Goal: Task Accomplishment & Management: Manage account settings

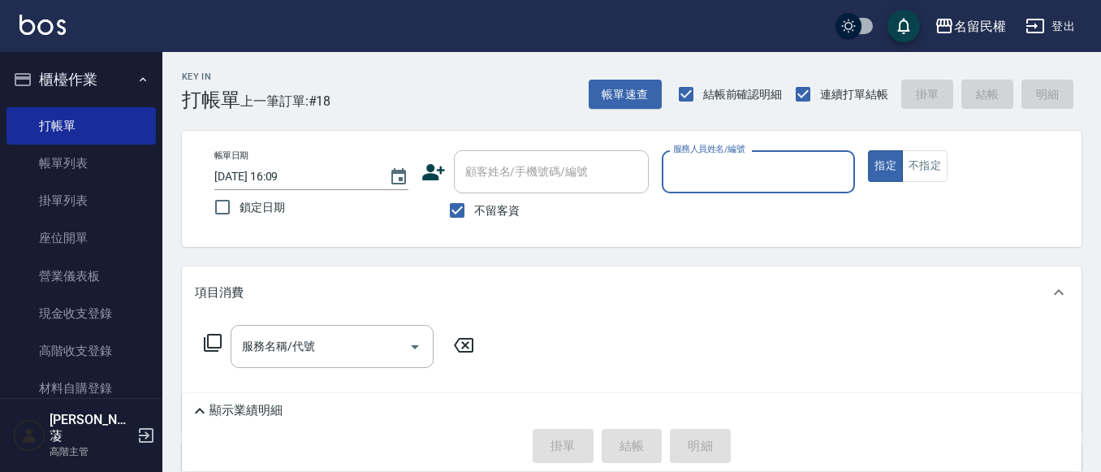
scroll to position [81, 0]
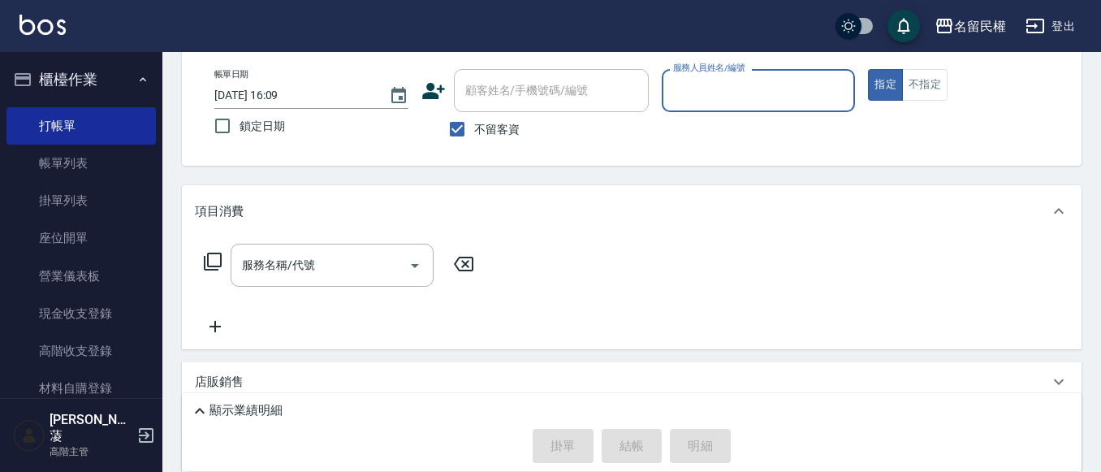
click at [90, 167] on link "帳單列表" at bounding box center [80, 163] width 149 height 37
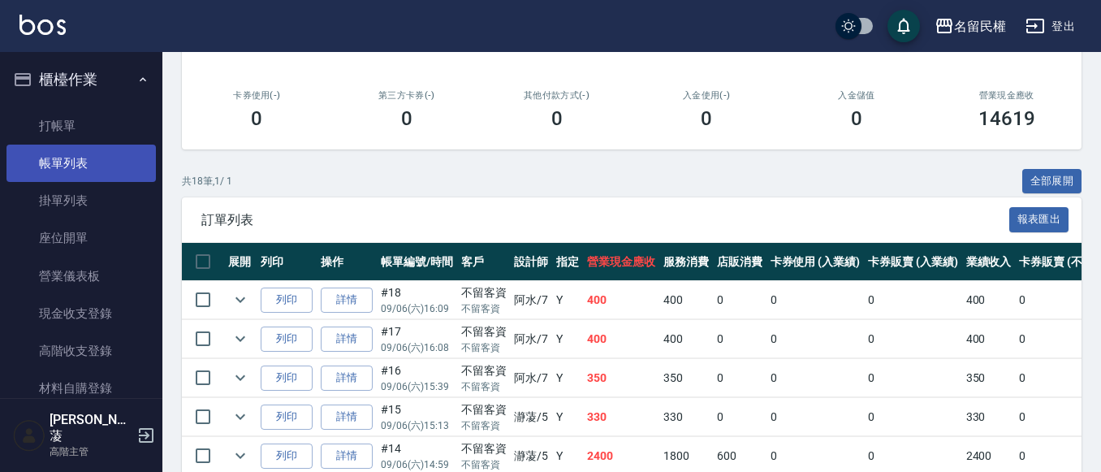
scroll to position [244, 0]
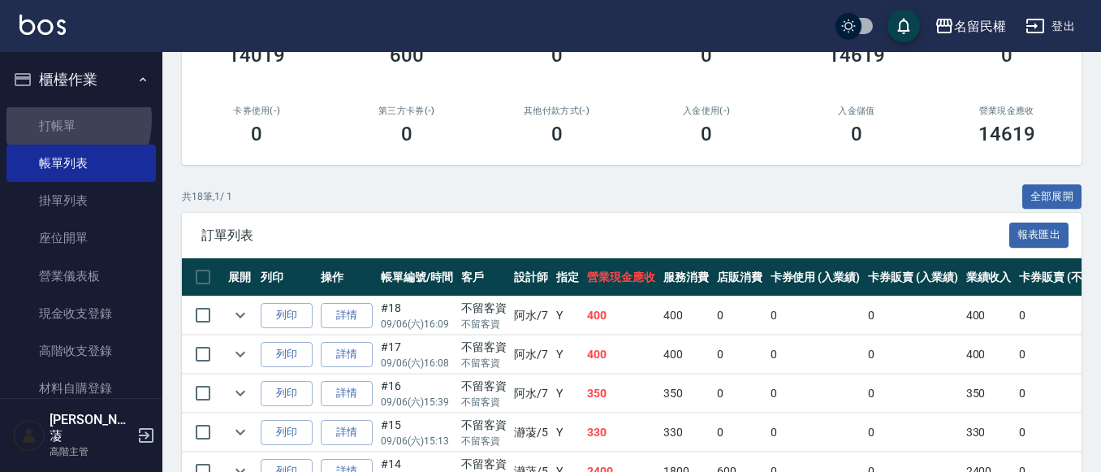
drag, startPoint x: 58, startPoint y: 119, endPoint x: 147, endPoint y: 88, distance: 93.7
click at [58, 119] on link "打帳單" at bounding box center [80, 125] width 149 height 37
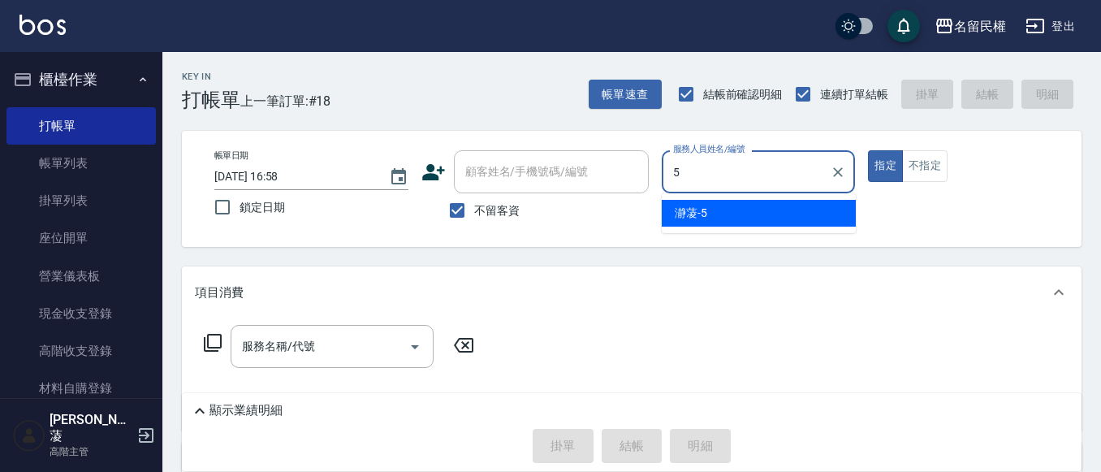
type input "瀞蓤-5"
type button "true"
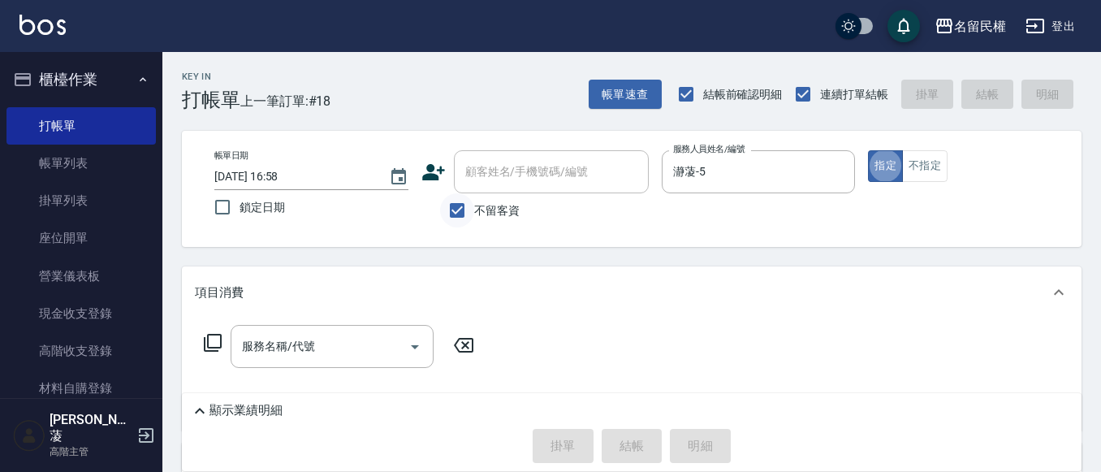
click at [470, 210] on input "不留客資" at bounding box center [457, 210] width 34 height 34
checkbox input "false"
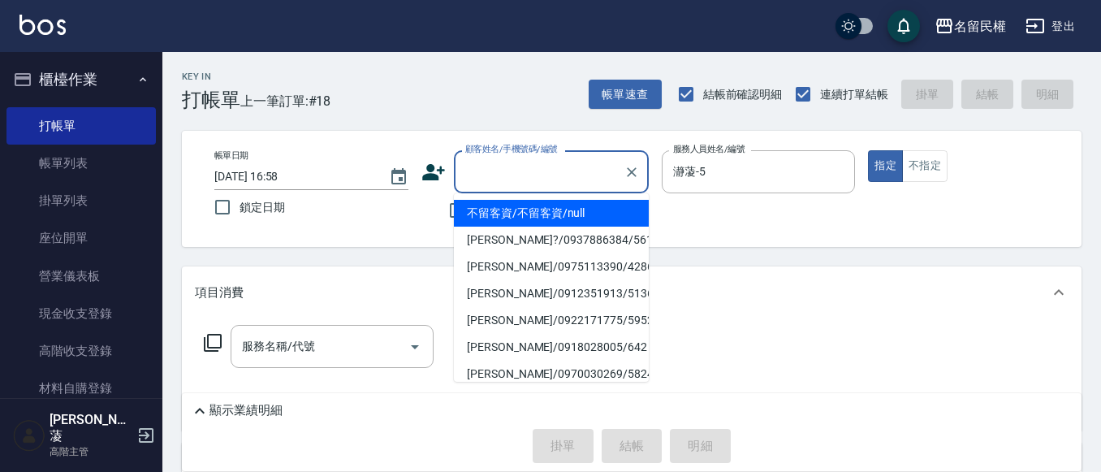
click at [547, 170] on input "顧客姓名/手機號碼/編號" at bounding box center [539, 171] width 156 height 28
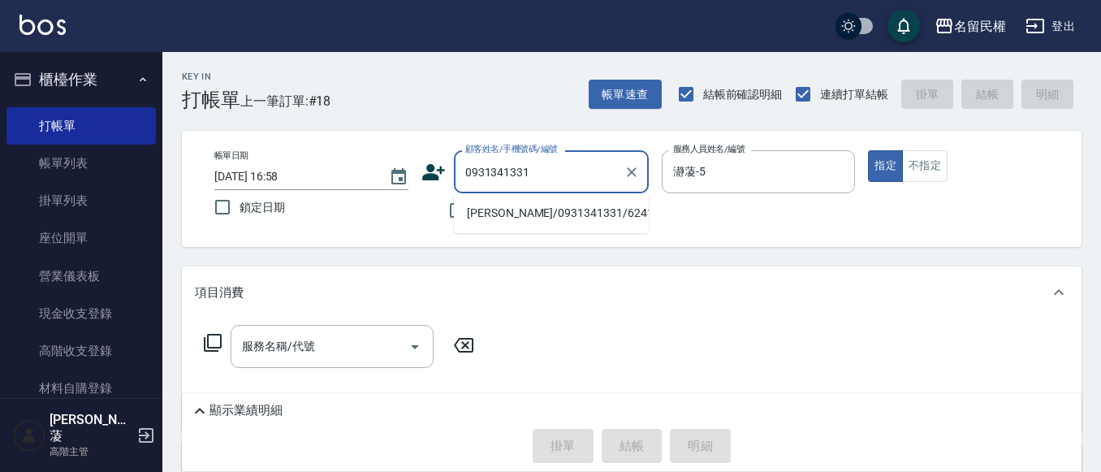
click at [542, 217] on li "[PERSON_NAME]/0931341331/6241" at bounding box center [551, 213] width 195 height 27
type input "[PERSON_NAME]/0931341331/6241"
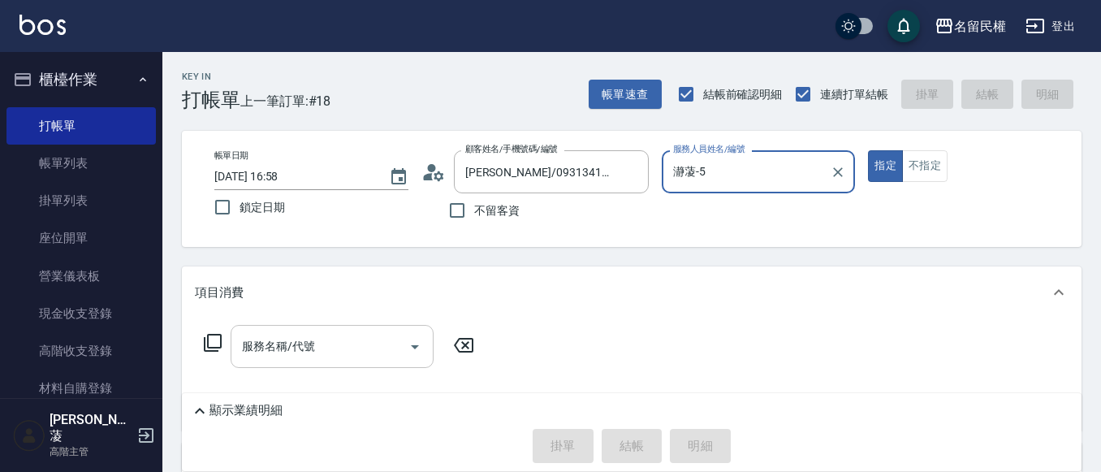
click at [321, 339] on input "服務名稱/代號" at bounding box center [320, 346] width 164 height 28
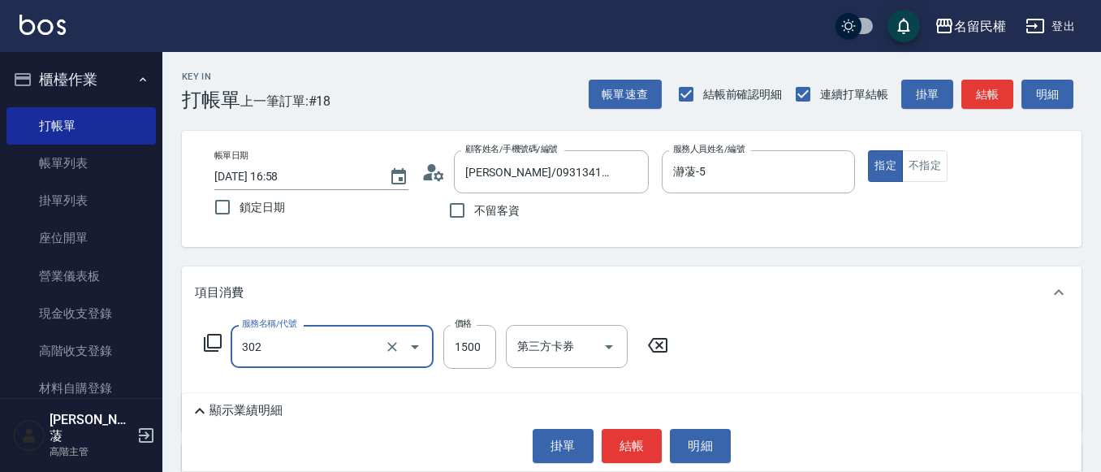
type input "燙髮(302)"
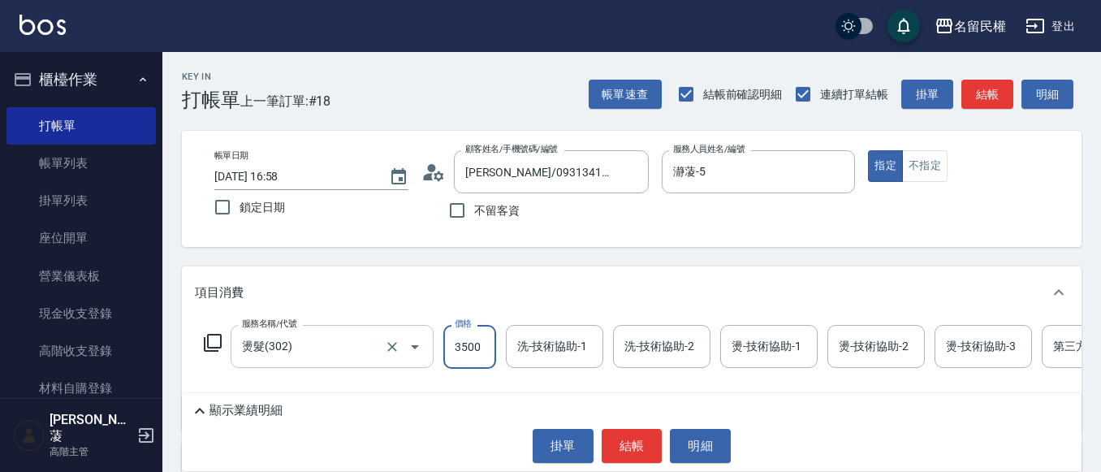
type input "3500"
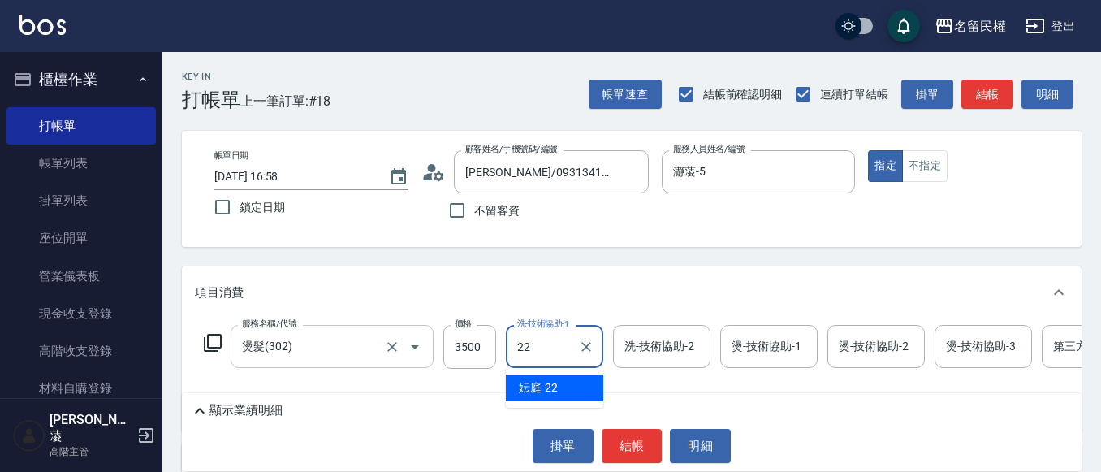
type input "妘庭-22"
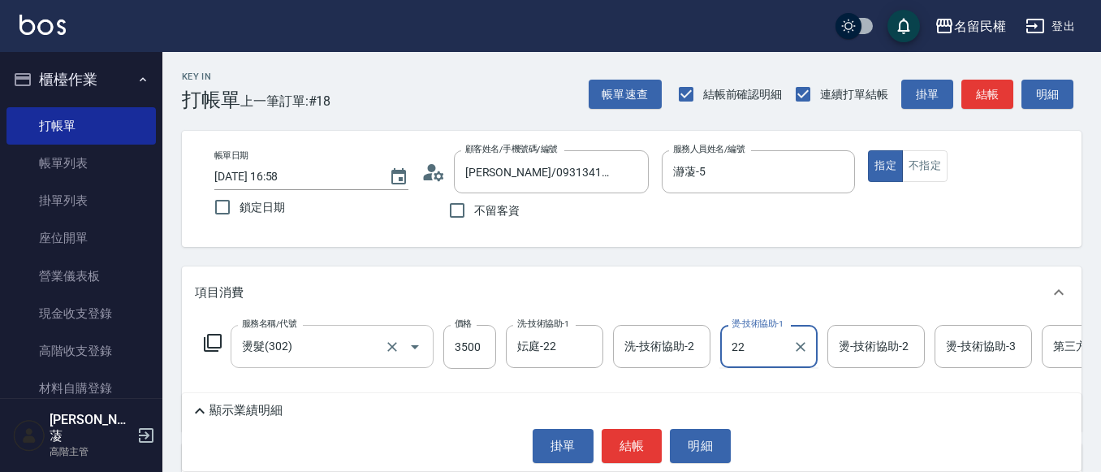
type input "妘庭-22"
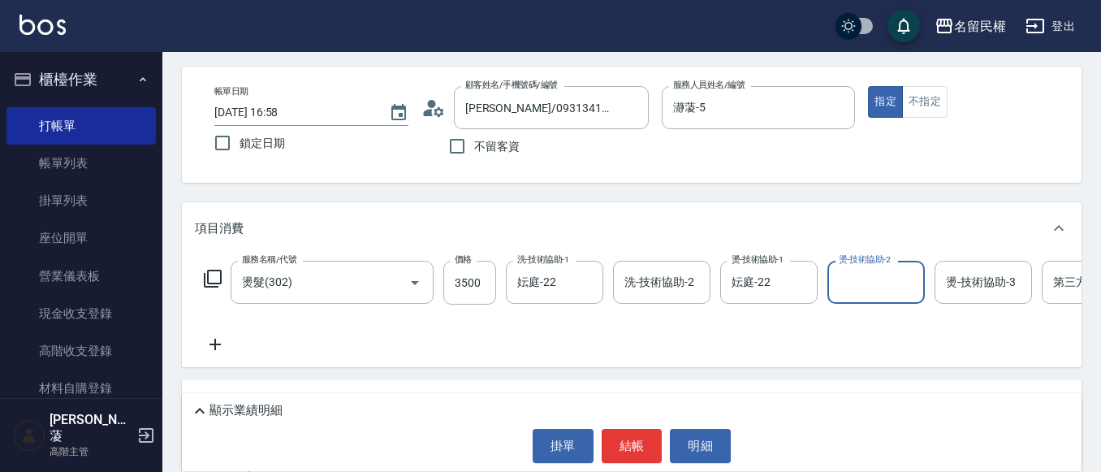
scroll to position [162, 0]
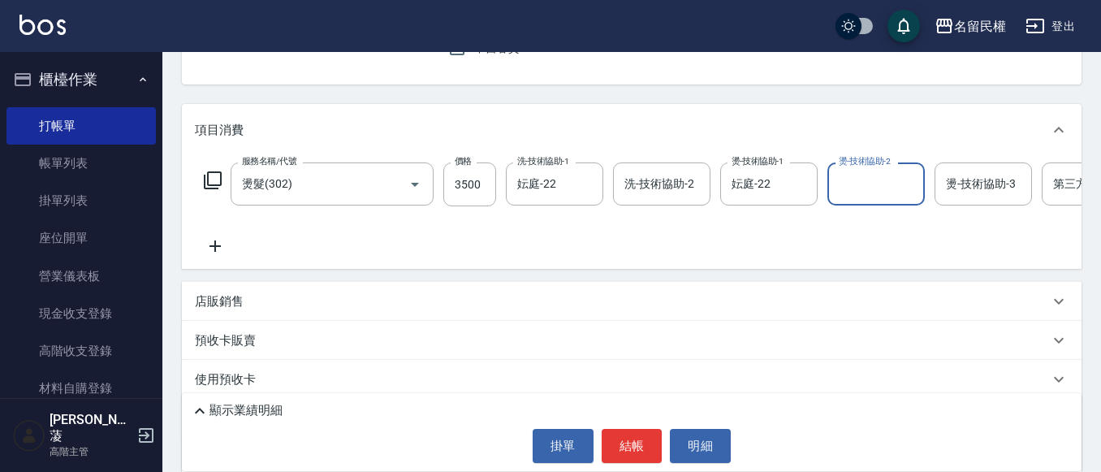
click at [196, 248] on icon at bounding box center [215, 245] width 41 height 19
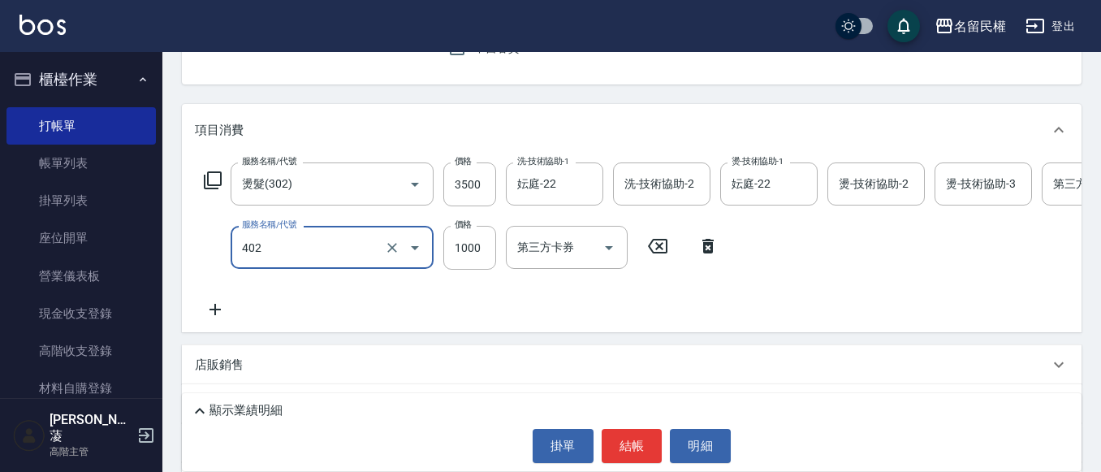
type input "染髮(402)"
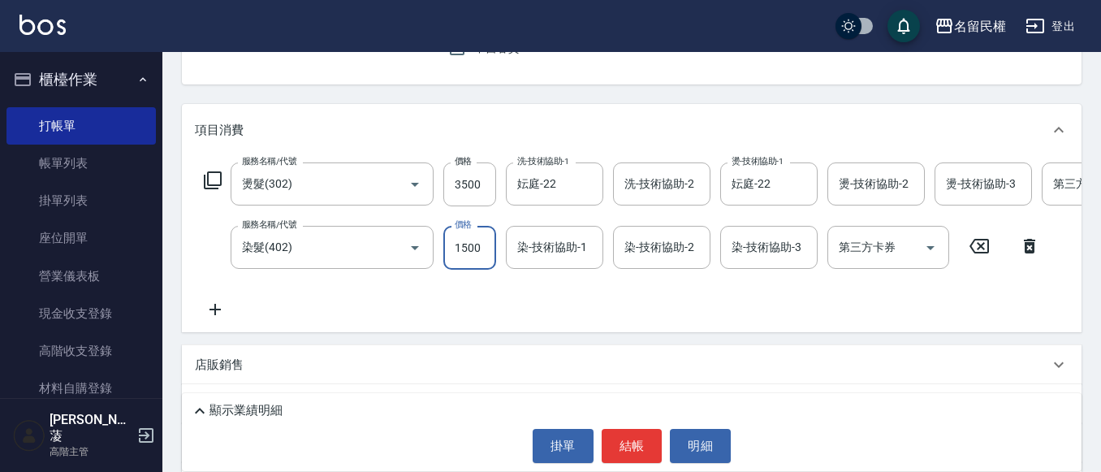
type input "1500"
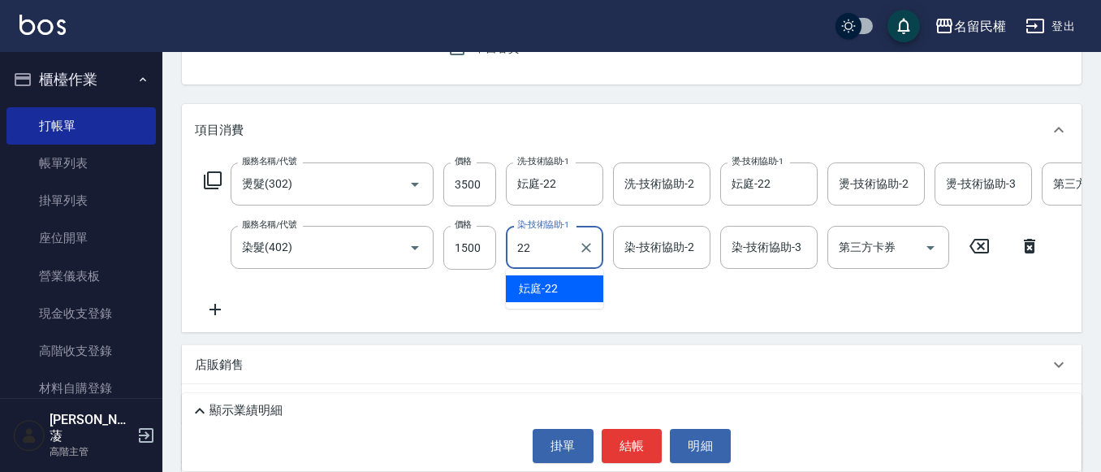
type input "妘庭-22"
click at [228, 319] on icon at bounding box center [215, 309] width 41 height 19
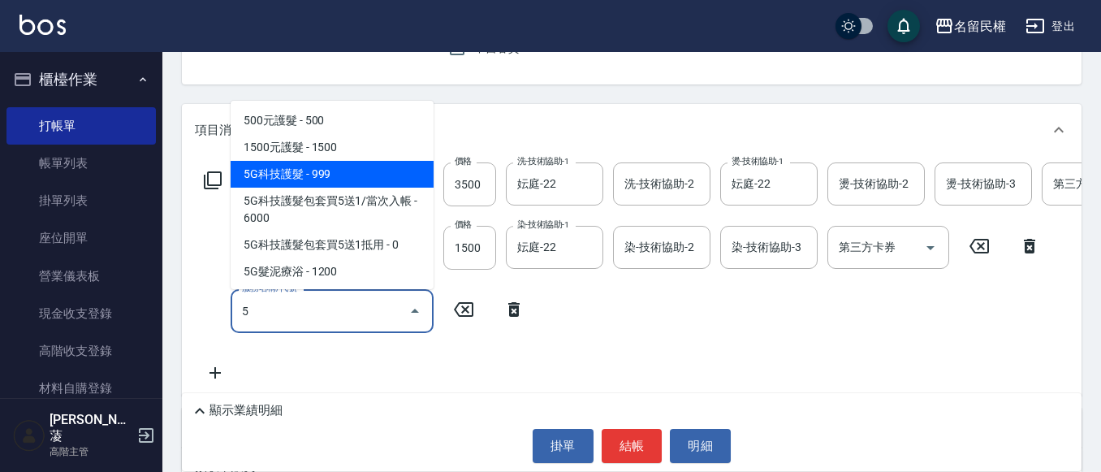
click at [318, 175] on span "5G科技護髮 - 999" at bounding box center [332, 174] width 203 height 27
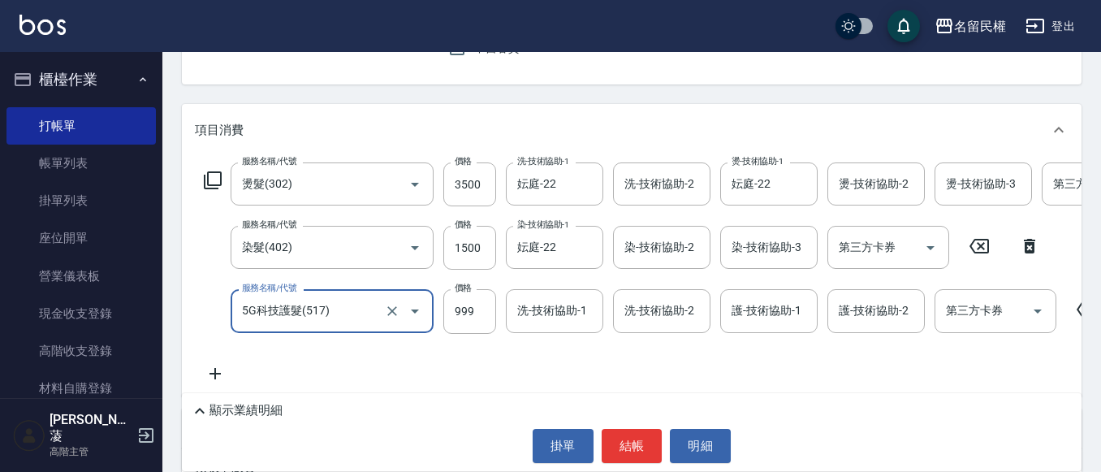
type input "5G科技護髮(517)"
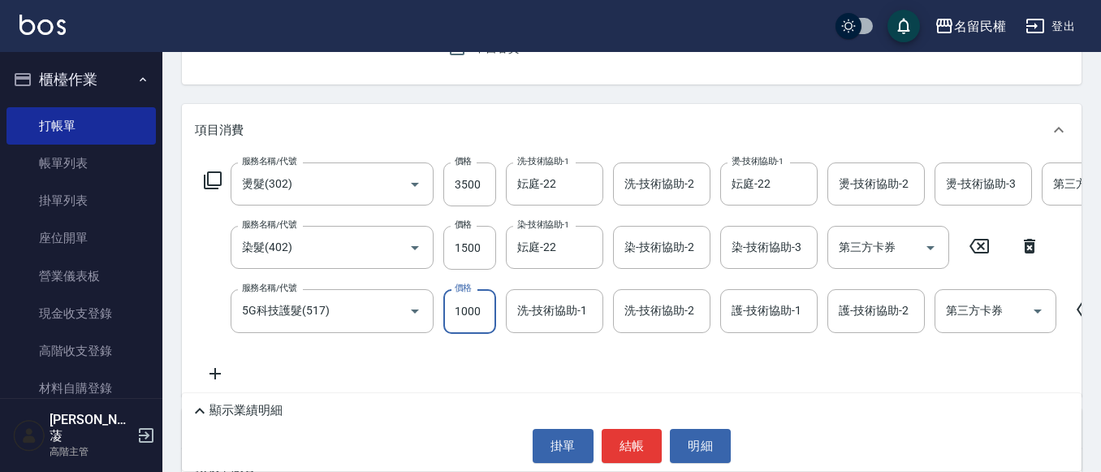
type input "1000"
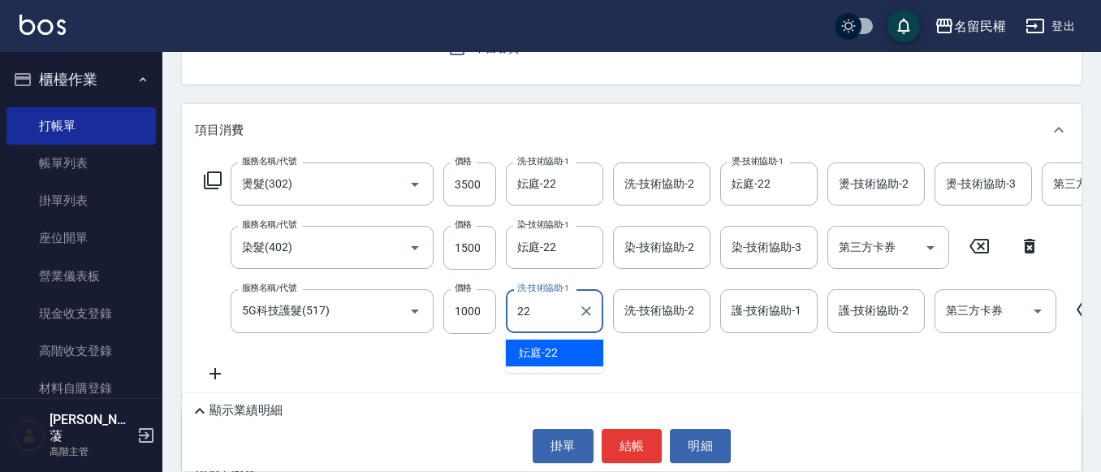
type input "妘庭-22"
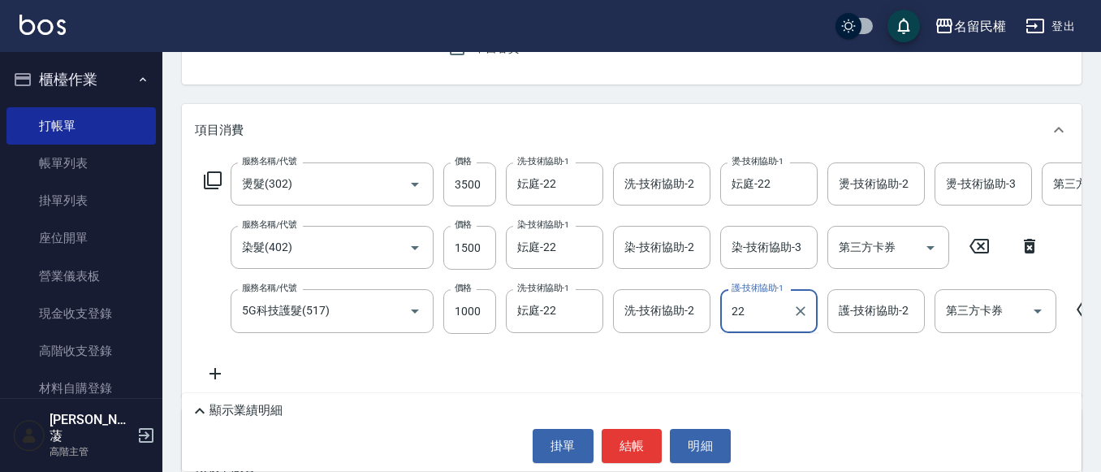
type input "妘庭-22"
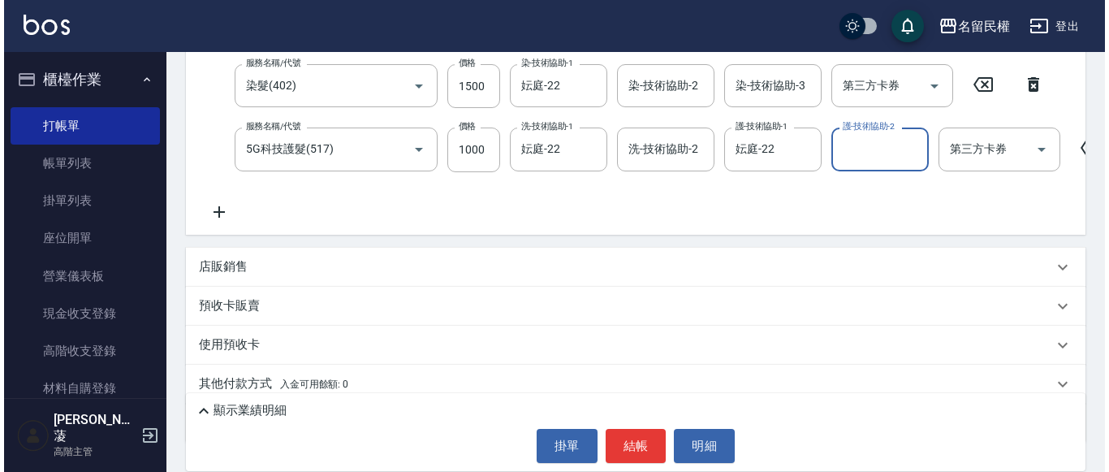
scroll to position [325, 0]
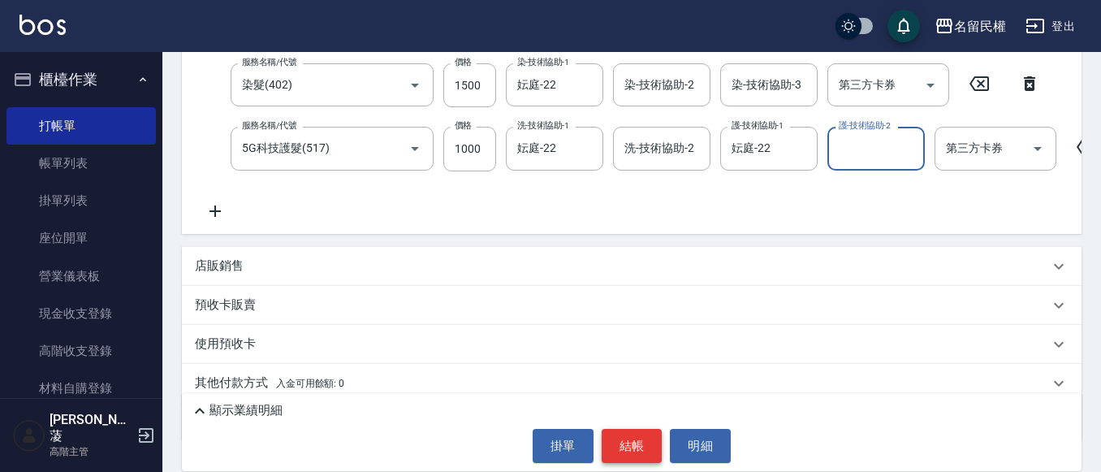
click at [651, 453] on button "結帳" at bounding box center [632, 446] width 61 height 34
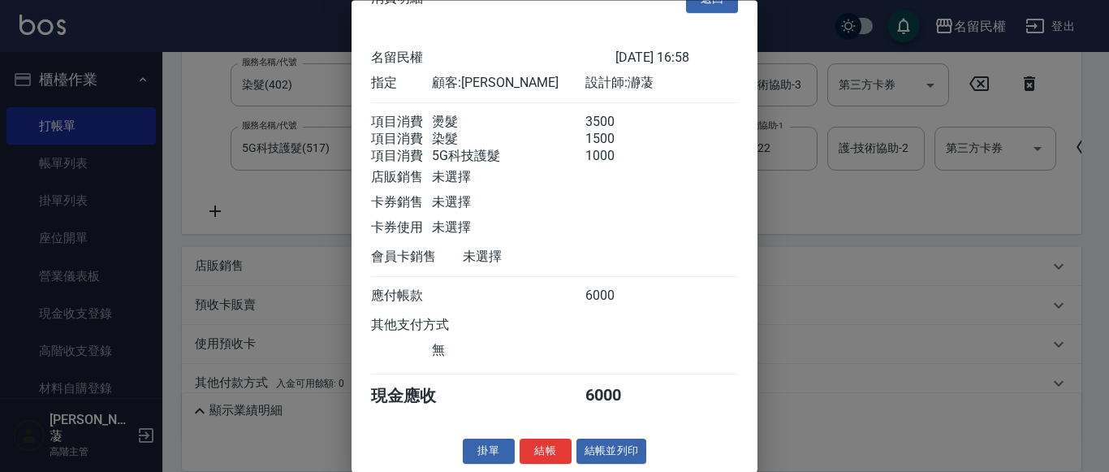
scroll to position [60, 0]
click at [556, 454] on button "結帳" at bounding box center [546, 451] width 52 height 25
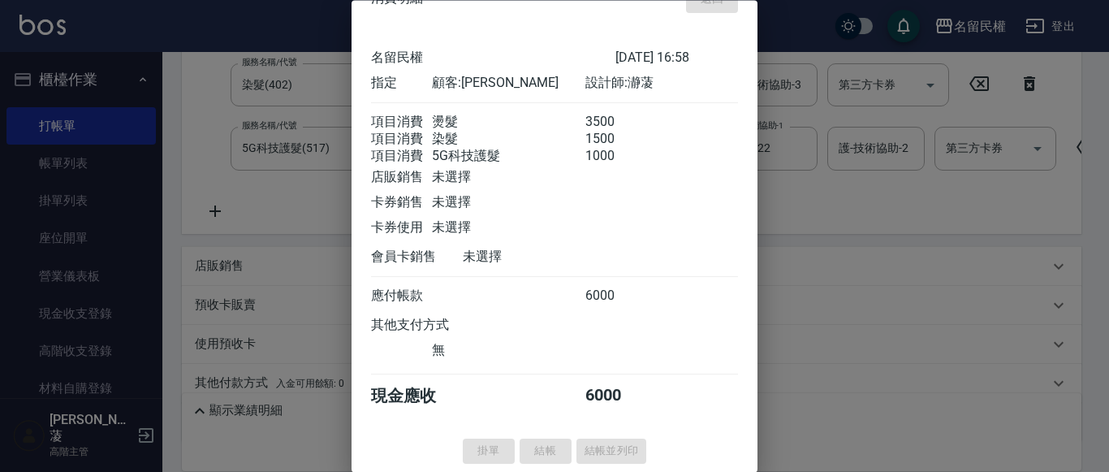
type input "[DATE] 16:59"
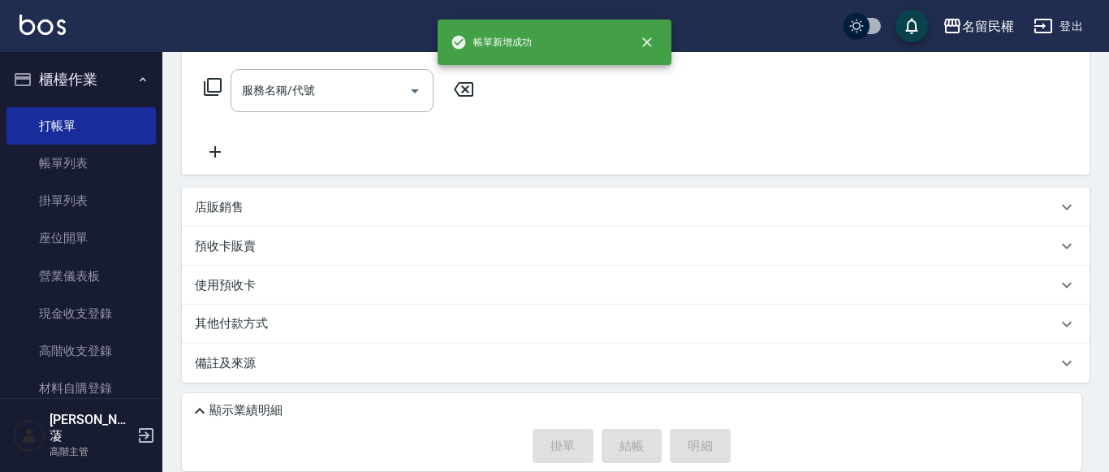
scroll to position [0, 0]
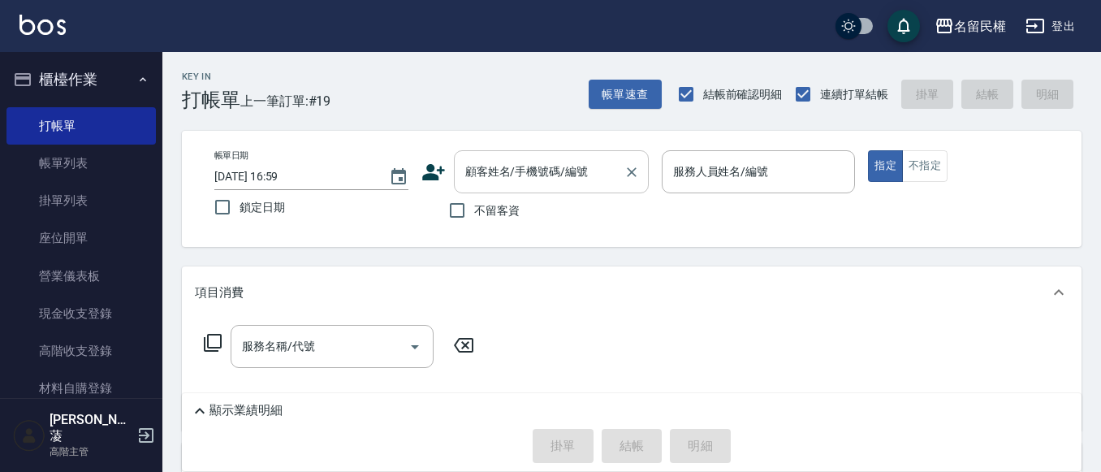
click at [499, 172] on input "顧客姓名/手機號碼/編號" at bounding box center [539, 171] width 156 height 28
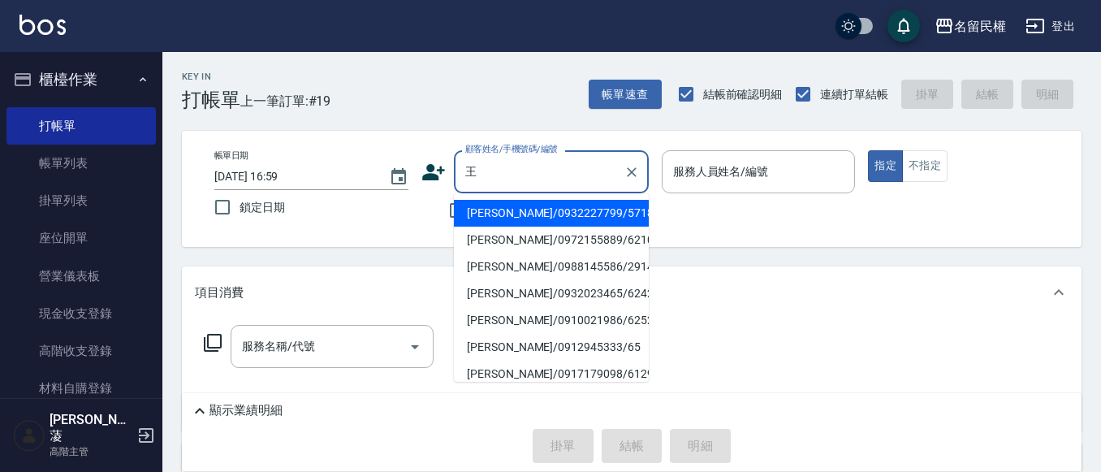
click at [585, 343] on li "[PERSON_NAME]/0912945333/65" at bounding box center [551, 347] width 195 height 27
type input "[PERSON_NAME]/0912945333/65"
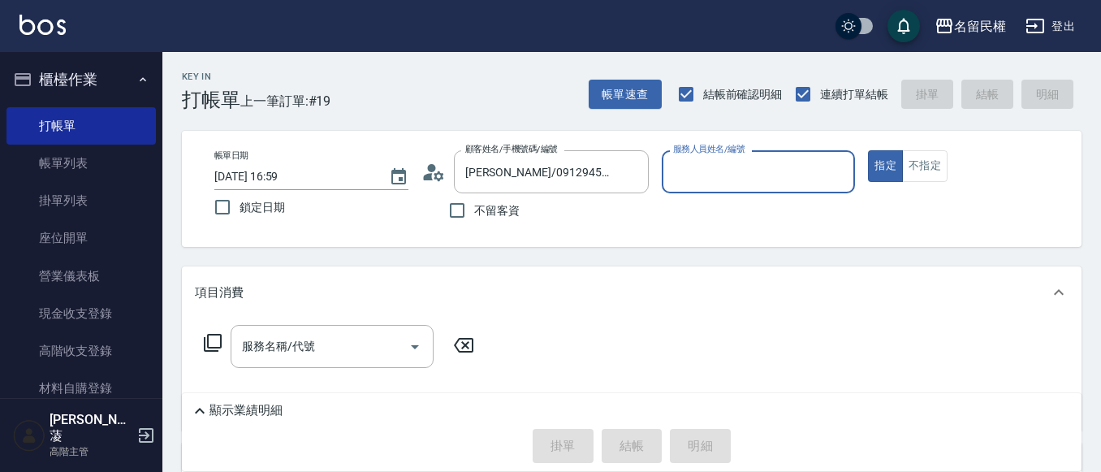
click at [435, 170] on icon at bounding box center [433, 172] width 24 height 24
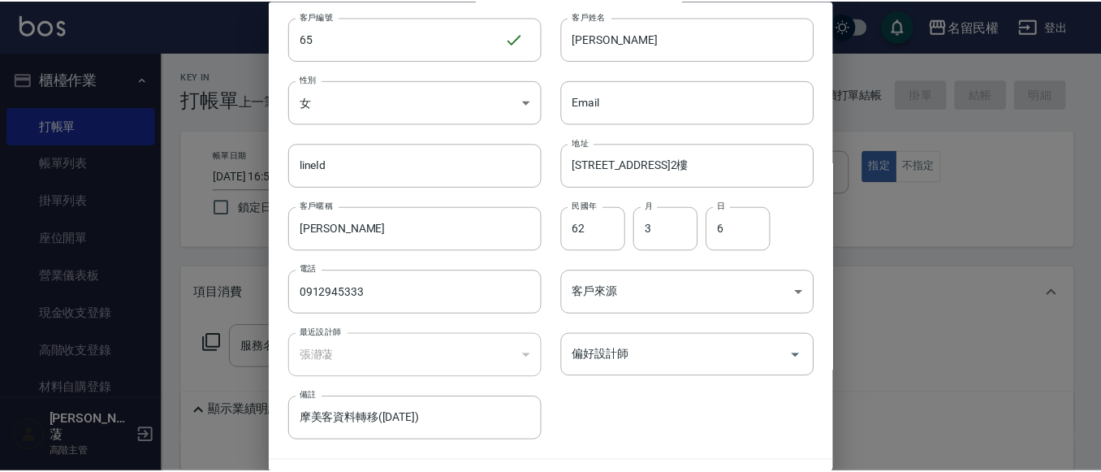
scroll to position [91, 0]
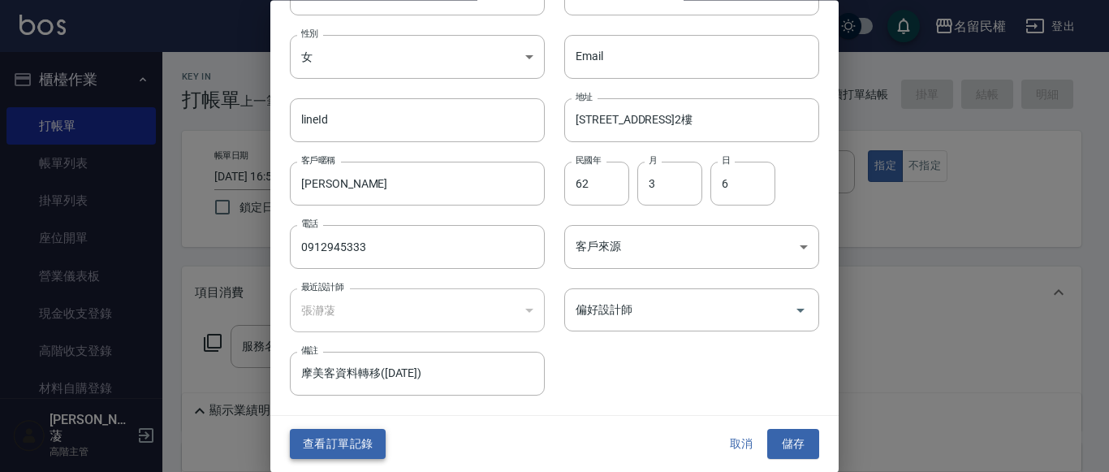
click at [363, 450] on button "查看訂單記錄" at bounding box center [338, 444] width 96 height 30
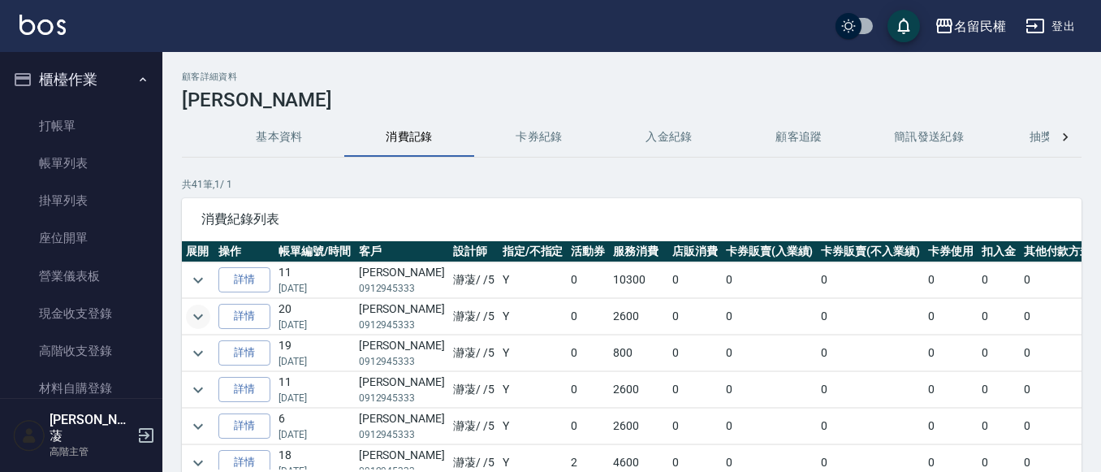
click at [195, 315] on icon "expand row" at bounding box center [198, 316] width 10 height 6
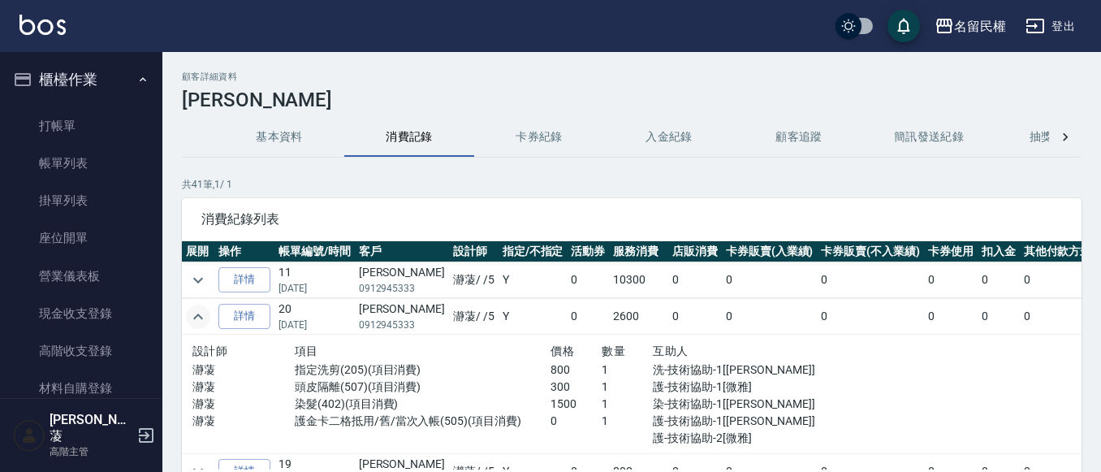
click at [194, 313] on icon "expand row" at bounding box center [197, 316] width 19 height 19
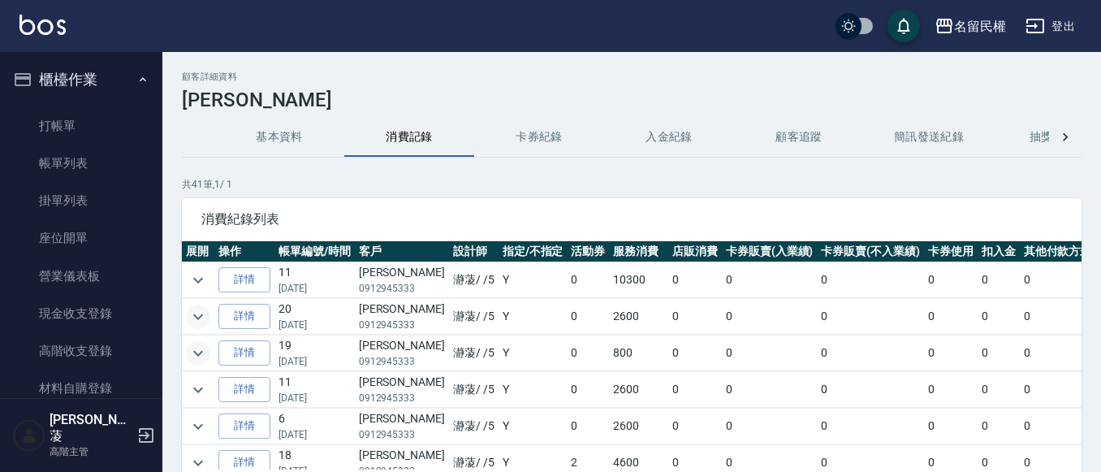
scroll to position [81, 0]
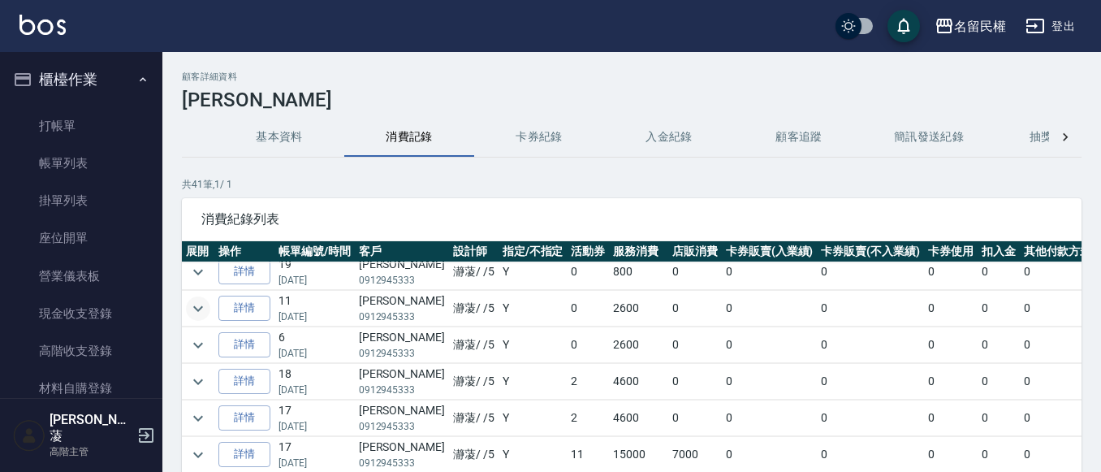
click at [207, 307] on icon "expand row" at bounding box center [197, 308] width 19 height 19
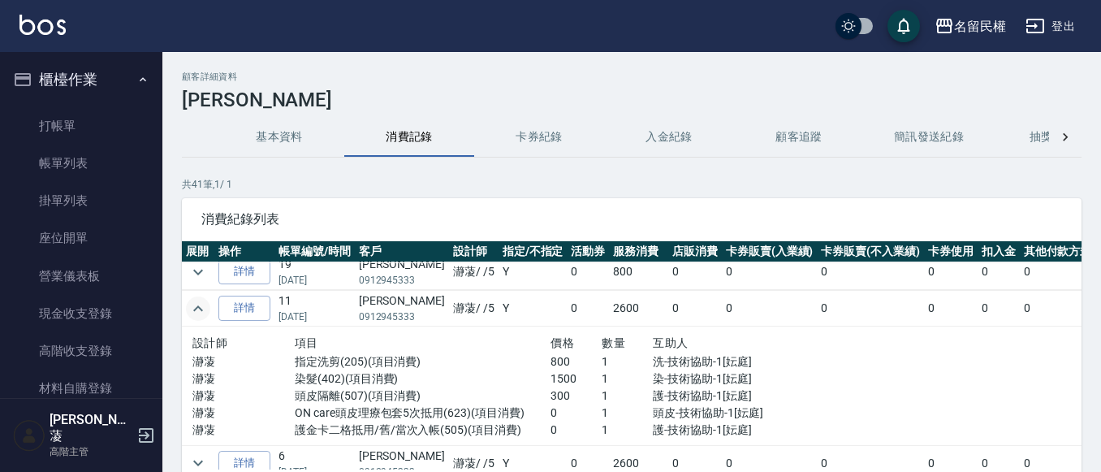
click at [207, 307] on icon "expand row" at bounding box center [197, 308] width 19 height 19
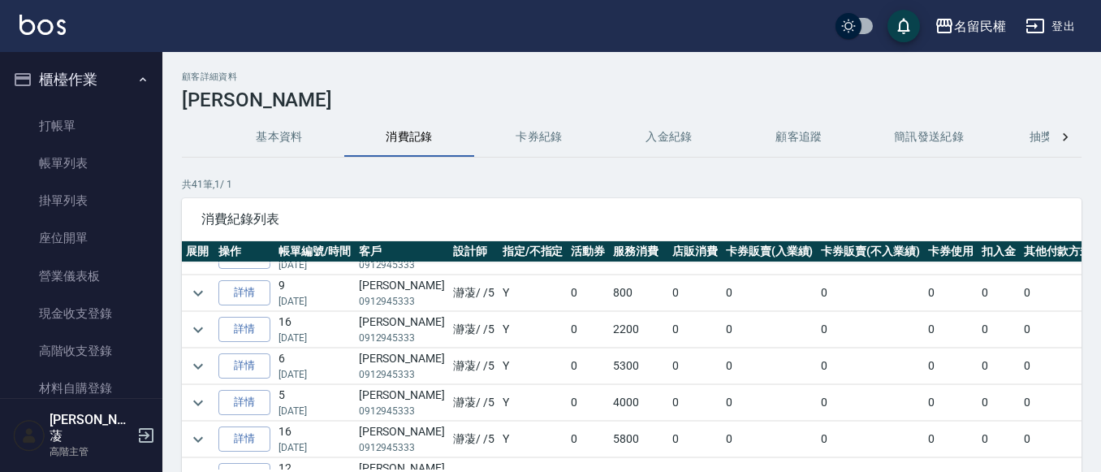
scroll to position [406, 0]
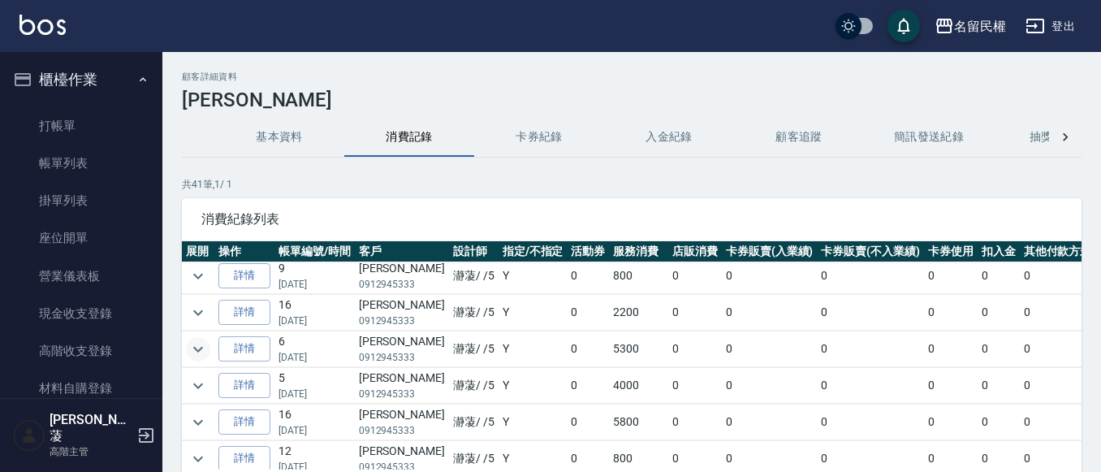
click at [203, 356] on icon "expand row" at bounding box center [197, 348] width 19 height 19
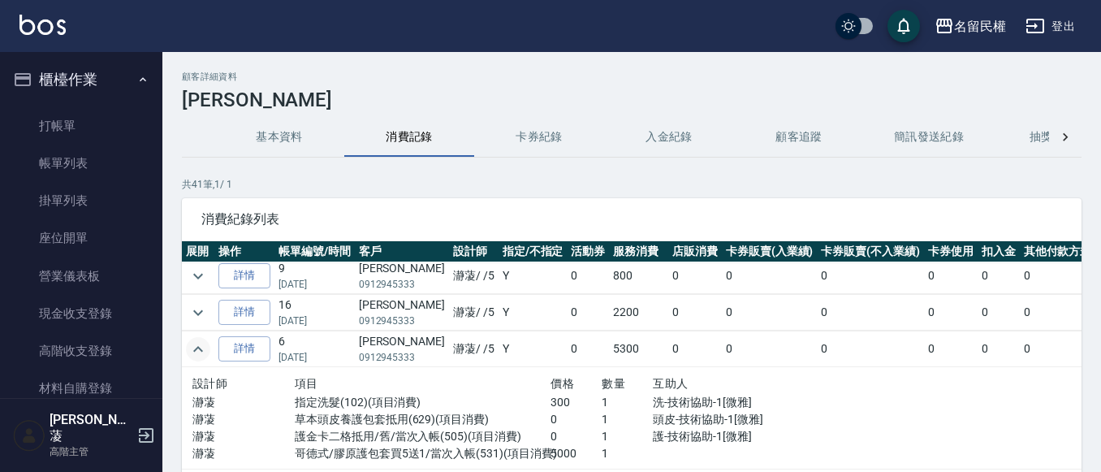
scroll to position [487, 0]
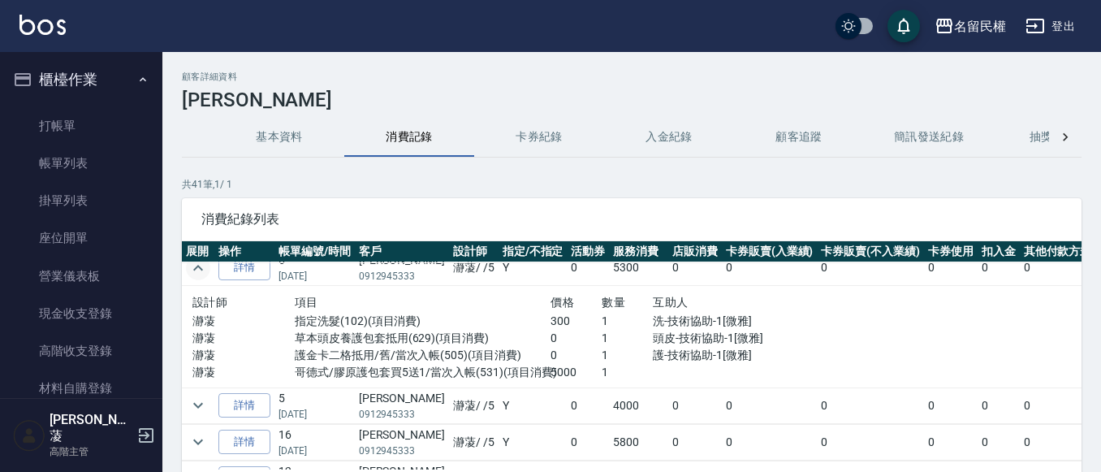
click at [197, 272] on icon "expand row" at bounding box center [197, 267] width 19 height 19
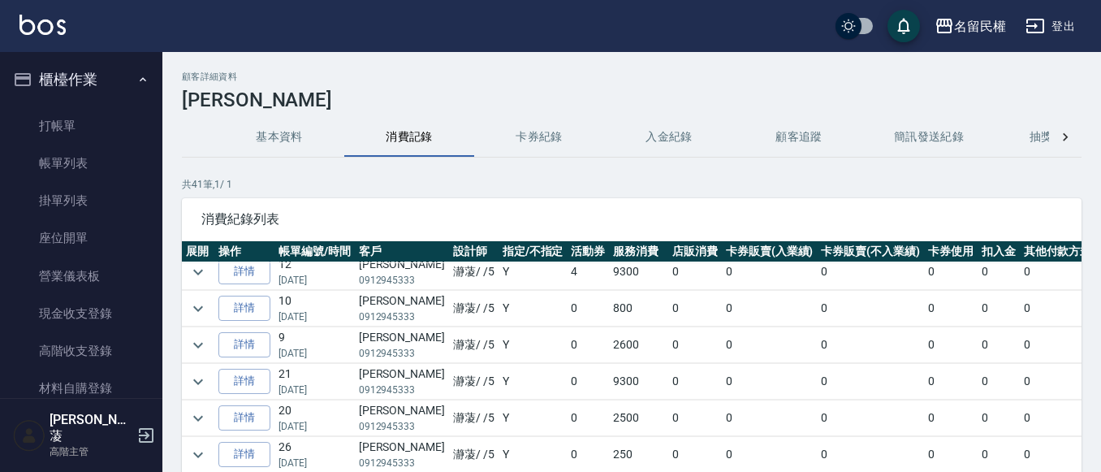
scroll to position [731, 0]
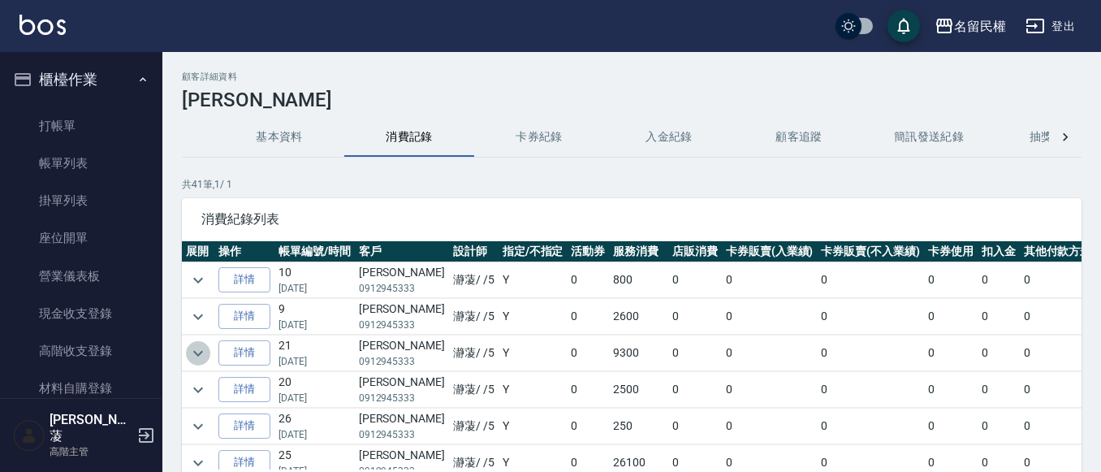
click at [204, 350] on icon "expand row" at bounding box center [197, 352] width 19 height 19
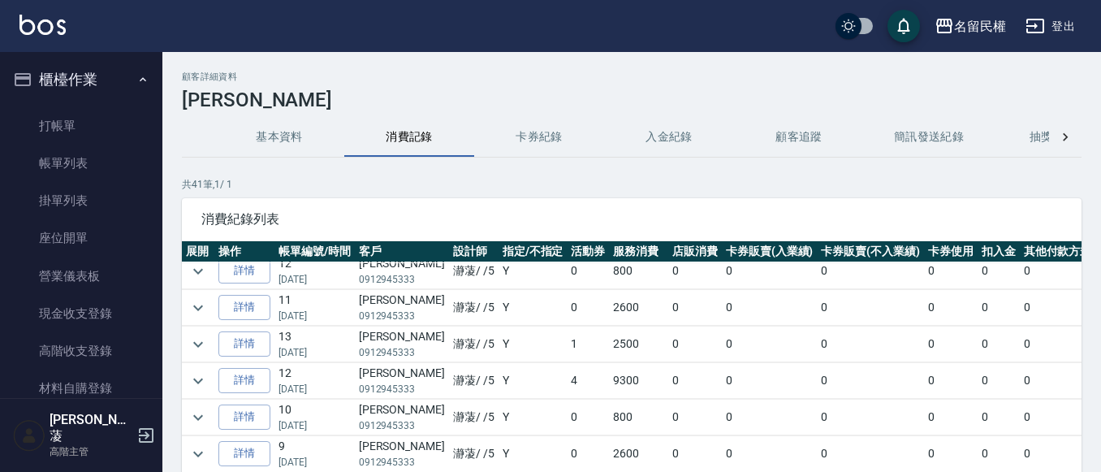
scroll to position [568, 0]
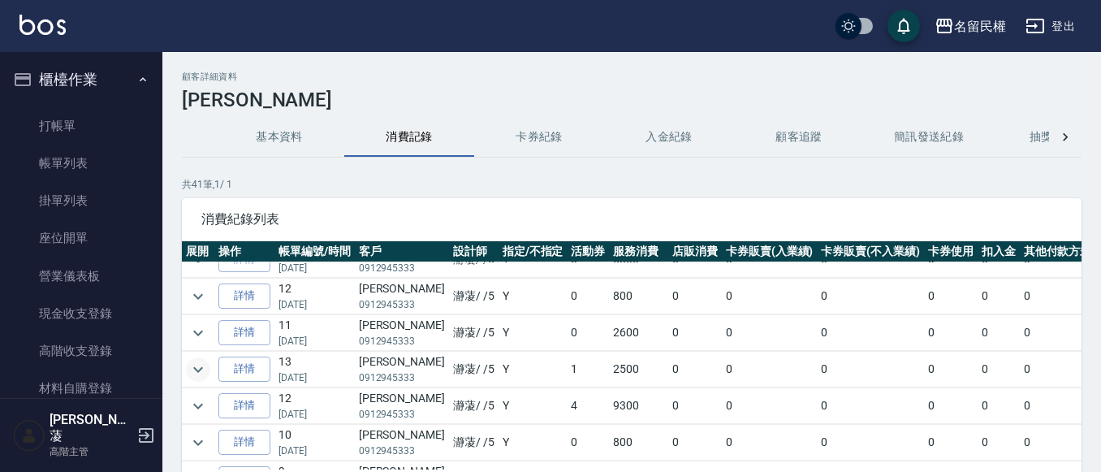
click at [201, 365] on icon "expand row" at bounding box center [197, 369] width 19 height 19
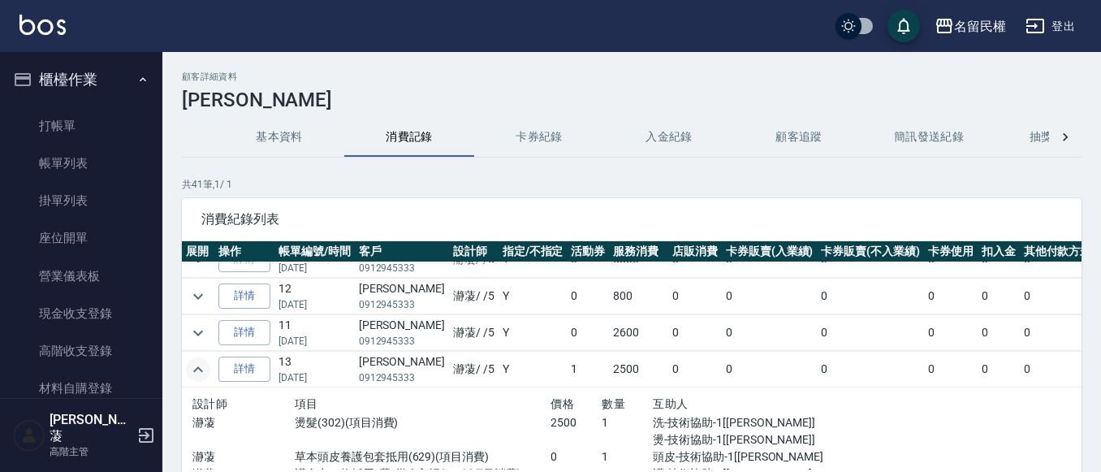
scroll to position [649, 0]
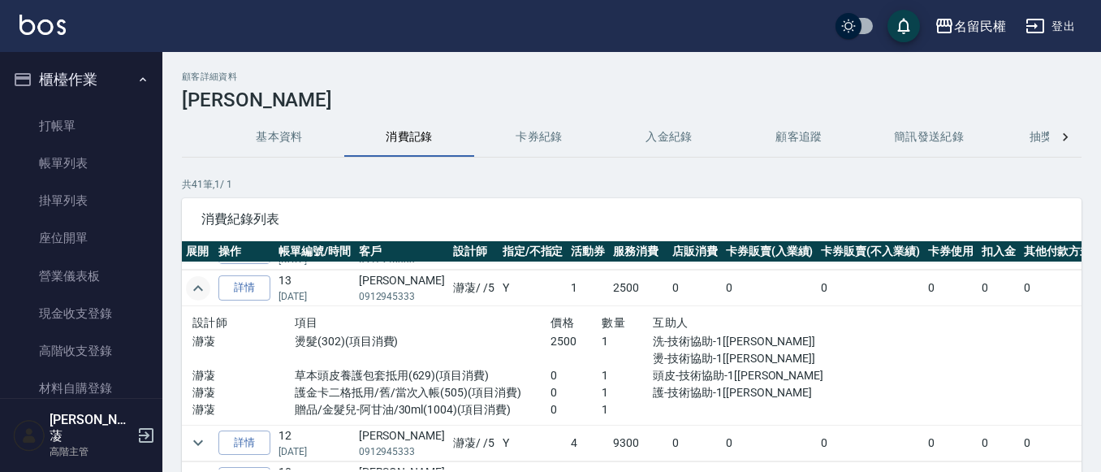
click at [197, 290] on icon "expand row" at bounding box center [197, 287] width 19 height 19
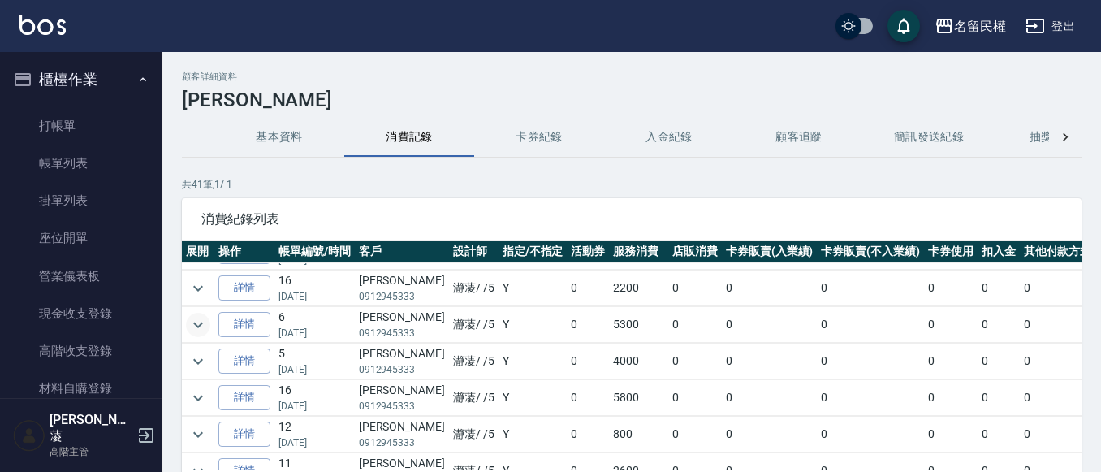
scroll to position [406, 0]
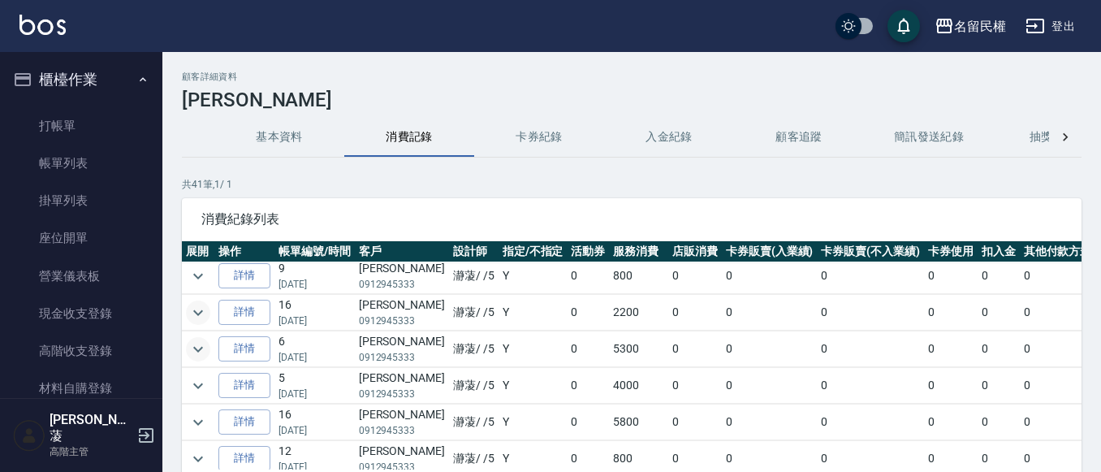
click at [200, 311] on icon "expand row" at bounding box center [197, 312] width 19 height 19
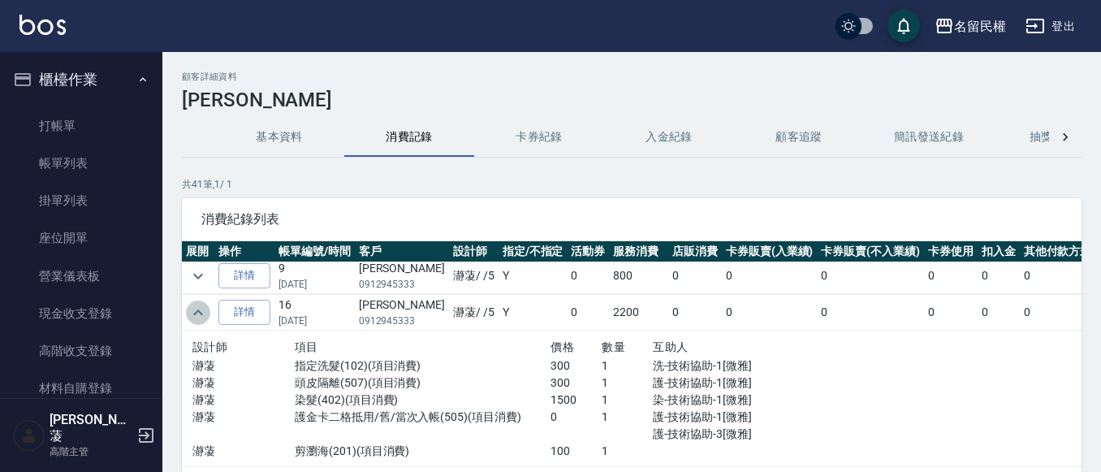
click at [200, 311] on icon "expand row" at bounding box center [198, 312] width 10 height 6
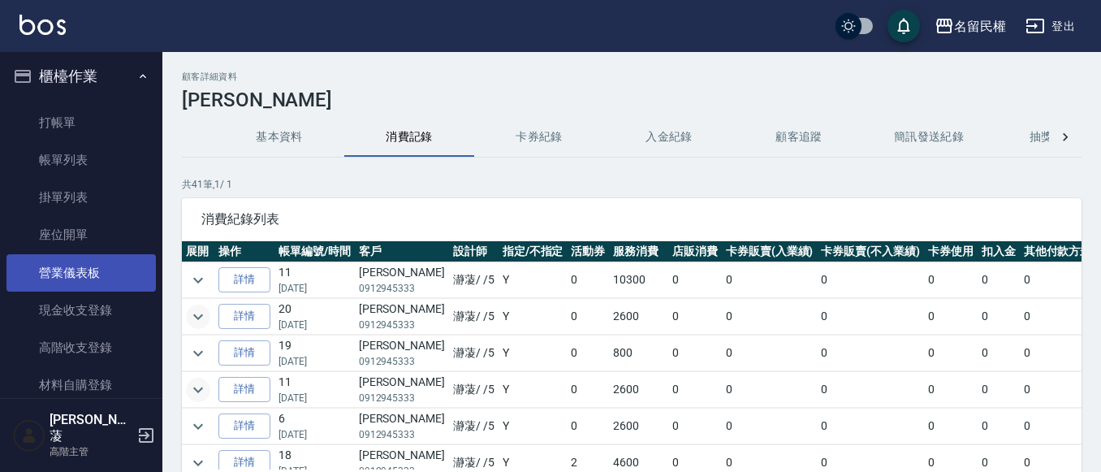
scroll to position [0, 0]
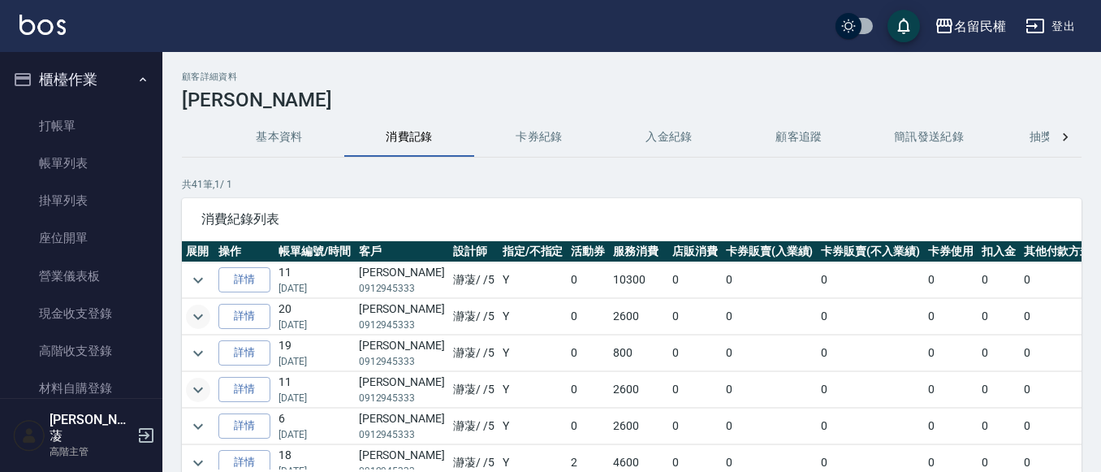
click at [137, 79] on icon "button" at bounding box center [142, 79] width 13 height 13
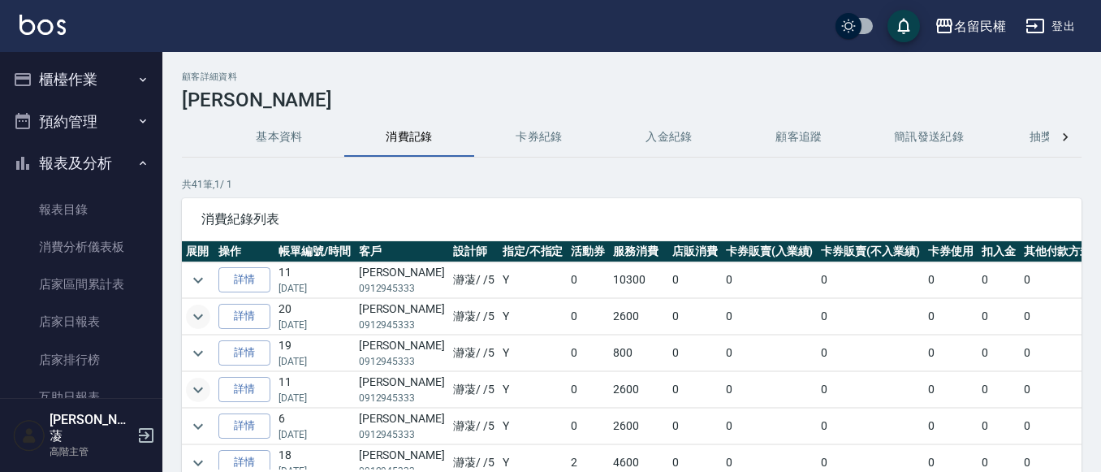
click at [140, 159] on icon "button" at bounding box center [142, 163] width 13 height 13
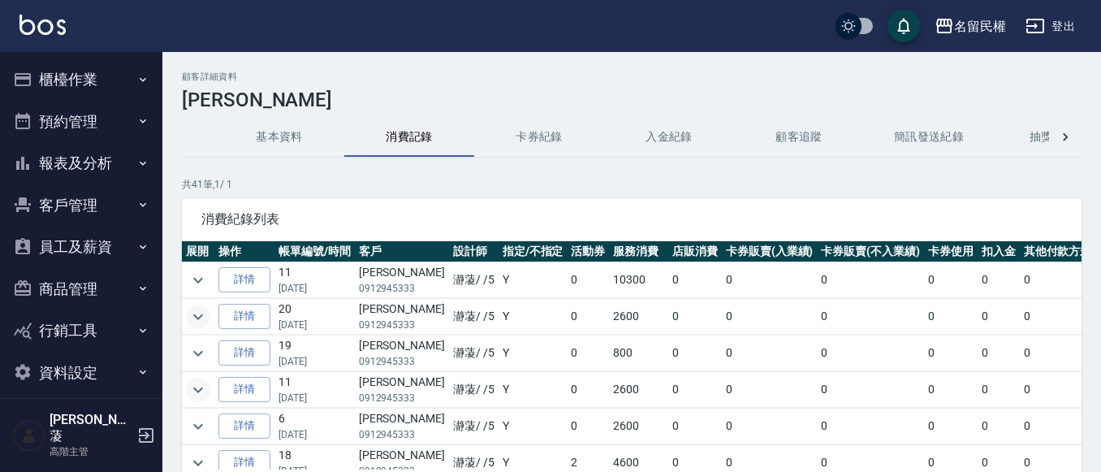
click at [79, 83] on button "櫃檯作業" at bounding box center [80, 79] width 149 height 42
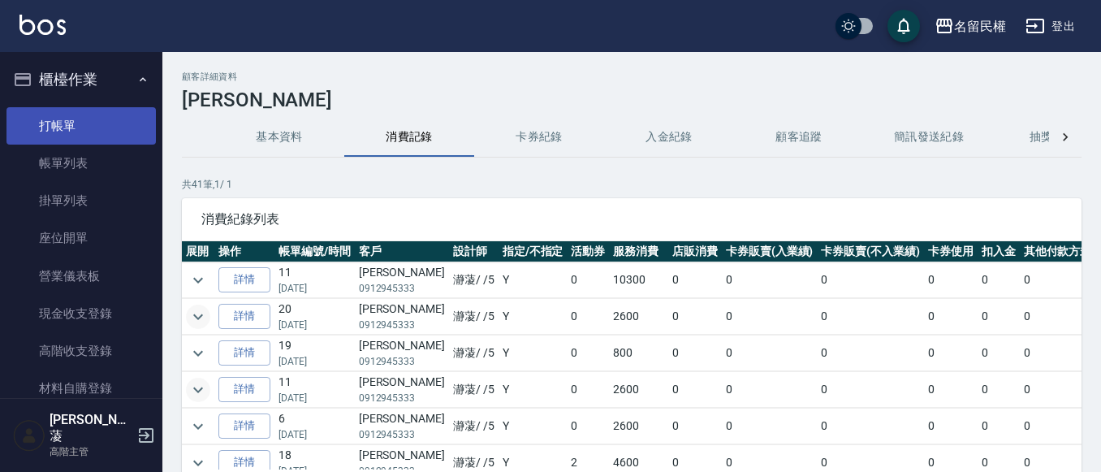
click at [93, 123] on link "打帳單" at bounding box center [80, 125] width 149 height 37
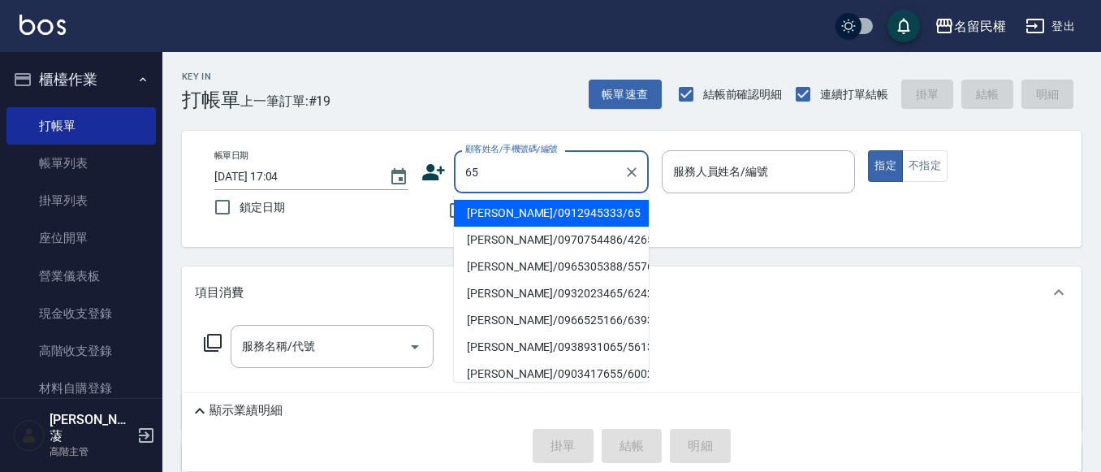
click at [558, 217] on li "[PERSON_NAME]/0912945333/65" at bounding box center [551, 213] width 195 height 27
type input "[PERSON_NAME]/0912945333/65"
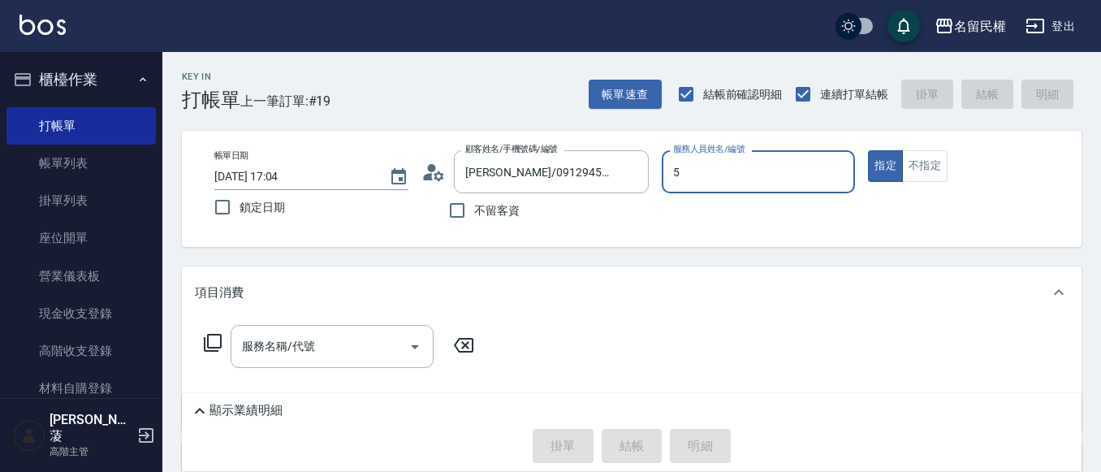
type input "瀞蓤-5"
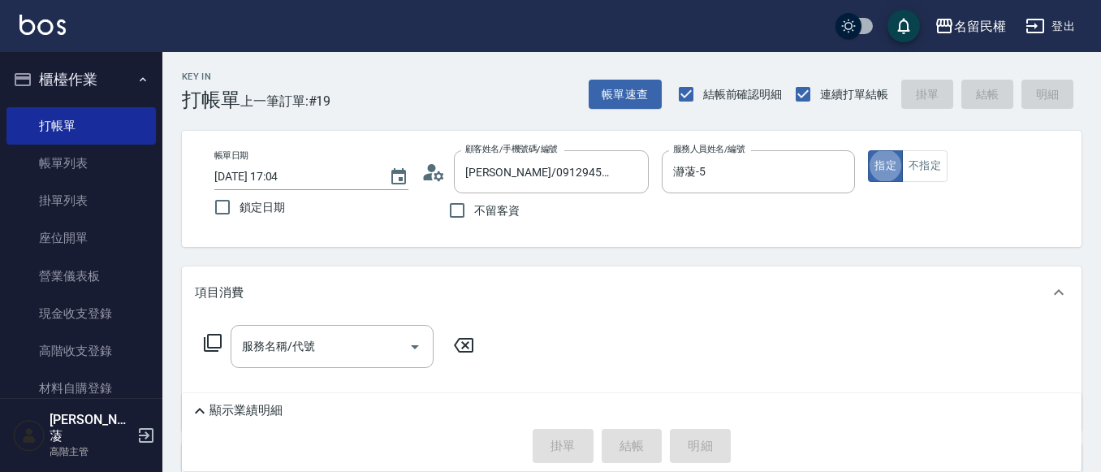
type button "true"
click at [275, 361] on div "服務名稱/代號" at bounding box center [332, 346] width 203 height 43
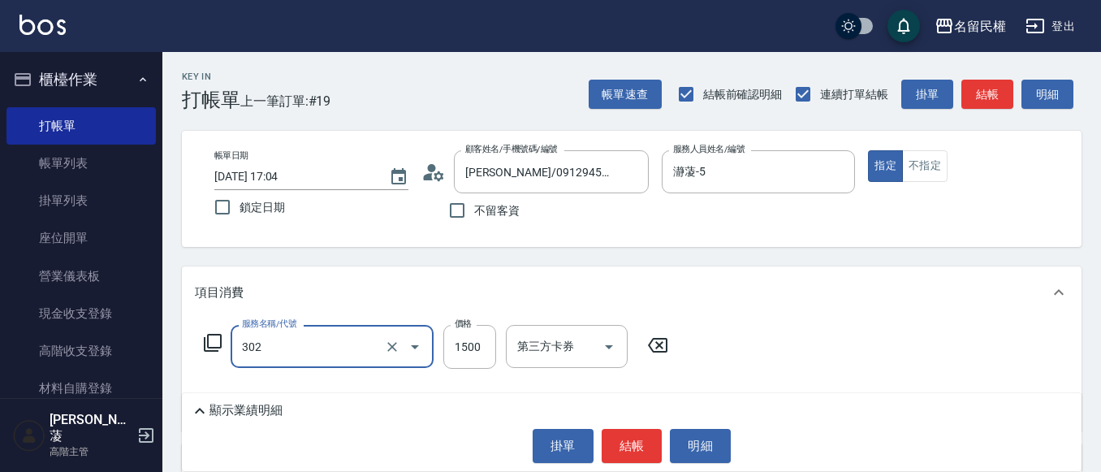
type input "燙髮(302)"
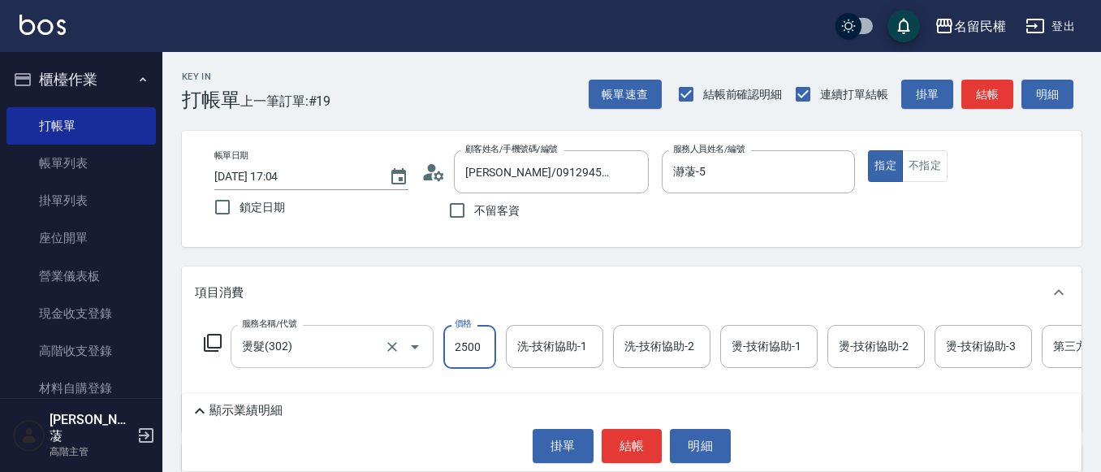
type input "2500"
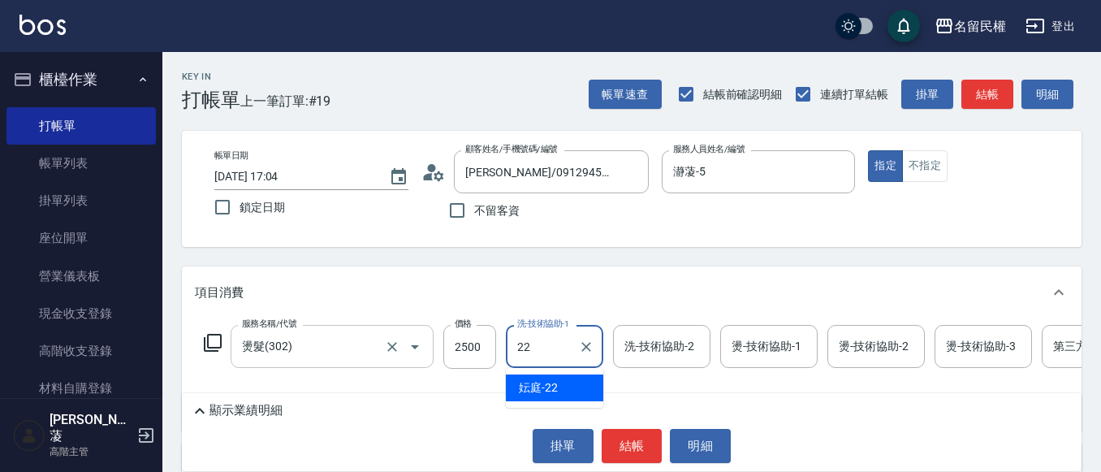
type input "妘庭-22"
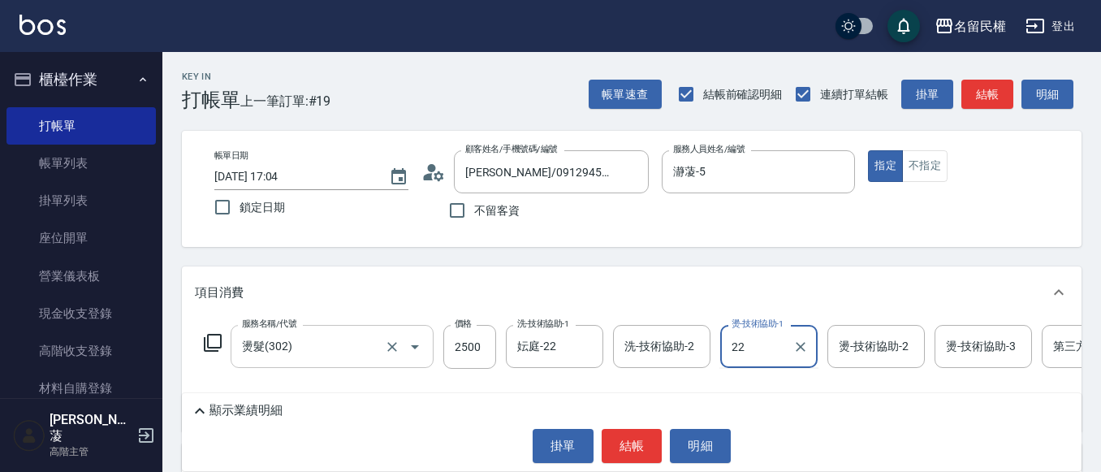
type input "妘庭-22"
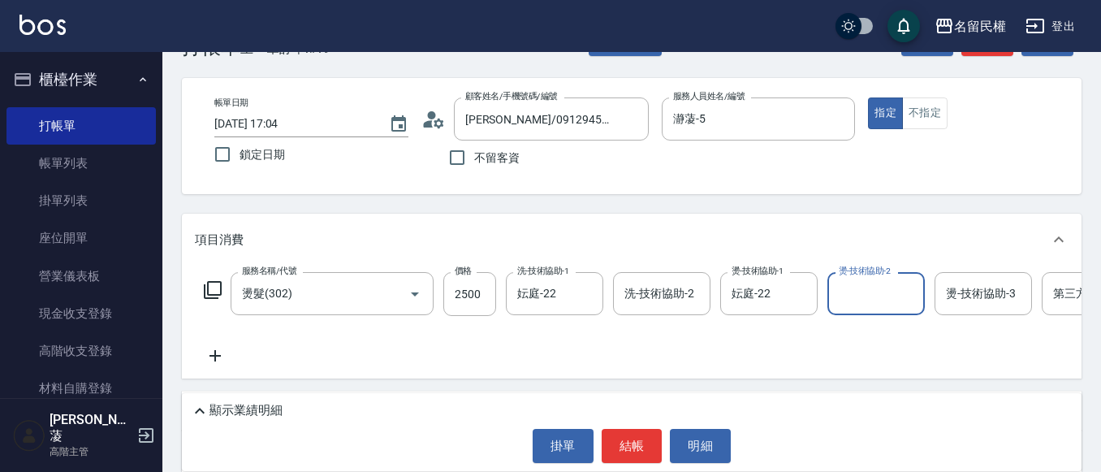
scroll to position [81, 0]
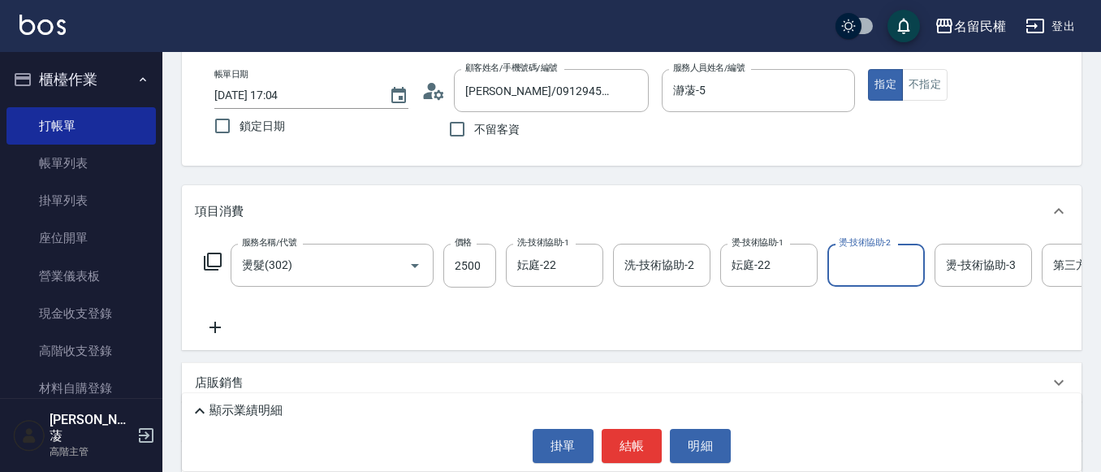
click at [209, 320] on icon at bounding box center [215, 326] width 41 height 19
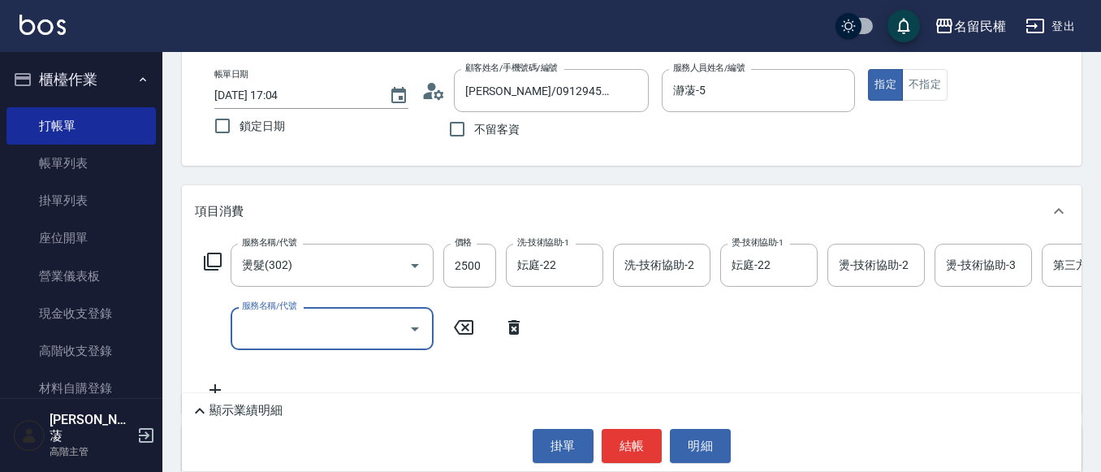
type input "ㄟ"
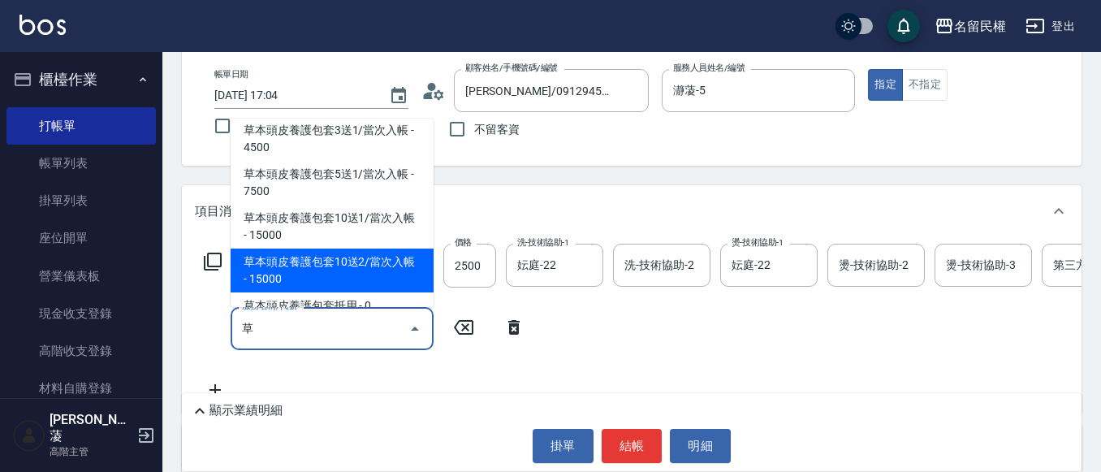
scroll to position [54, 0]
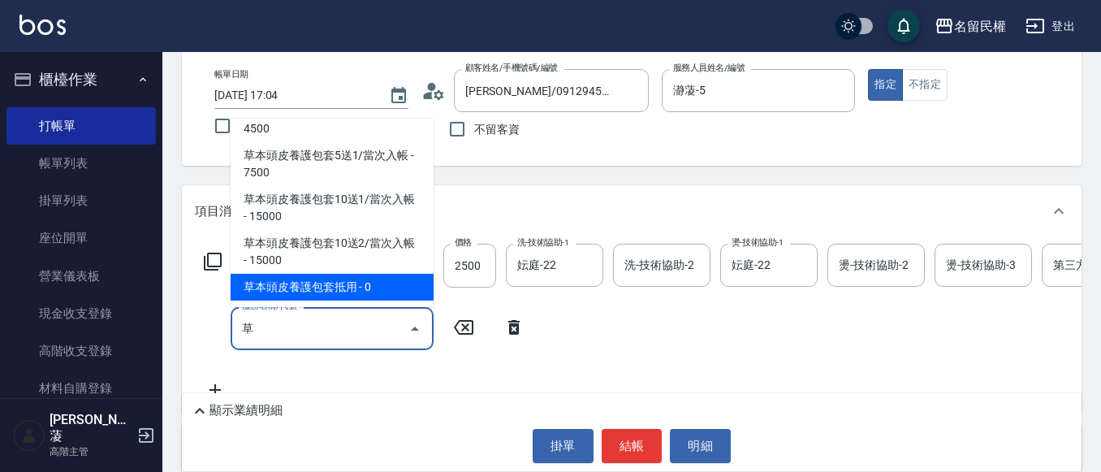
click at [379, 274] on span "草本頭皮養護包套10送2/當次入帳 - 15000" at bounding box center [332, 252] width 203 height 44
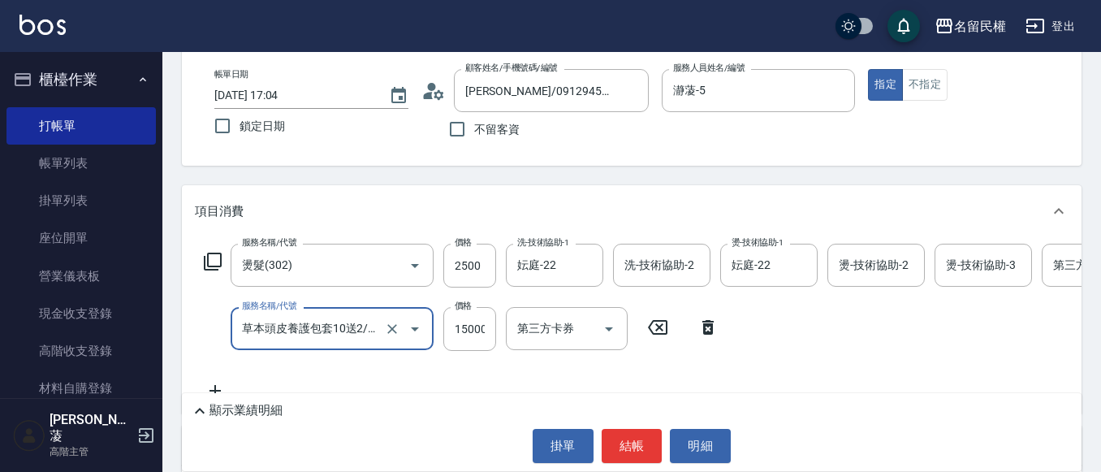
click at [412, 331] on icon "Open" at bounding box center [414, 328] width 19 height 19
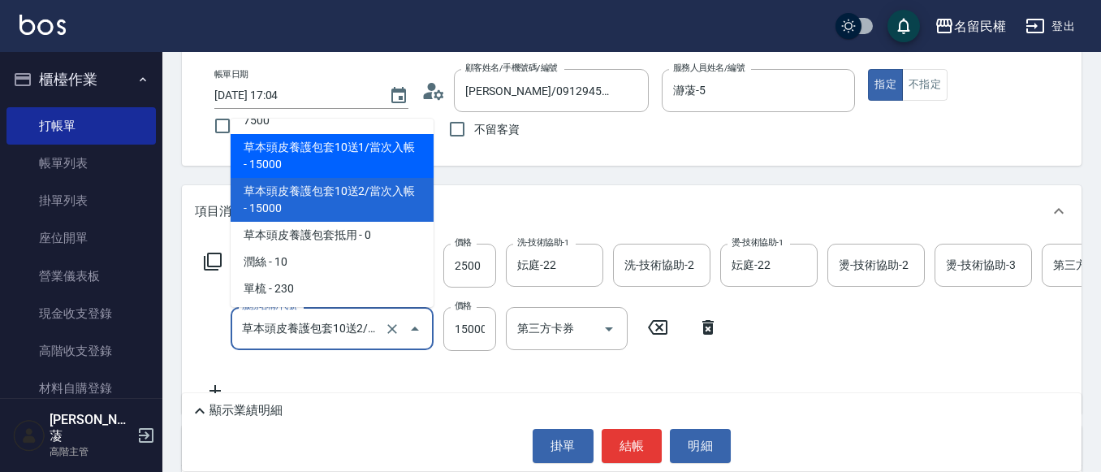
scroll to position [2560, 0]
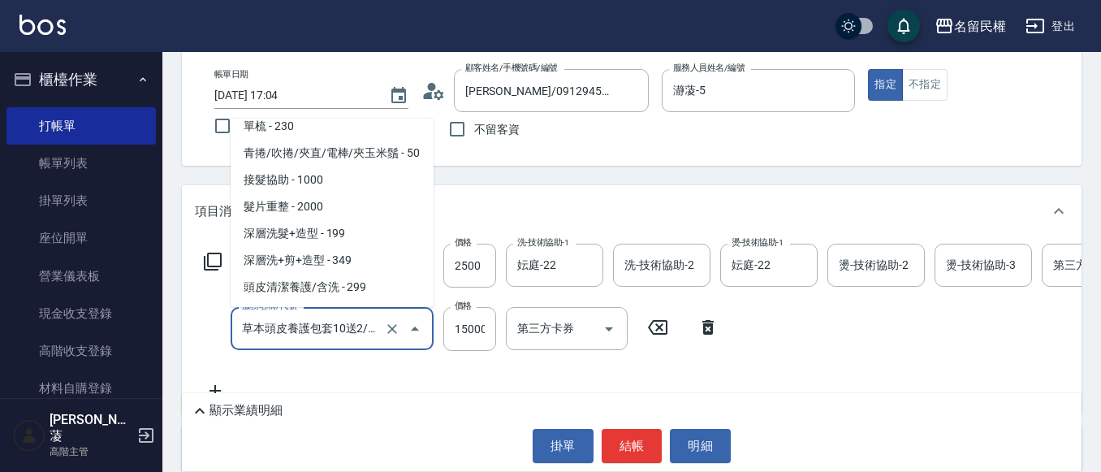
click at [339, 86] on span "草本頭皮養護包套抵用 - 0" at bounding box center [332, 72] width 203 height 27
type input "草本頭皮養護包套抵用(629)"
type input "0"
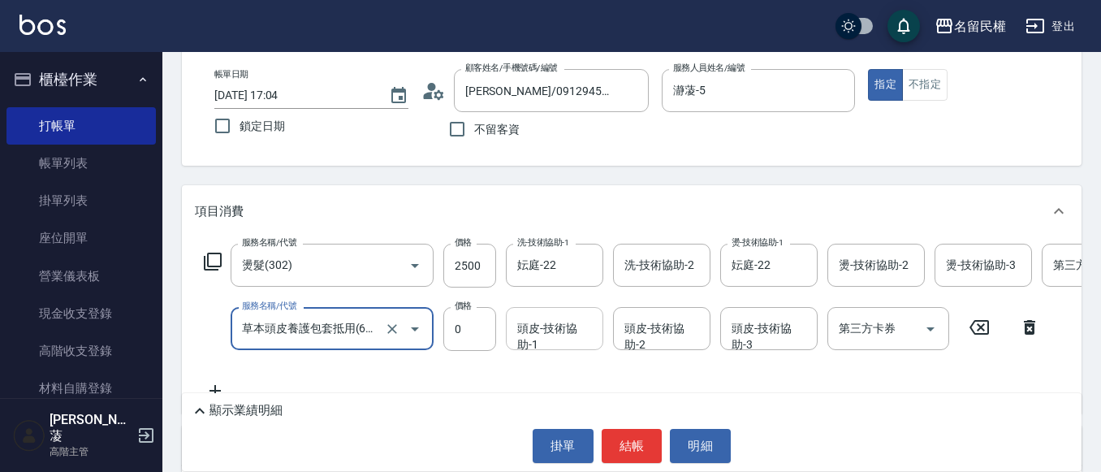
type input "草本頭皮養護包套抵用(629)"
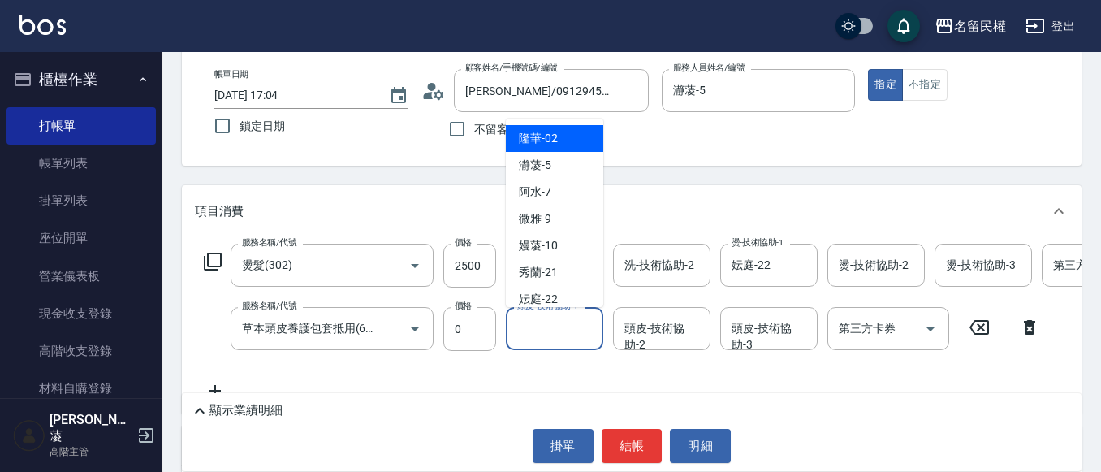
click at [542, 329] on input "頭皮-技術協助-1" at bounding box center [554, 328] width 83 height 28
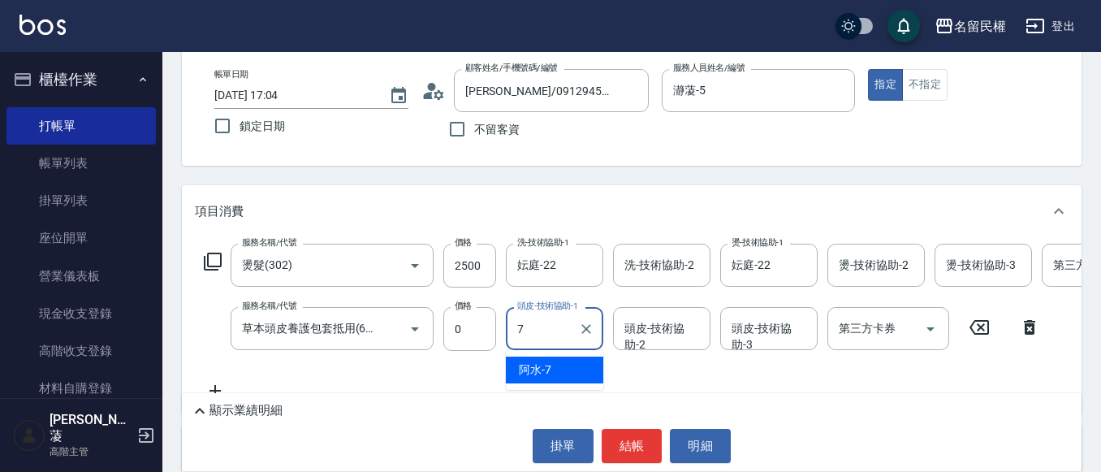
type input "阿水-7"
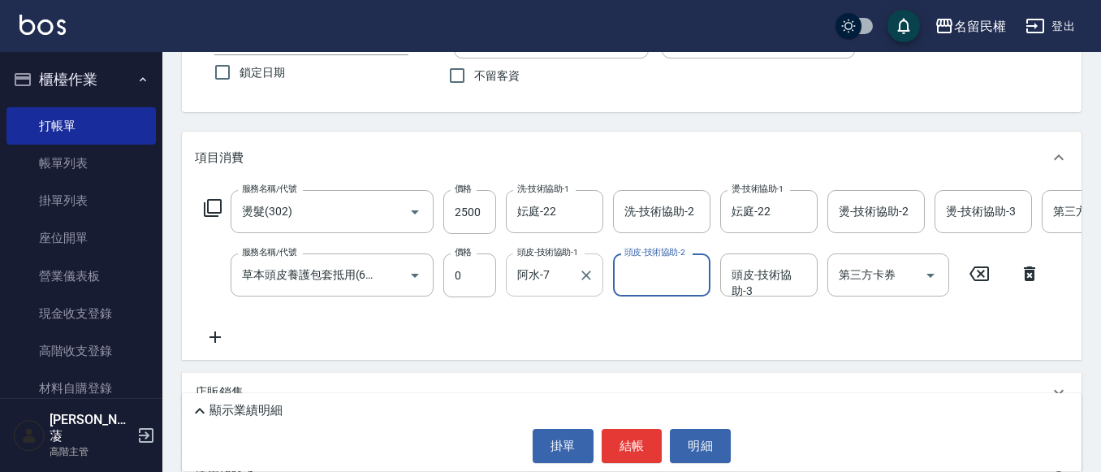
scroll to position [162, 0]
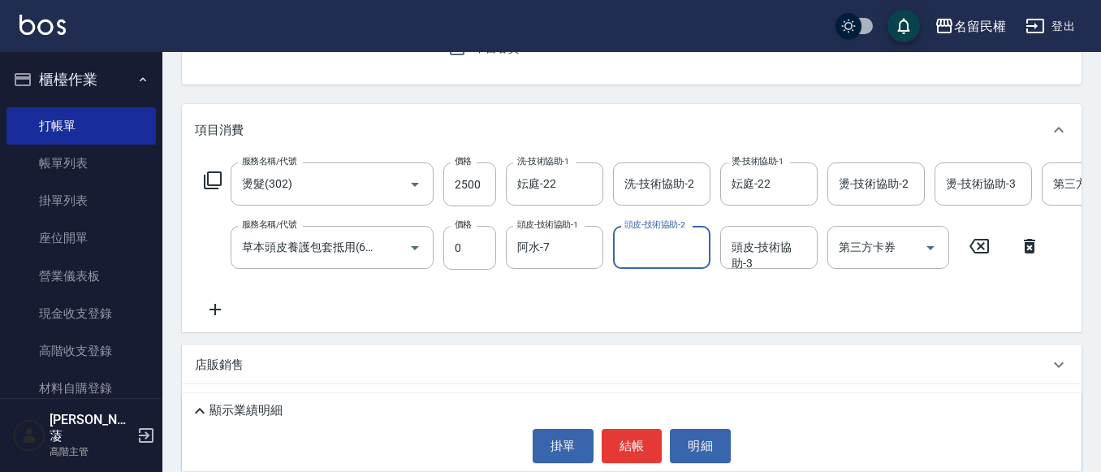
click at [219, 309] on icon at bounding box center [214, 309] width 11 height 11
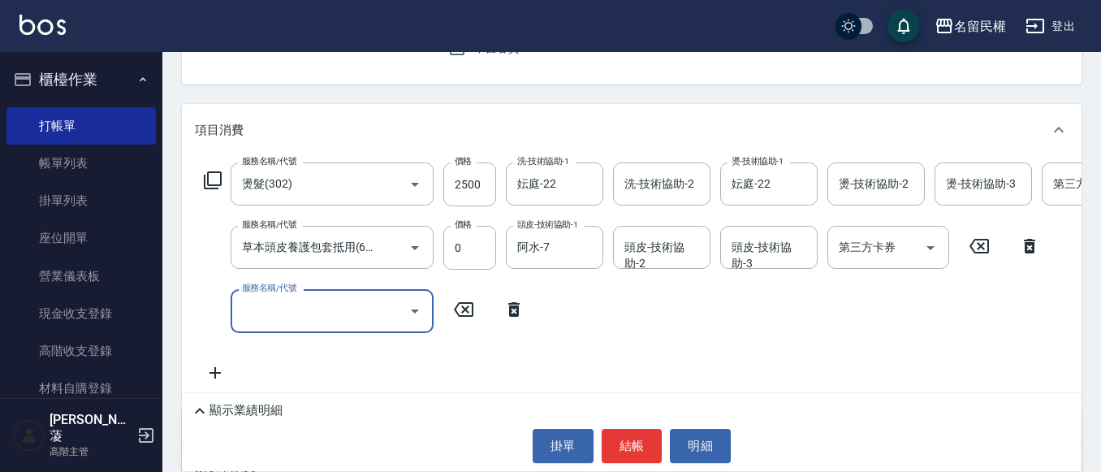
scroll to position [0, 0]
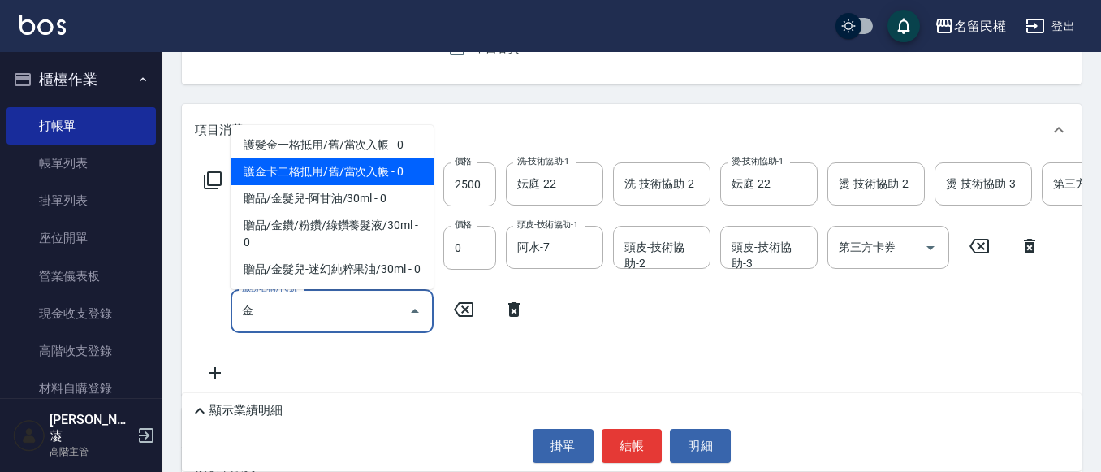
click at [386, 161] on span "護金卡二格抵用/舊/當次入帳 - 0" at bounding box center [332, 171] width 203 height 27
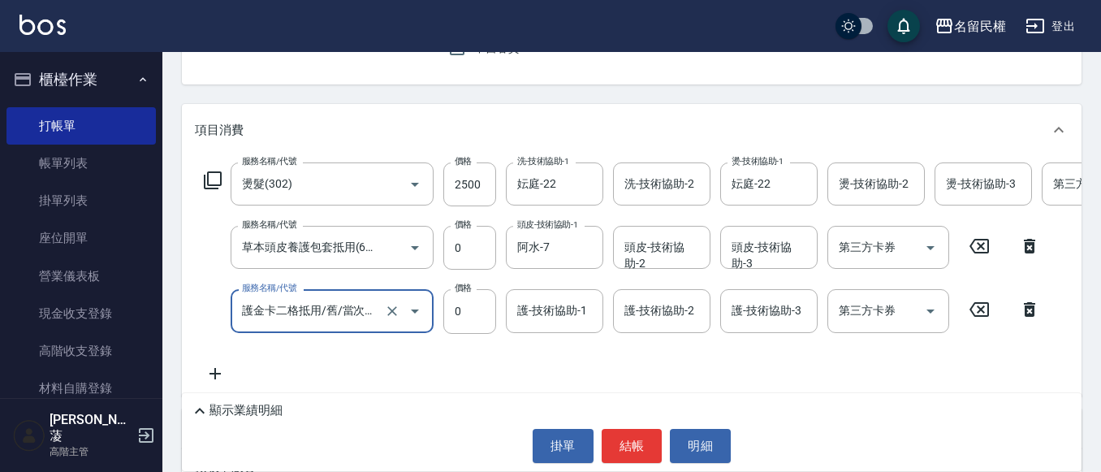
type input "護金卡二格抵用/舊/當次入帳(505)"
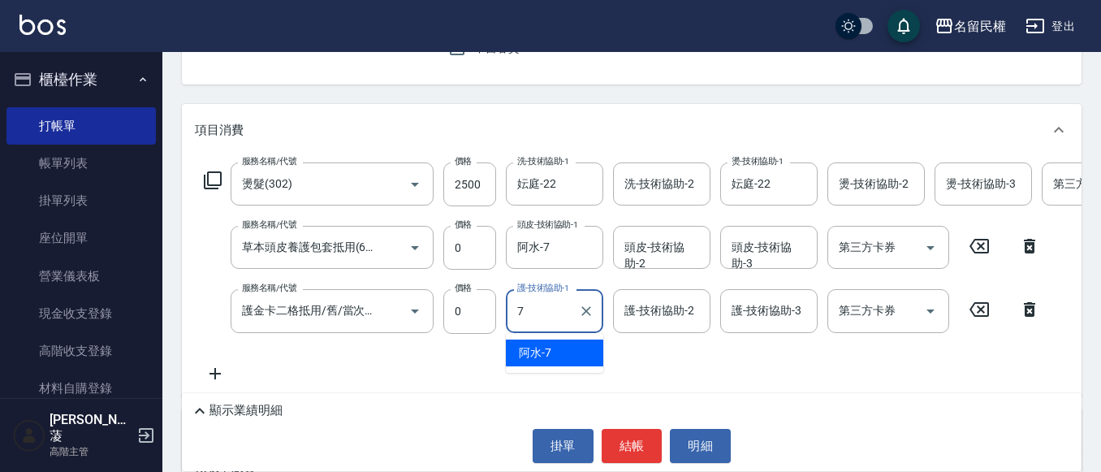
type input "阿水-7"
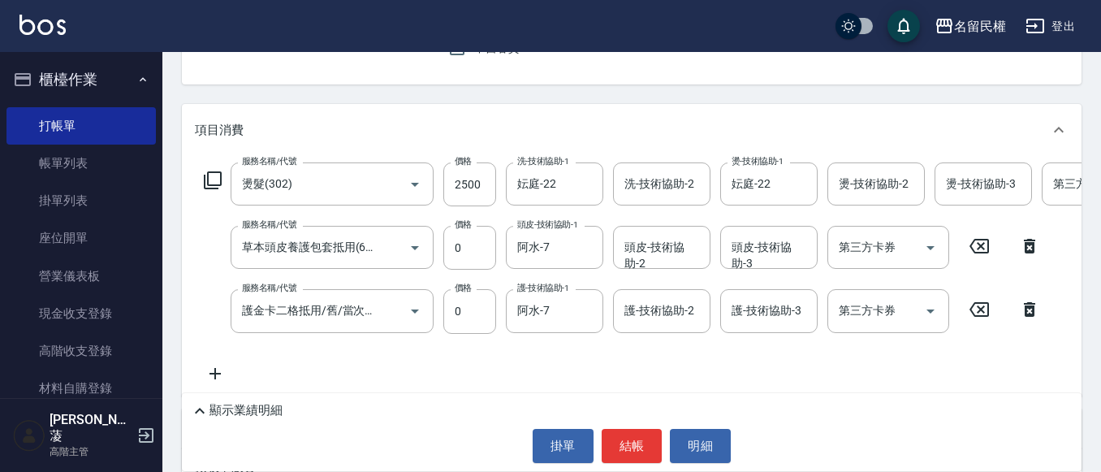
click at [213, 383] on div "服務名稱/代號 燙髮(302) 服務名稱/代號 價格 2500 價格 洗-技術協助-1 妘庭-22 洗-技術協助-1 洗-技術協助-2 洗-技術協助-2 燙-…" at bounding box center [632, 275] width 900 height 239
click at [219, 373] on icon at bounding box center [214, 373] width 11 height 11
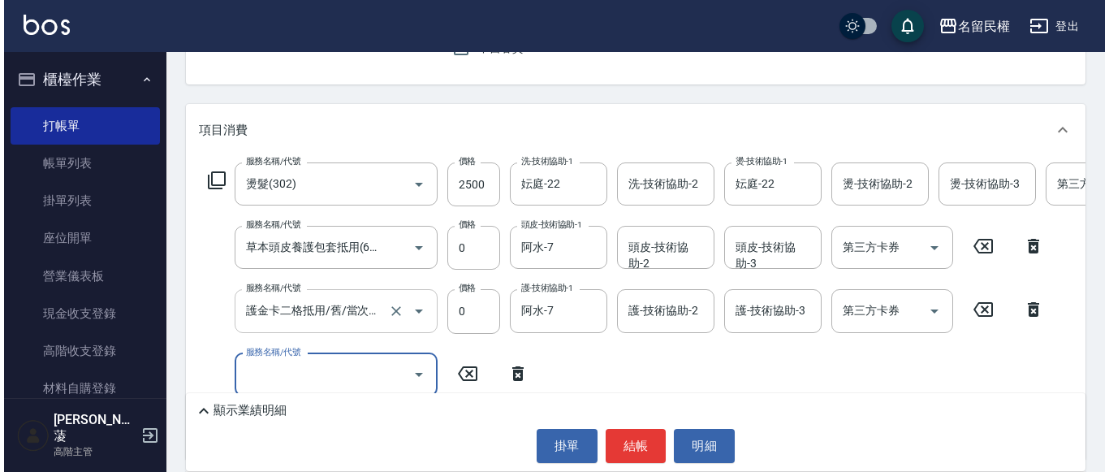
scroll to position [244, 0]
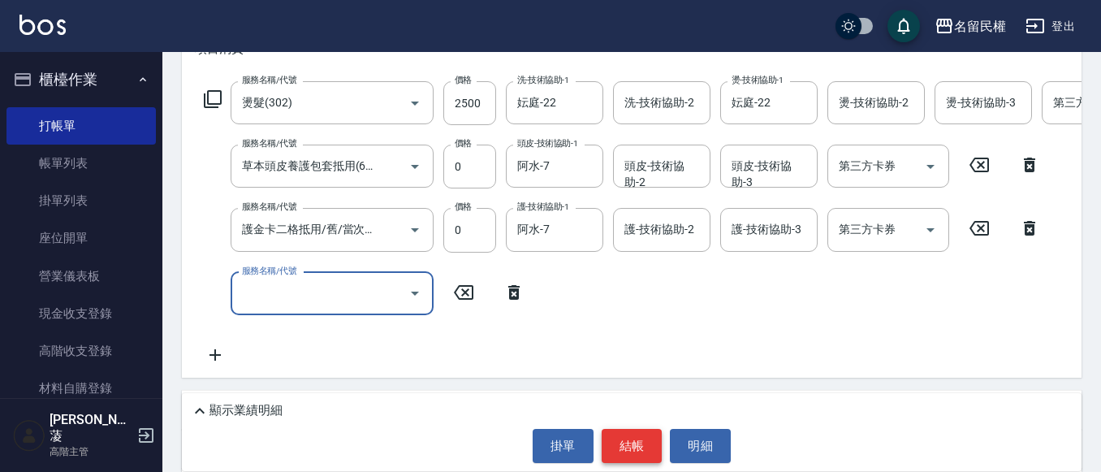
click at [639, 436] on button "結帳" at bounding box center [632, 446] width 61 height 34
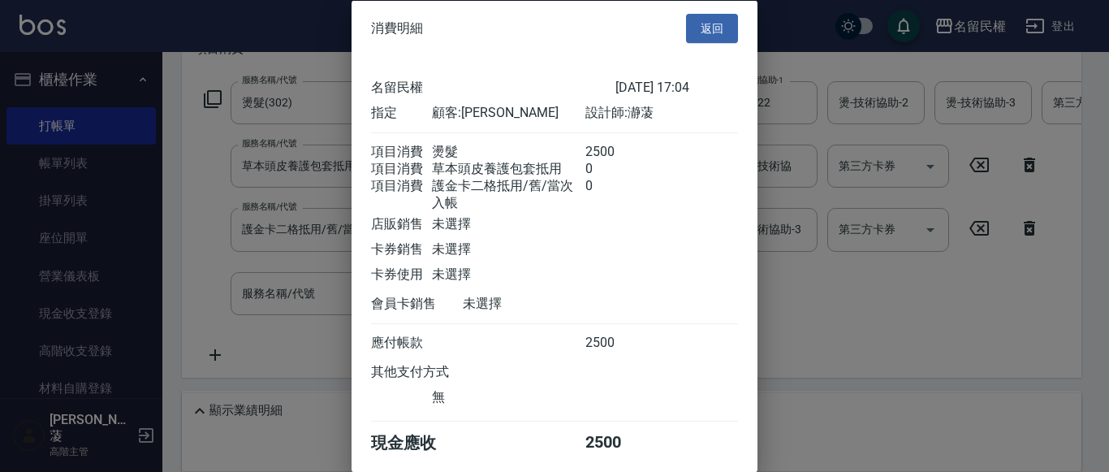
scroll to position [80, 0]
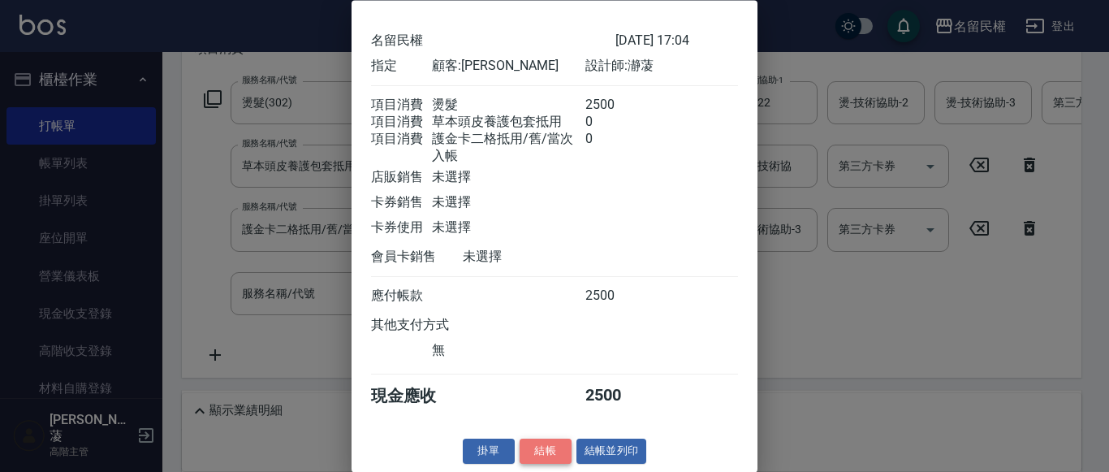
click at [550, 442] on button "結帳" at bounding box center [546, 451] width 52 height 25
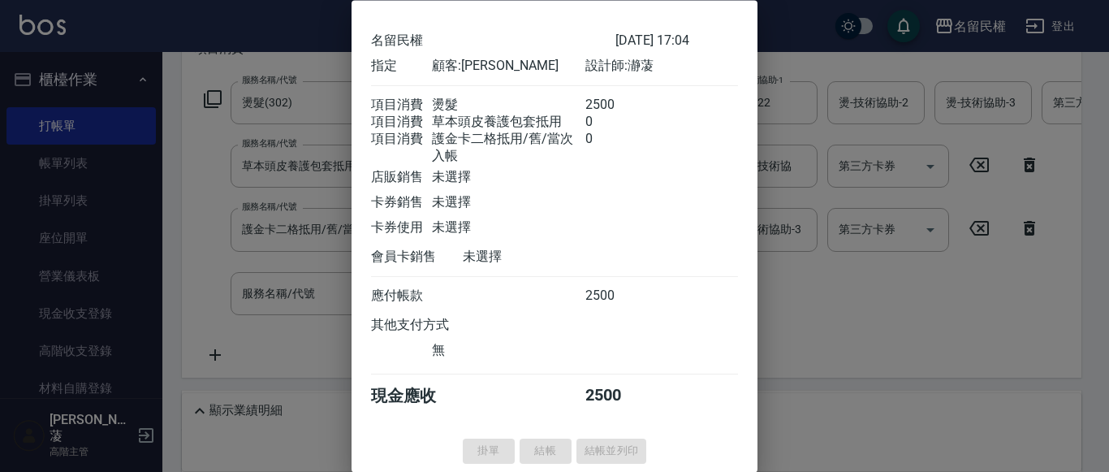
type input "[DATE] 17:05"
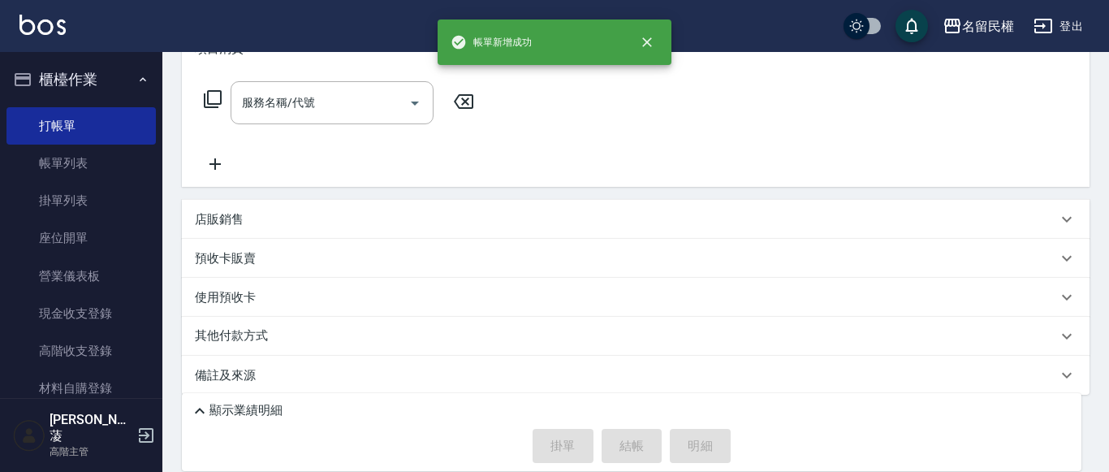
scroll to position [0, 0]
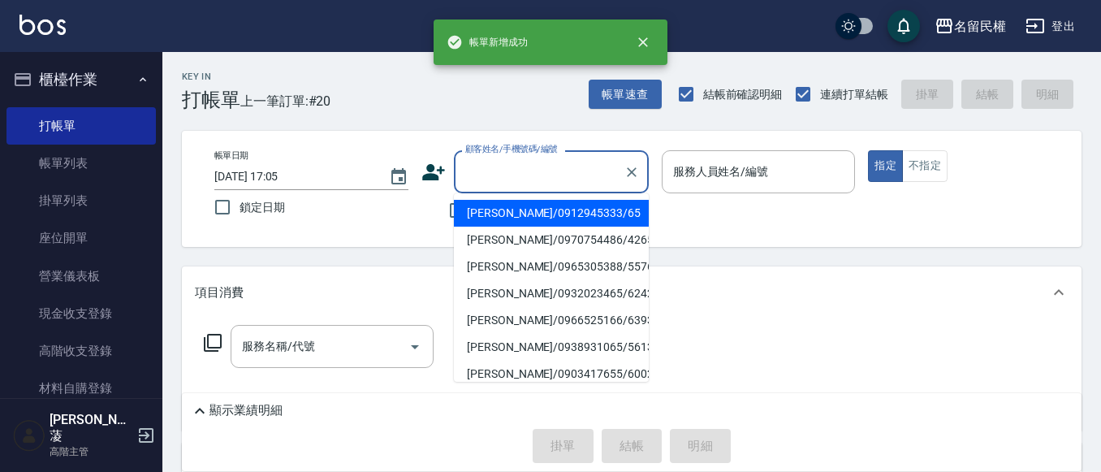
click at [485, 176] on input "顧客姓名/手機號碼/編號" at bounding box center [539, 171] width 156 height 28
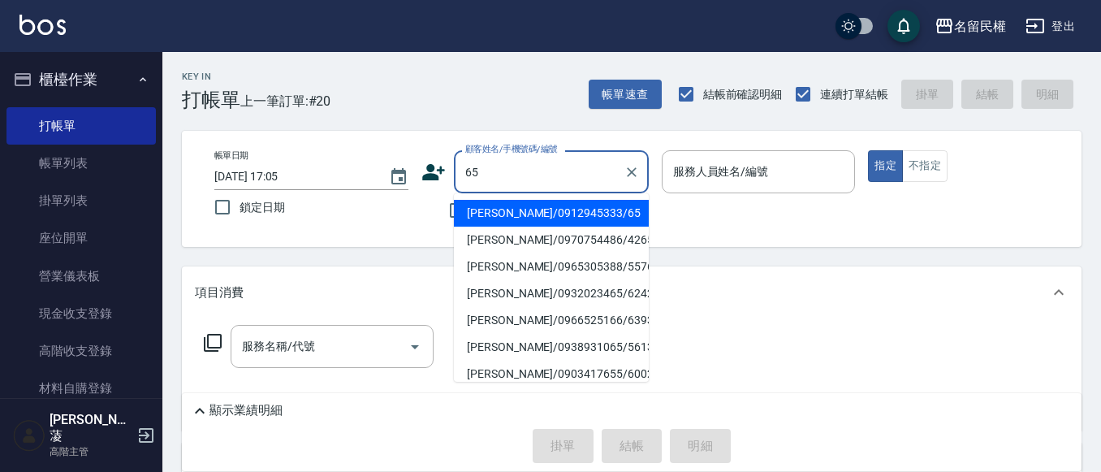
click at [506, 206] on li "[PERSON_NAME]/0912945333/65" at bounding box center [551, 213] width 195 height 27
type input "[PERSON_NAME]/0912945333/65"
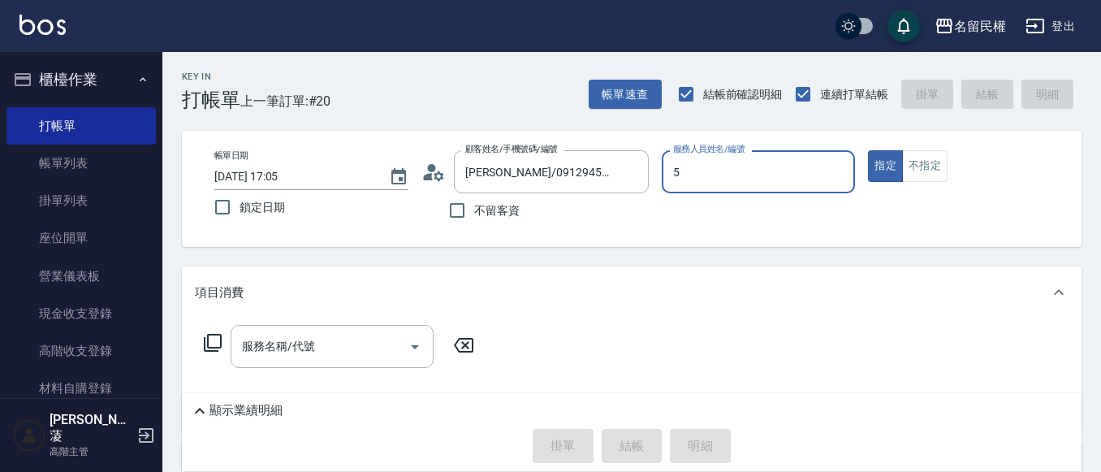
type input "瀞蓤-5"
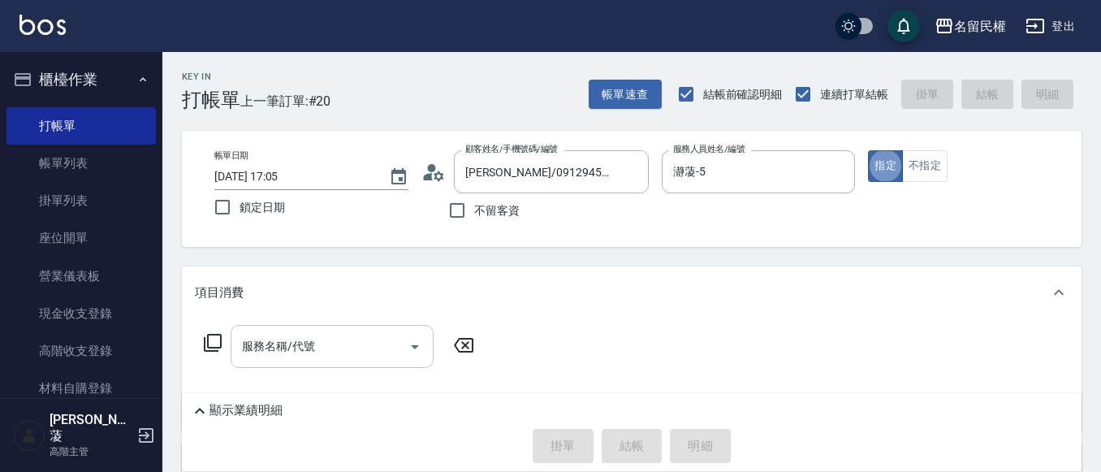
click at [311, 353] on input "服務名稱/代號" at bounding box center [320, 346] width 164 height 28
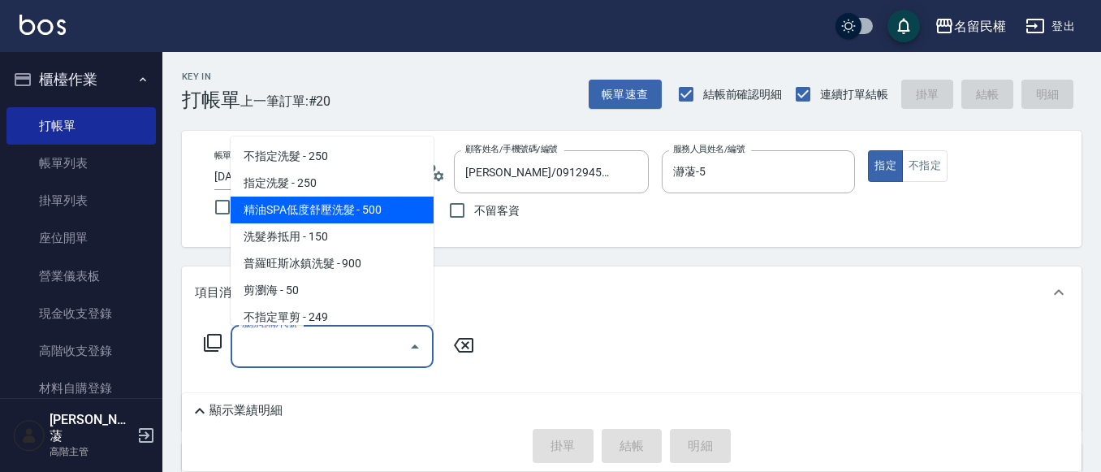
click at [437, 182] on icon at bounding box center [433, 172] width 24 height 24
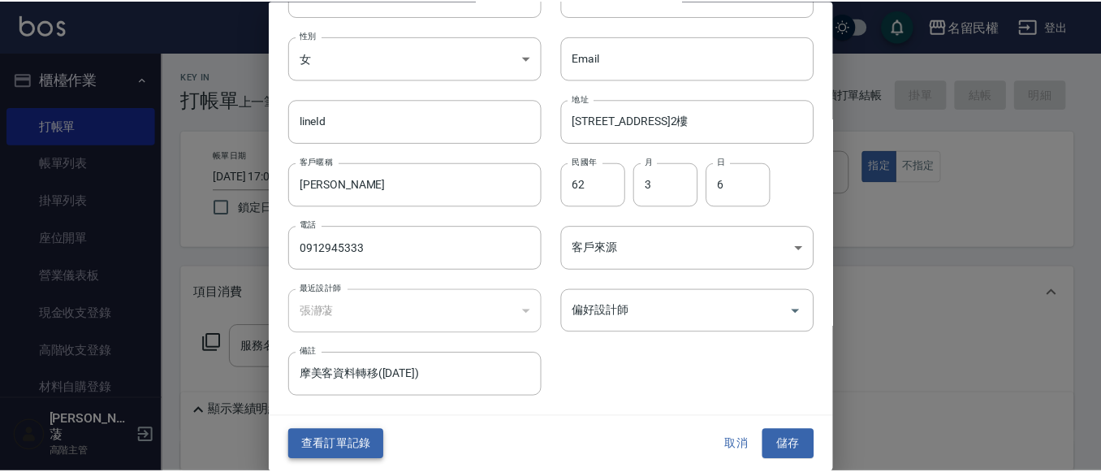
scroll to position [91, 0]
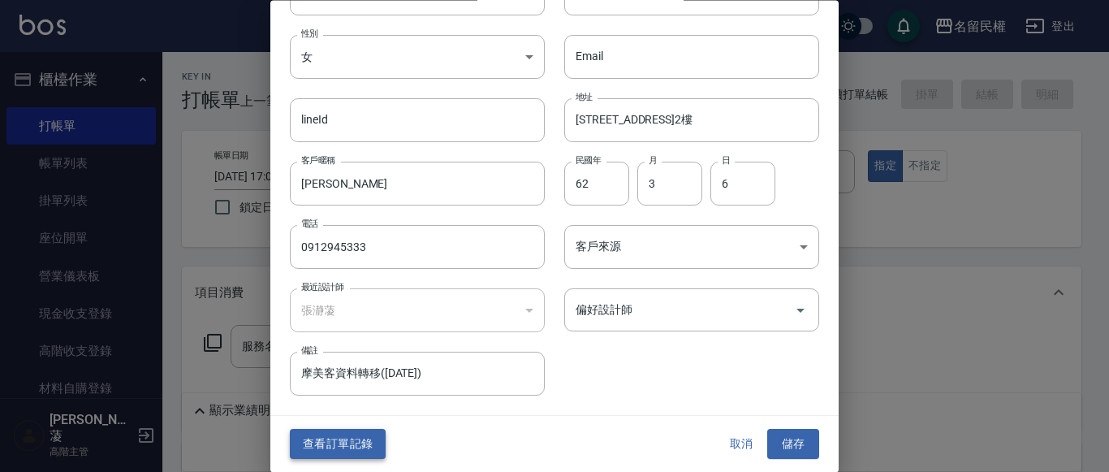
click at [327, 444] on button "查看訂單記錄" at bounding box center [338, 444] width 96 height 30
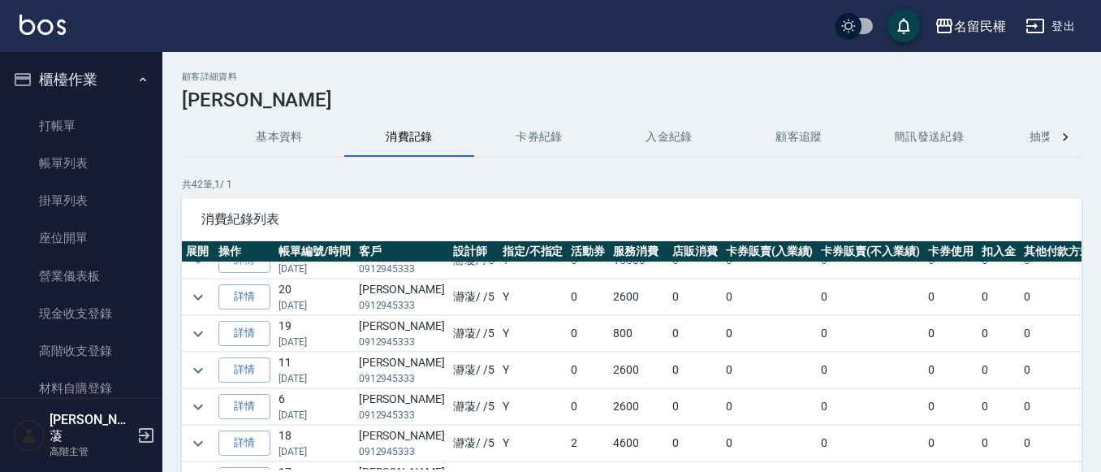
scroll to position [81, 0]
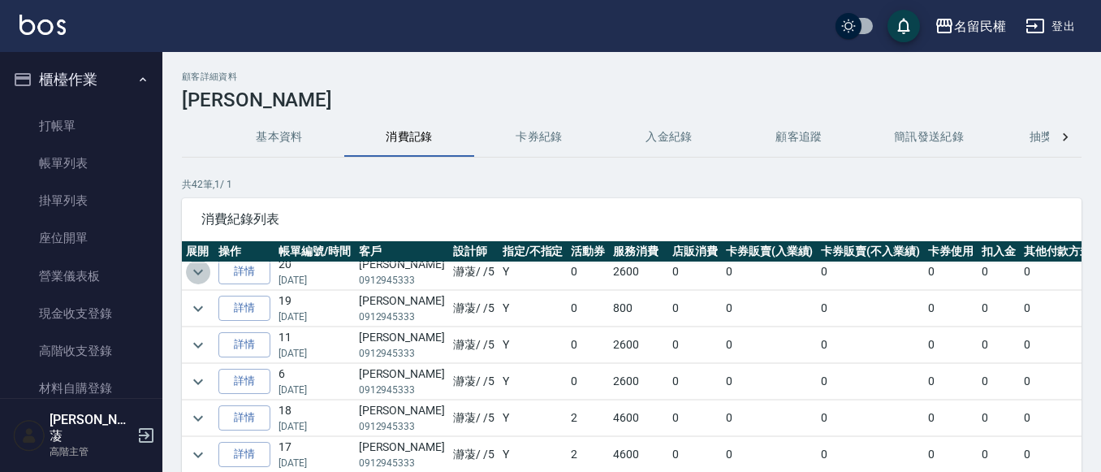
click at [205, 273] on icon "expand row" at bounding box center [197, 271] width 19 height 19
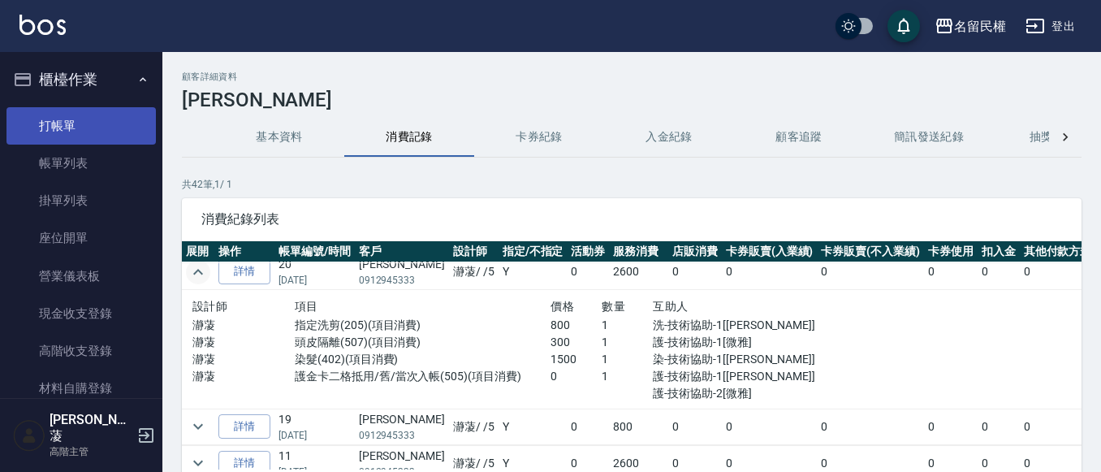
click at [84, 114] on link "打帳單" at bounding box center [80, 125] width 149 height 37
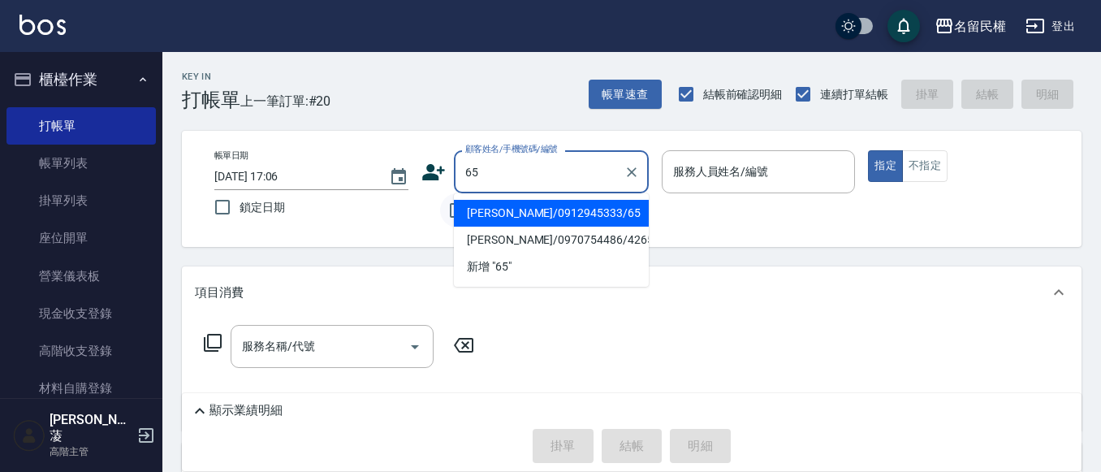
click at [472, 208] on li "[PERSON_NAME]/0912945333/65" at bounding box center [551, 213] width 195 height 27
type input "[PERSON_NAME]/0912945333/65"
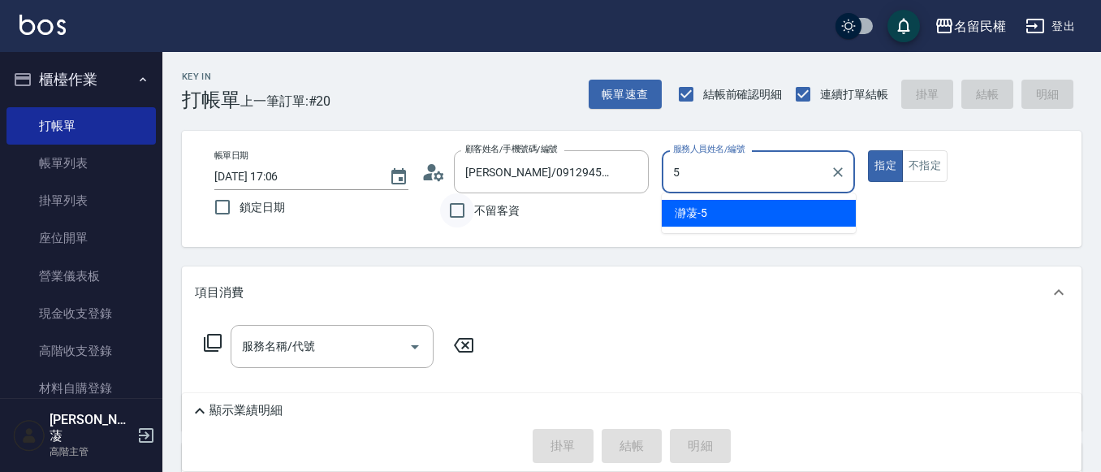
type input "瀞蓤-5"
type button "true"
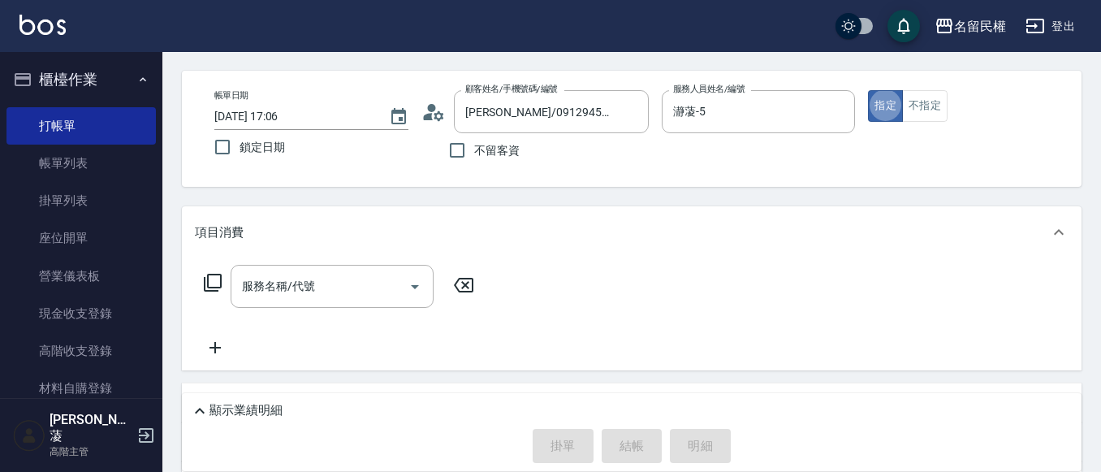
scroll to position [162, 0]
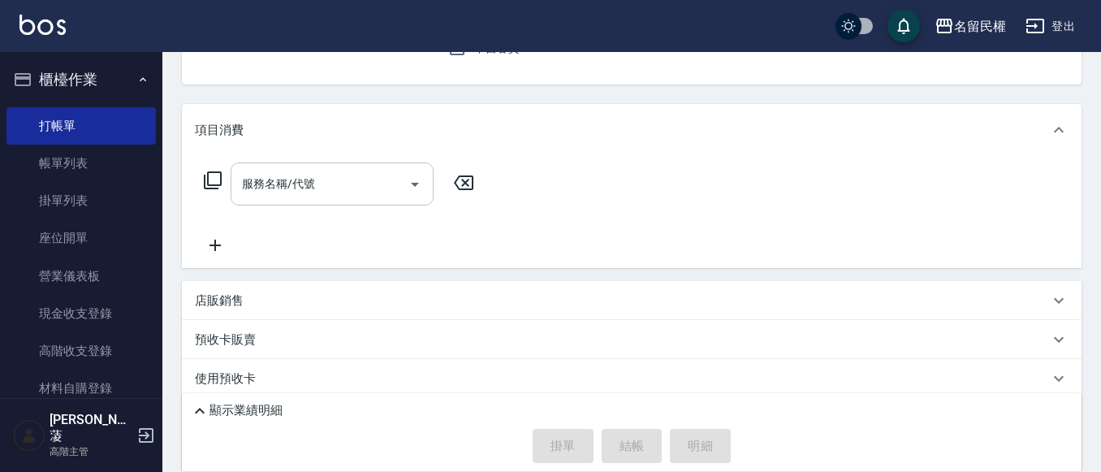
click at [337, 173] on input "服務名稱/代號" at bounding box center [320, 184] width 164 height 28
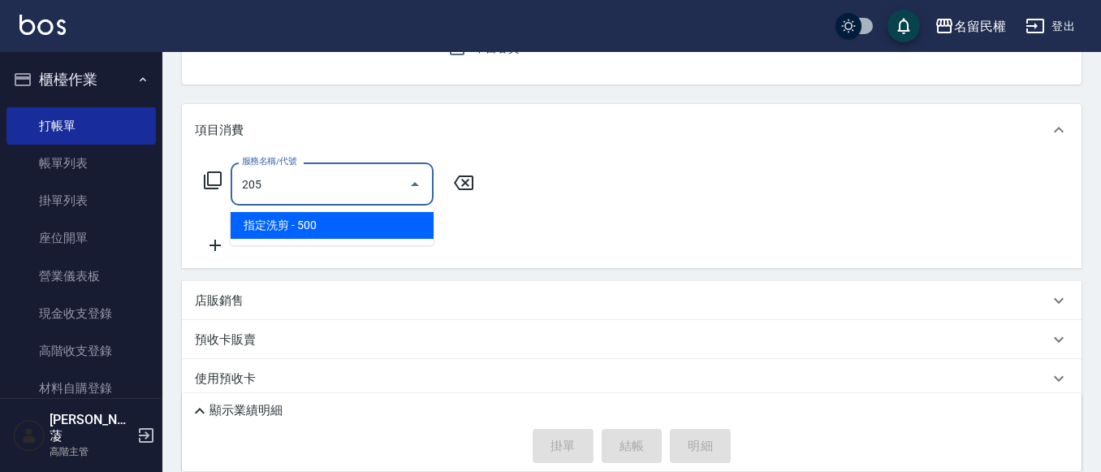
type input "指定洗剪(205)"
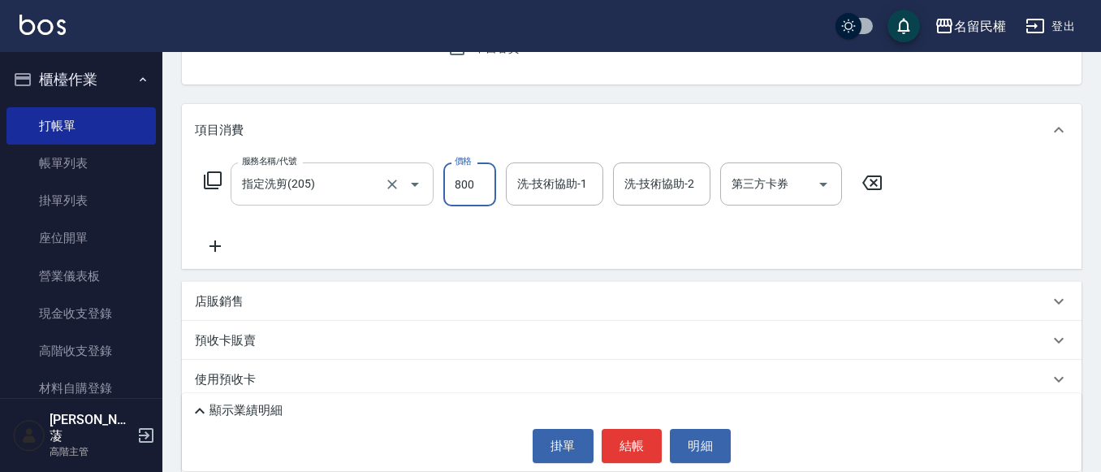
type input "800"
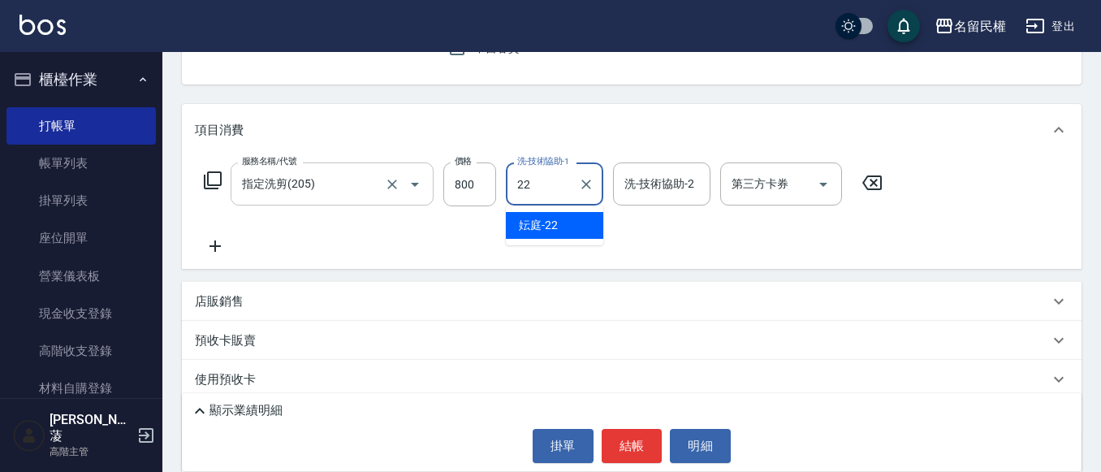
type input "妘庭-22"
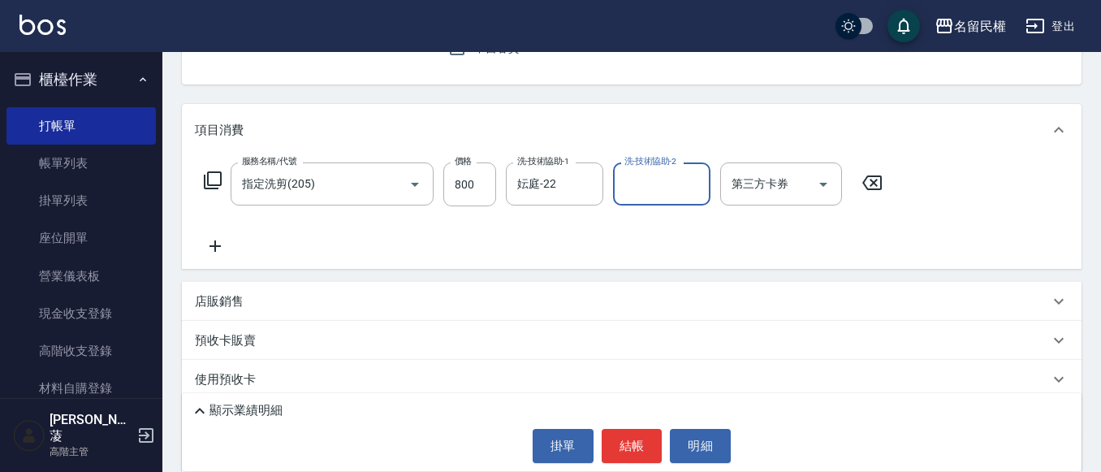
click at [219, 248] on icon at bounding box center [215, 245] width 41 height 19
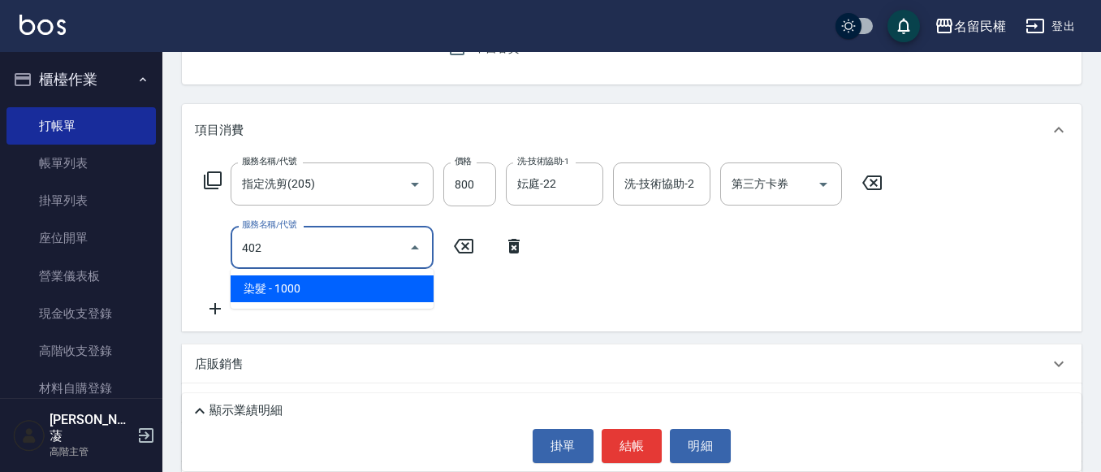
type input "染髮(402)"
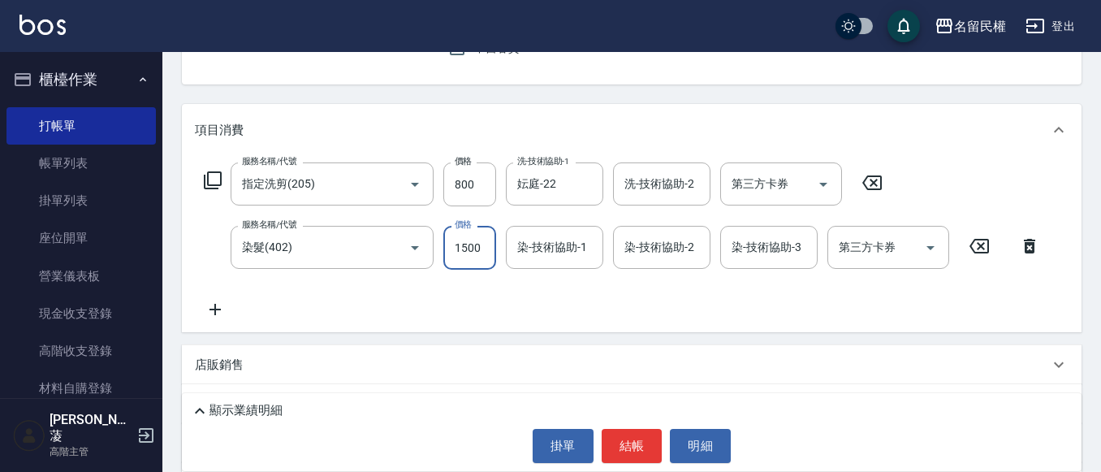
type input "1500"
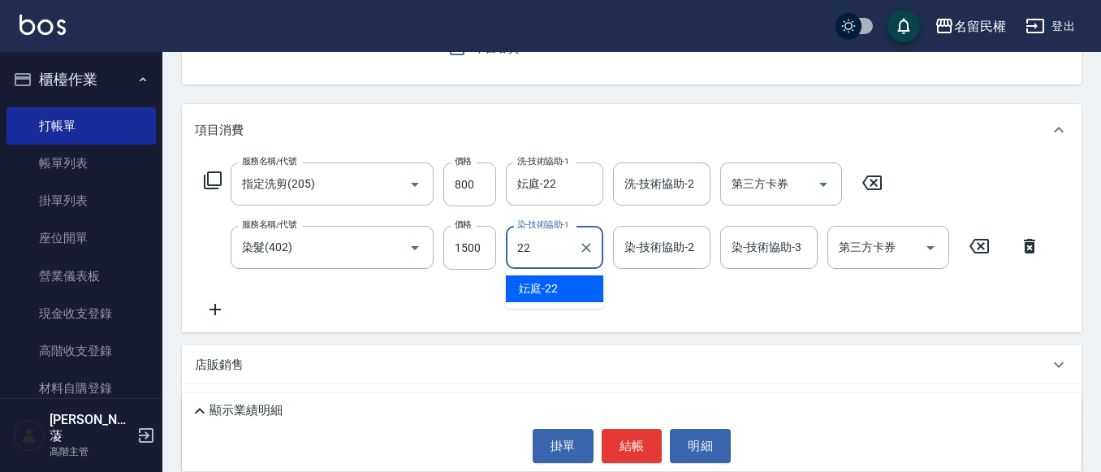
type input "妘庭-22"
click at [225, 312] on icon at bounding box center [215, 309] width 41 height 19
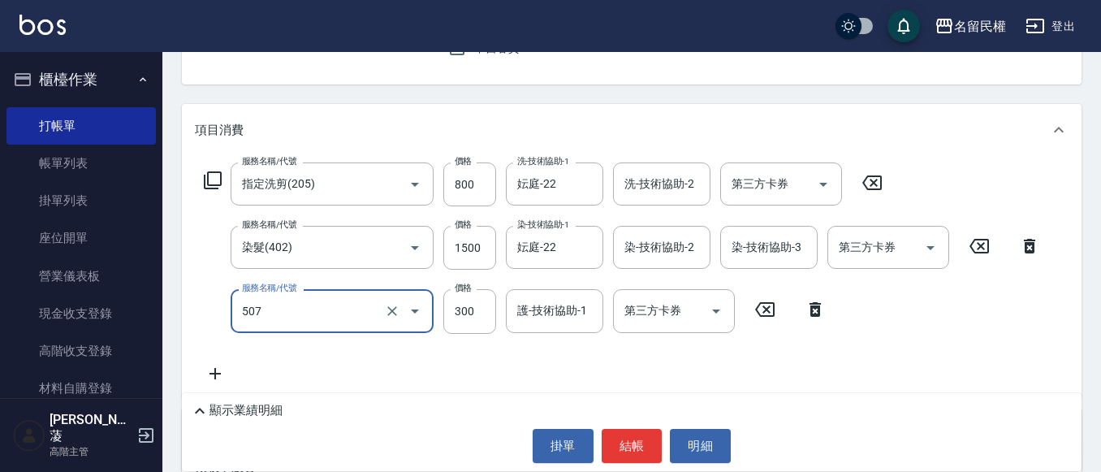
type input "頭皮隔離(507)"
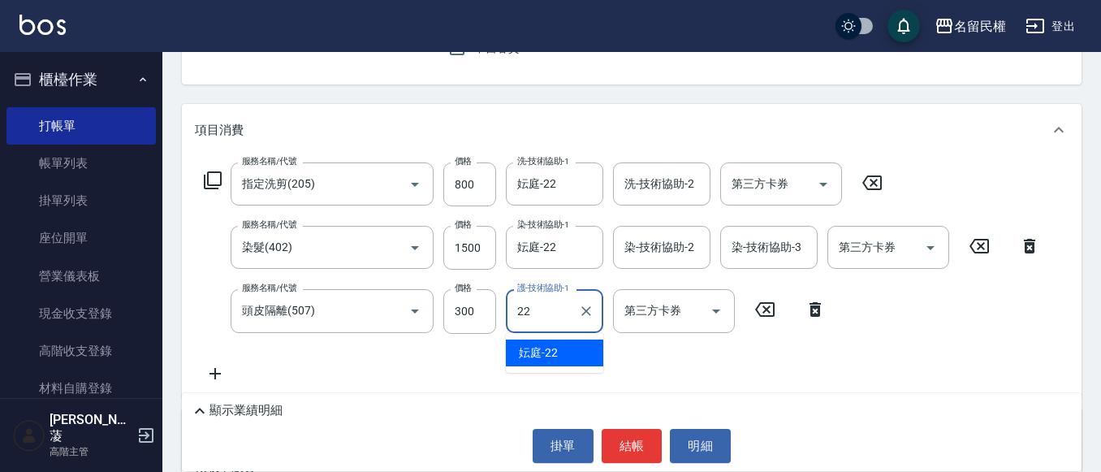
type input "妘庭-22"
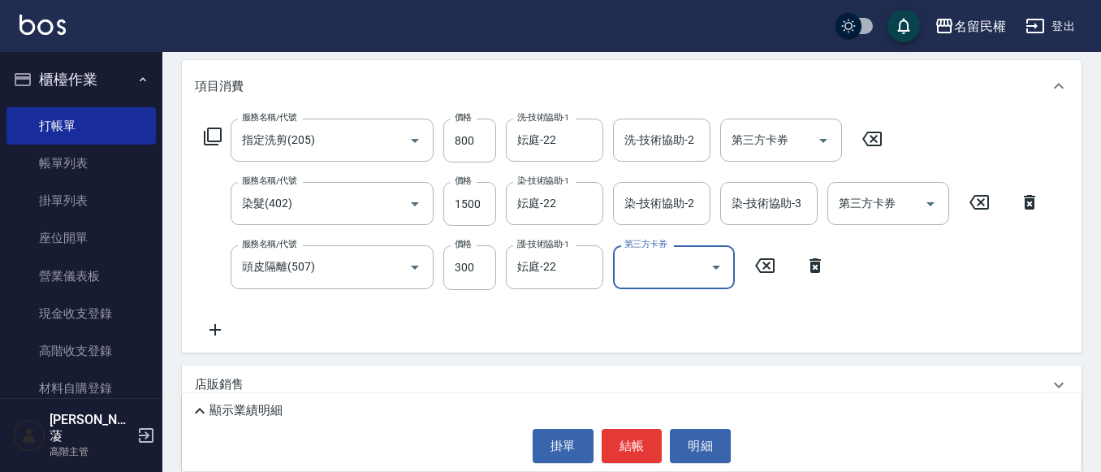
scroll to position [244, 0]
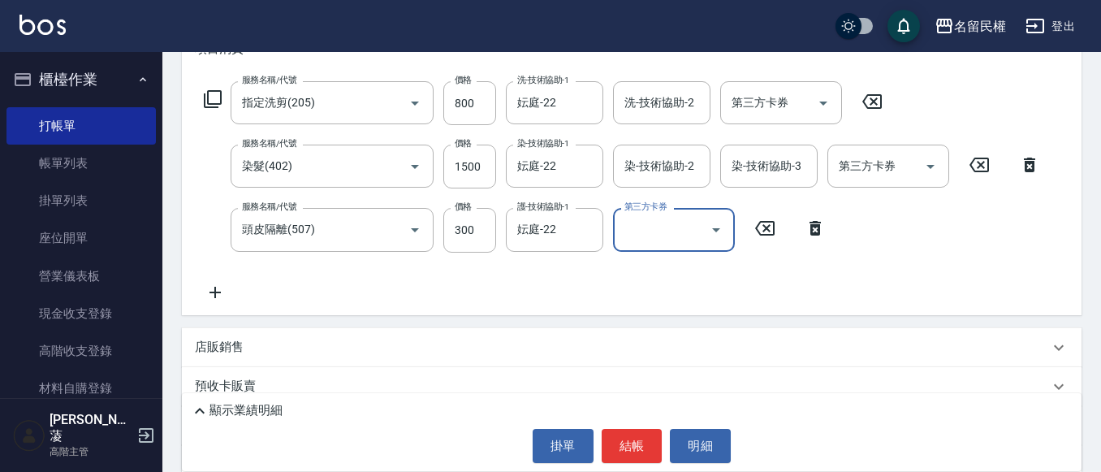
click at [214, 305] on div "服務名稱/代號 指定洗剪(205) 服務名稱/代號 價格 800 價格 洗-技術協助-1 妘庭-22 洗-技術協助-1 洗-技術協助-2 洗-技術協助-2 第…" at bounding box center [632, 194] width 900 height 239
click at [214, 301] on icon at bounding box center [215, 292] width 41 height 19
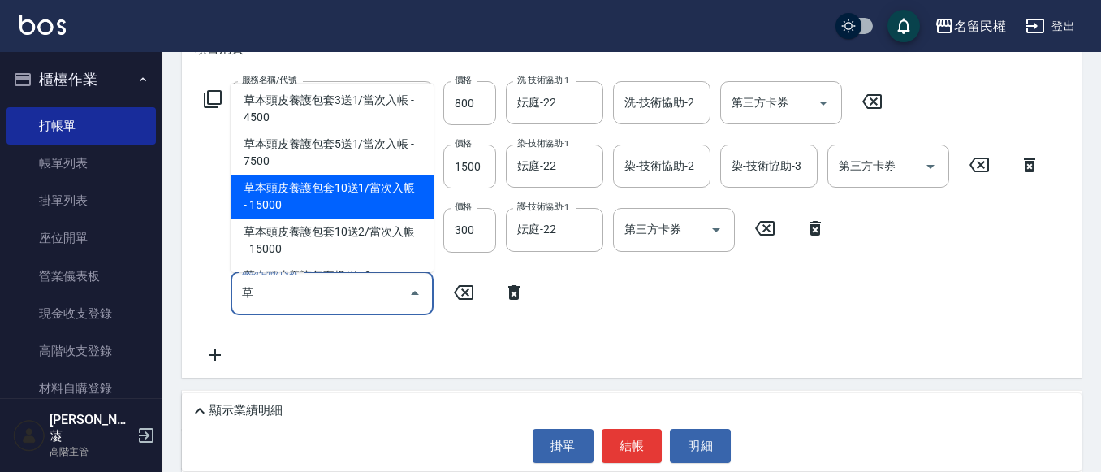
scroll to position [54, 0]
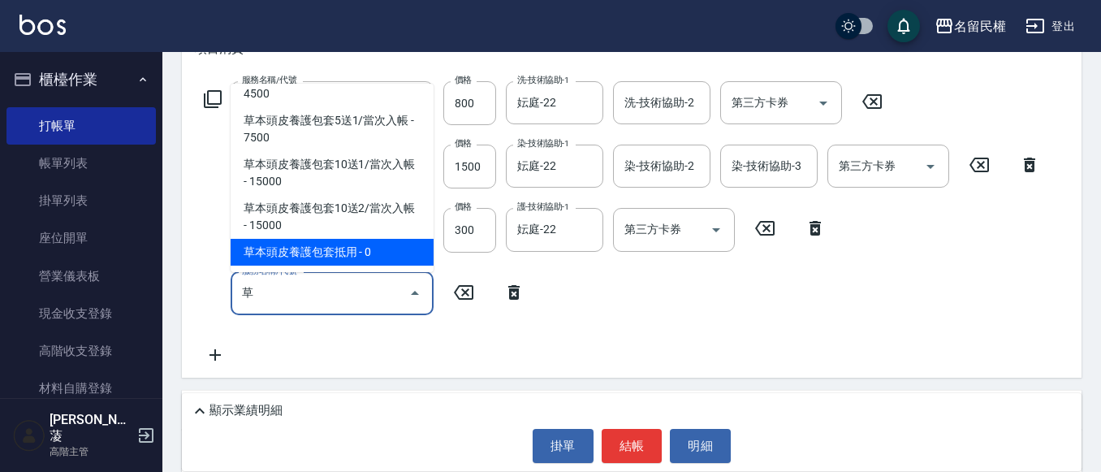
click at [360, 239] on span "草本頭皮養護包套10送2/當次入帳 - 15000" at bounding box center [332, 217] width 203 height 44
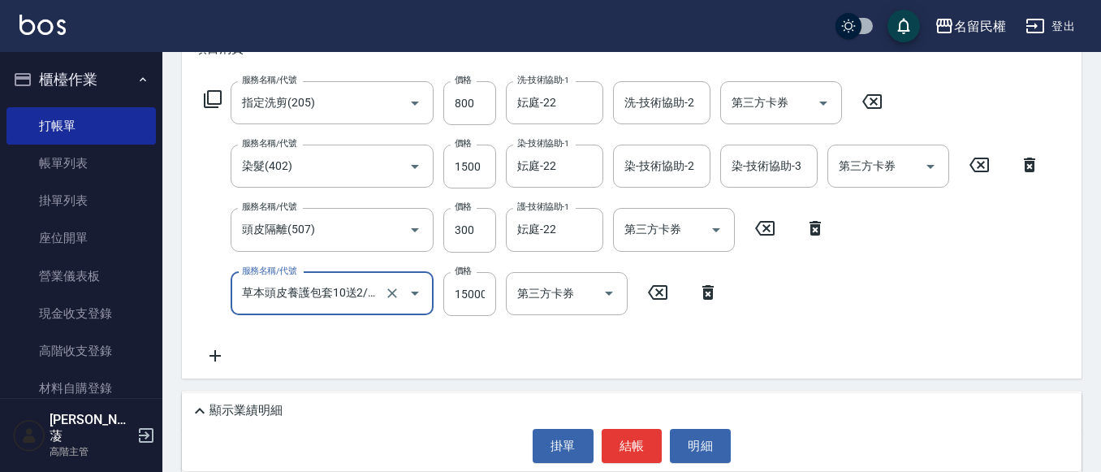
click at [412, 296] on icon "Open" at bounding box center [414, 292] width 19 height 19
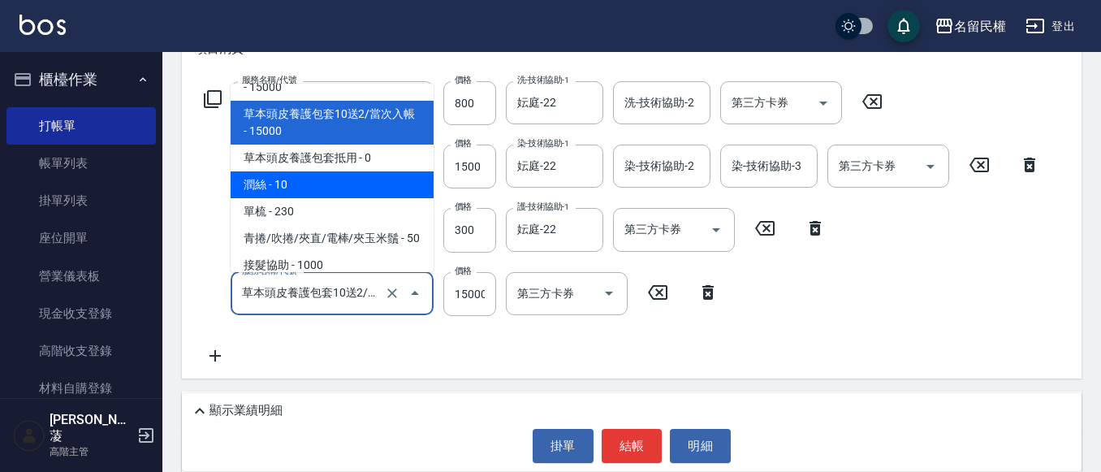
scroll to position [2479, 0]
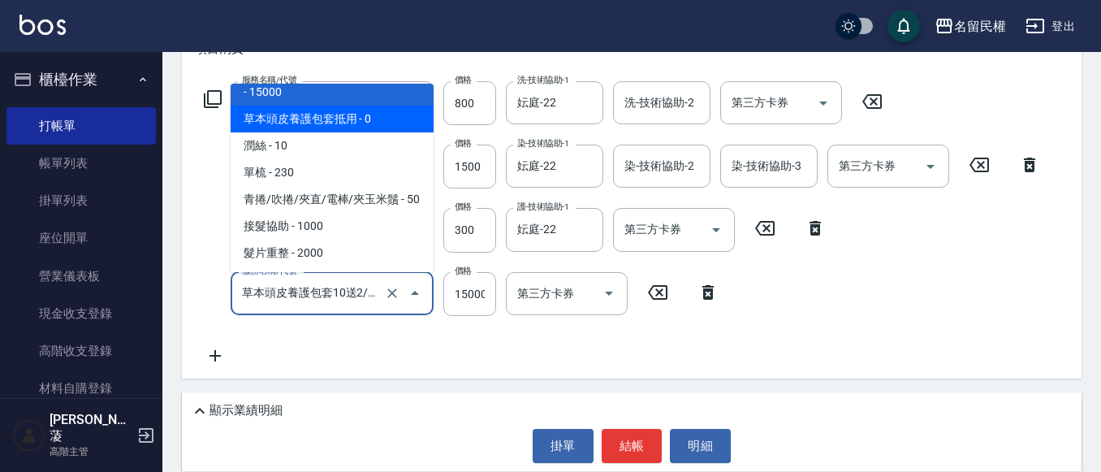
click at [357, 132] on span "草本頭皮養護包套抵用 - 0" at bounding box center [332, 119] width 203 height 27
type input "草本頭皮養護包套抵用(629)"
type input "0"
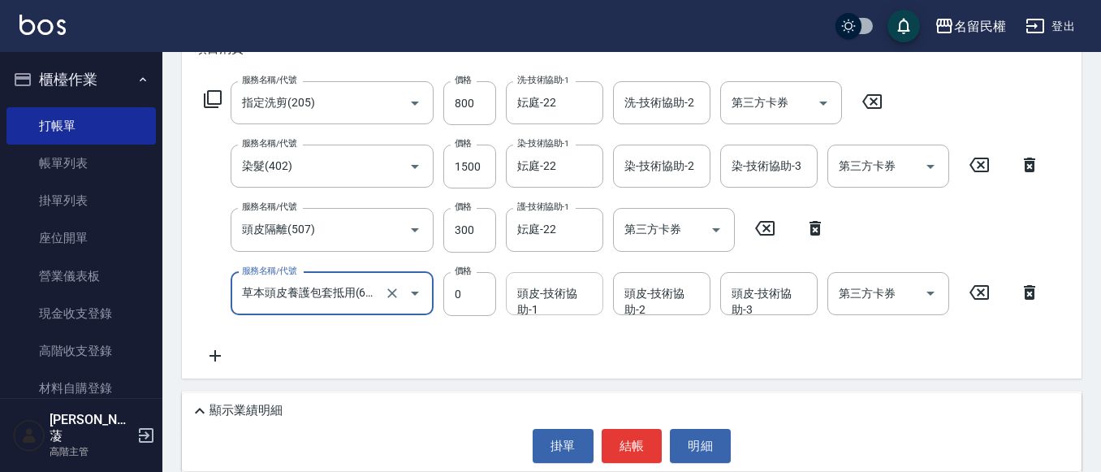
type input "草本頭皮養護包套抵用(629)"
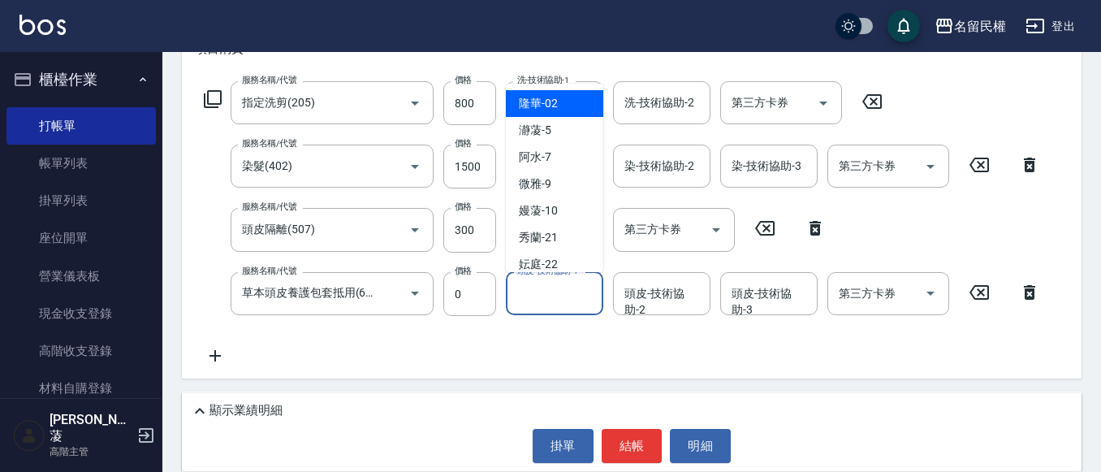
click at [542, 304] on input "頭皮-技術協助-1" at bounding box center [554, 293] width 83 height 28
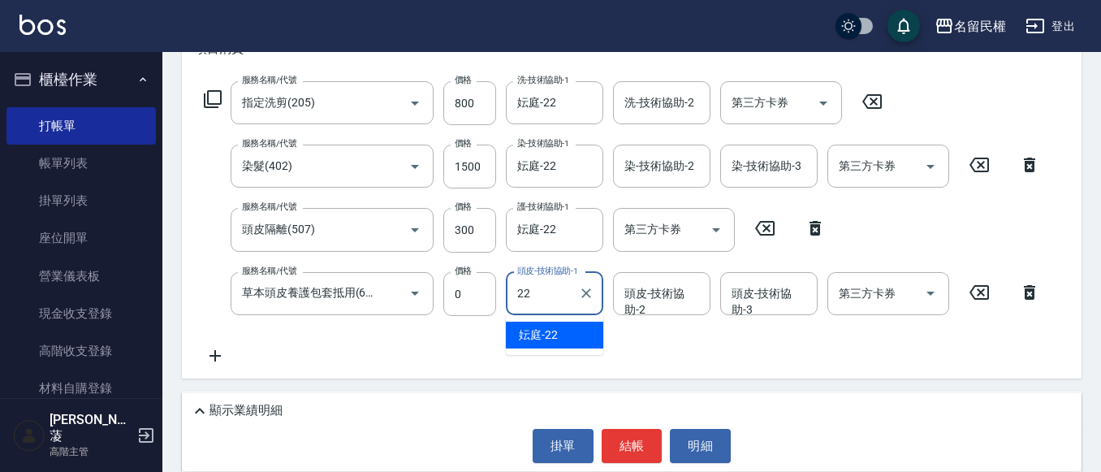
type input "妘庭-22"
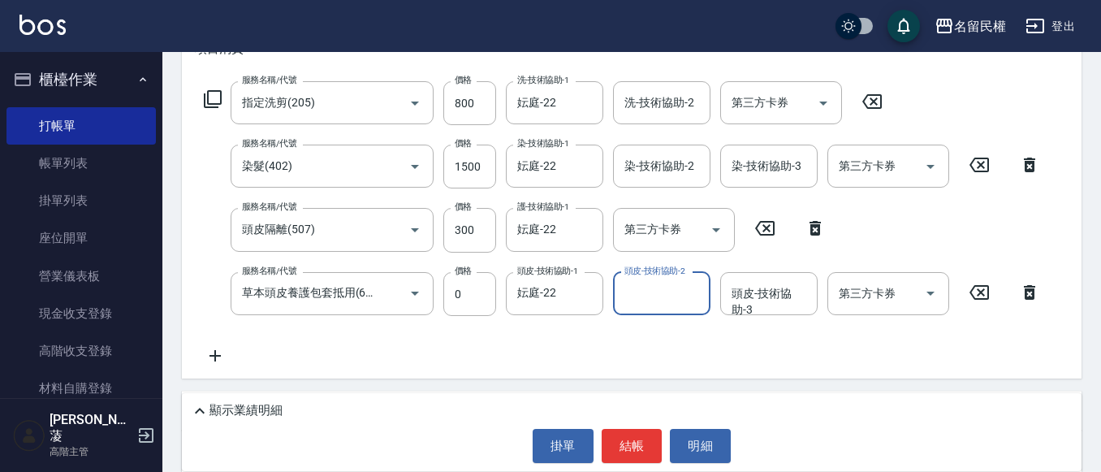
click at [218, 352] on icon at bounding box center [215, 355] width 41 height 19
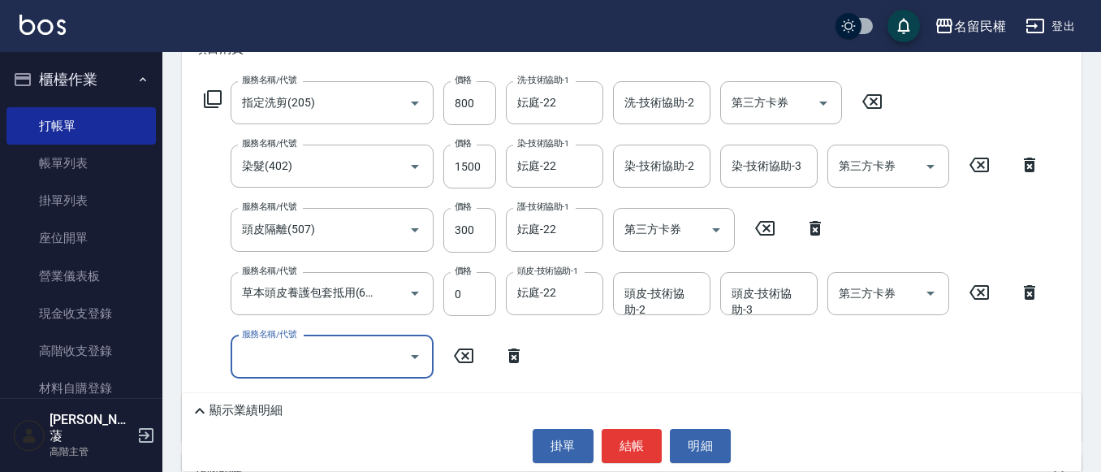
scroll to position [0, 0]
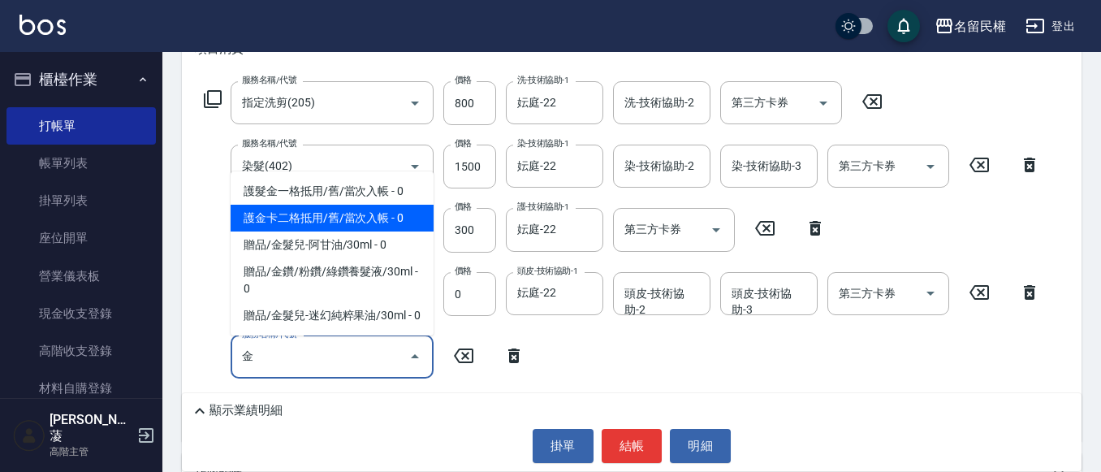
click at [313, 205] on span "護金卡二格抵用/舊/當次入帳 - 0" at bounding box center [332, 218] width 203 height 27
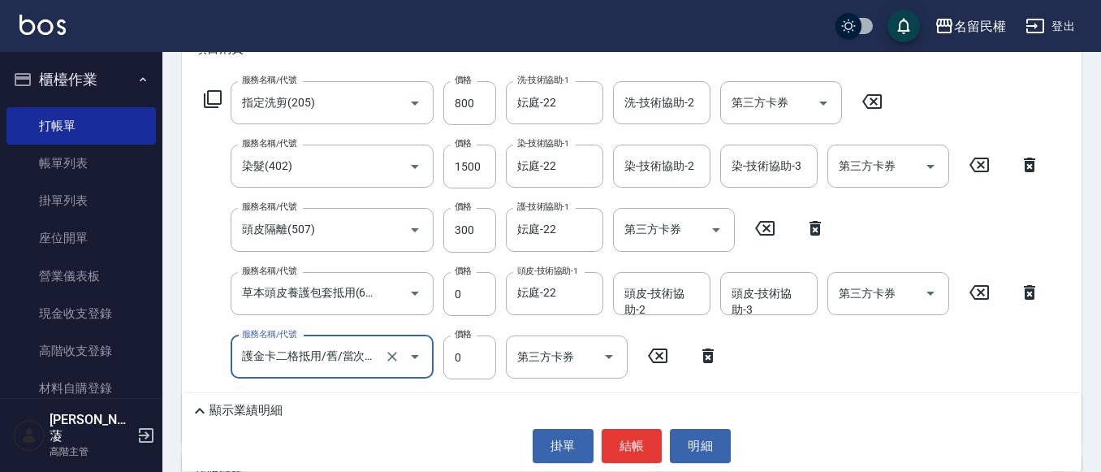
type input "護金卡二格抵用/舊/當次入帳(505)"
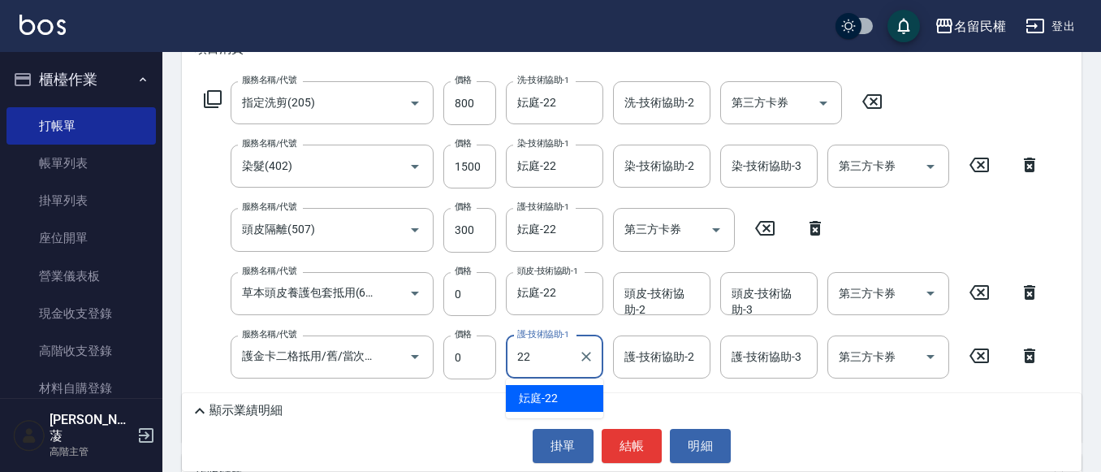
type input "妘庭-22"
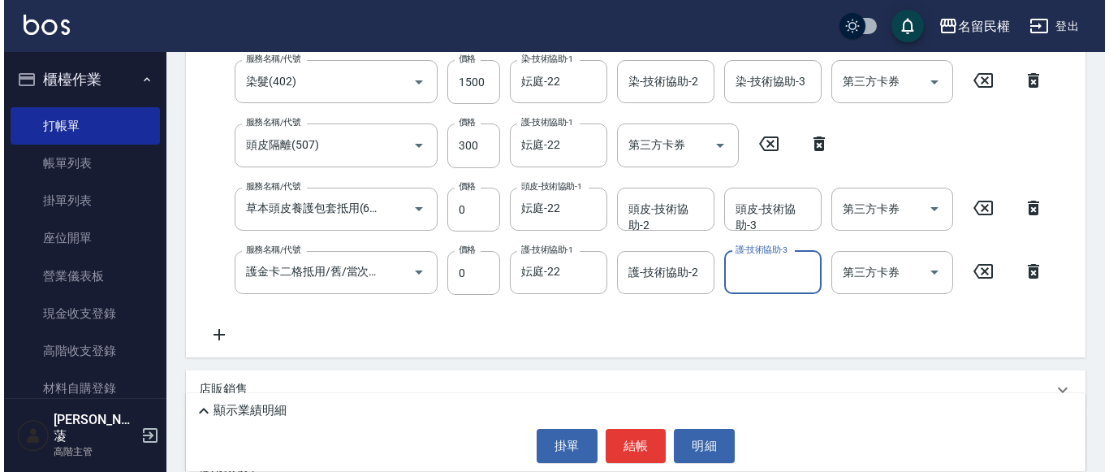
scroll to position [406, 0]
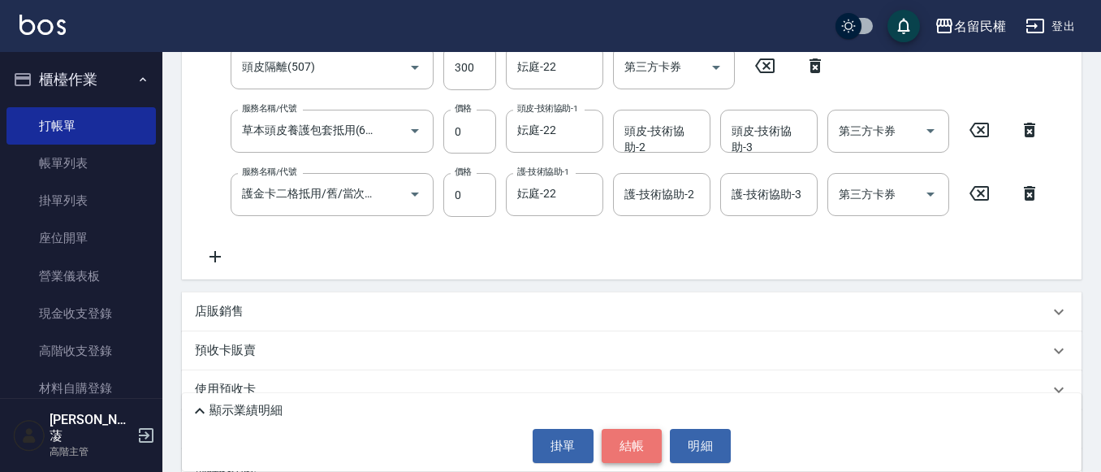
click at [622, 448] on button "結帳" at bounding box center [632, 446] width 61 height 34
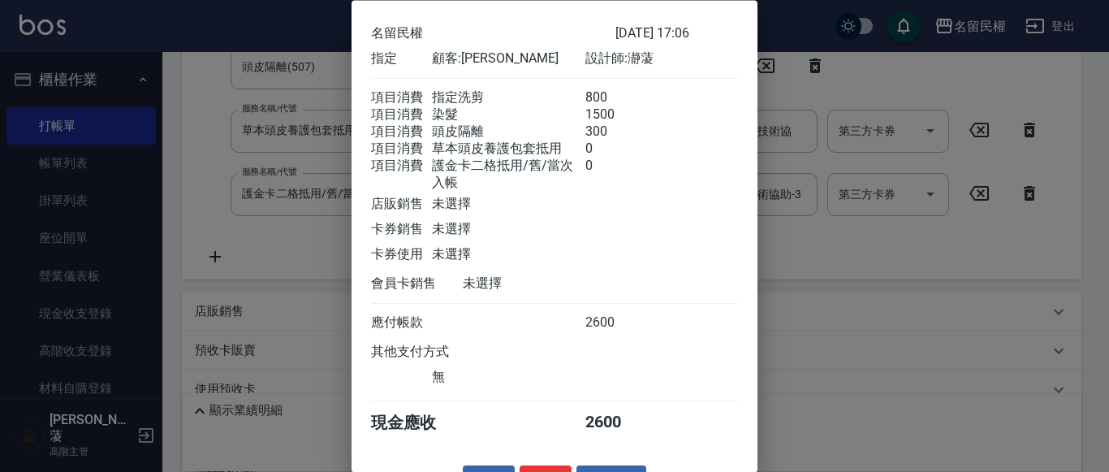
scroll to position [119, 0]
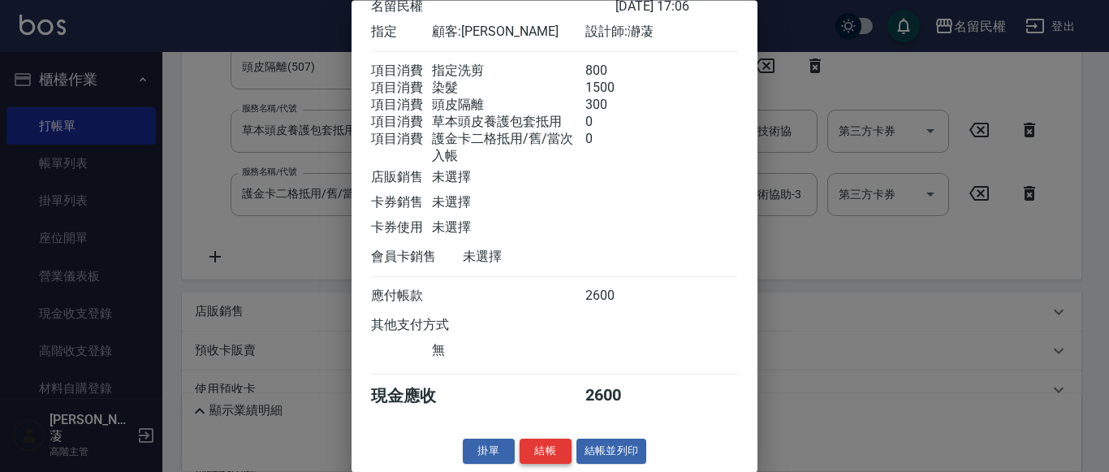
click at [544, 452] on button "結帳" at bounding box center [546, 451] width 52 height 25
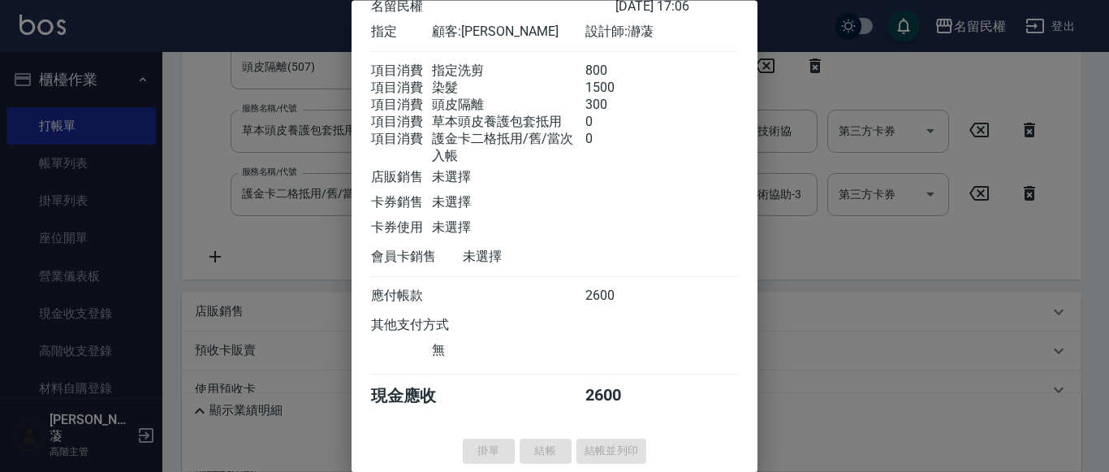
type input "[DATE] 17:07"
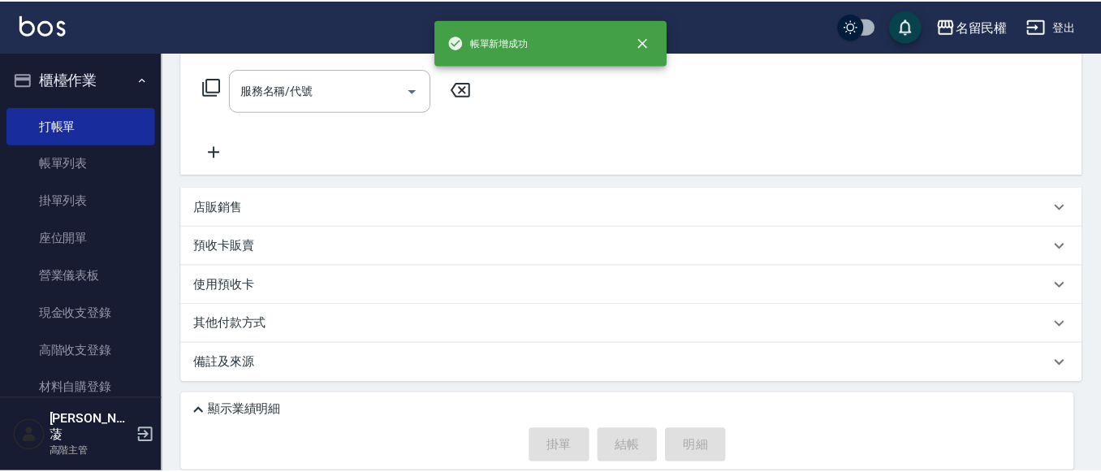
scroll to position [0, 0]
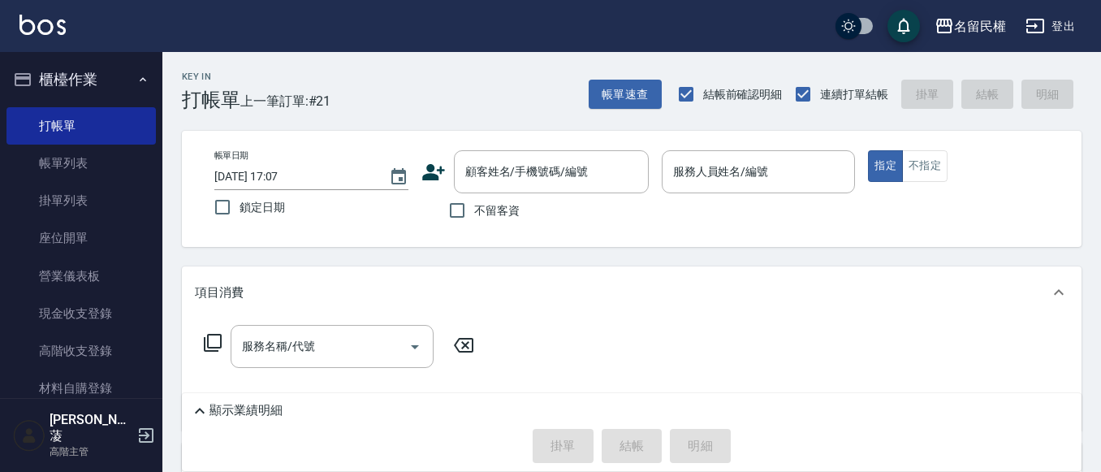
drag, startPoint x: 73, startPoint y: 153, endPoint x: 928, endPoint y: 282, distance: 864.4
click at [73, 153] on link "帳單列表" at bounding box center [80, 163] width 149 height 37
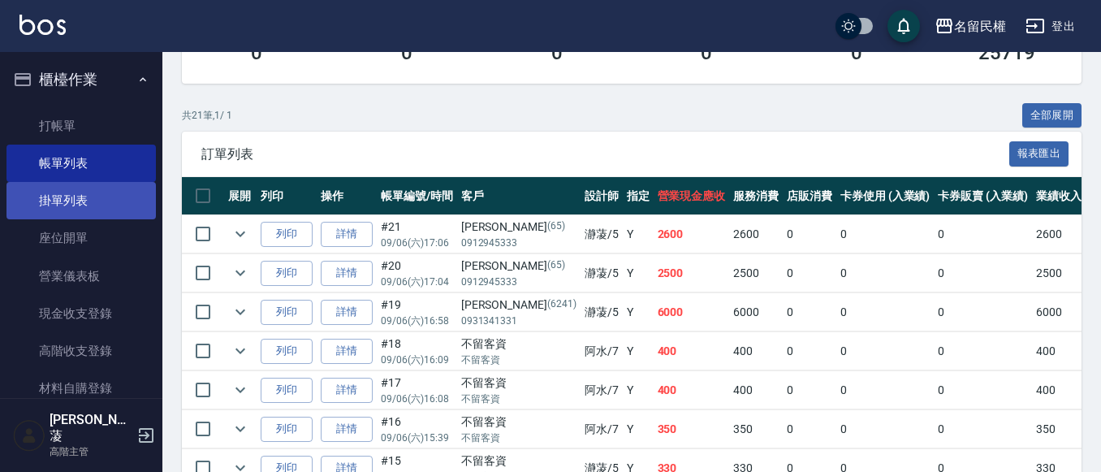
scroll to position [81, 0]
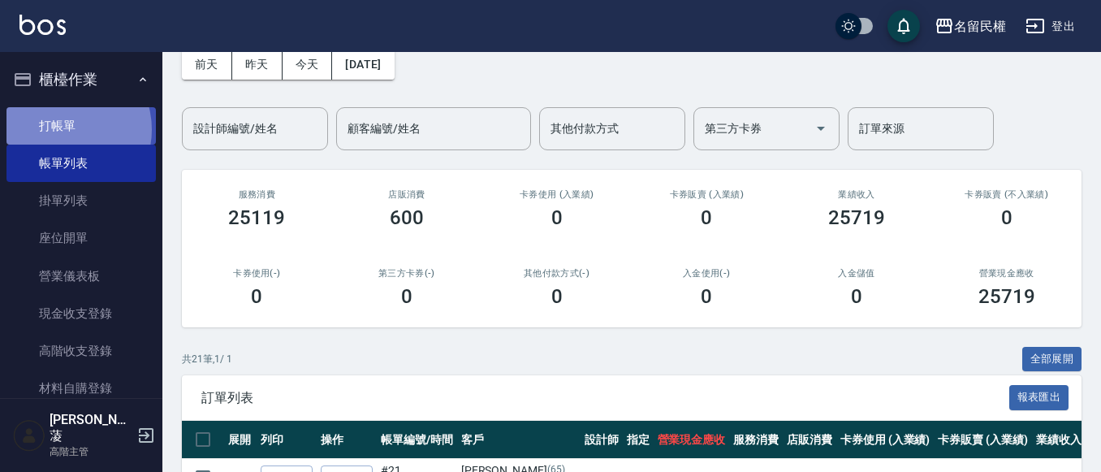
click at [61, 129] on link "打帳單" at bounding box center [80, 125] width 149 height 37
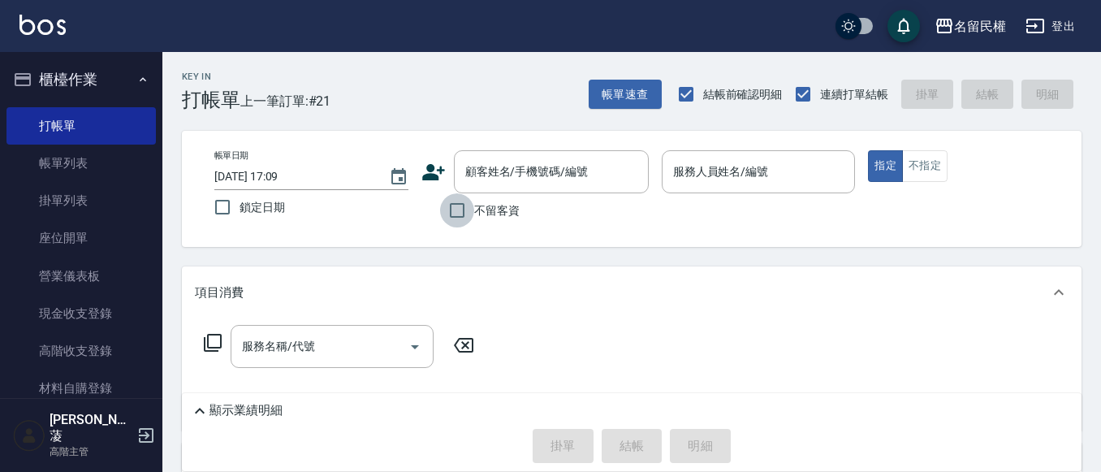
click at [460, 211] on input "不留客資" at bounding box center [457, 210] width 34 height 34
checkbox input "true"
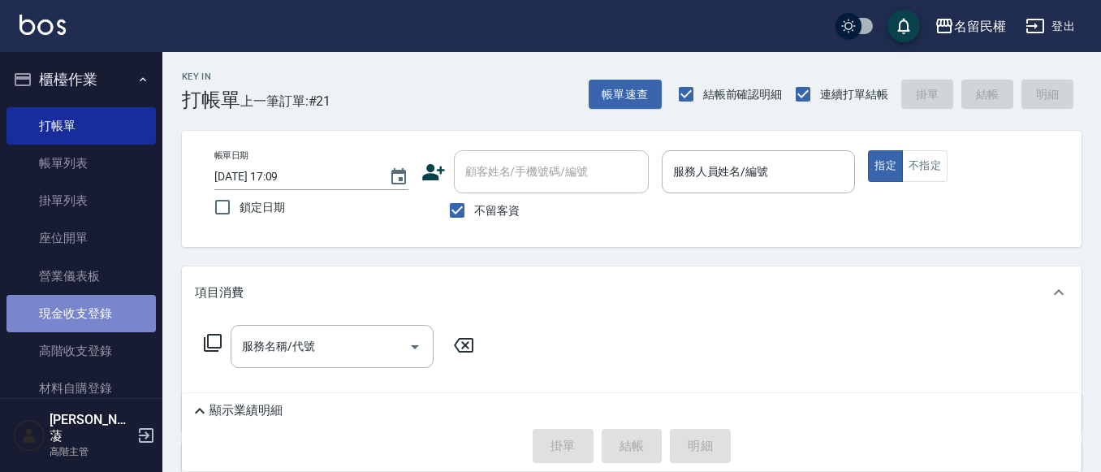
click at [84, 302] on link "現金收支登錄" at bounding box center [80, 313] width 149 height 37
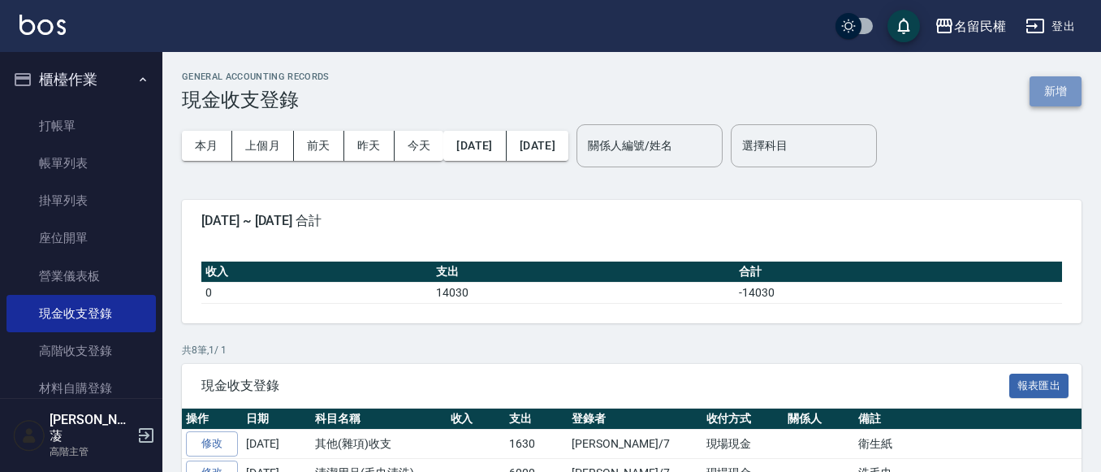
click at [1077, 79] on button "新增" at bounding box center [1055, 91] width 52 height 30
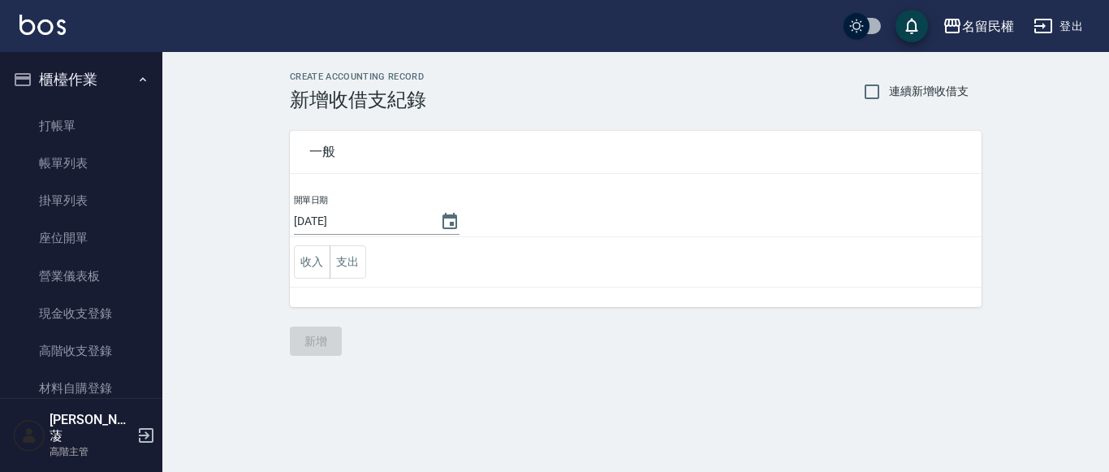
click at [374, 245] on td "收入 支出" at bounding box center [636, 262] width 692 height 50
click at [361, 257] on button "支出" at bounding box center [348, 261] width 37 height 33
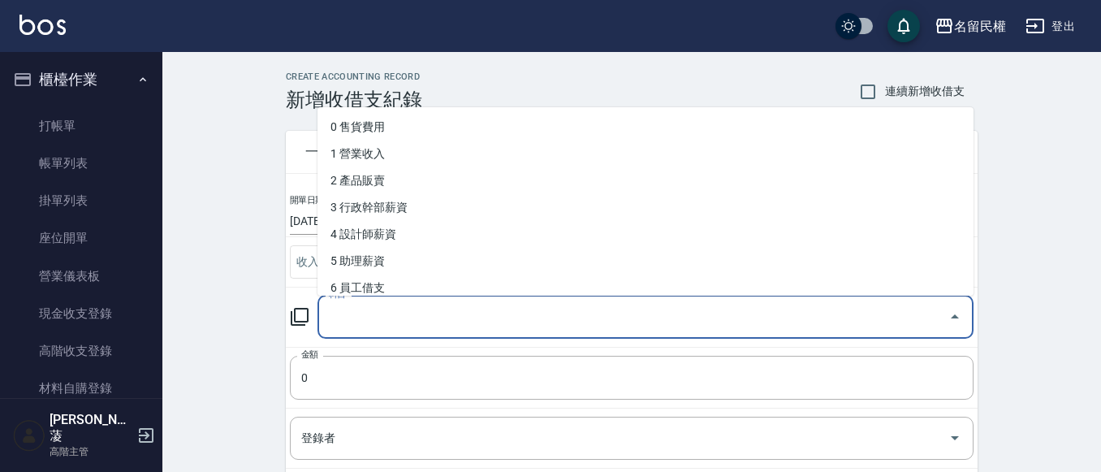
click at [388, 320] on input "科目" at bounding box center [633, 317] width 617 height 28
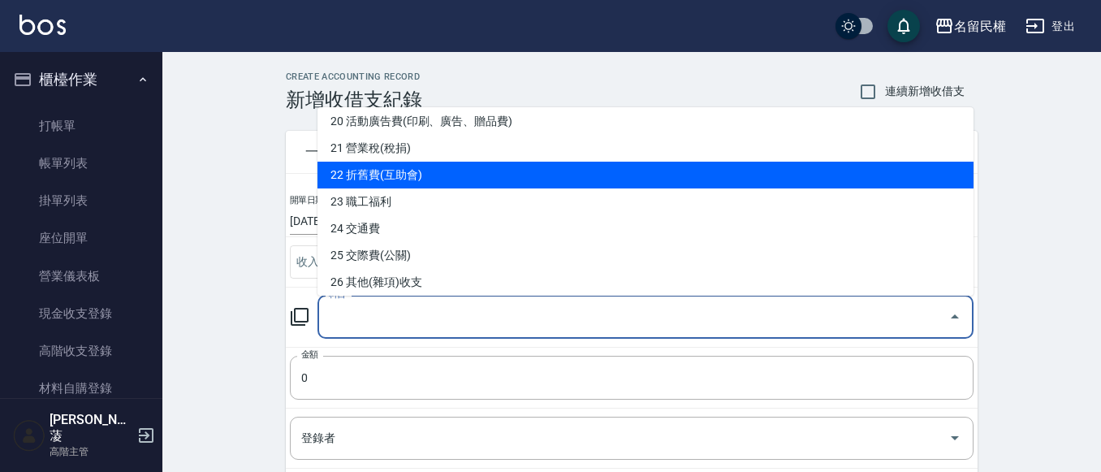
scroll to position [568, 0]
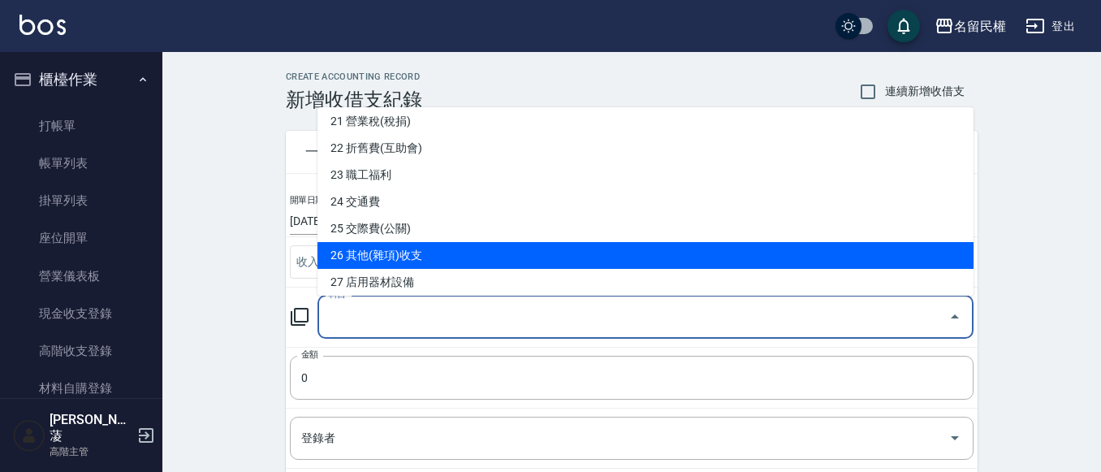
click at [473, 252] on li "26 其他(雜項)收支" at bounding box center [645, 255] width 656 height 27
type input "26 其他(雜項)收支"
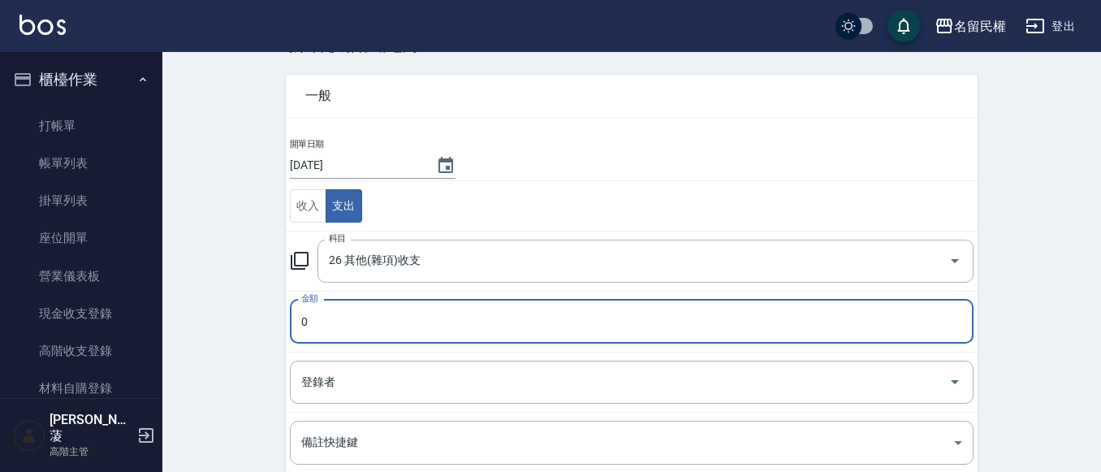
scroll to position [81, 0]
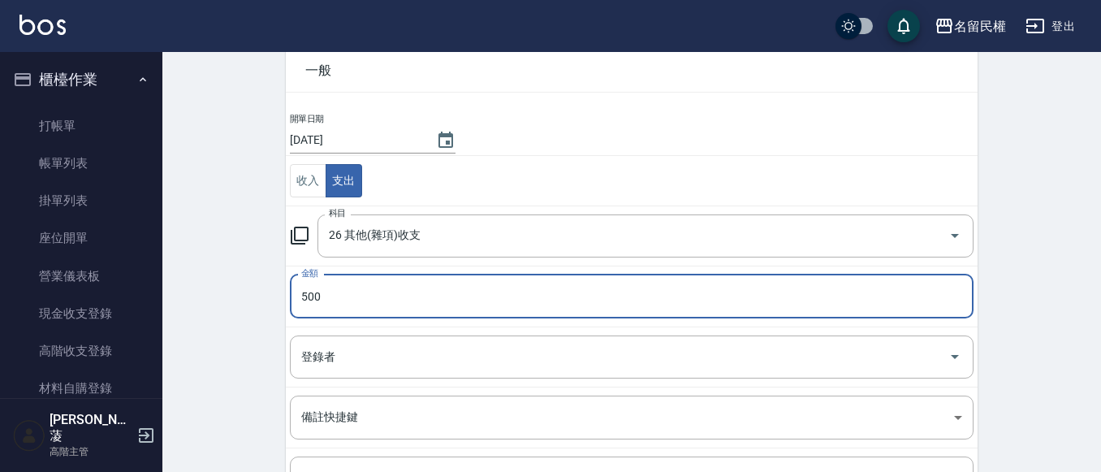
type input "500"
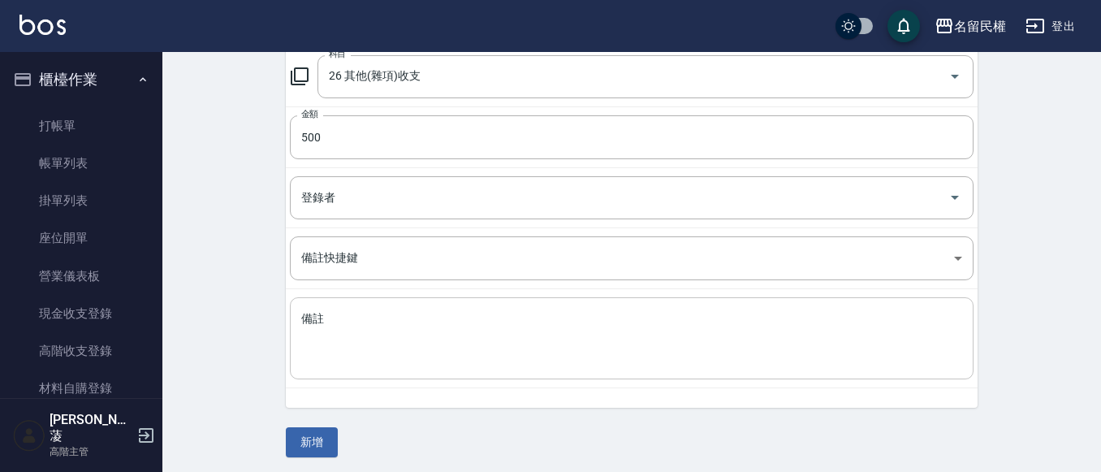
scroll to position [244, 0]
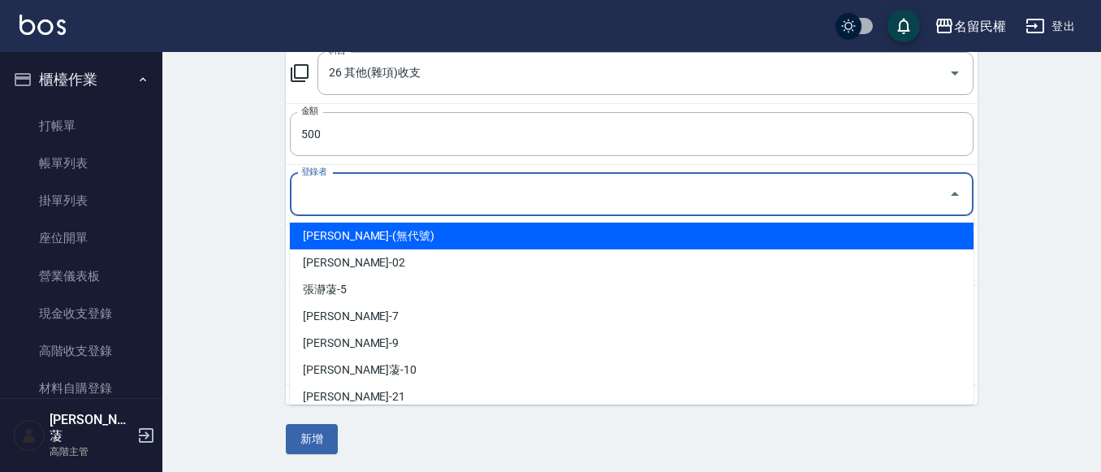
click at [399, 207] on input "登錄者" at bounding box center [619, 194] width 645 height 28
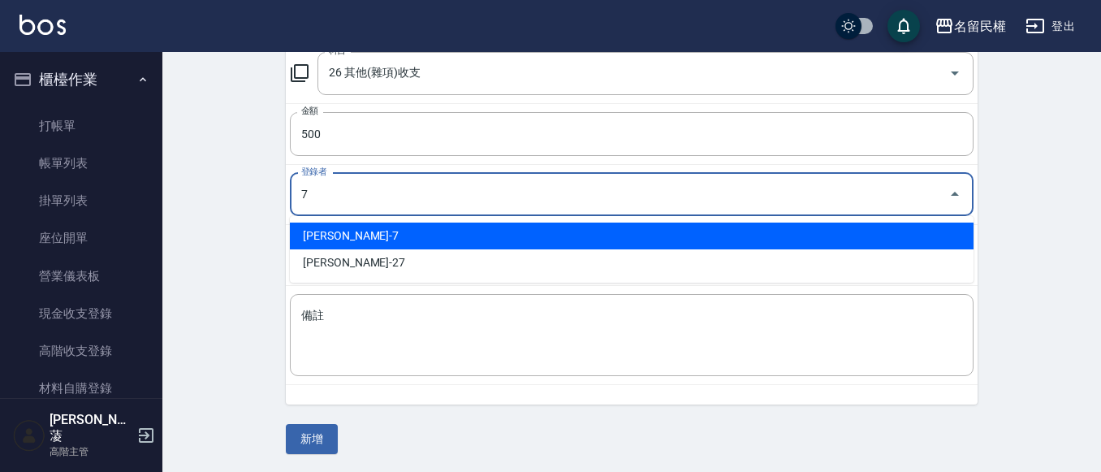
type input "[PERSON_NAME]-7"
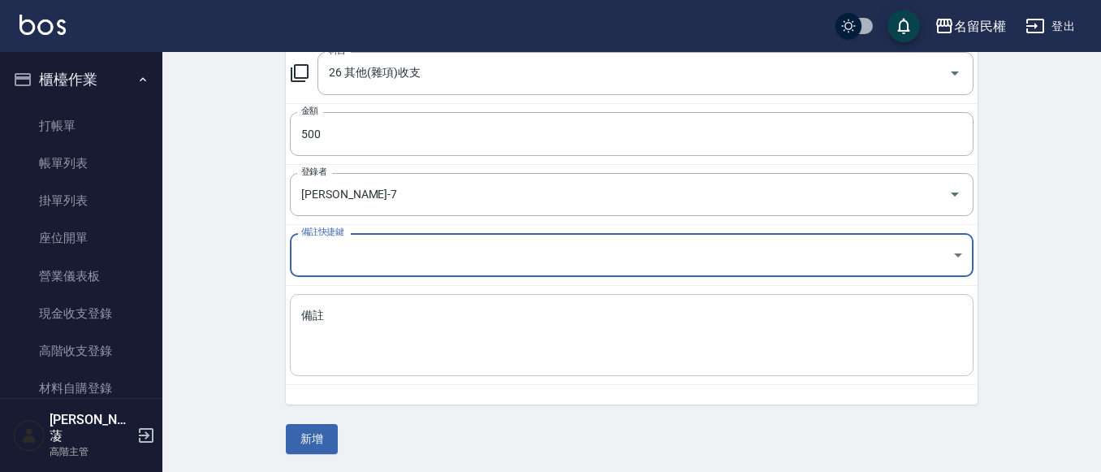
click at [384, 334] on textarea "備註" at bounding box center [631, 335] width 661 height 55
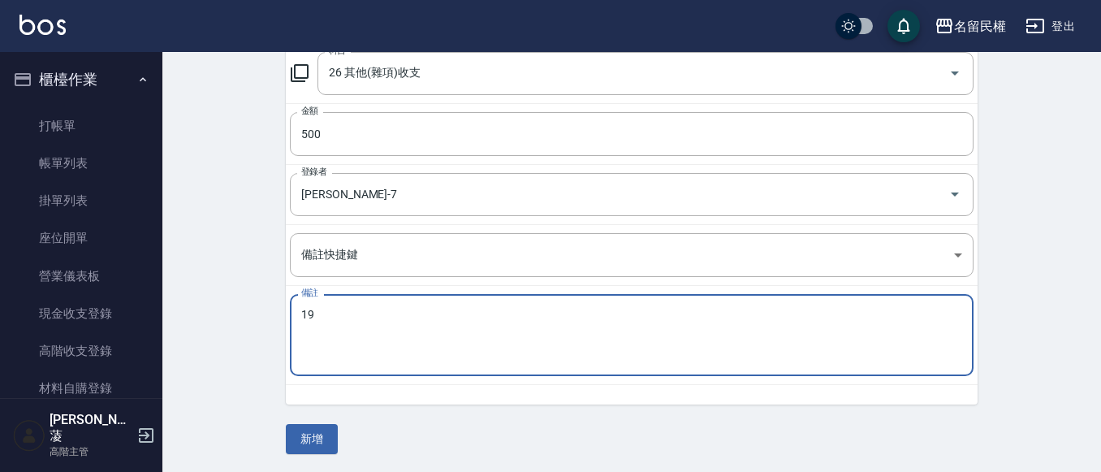
type textarea "1"
type textarea "拜拜"
click at [311, 430] on button "新增" at bounding box center [312, 439] width 52 height 30
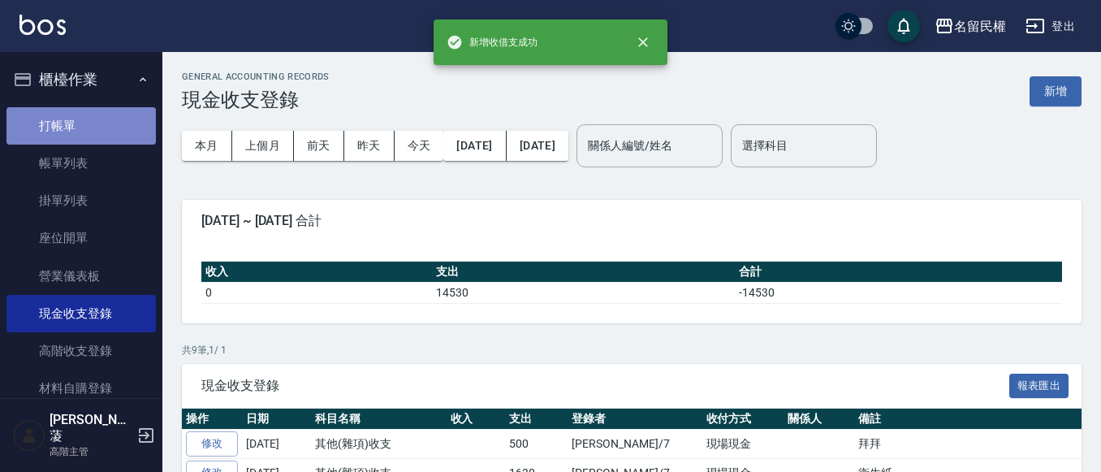
click at [83, 119] on link "打帳單" at bounding box center [80, 125] width 149 height 37
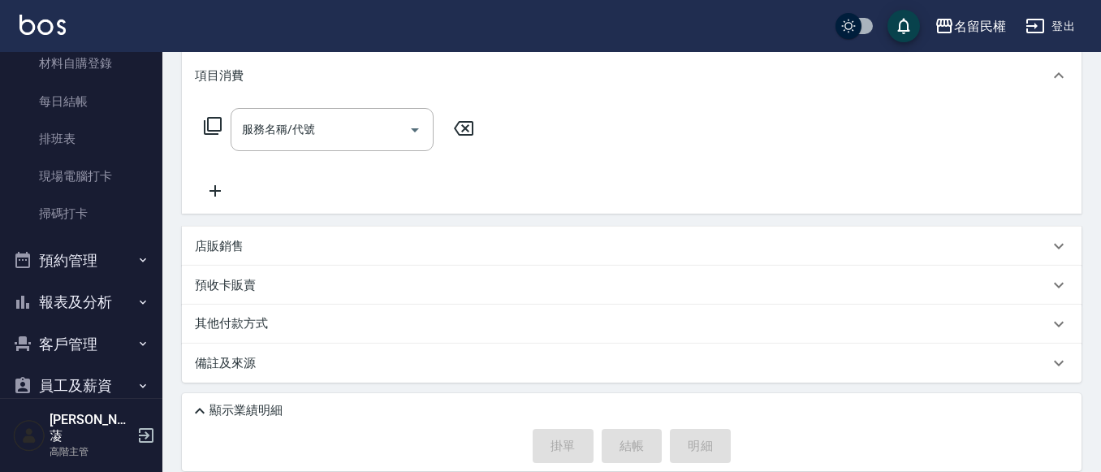
scroll to position [406, 0]
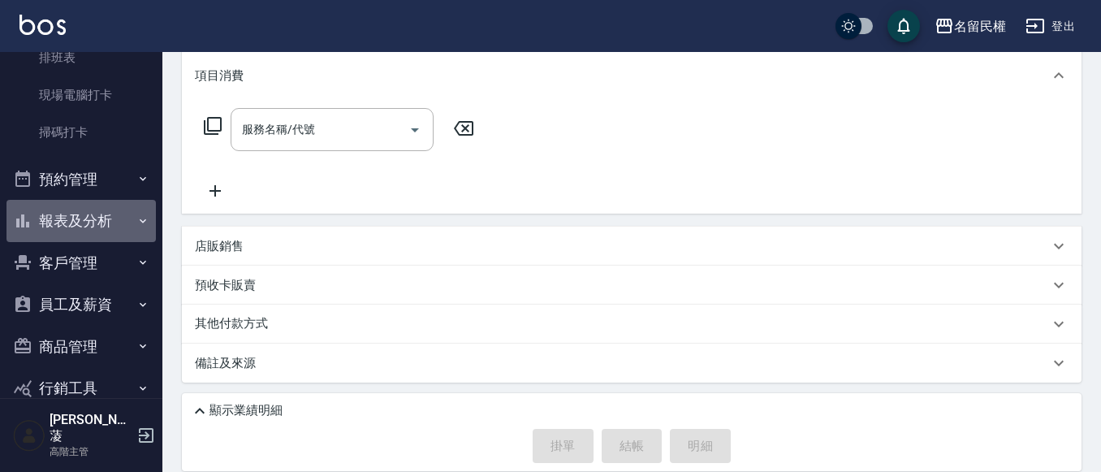
click at [136, 227] on icon "button" at bounding box center [142, 220] width 13 height 13
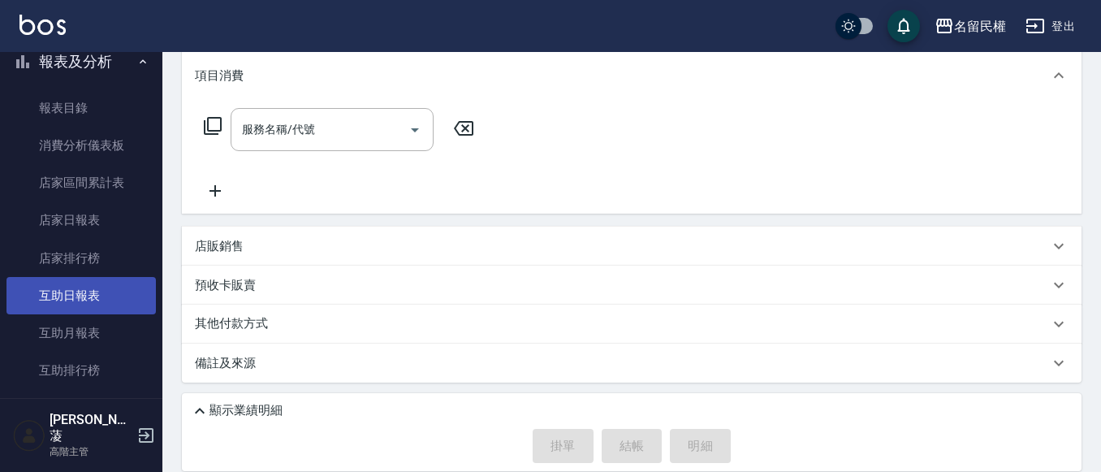
scroll to position [568, 0]
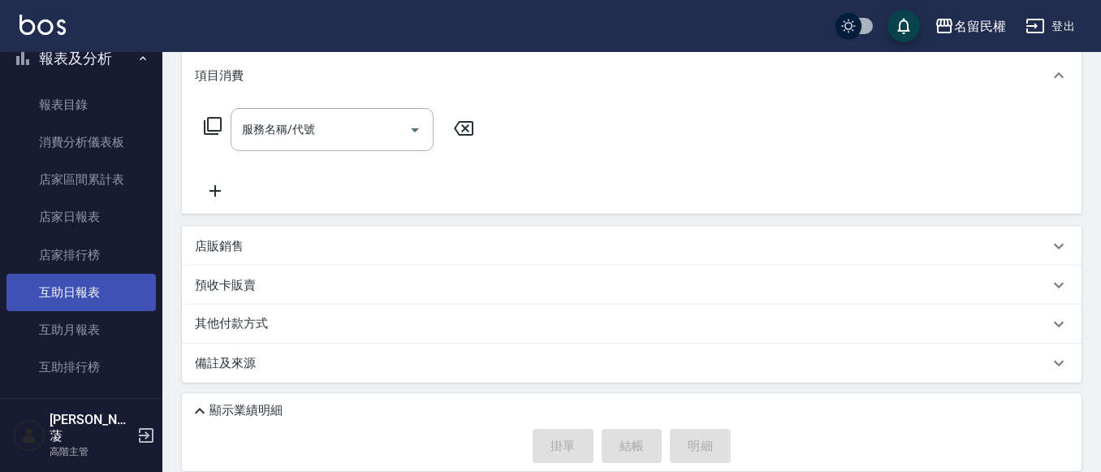
click at [69, 294] on link "互助日報表" at bounding box center [80, 292] width 149 height 37
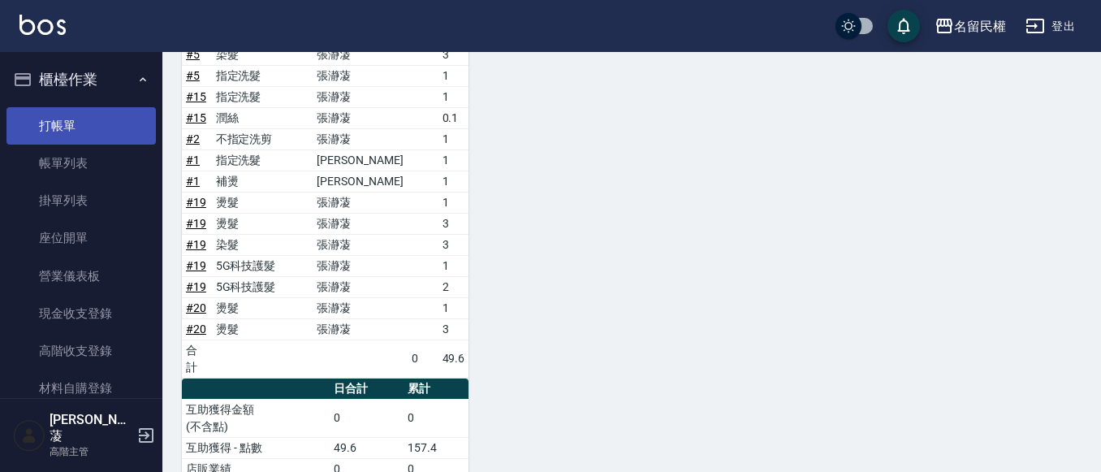
click at [96, 119] on link "打帳單" at bounding box center [80, 125] width 149 height 37
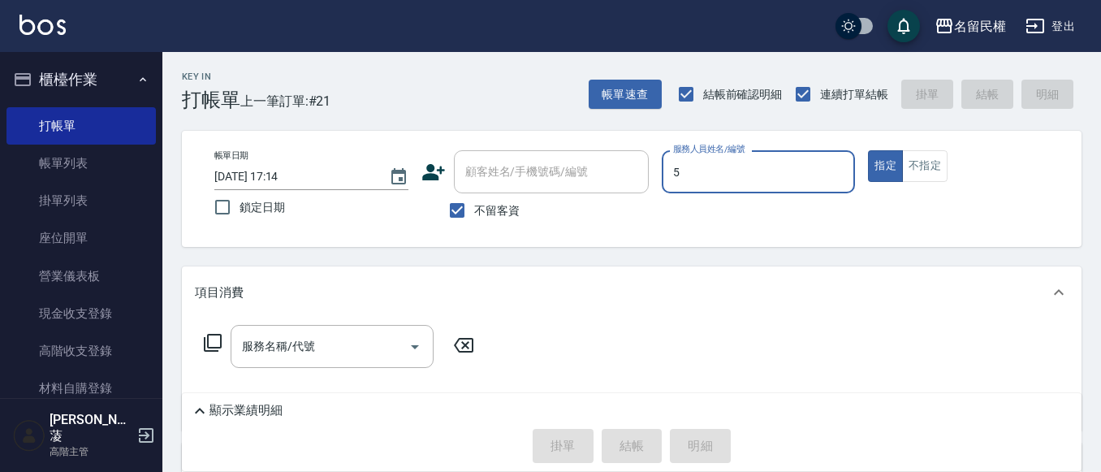
type input "瀞蓤-5"
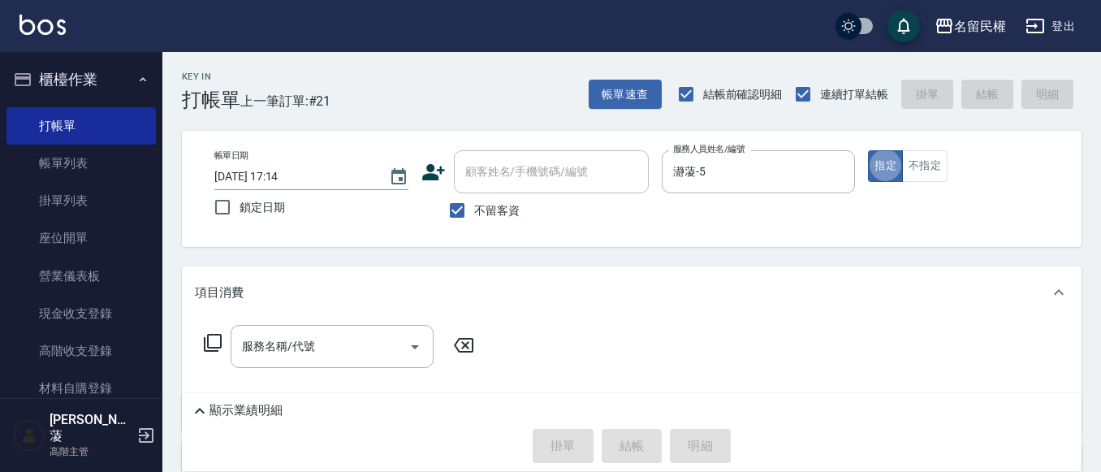
type button "true"
drag, startPoint x: 303, startPoint y: 354, endPoint x: 315, endPoint y: 354, distance: 12.2
click at [304, 354] on input "服務名稱/代號" at bounding box center [320, 346] width 164 height 28
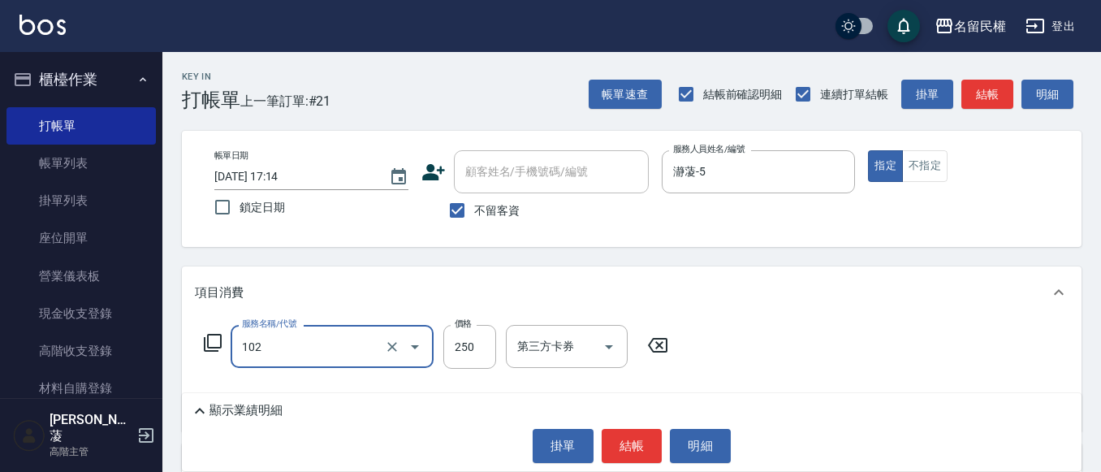
type input "指定洗髮(102)"
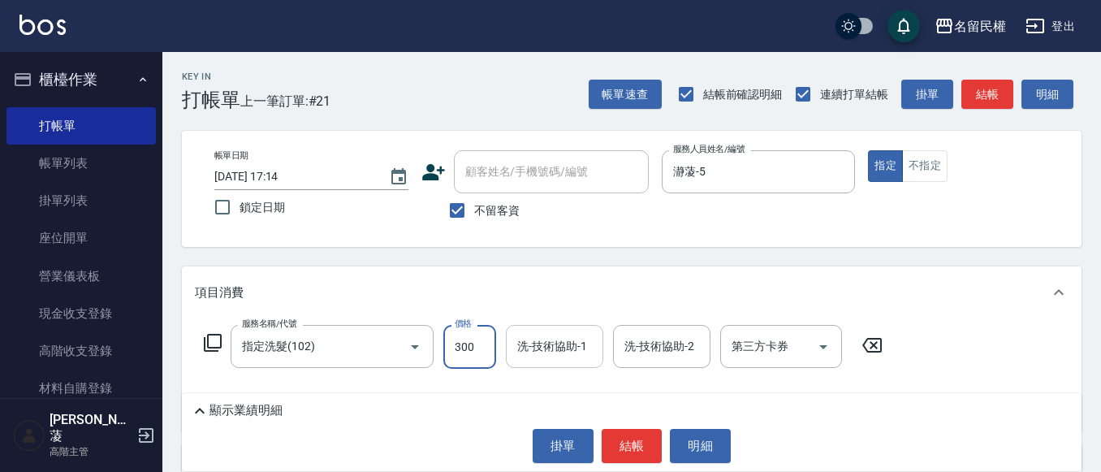
type input "300"
click at [542, 354] on input "洗-技術協助-1" at bounding box center [554, 346] width 83 height 28
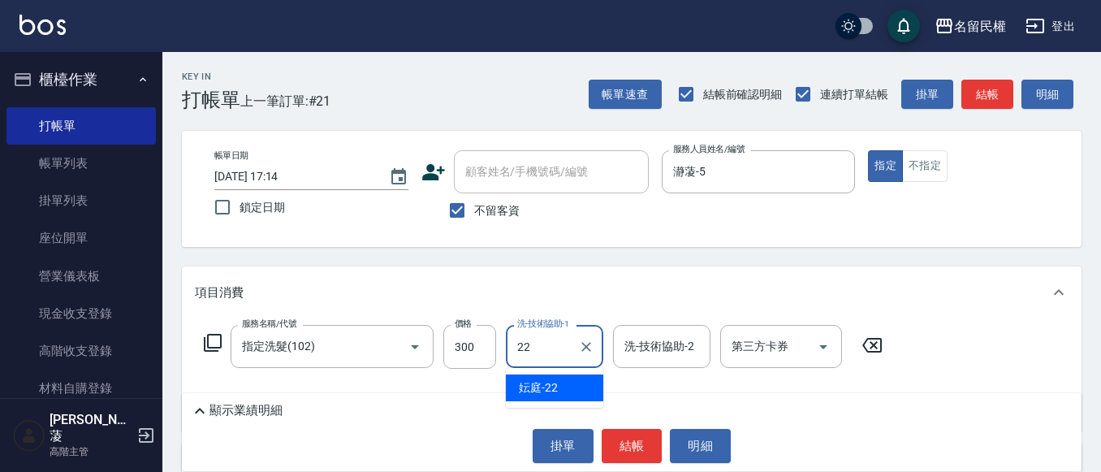
type input "妘庭-22"
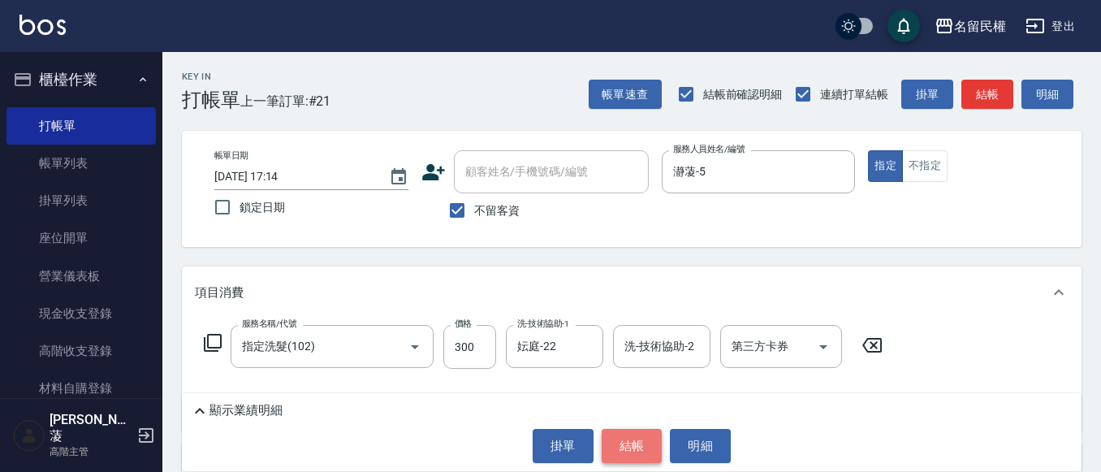
click at [618, 446] on button "結帳" at bounding box center [632, 446] width 61 height 34
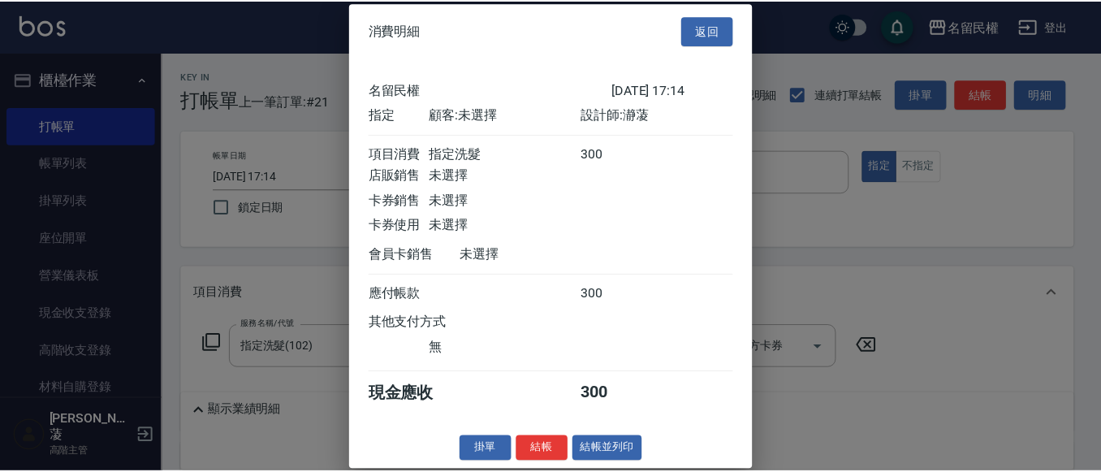
scroll to position [21, 0]
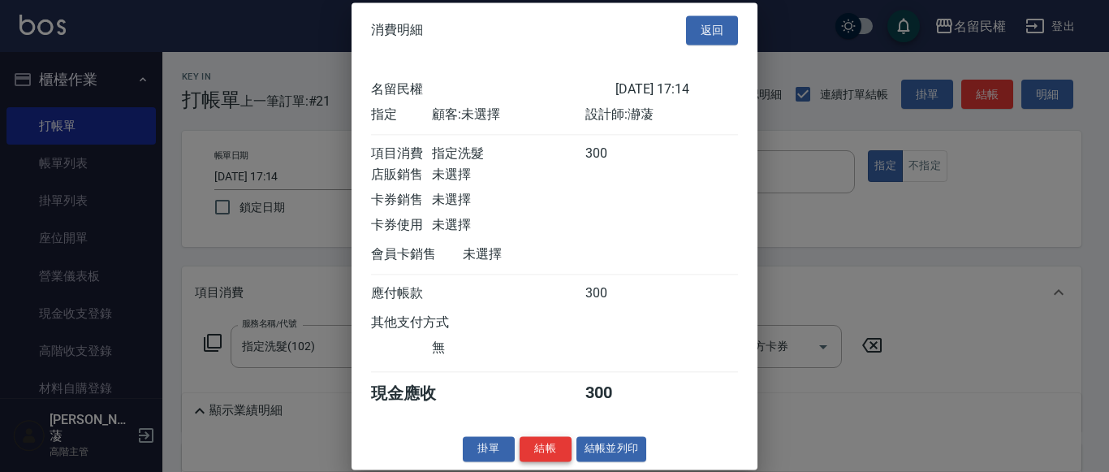
click at [538, 446] on button "結帳" at bounding box center [546, 448] width 52 height 25
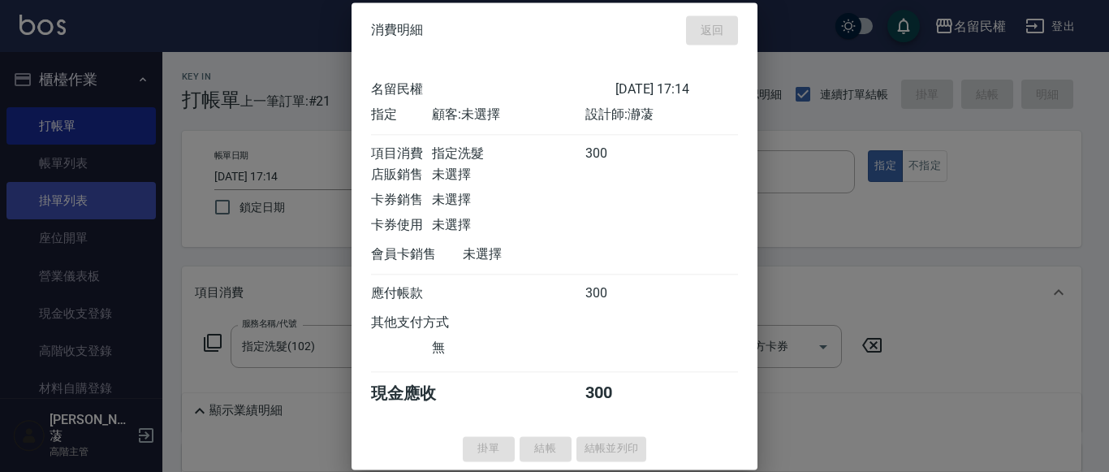
type input "[DATE] 17:28"
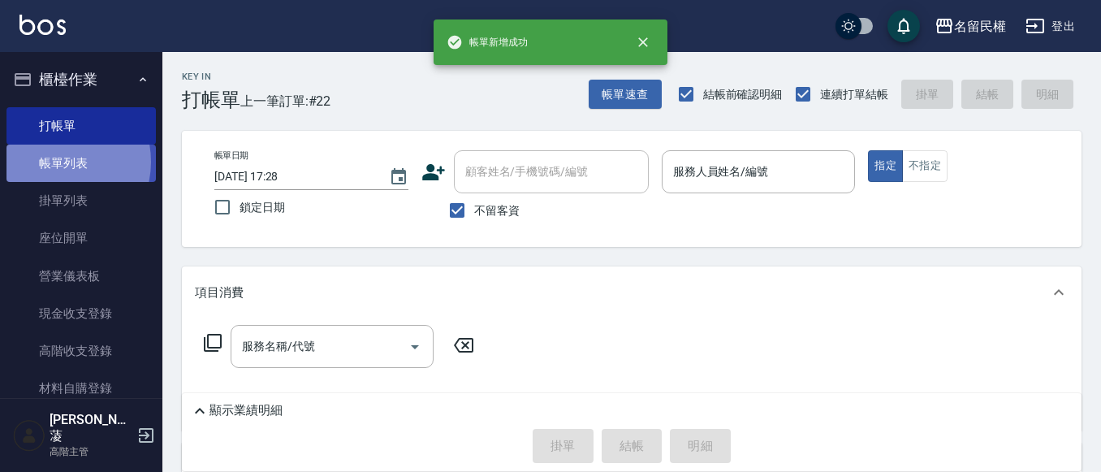
click at [54, 162] on link "帳單列表" at bounding box center [80, 163] width 149 height 37
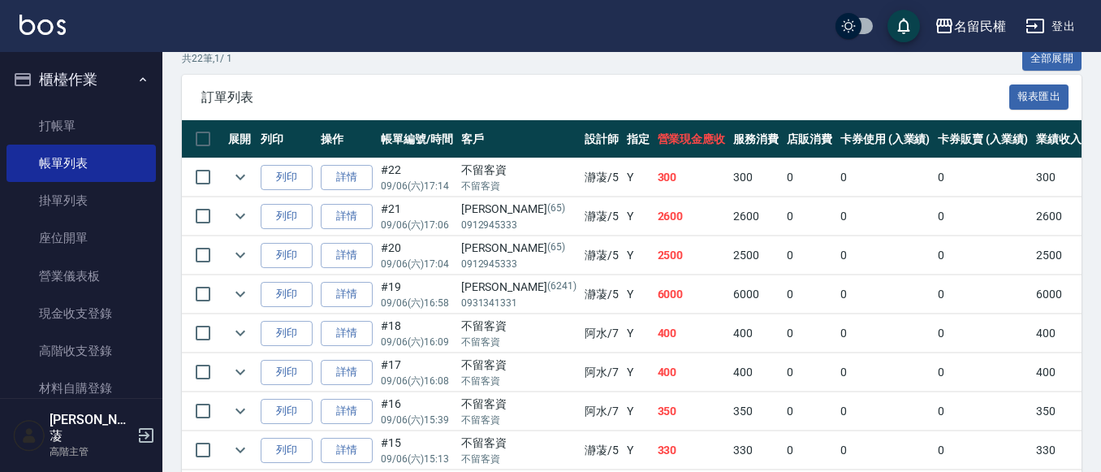
scroll to position [406, 0]
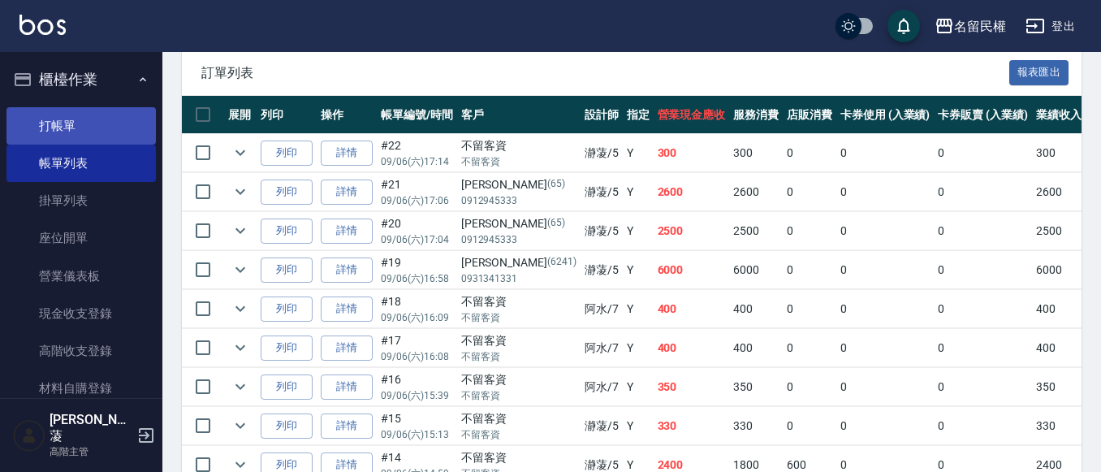
click at [26, 138] on link "打帳單" at bounding box center [80, 125] width 149 height 37
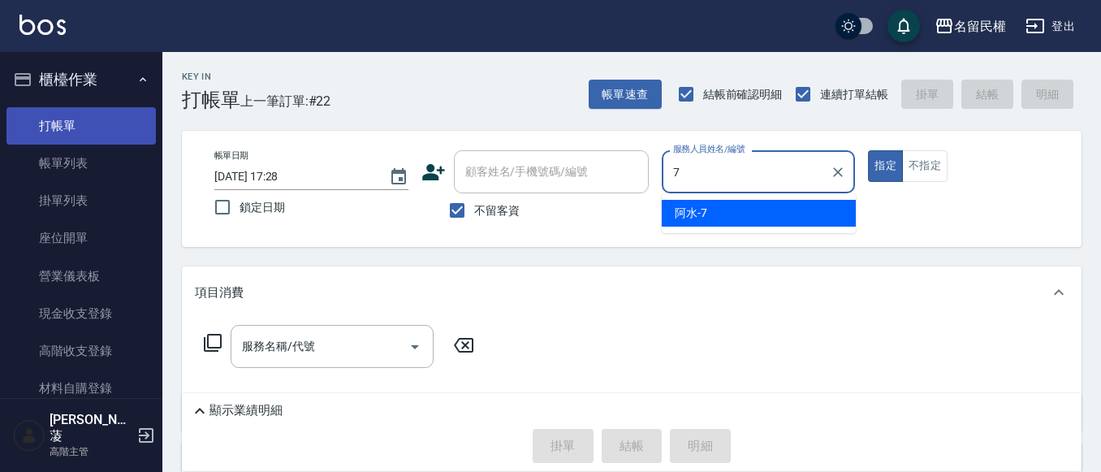
type input "阿水-7"
type button "true"
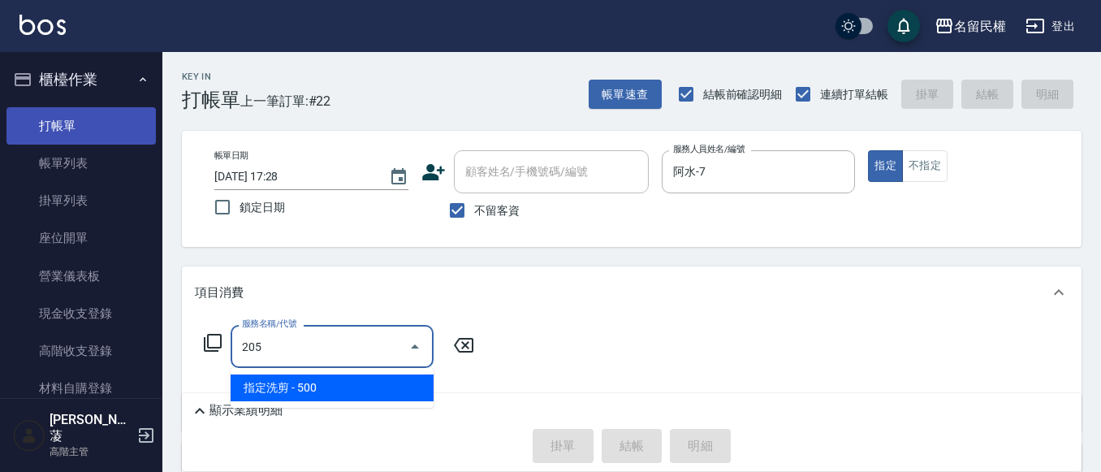
type input "指定洗剪(205)"
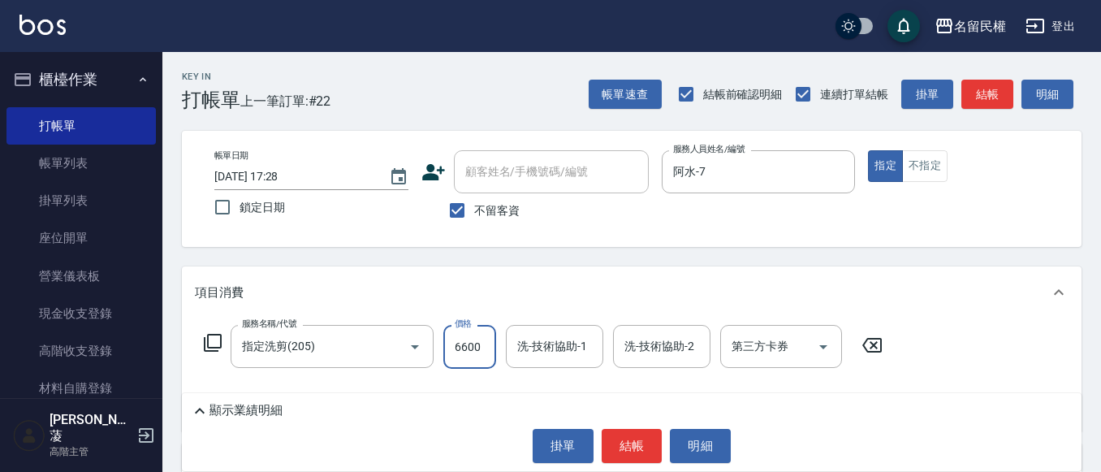
click at [454, 335] on input "6600" at bounding box center [469, 347] width 53 height 44
type input "600"
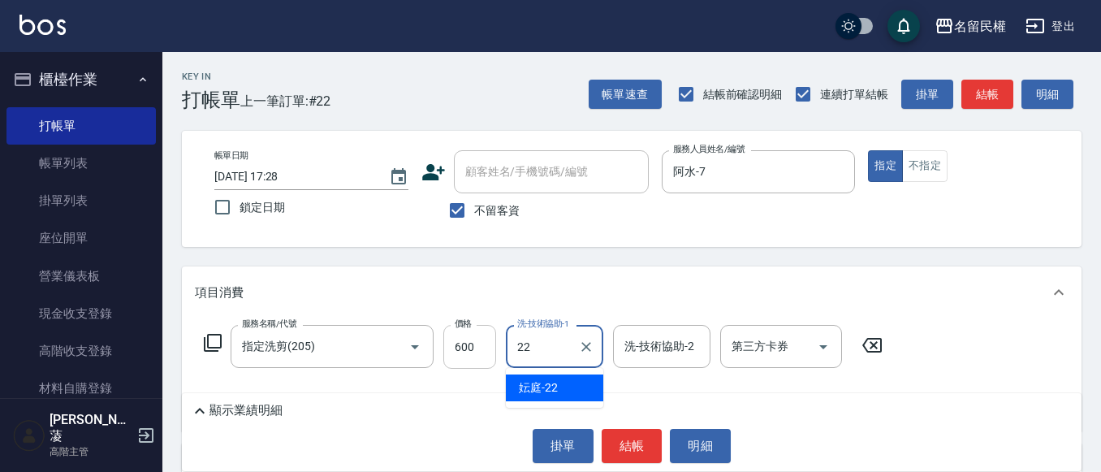
type input "妘庭-22"
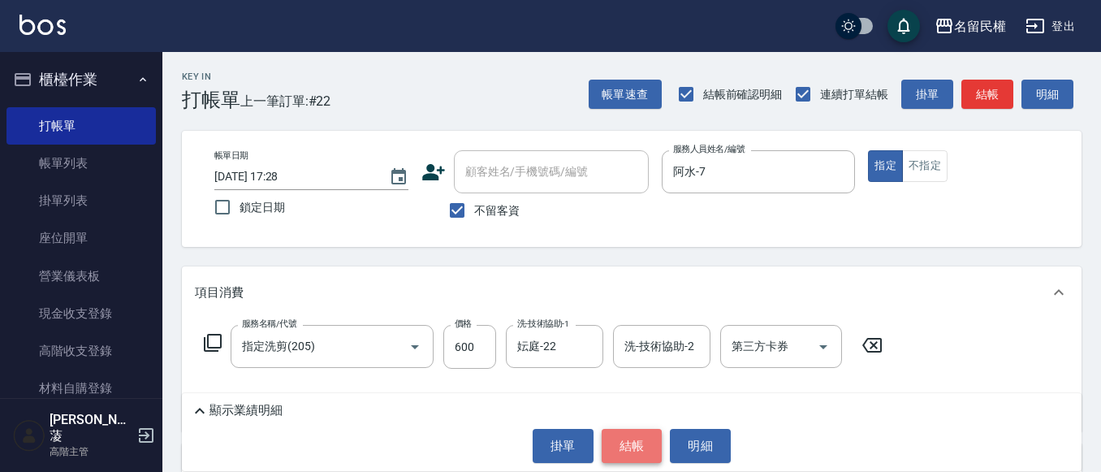
click at [646, 447] on button "結帳" at bounding box center [632, 446] width 61 height 34
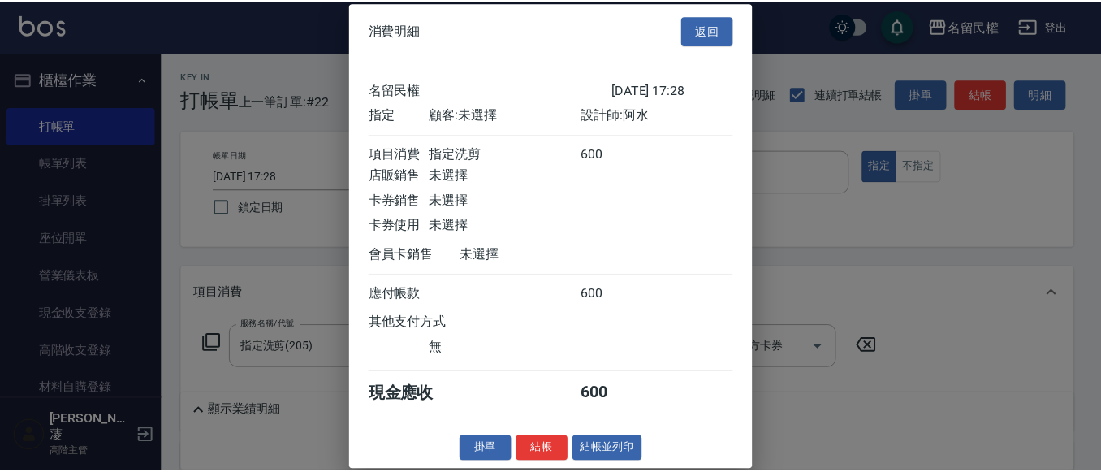
scroll to position [21, 0]
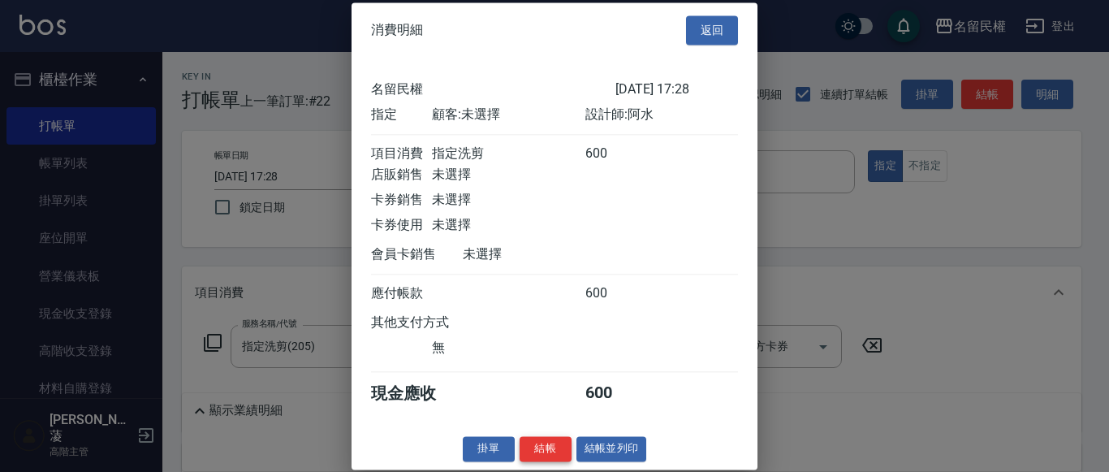
click at [529, 459] on button "結帳" at bounding box center [546, 448] width 52 height 25
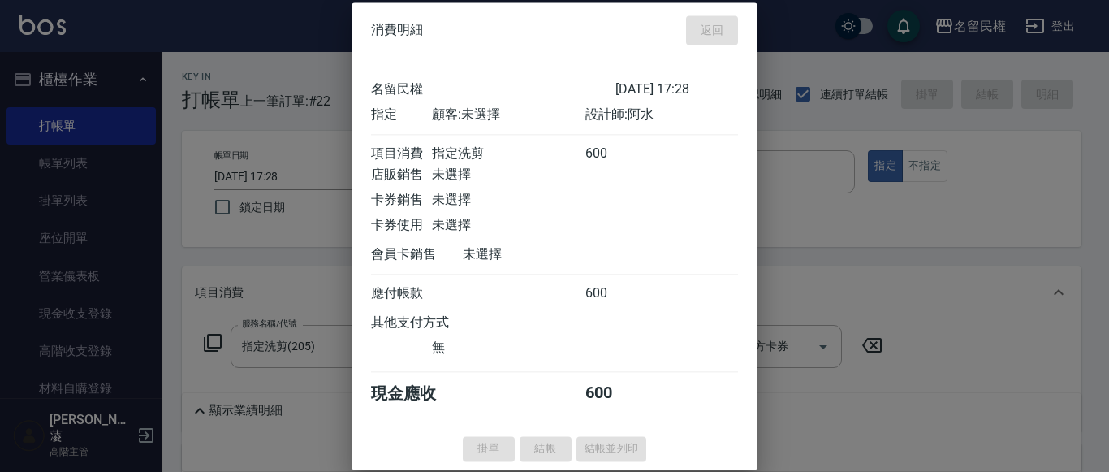
type input "[DATE] 17:31"
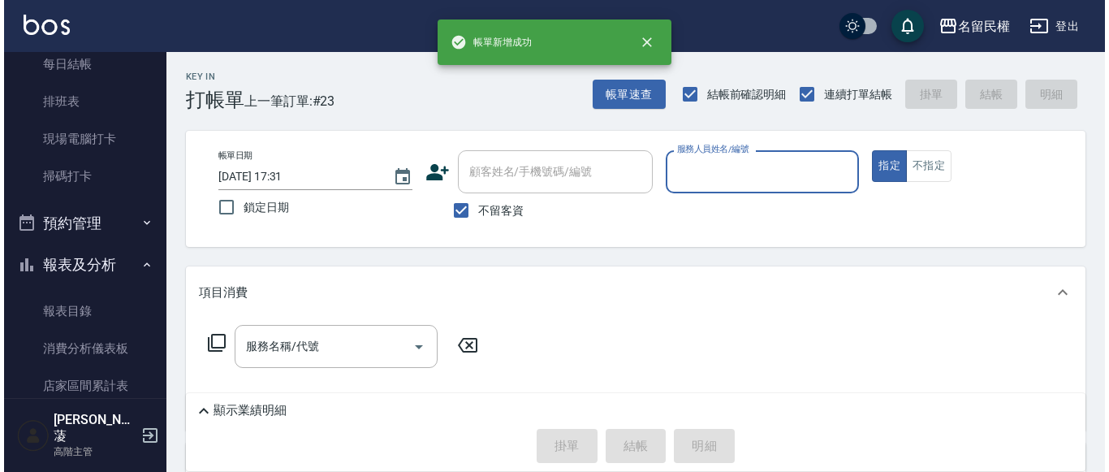
scroll to position [487, 0]
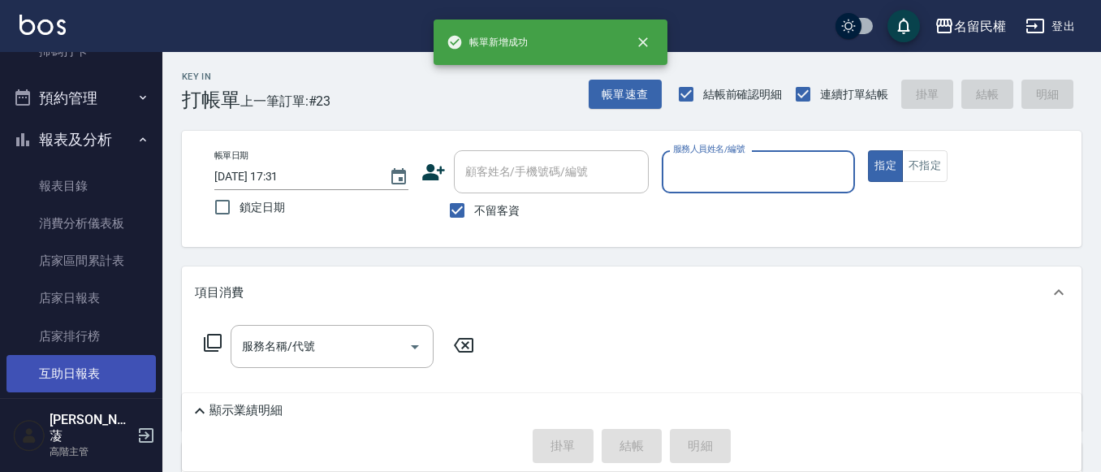
click at [69, 372] on link "互助日報表" at bounding box center [80, 373] width 149 height 37
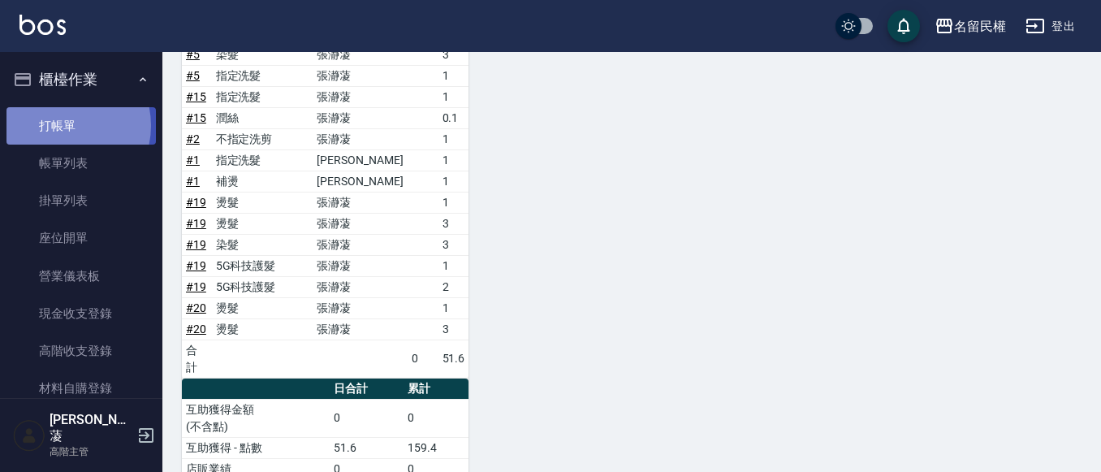
click at [59, 125] on link "打帳單" at bounding box center [80, 125] width 149 height 37
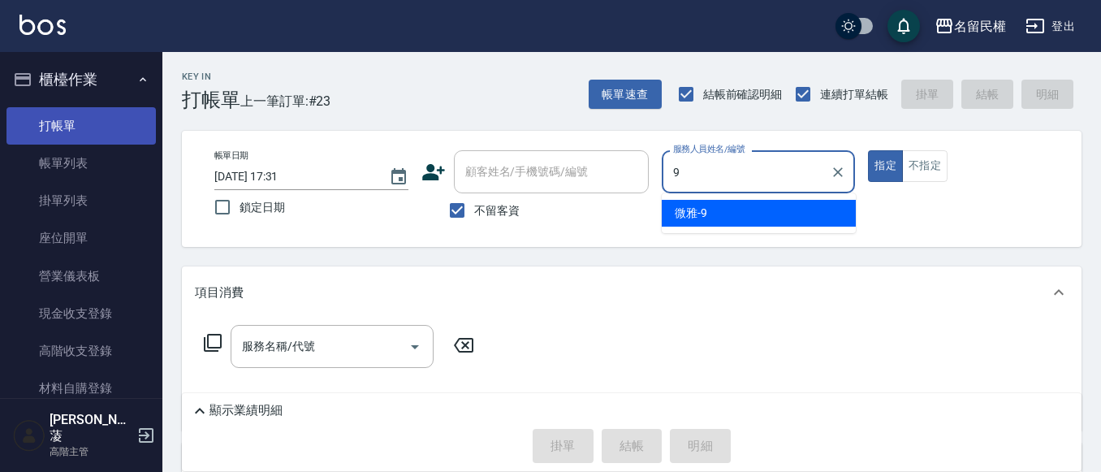
type input "微雅-9"
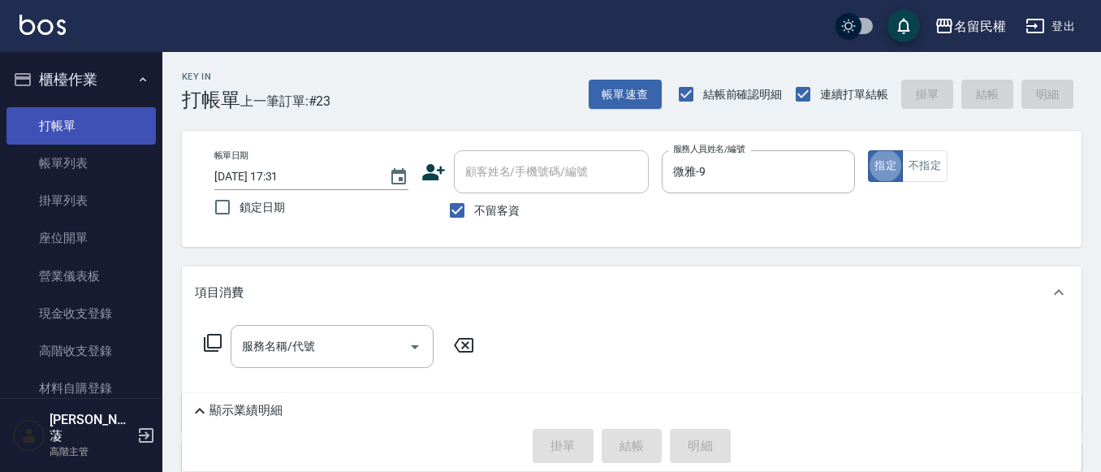
type button "true"
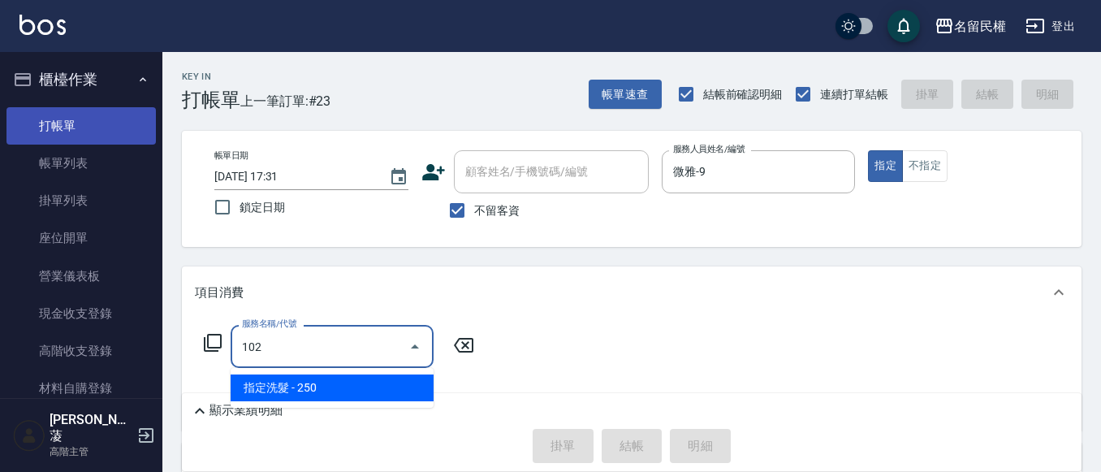
type input "指定洗髮(102)"
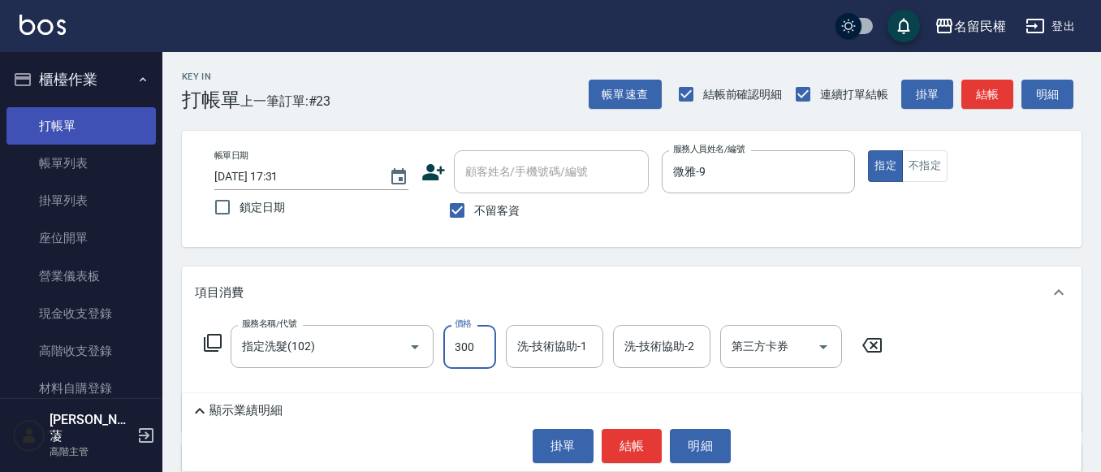
type input "300"
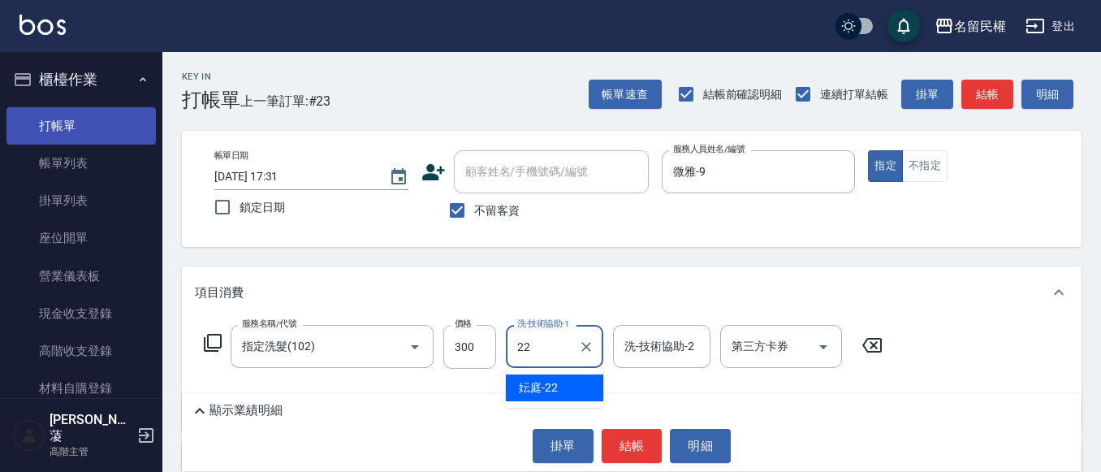
type input "妘庭-22"
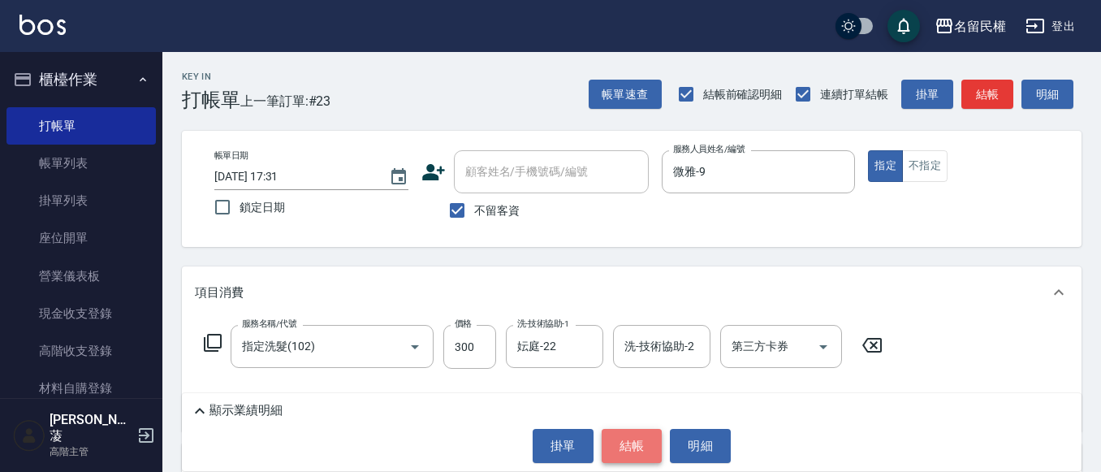
click at [635, 438] on button "結帳" at bounding box center [632, 446] width 61 height 34
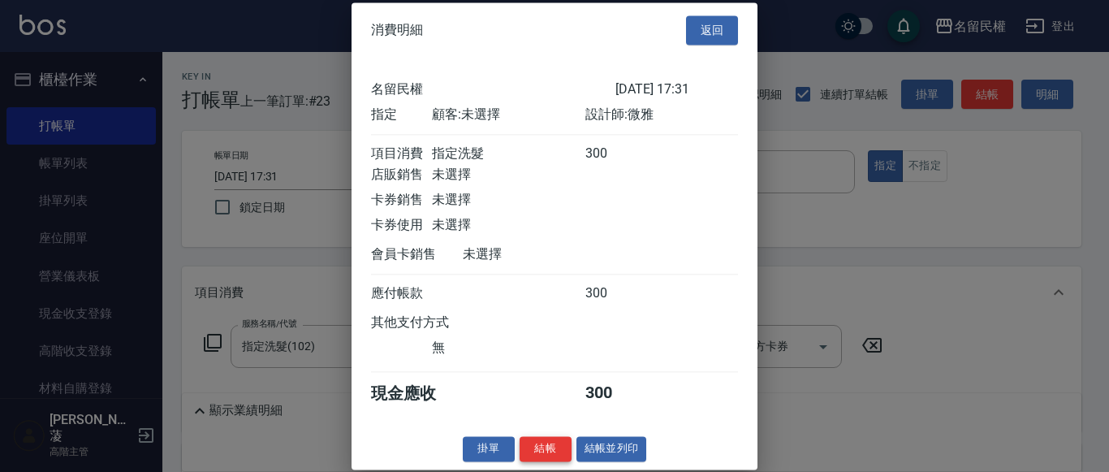
click at [534, 461] on button "結帳" at bounding box center [546, 448] width 52 height 25
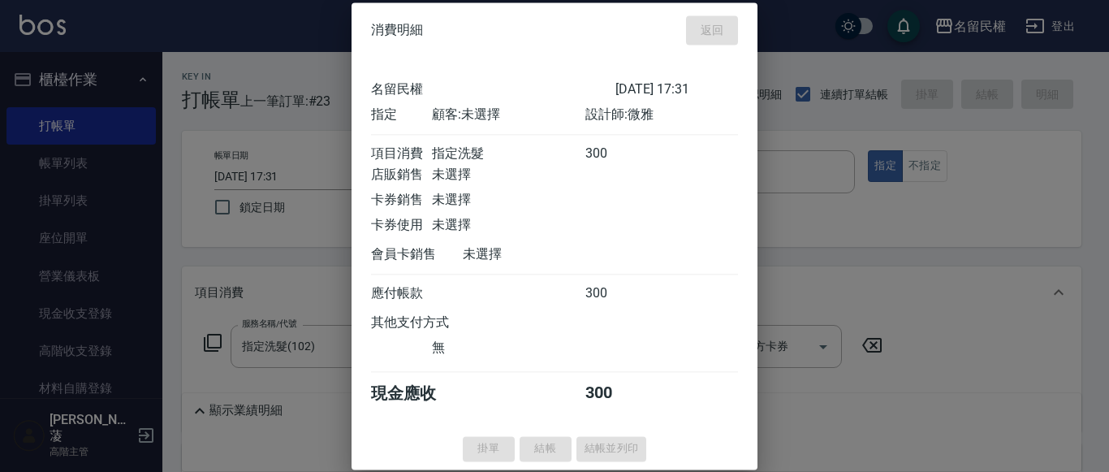
type input "[DATE] 17:58"
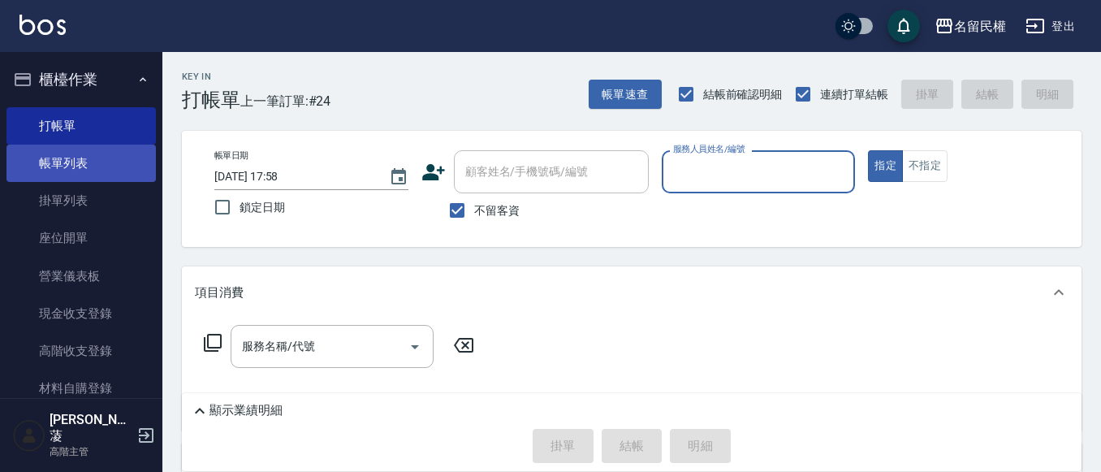
click at [80, 153] on link "帳單列表" at bounding box center [80, 163] width 149 height 37
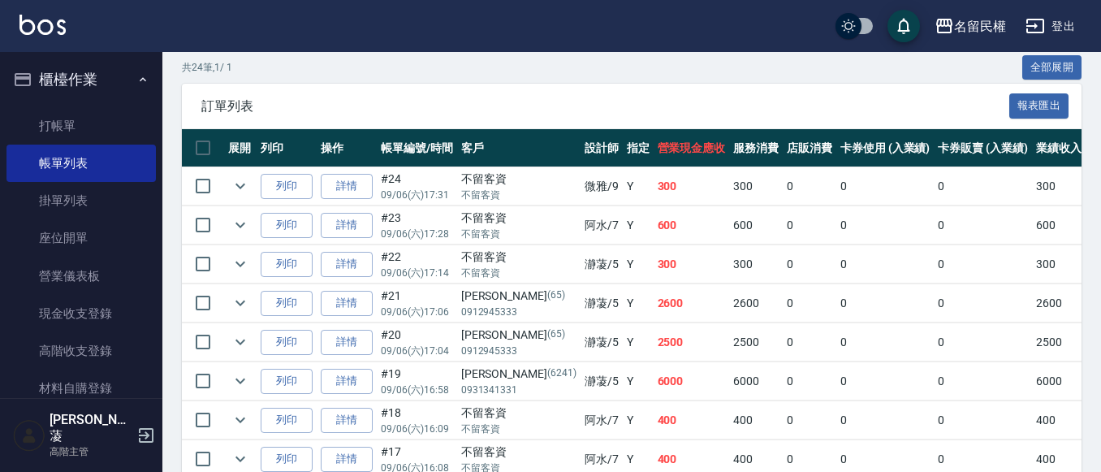
scroll to position [406, 0]
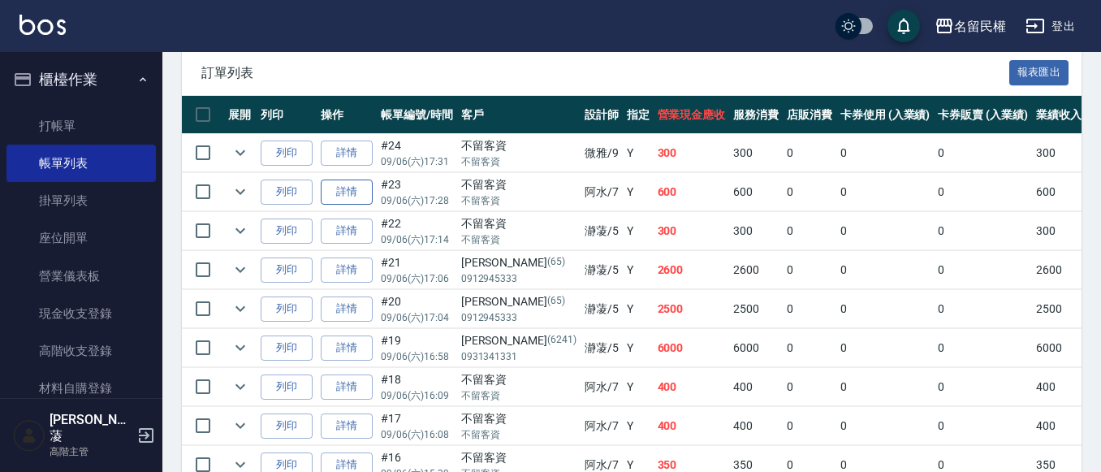
click at [351, 188] on link "詳情" at bounding box center [347, 191] width 52 height 25
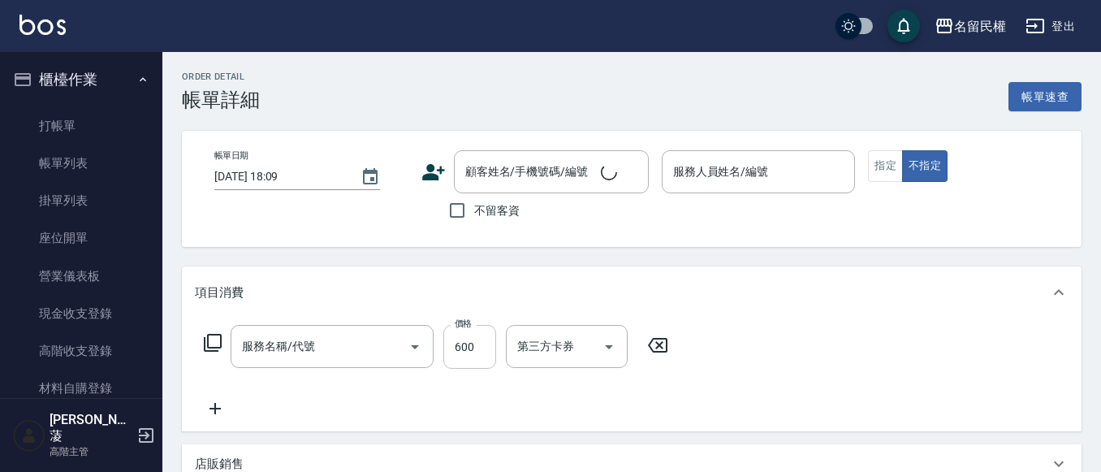
type input "[DATE] 17:28"
checkbox input "true"
type input "阿水-7"
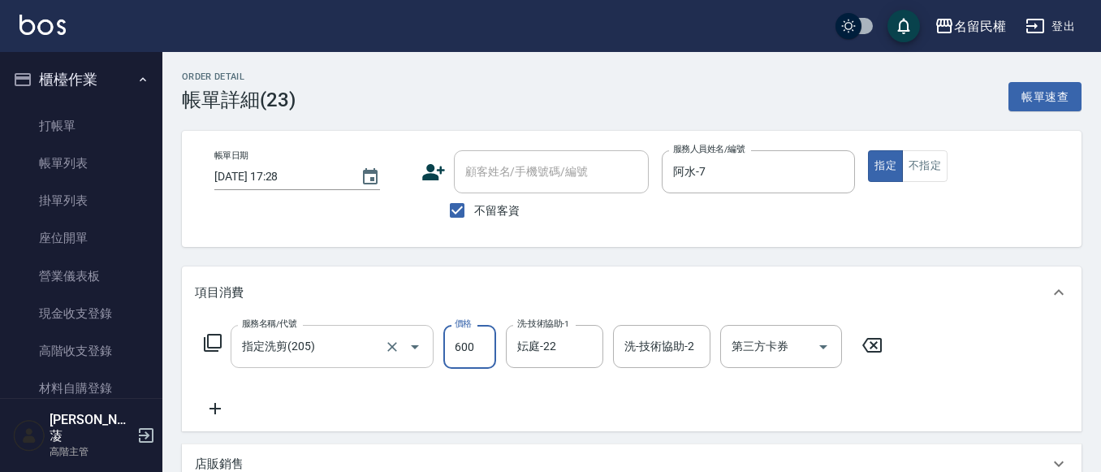
drag, startPoint x: 463, startPoint y: 342, endPoint x: 378, endPoint y: 346, distance: 84.5
click at [463, 342] on input "600" at bounding box center [469, 347] width 53 height 44
click at [377, 345] on input "指定洗剪(205)" at bounding box center [309, 346] width 143 height 28
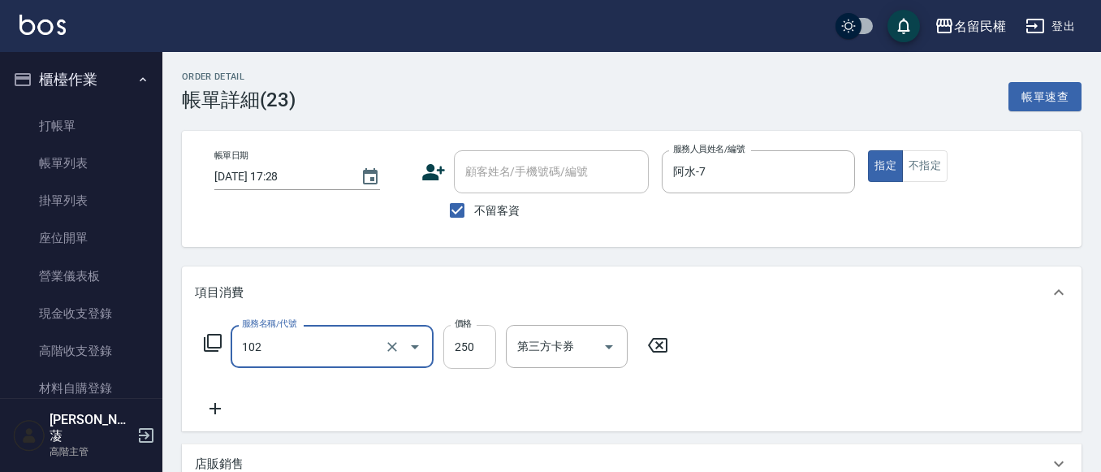
type input "指定洗髮(102)"
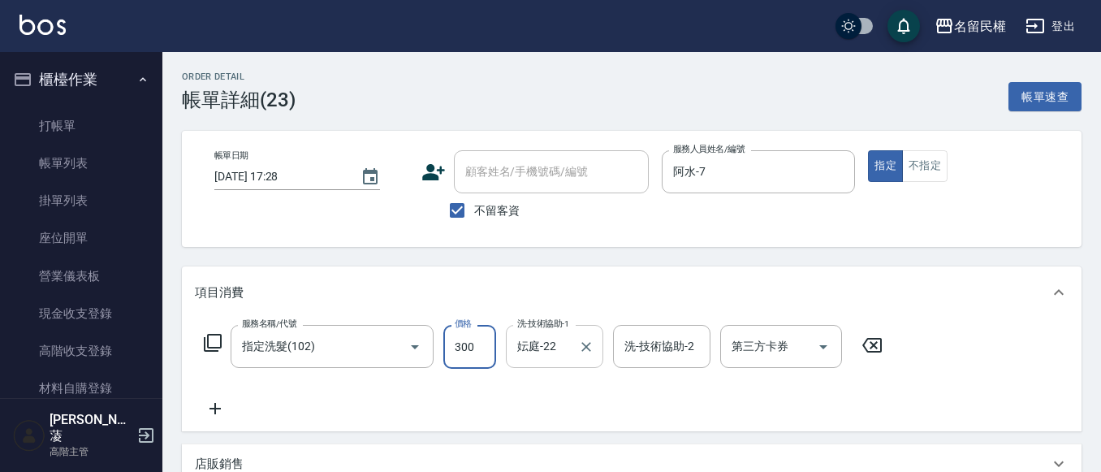
type input "300"
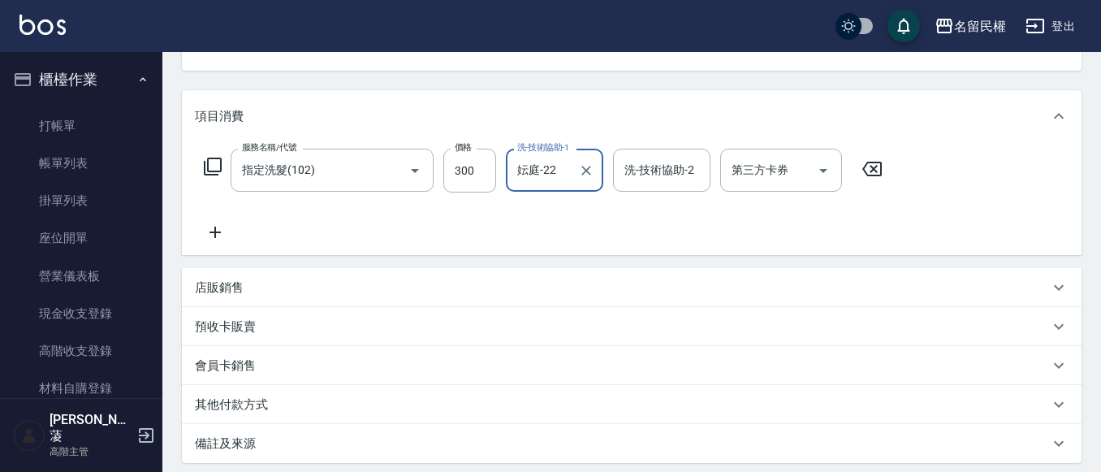
scroll to position [325, 0]
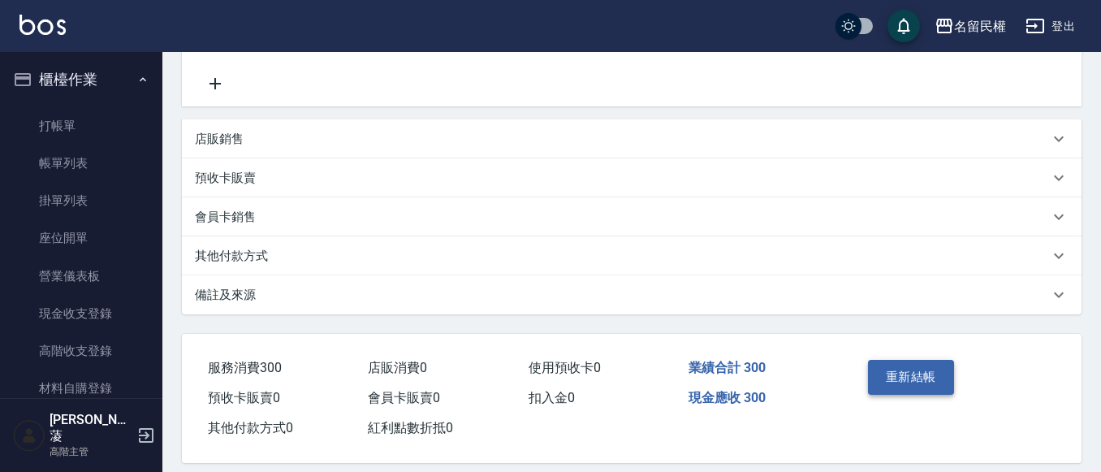
click at [927, 386] on button "重新結帳" at bounding box center [911, 377] width 86 height 34
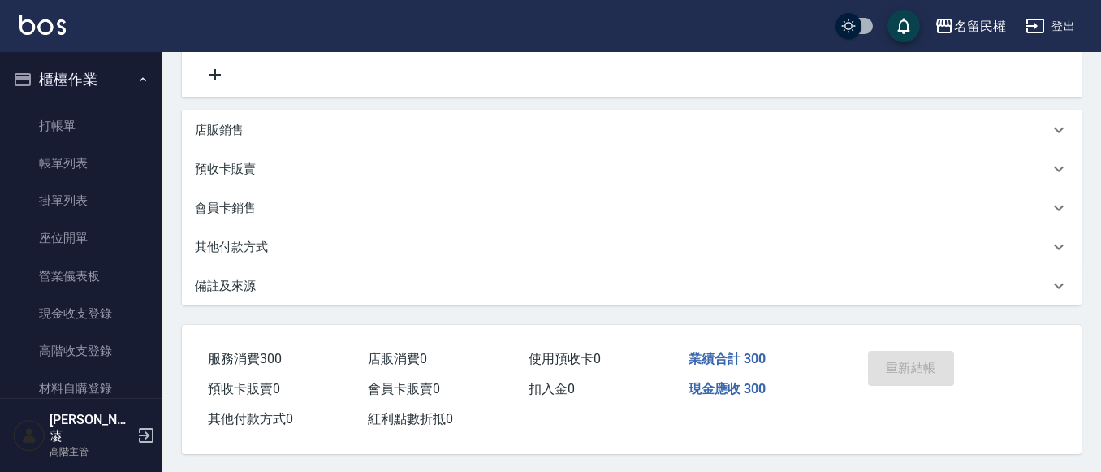
scroll to position [343, 0]
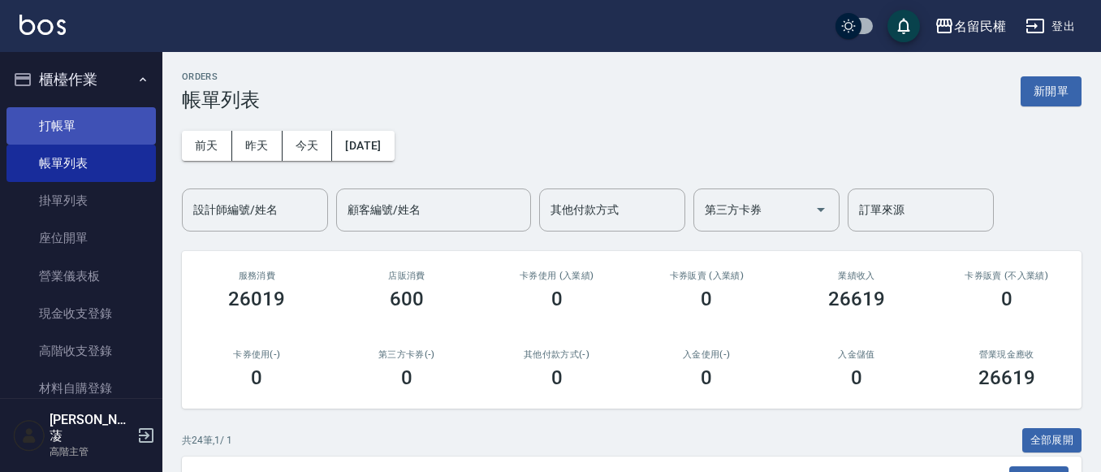
click at [102, 118] on link "打帳單" at bounding box center [80, 125] width 149 height 37
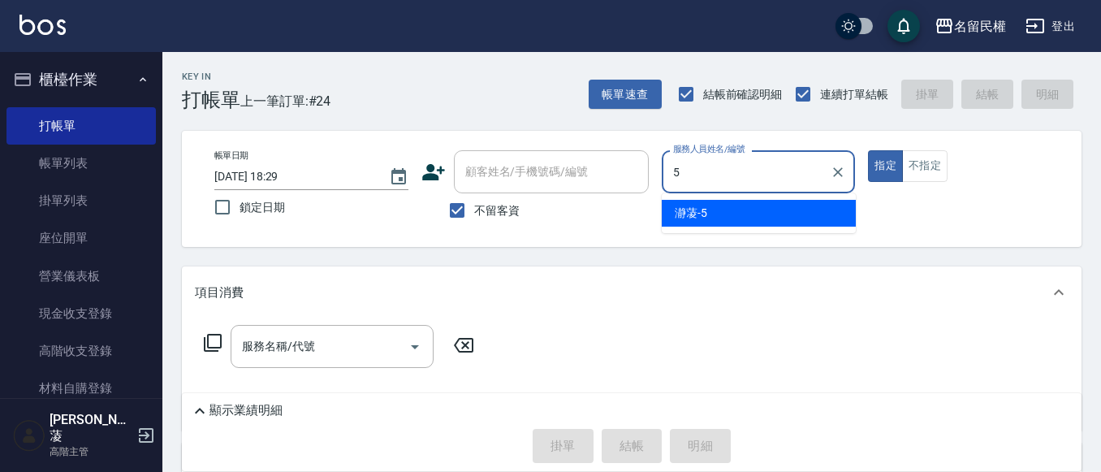
type input "瀞蓤-5"
type button "true"
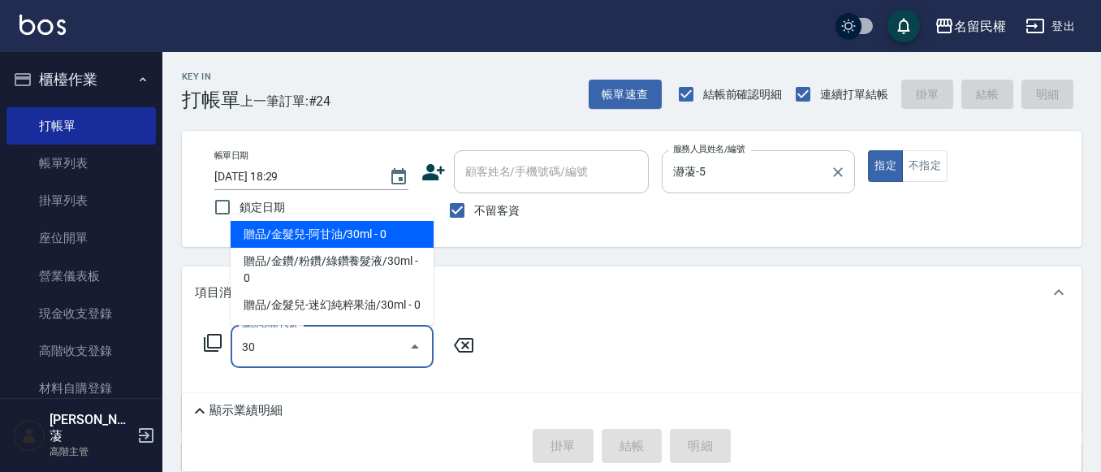
type input "3"
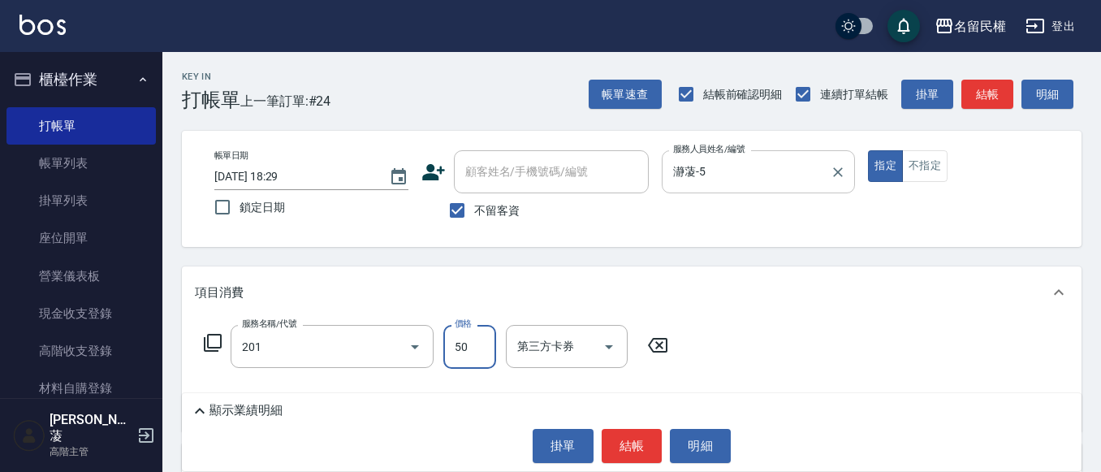
type input "剪瀏海(201)"
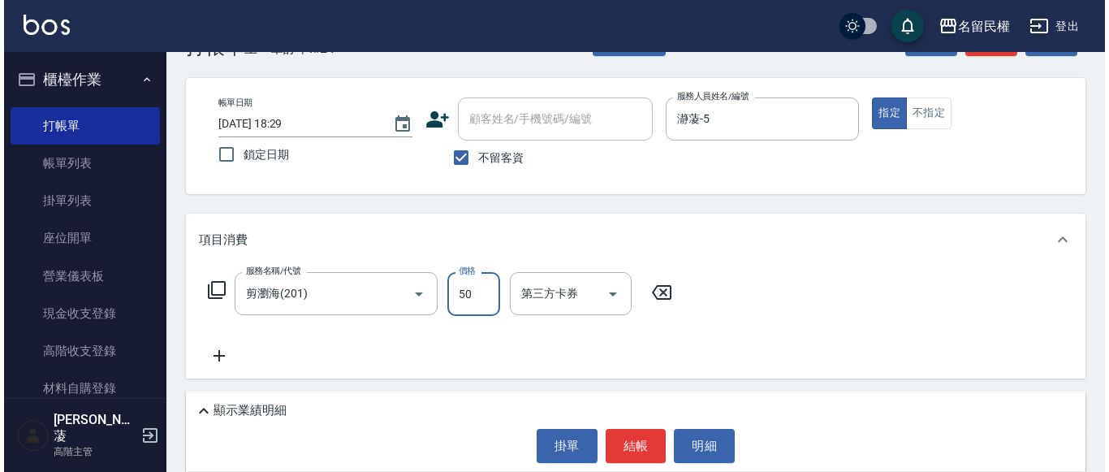
scroll to position [81, 0]
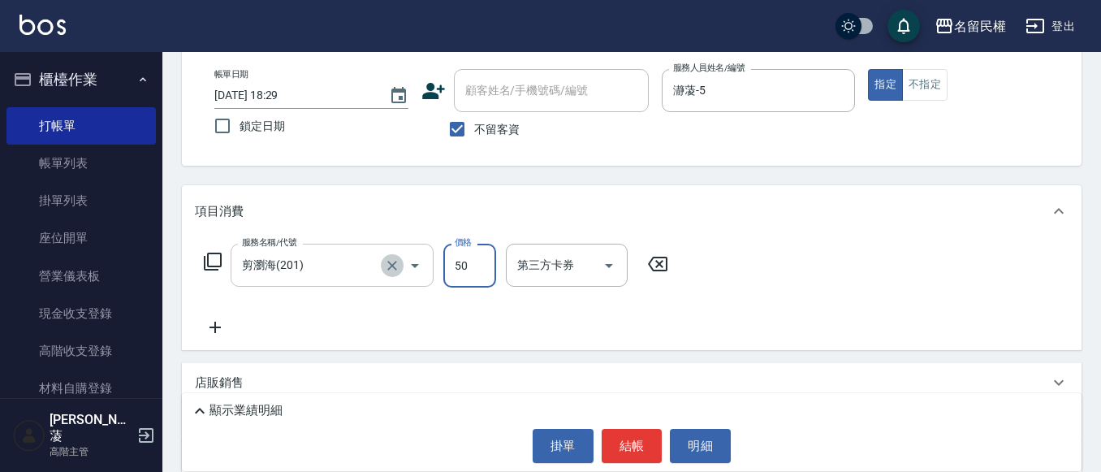
click at [382, 271] on button "Clear" at bounding box center [392, 265] width 23 height 23
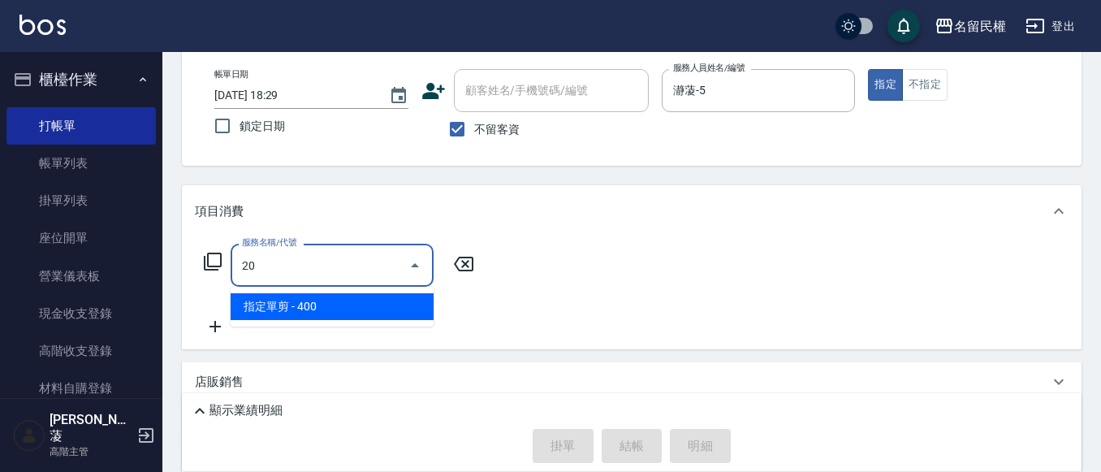
type input "2"
type input "指定洗髮(102)"
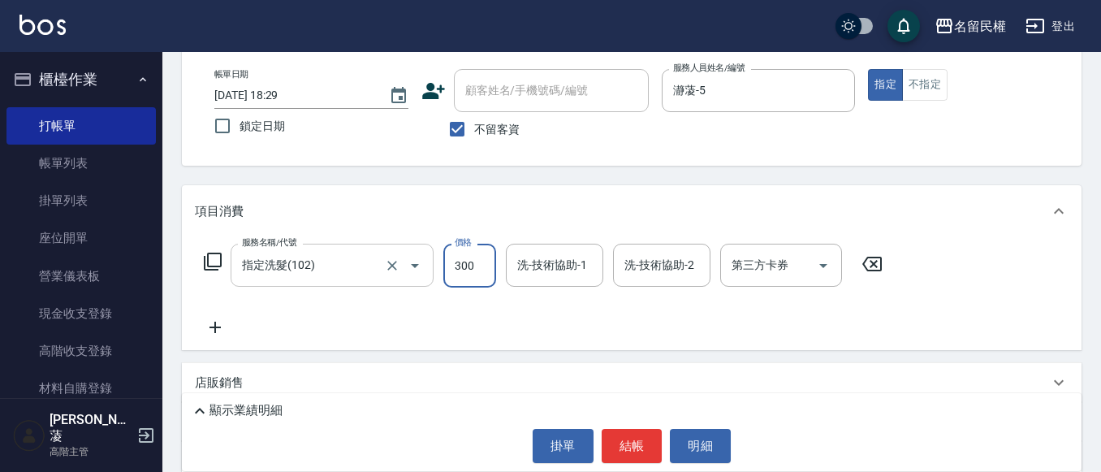
type input "300"
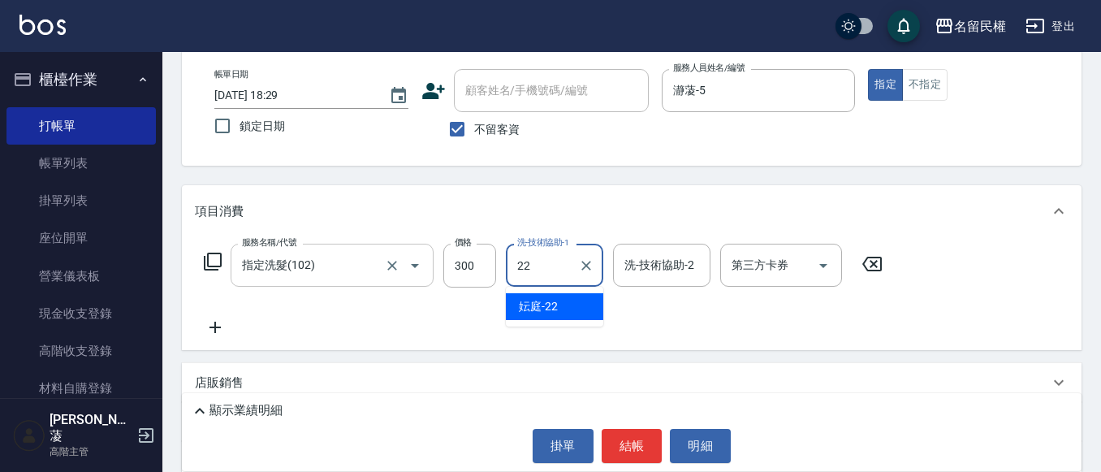
type input "妘庭-22"
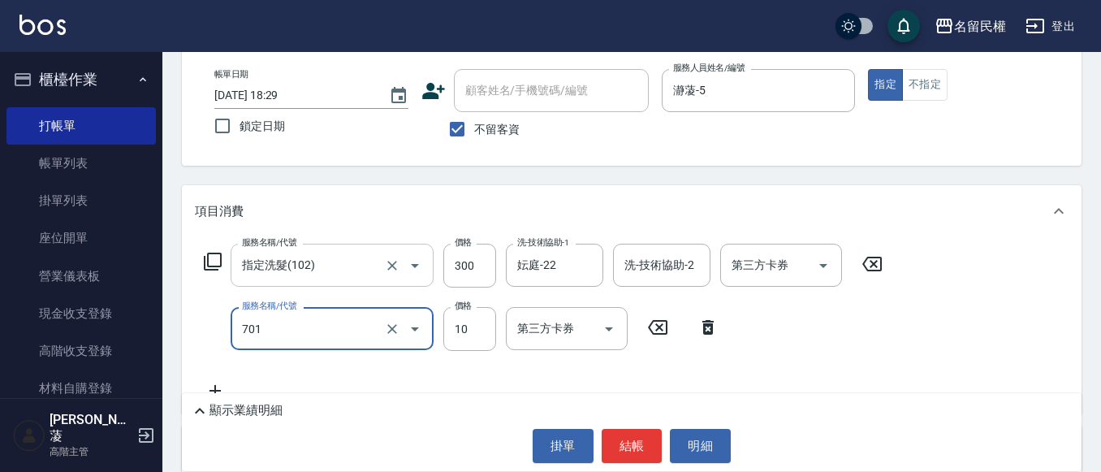
type input "[PERSON_NAME](701)"
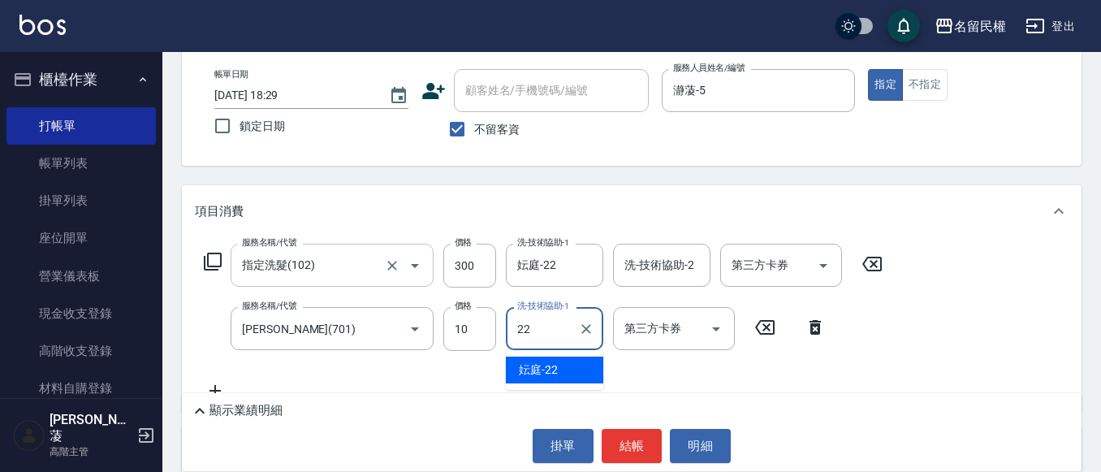
type input "妘庭-22"
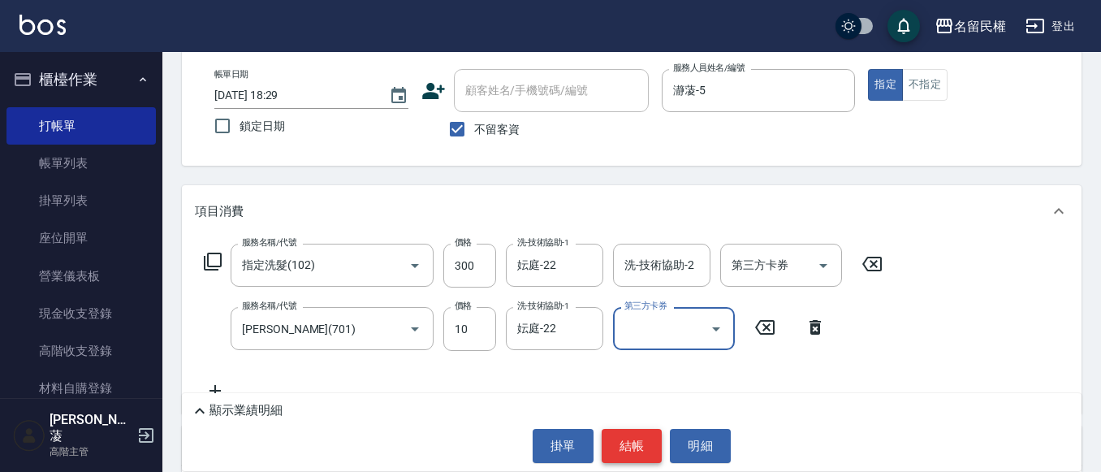
click at [632, 429] on button "結帳" at bounding box center [632, 446] width 61 height 34
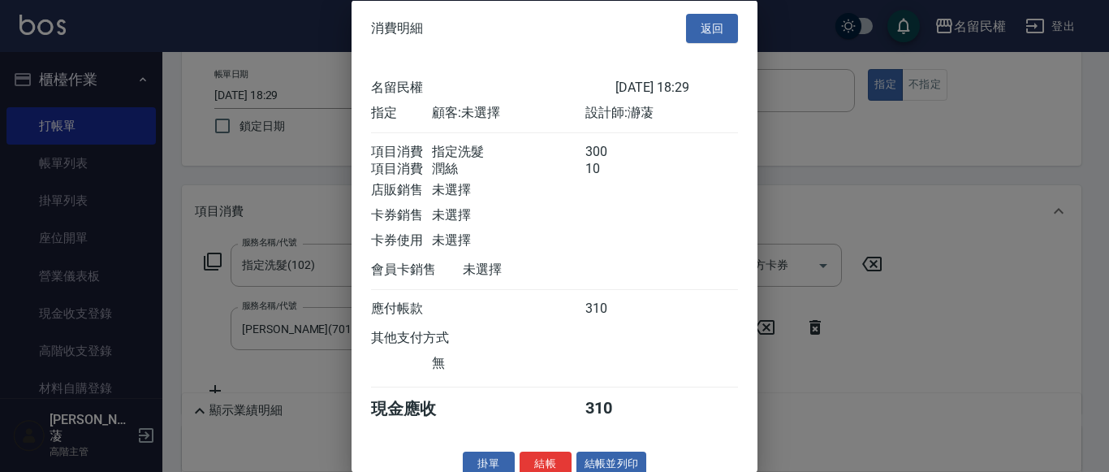
scroll to position [41, 0]
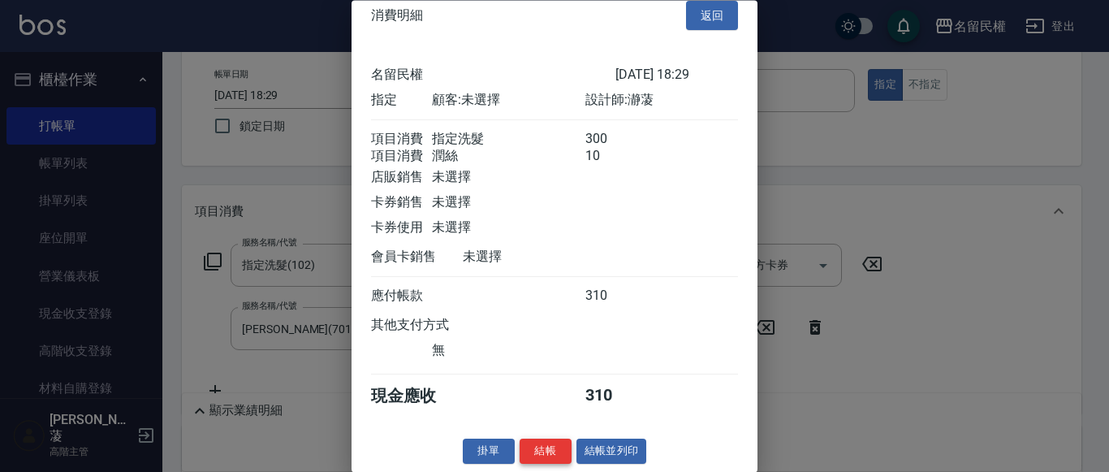
click at [542, 450] on button "結帳" at bounding box center [546, 451] width 52 height 25
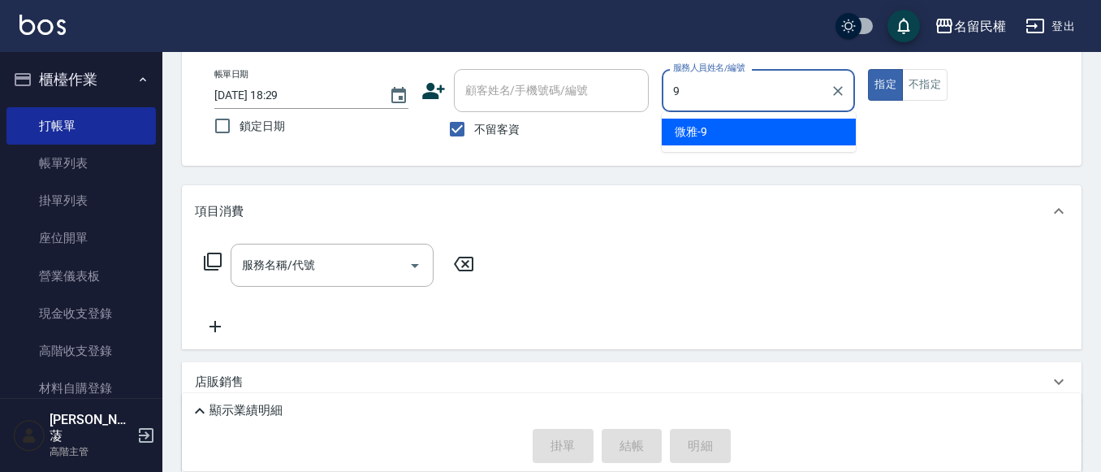
type input "微雅-9"
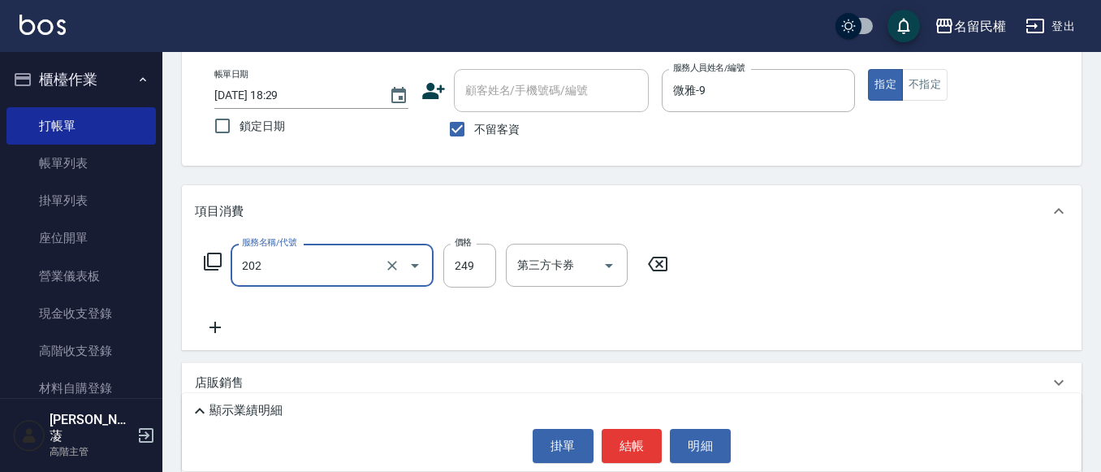
type input "不指定單剪(202)"
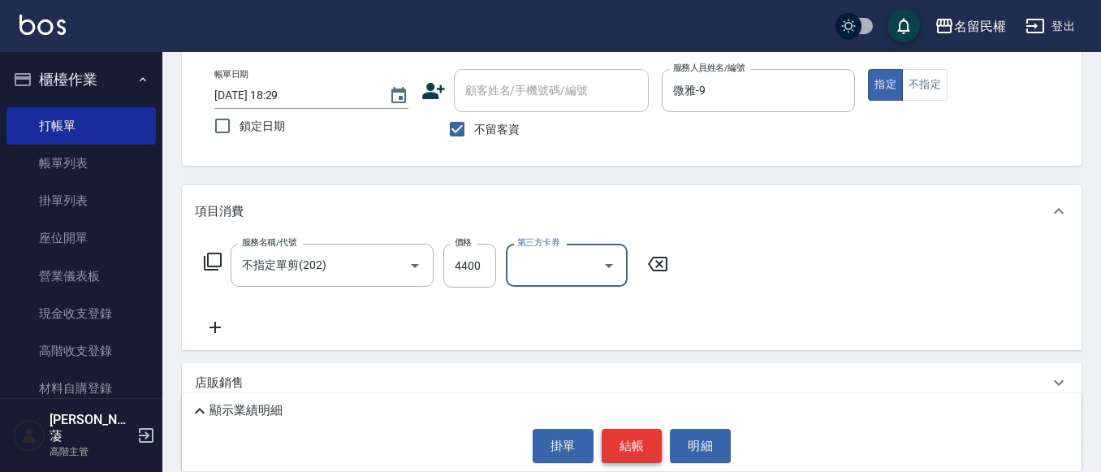
click at [620, 434] on button "結帳" at bounding box center [632, 446] width 61 height 34
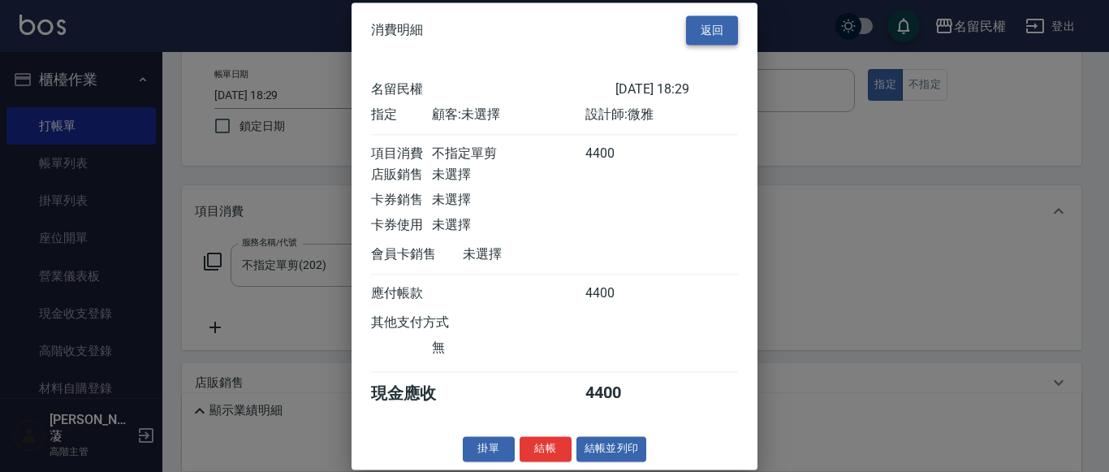
click at [708, 26] on button "返回" at bounding box center [712, 30] width 52 height 30
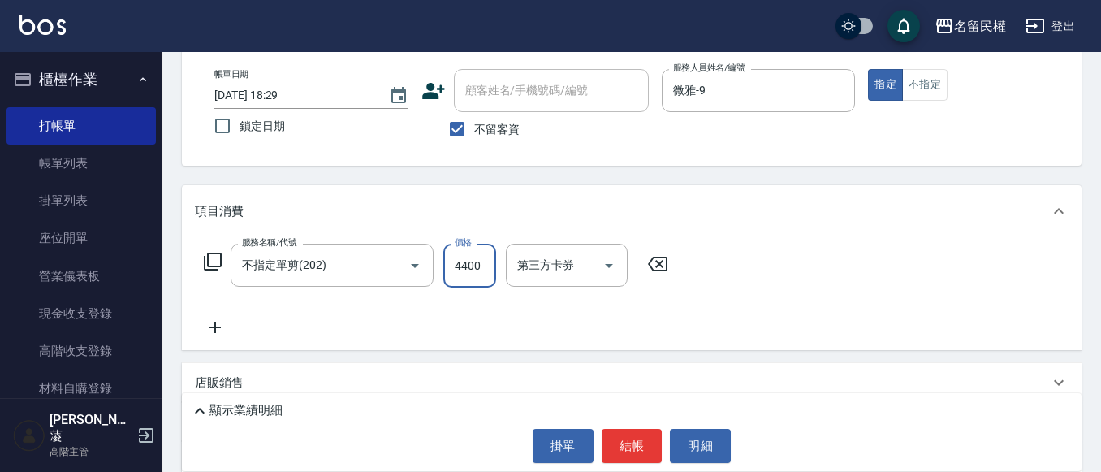
click at [470, 264] on input "4400" at bounding box center [469, 266] width 53 height 44
type input "400"
click at [627, 447] on button "結帳" at bounding box center [632, 446] width 61 height 34
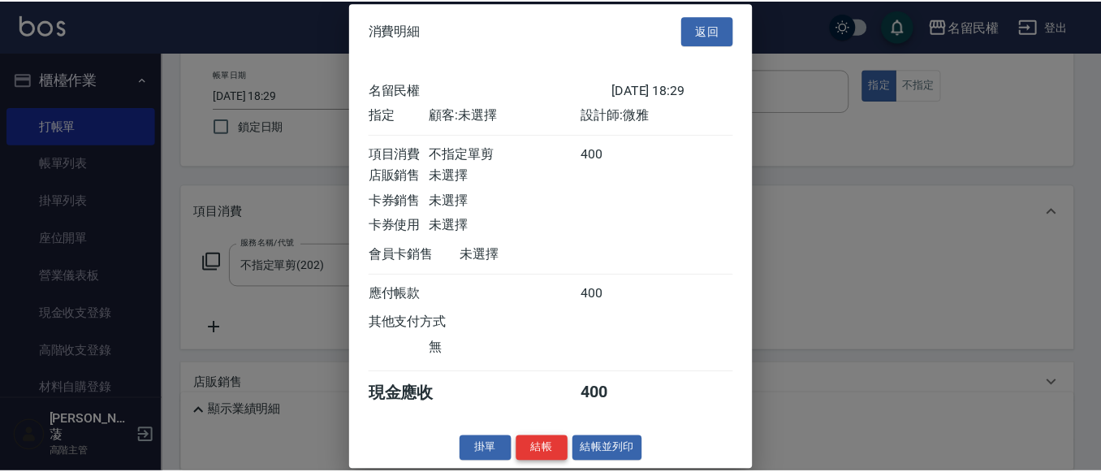
scroll to position [21, 0]
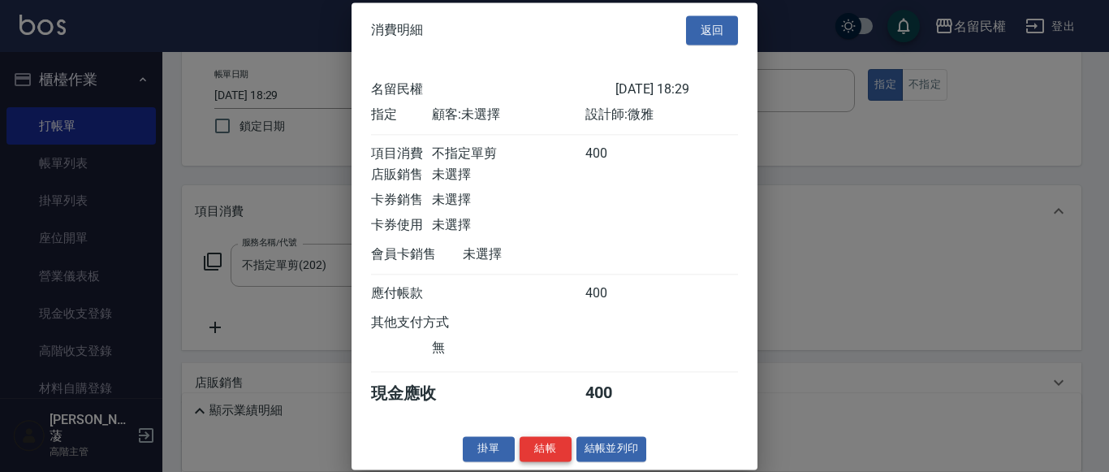
click at [526, 460] on button "結帳" at bounding box center [546, 448] width 52 height 25
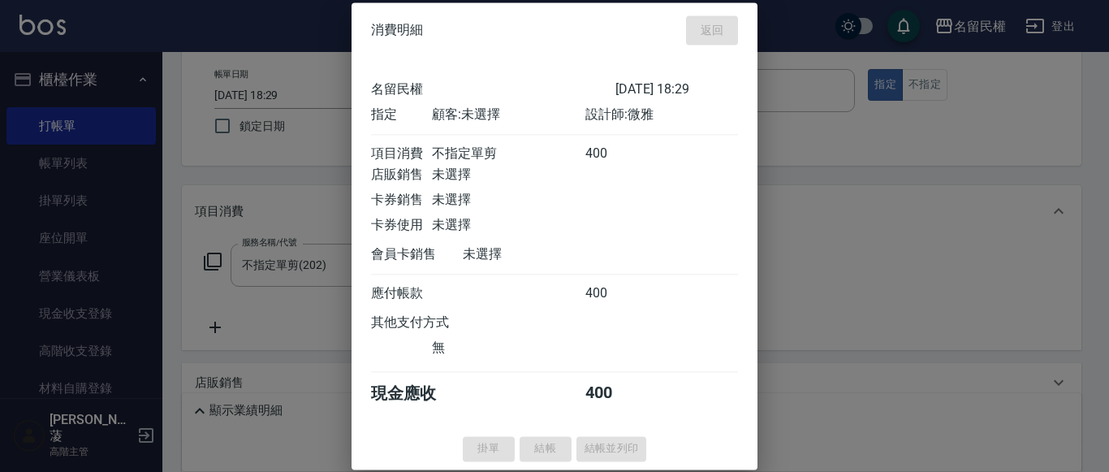
type input "[DATE] 18:39"
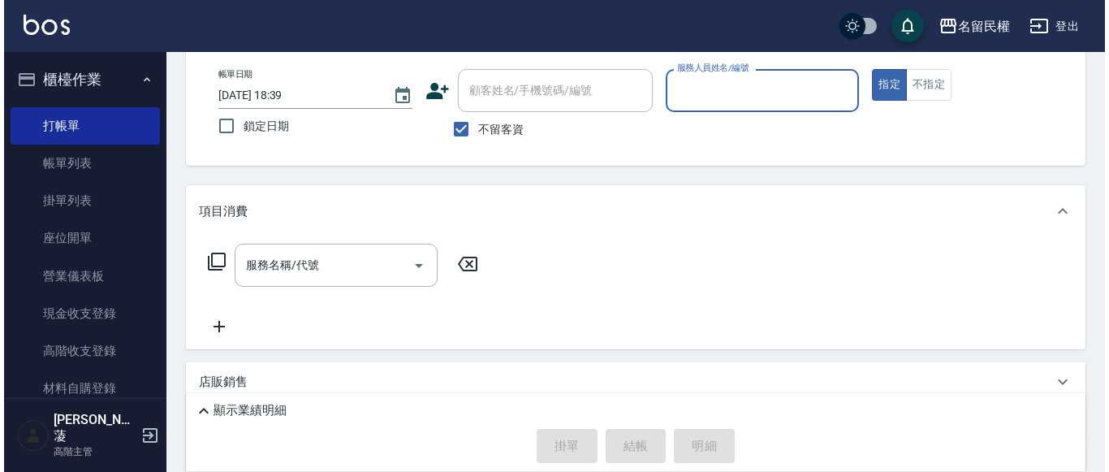
scroll to position [0, 0]
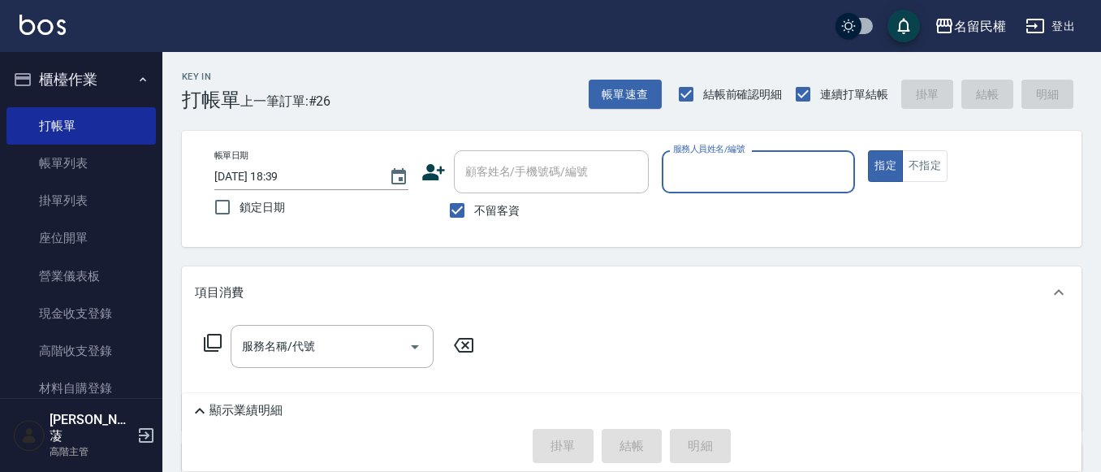
click at [635, 73] on div "Key In 打帳單 上一筆訂單:#26 帳單速查 結帳前確認明細 連續打單結帳 掛單 結帳 明細" at bounding box center [621, 81] width 919 height 59
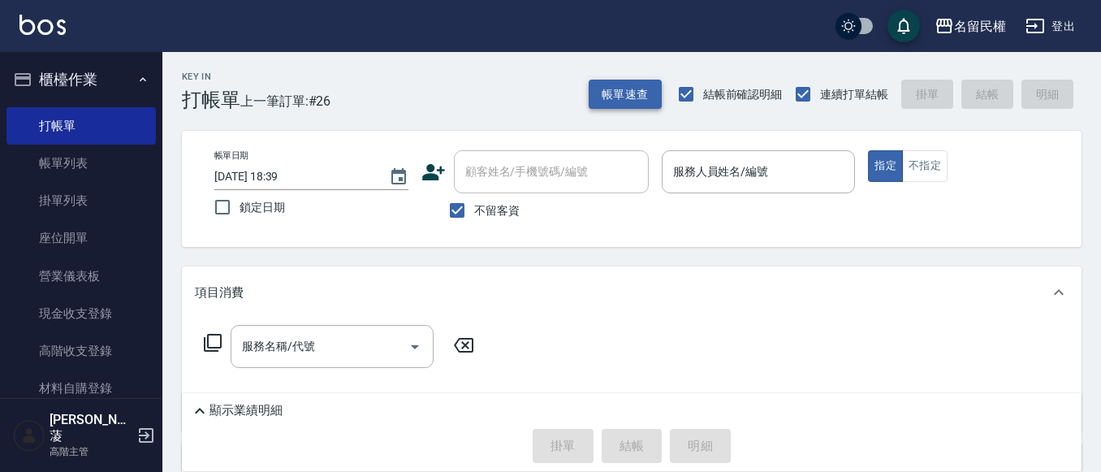
click at [624, 90] on button "帳單速查" at bounding box center [625, 95] width 73 height 30
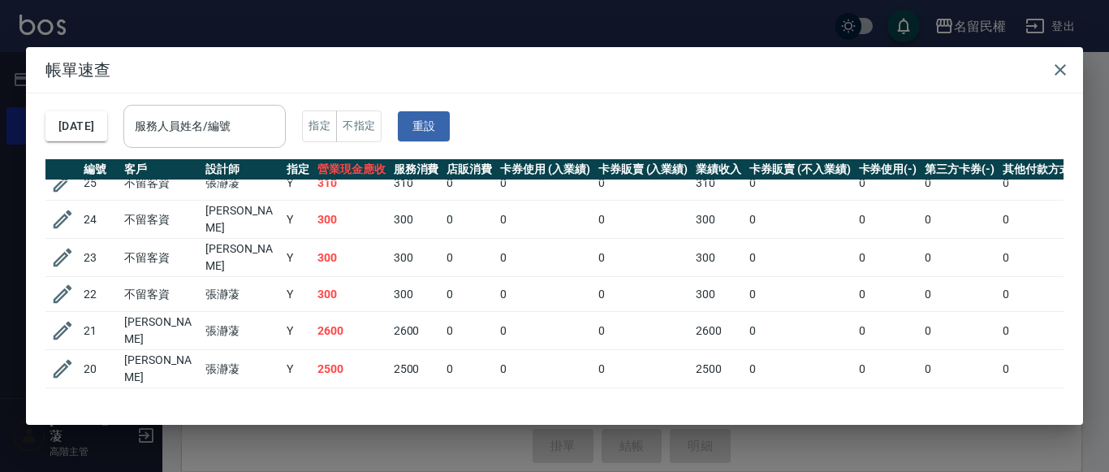
scroll to position [81, 0]
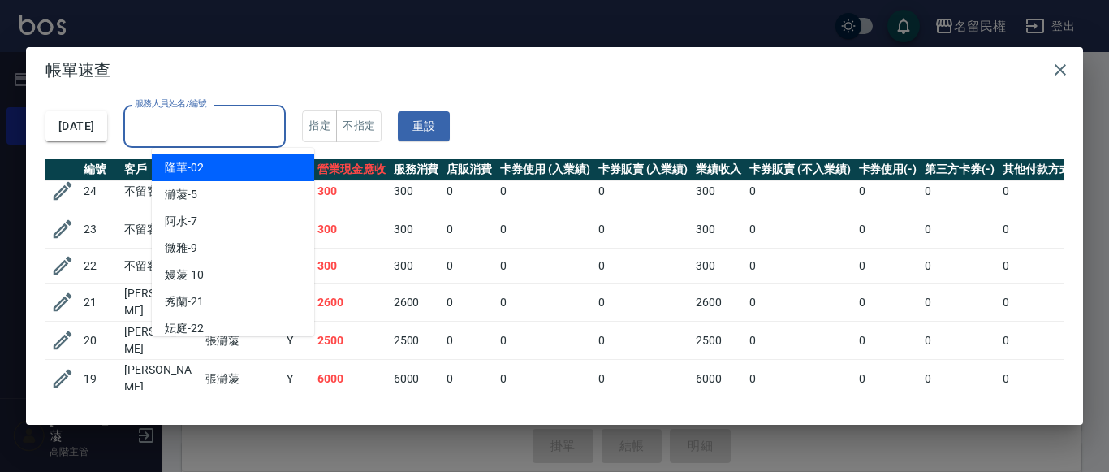
click at [238, 134] on input "服務人員姓名/編號" at bounding box center [205, 126] width 148 height 28
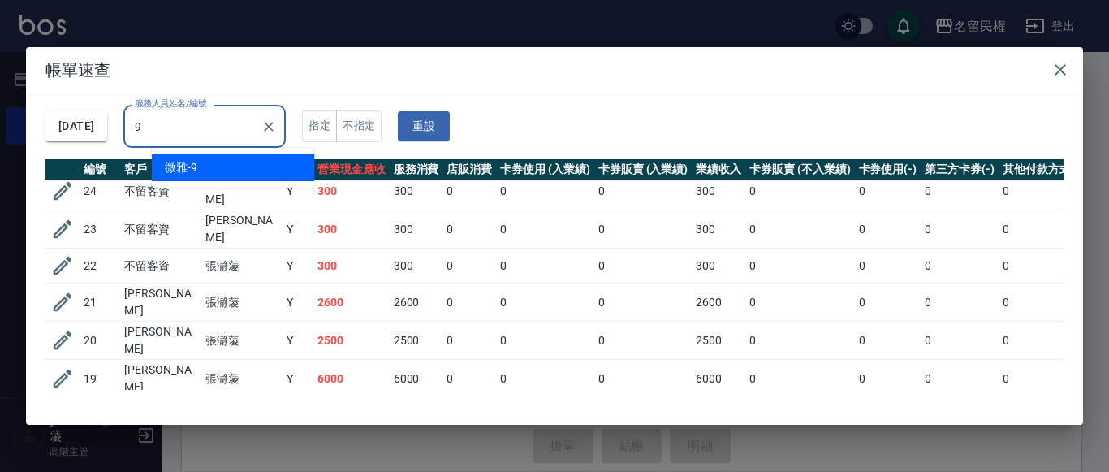
type input "微雅-9"
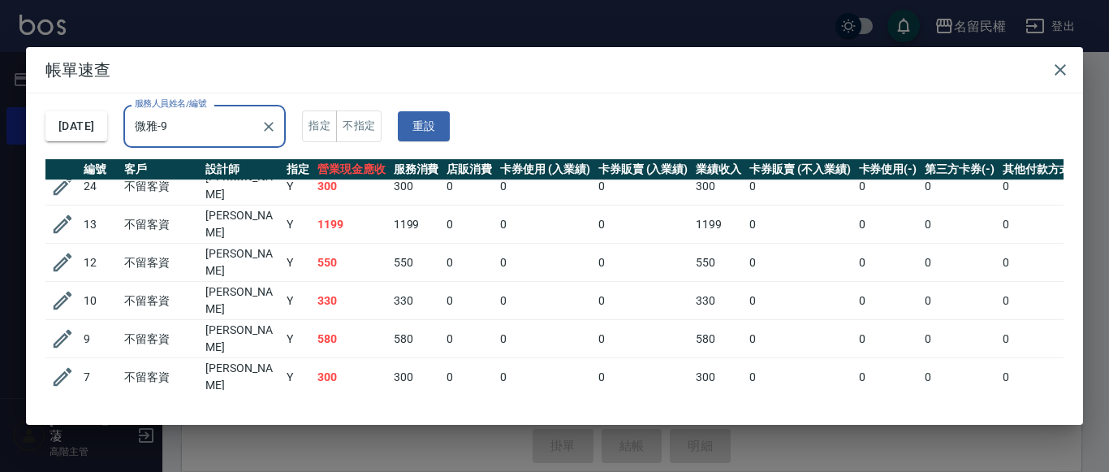
scroll to position [103, 0]
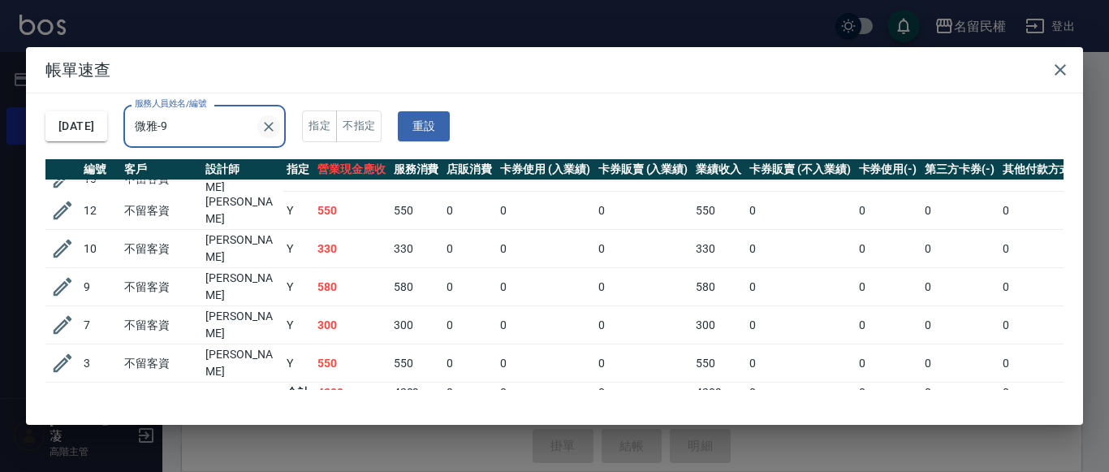
click at [277, 127] on icon "Clear" at bounding box center [269, 127] width 16 height 16
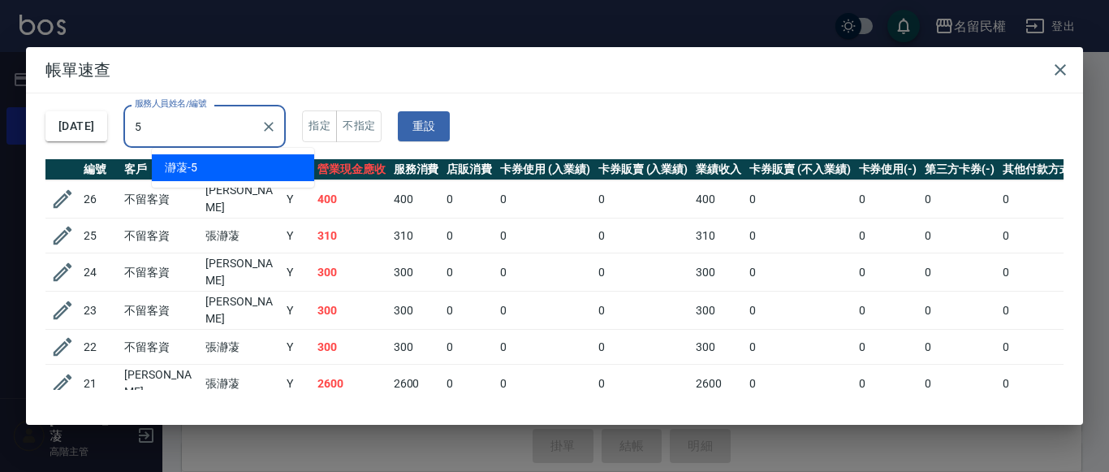
type input "瀞蓤-5"
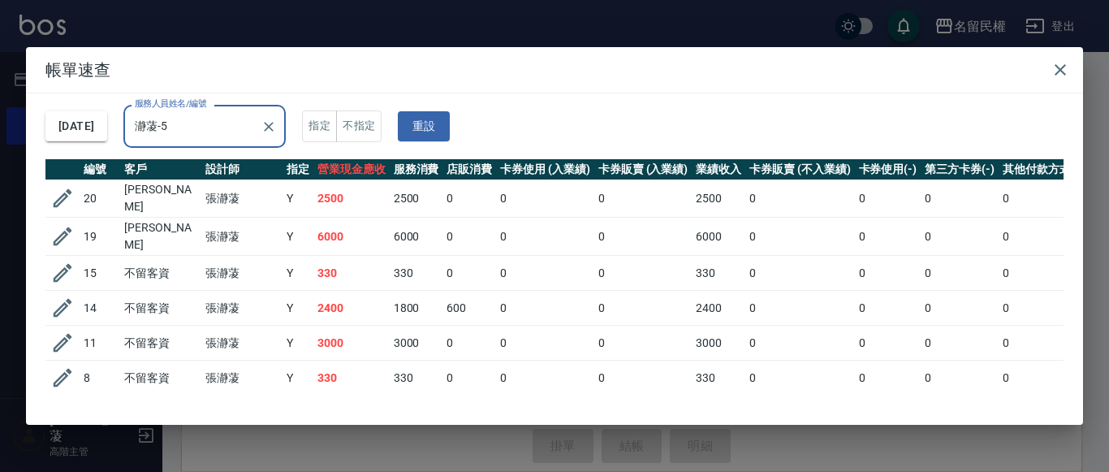
scroll to position [208, 0]
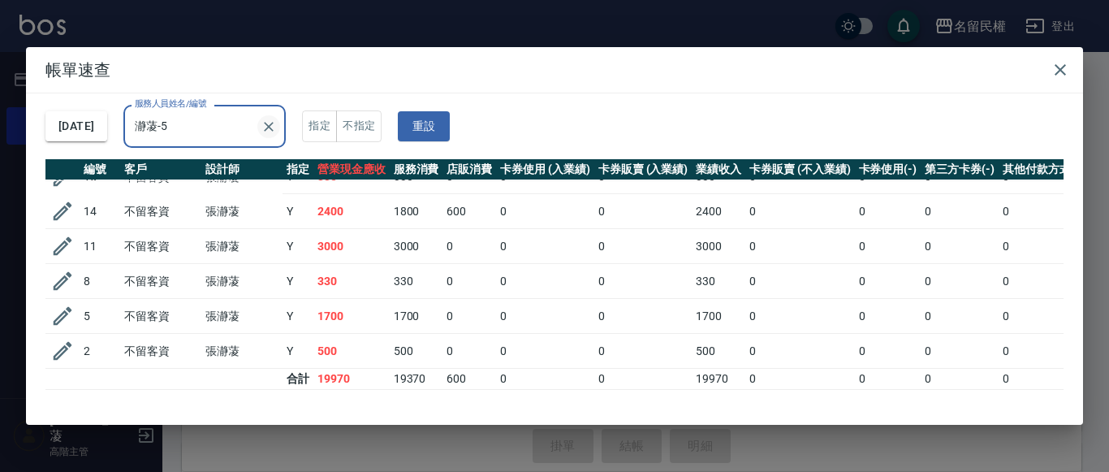
click at [280, 129] on button "Clear" at bounding box center [268, 126] width 23 height 23
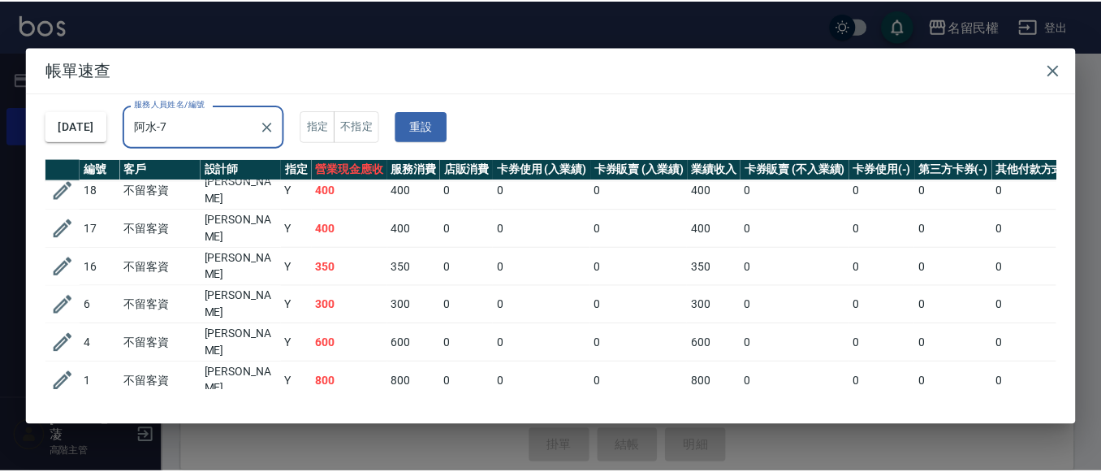
scroll to position [68, 0]
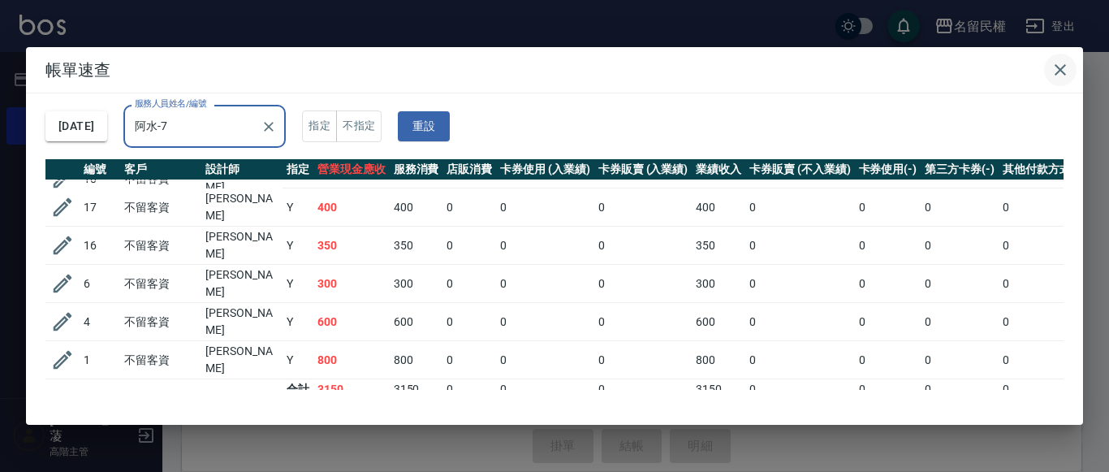
type input "阿水-7"
click at [1060, 64] on icon "button" at bounding box center [1060, 69] width 19 height 19
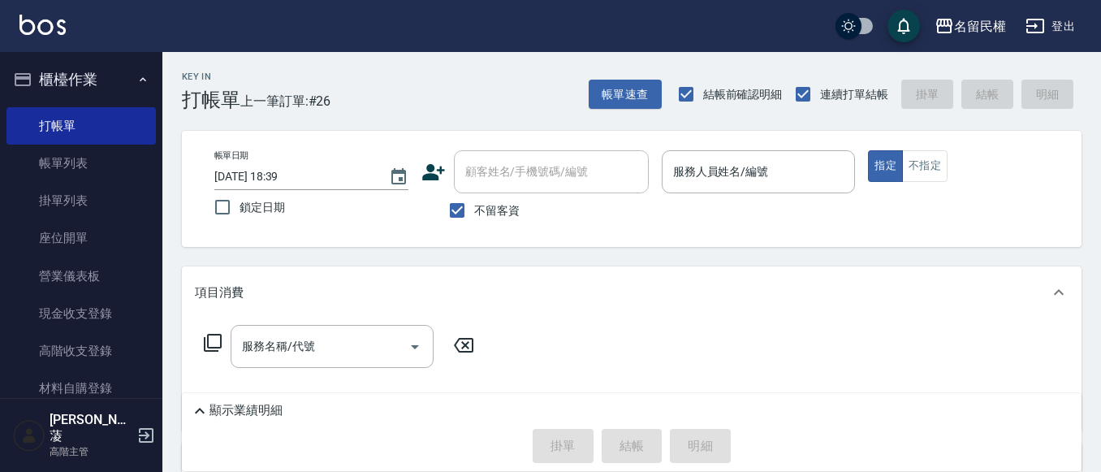
drag, startPoint x: 39, startPoint y: 149, endPoint x: 488, endPoint y: 230, distance: 456.2
click at [39, 149] on link "帳單列表" at bounding box center [80, 163] width 149 height 37
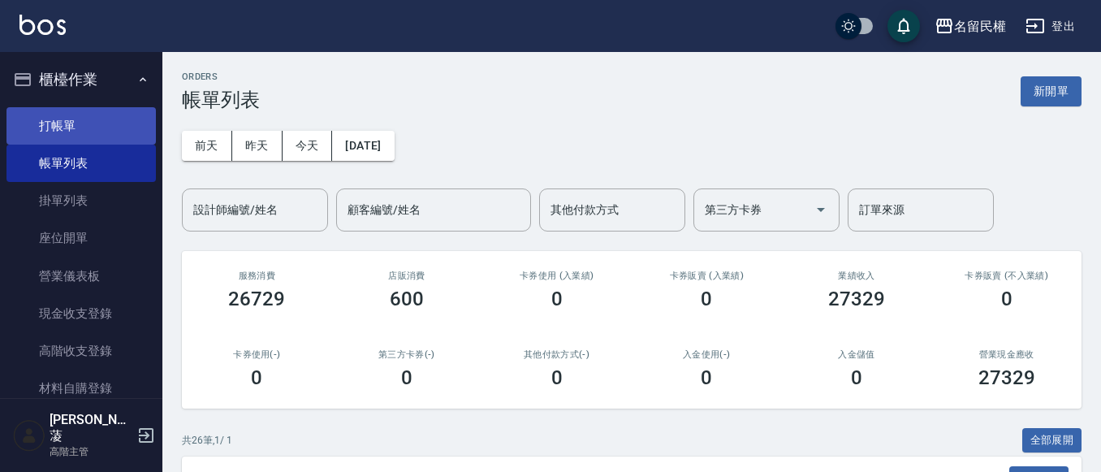
click at [100, 126] on link "打帳單" at bounding box center [80, 125] width 149 height 37
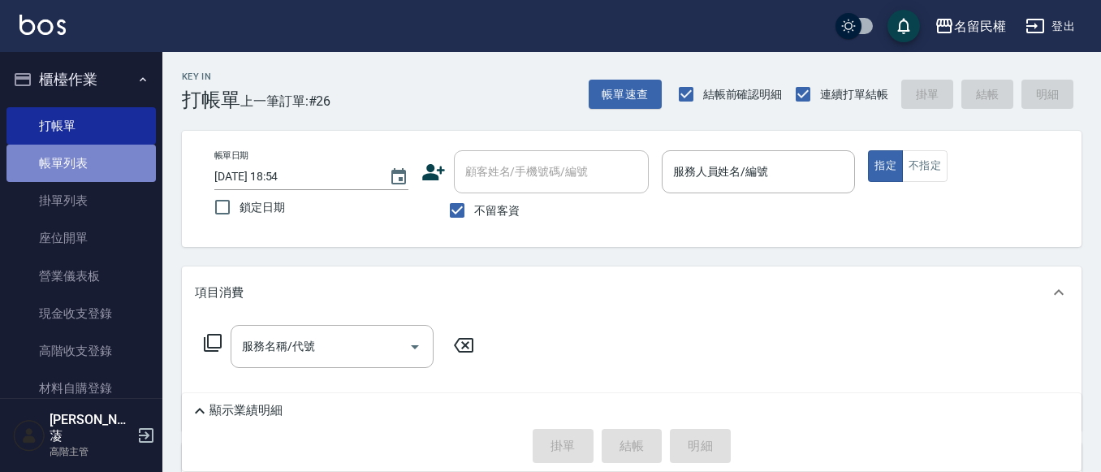
click at [97, 164] on link "帳單列表" at bounding box center [80, 163] width 149 height 37
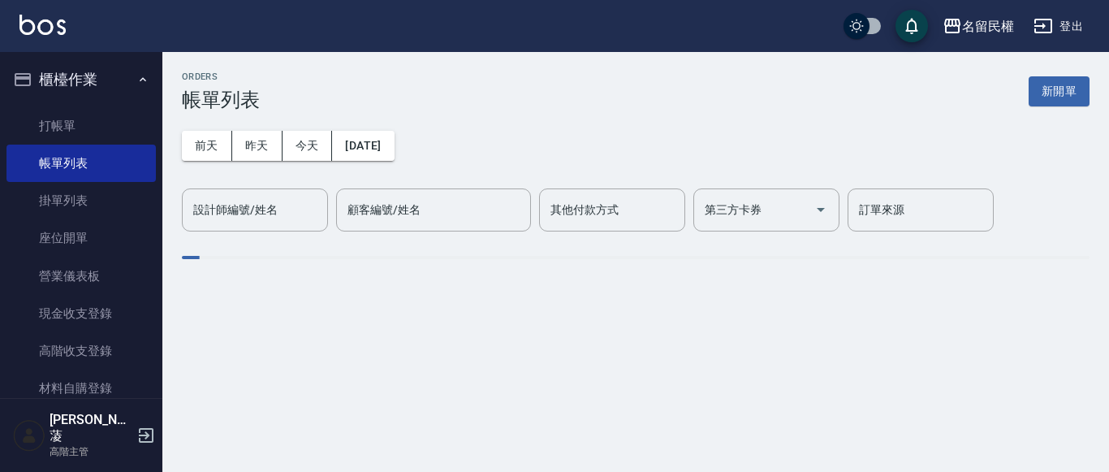
click at [258, 162] on div "[DATE] [DATE] [DATE] [DATE] 設計師編號/姓名 設計師編號/姓名 顧客編號/姓名 顧客編號/姓名 其他付款方式 其他付款方式 第三方…" at bounding box center [636, 171] width 908 height 120
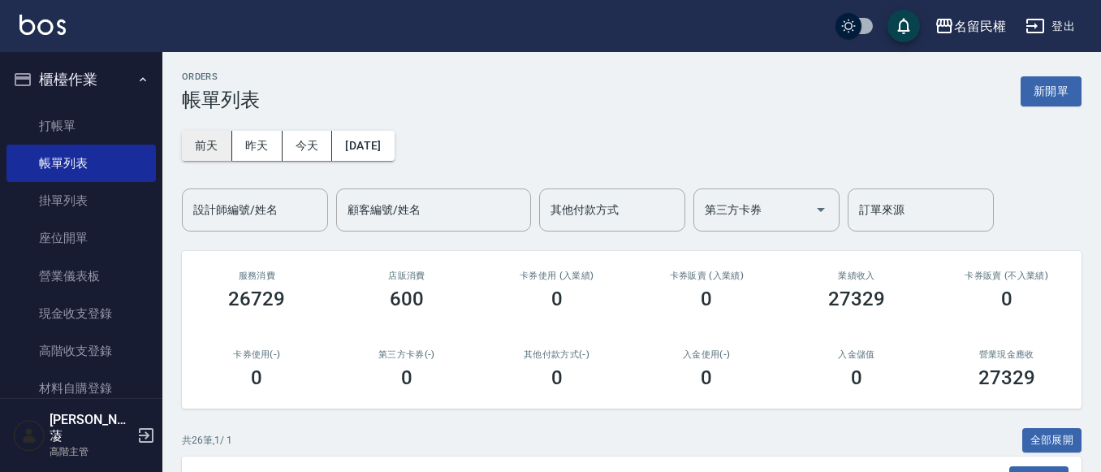
click at [222, 156] on button "前天" at bounding box center [207, 146] width 50 height 30
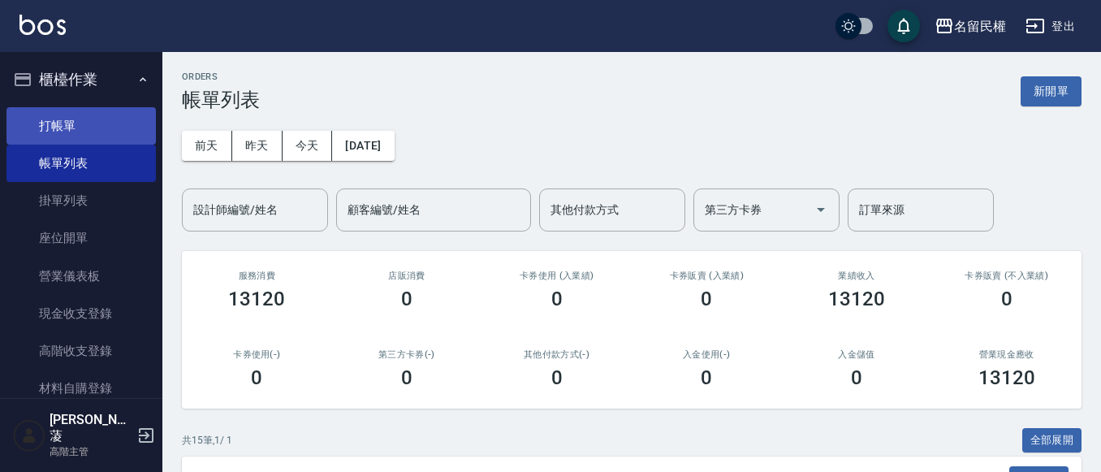
click at [63, 127] on link "打帳單" at bounding box center [80, 125] width 149 height 37
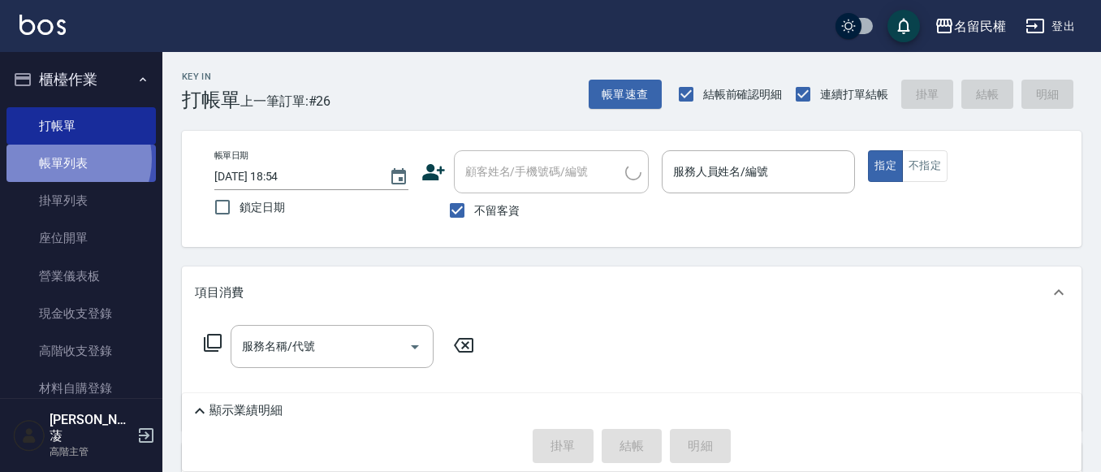
click at [68, 159] on link "帳單列表" at bounding box center [80, 163] width 149 height 37
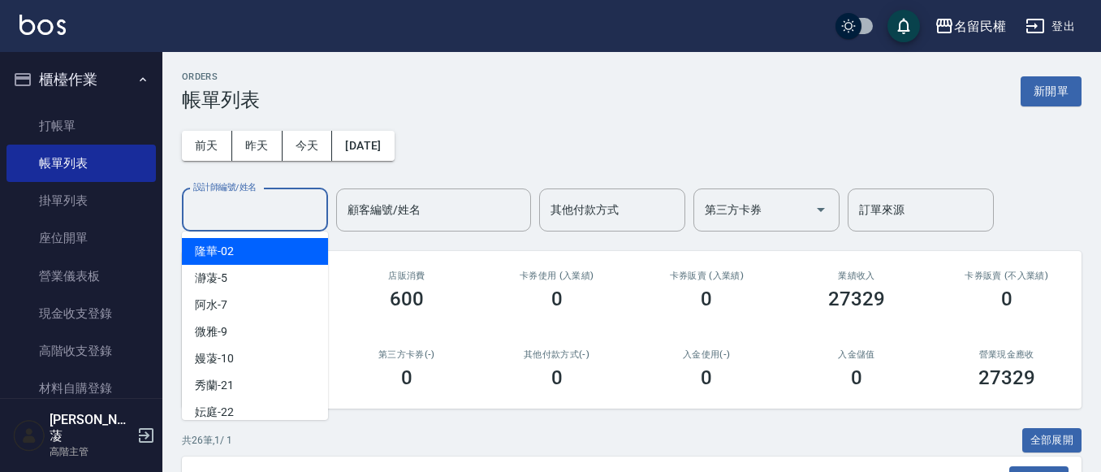
click at [262, 220] on input "設計師編號/姓名" at bounding box center [255, 210] width 132 height 28
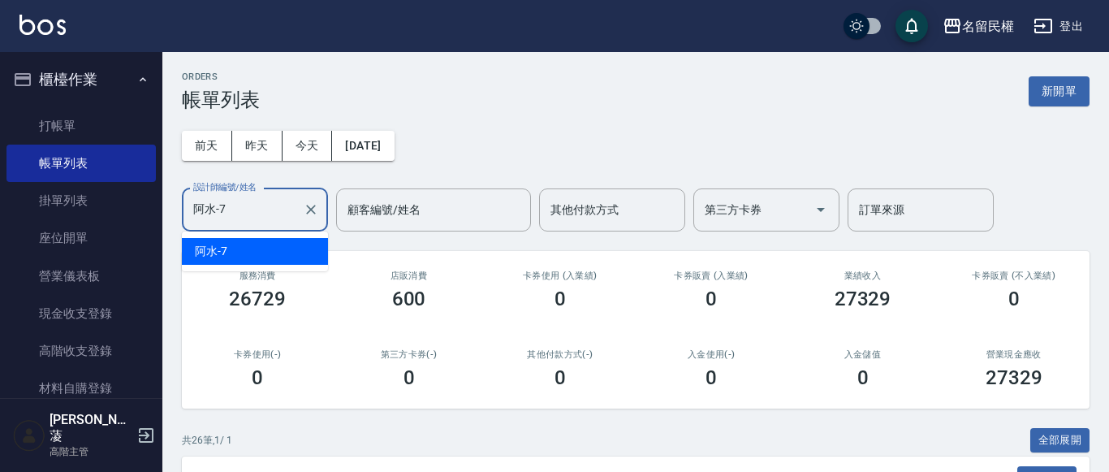
type input "阿水-7"
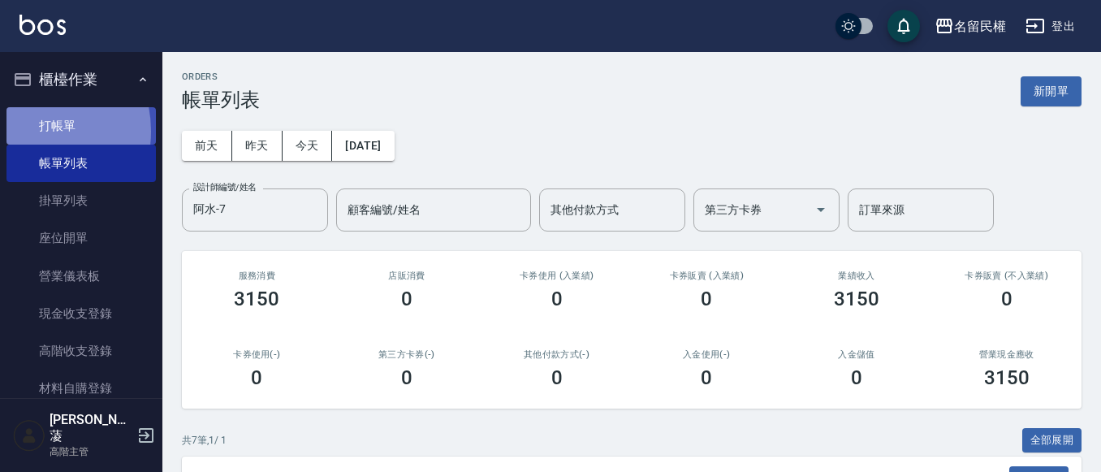
click at [26, 131] on link "打帳單" at bounding box center [80, 125] width 149 height 37
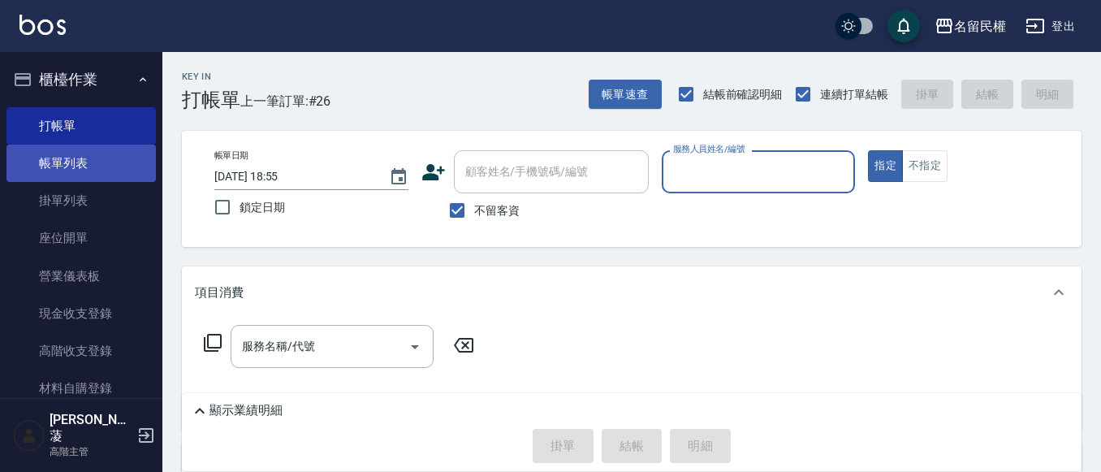
click at [78, 172] on link "帳單列表" at bounding box center [80, 163] width 149 height 37
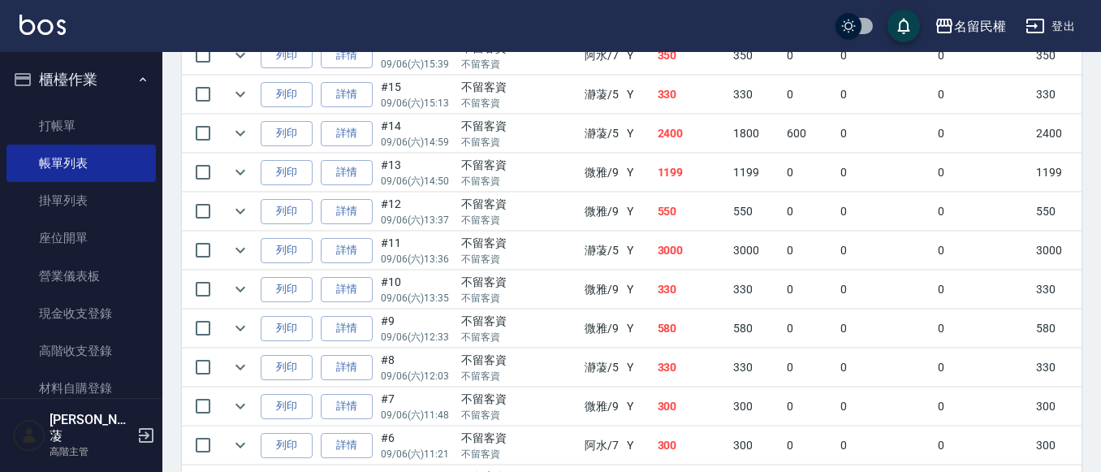
scroll to position [995, 0]
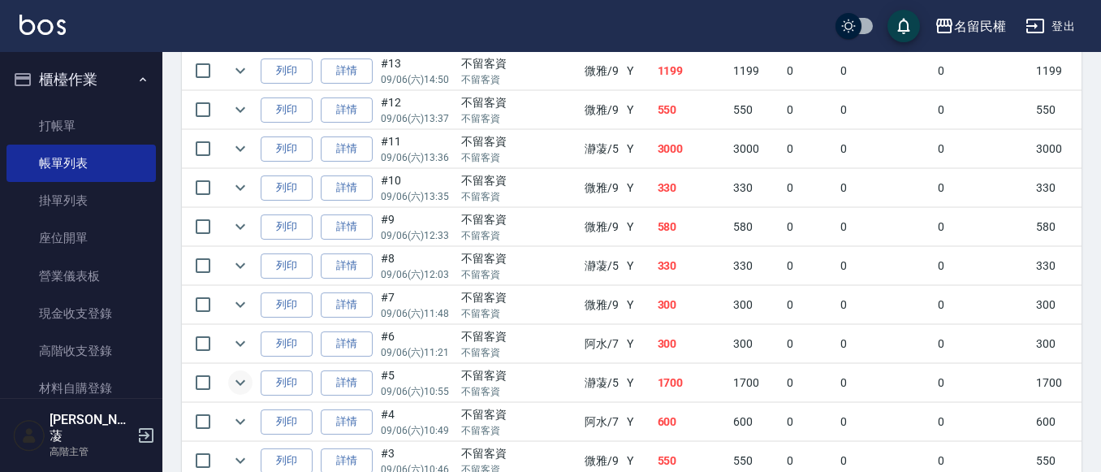
click at [248, 379] on icon "expand row" at bounding box center [240, 382] width 19 height 19
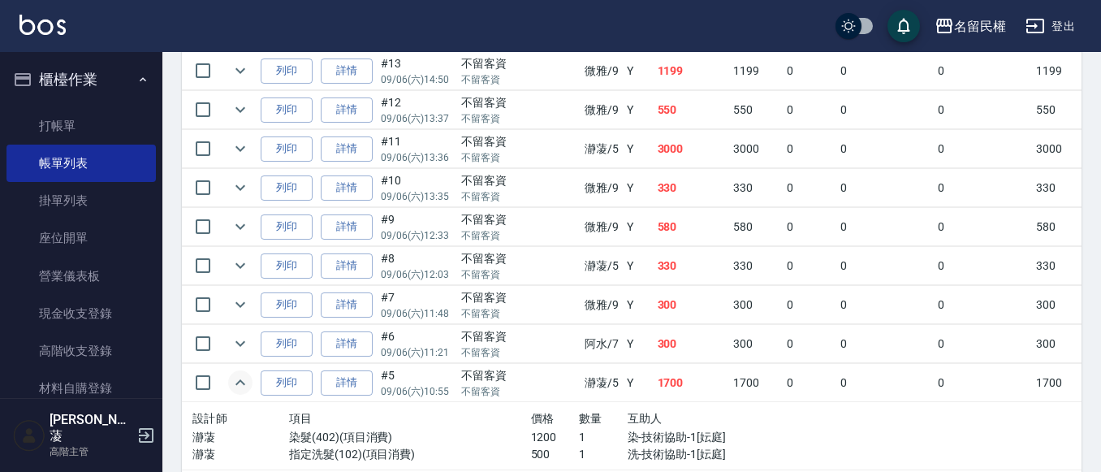
click at [248, 379] on icon "expand row" at bounding box center [240, 382] width 19 height 19
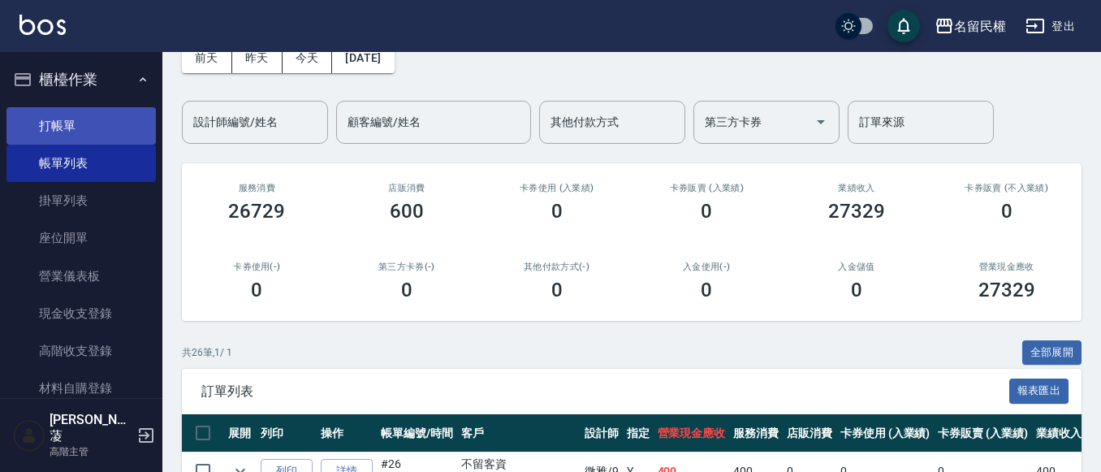
scroll to position [0, 0]
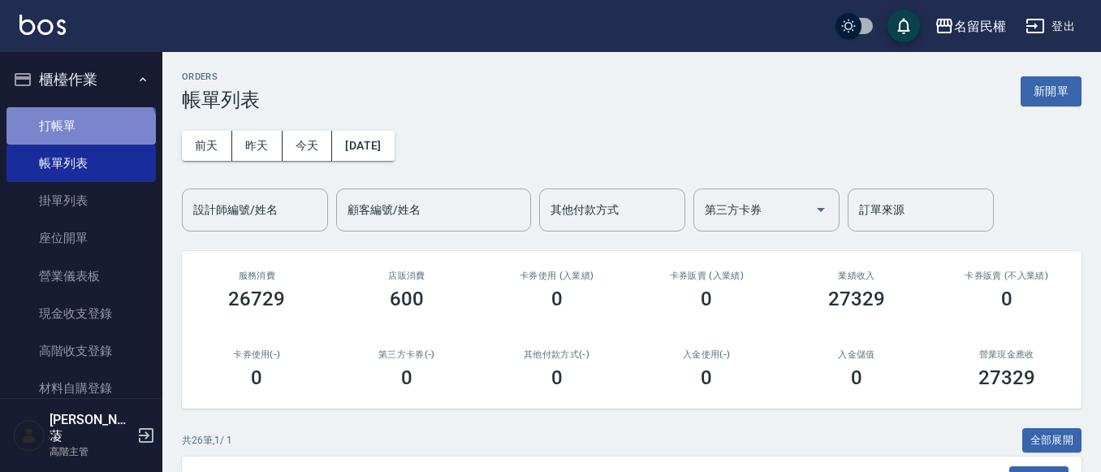
click at [79, 143] on link "打帳單" at bounding box center [80, 125] width 149 height 37
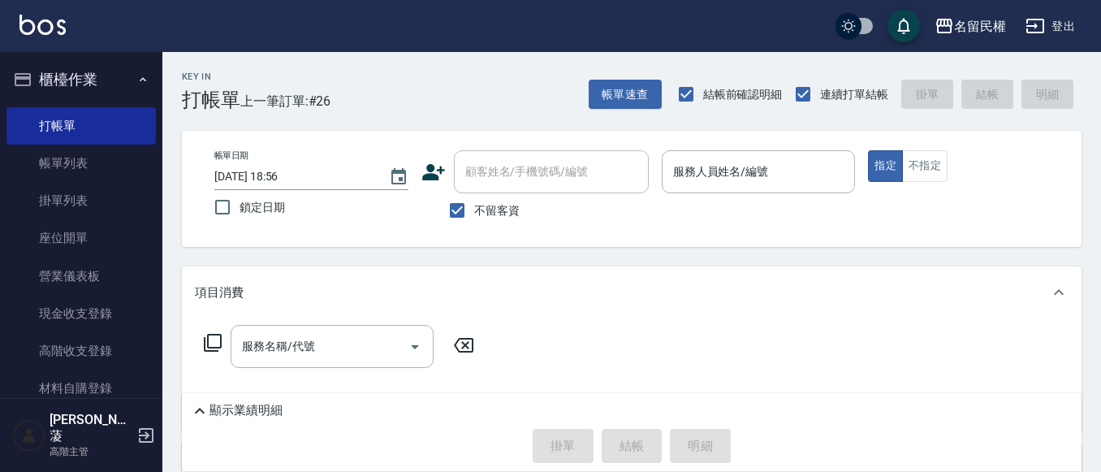
click at [700, 246] on div "帳單日期 [DATE] 18:56 鎖定日期 顧客姓名/手機號碼/編號 顧客姓名/手機號碼/編號 不留客資 服務人員姓名/編號 服務人員姓名/編號 指定 不指定" at bounding box center [632, 189] width 900 height 116
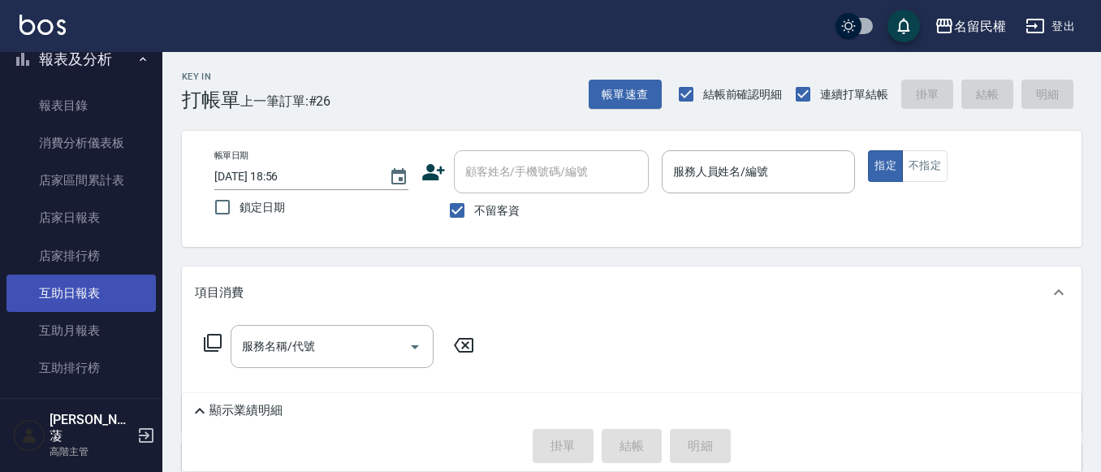
scroll to position [568, 0]
click at [95, 289] on link "互助日報表" at bounding box center [80, 292] width 149 height 37
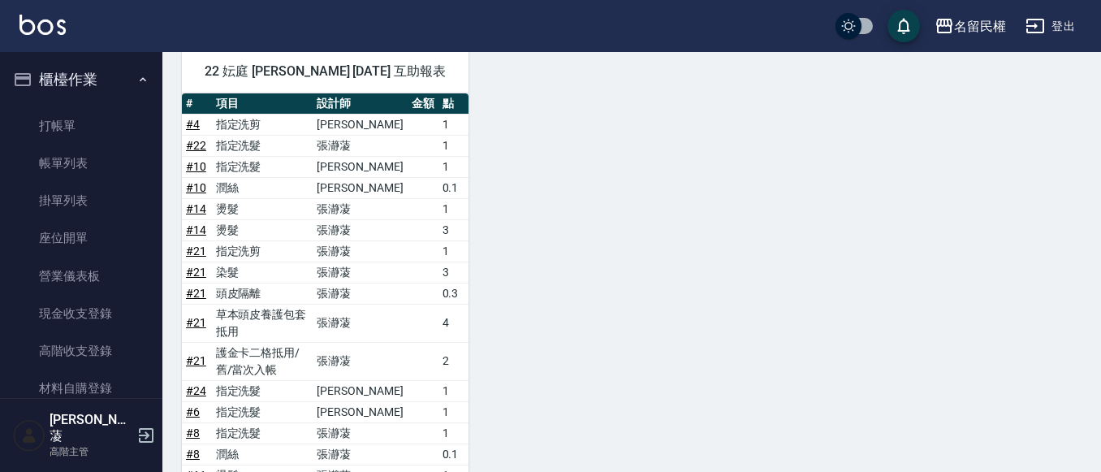
scroll to position [494, 0]
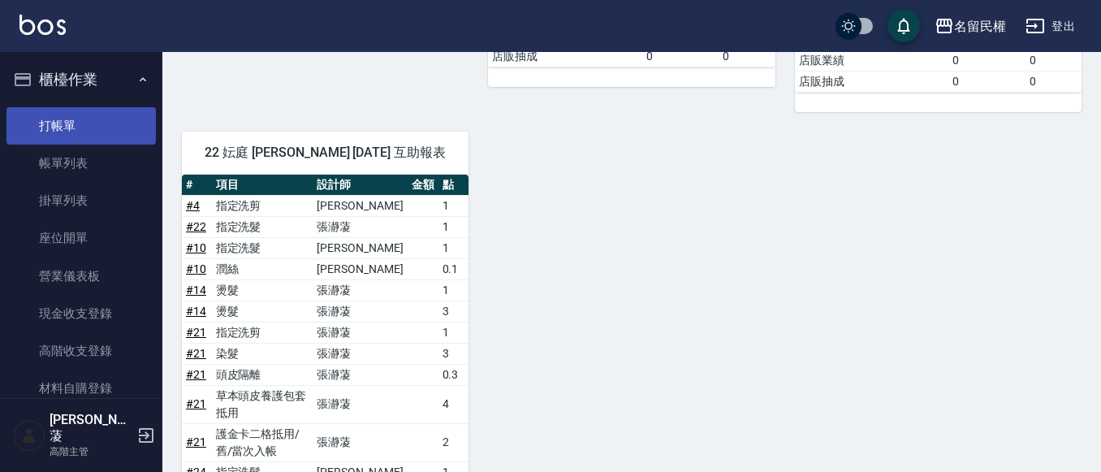
click at [69, 126] on link "打帳單" at bounding box center [80, 125] width 149 height 37
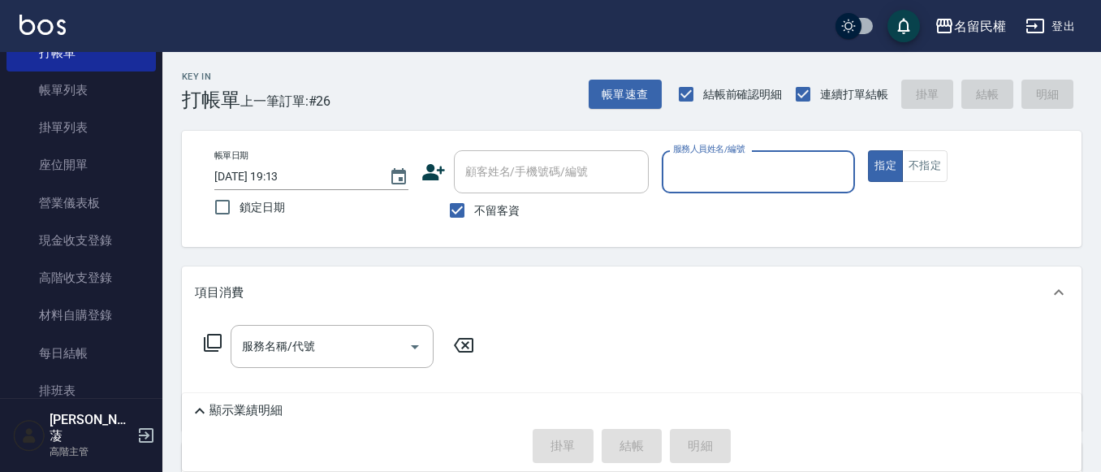
scroll to position [162, 0]
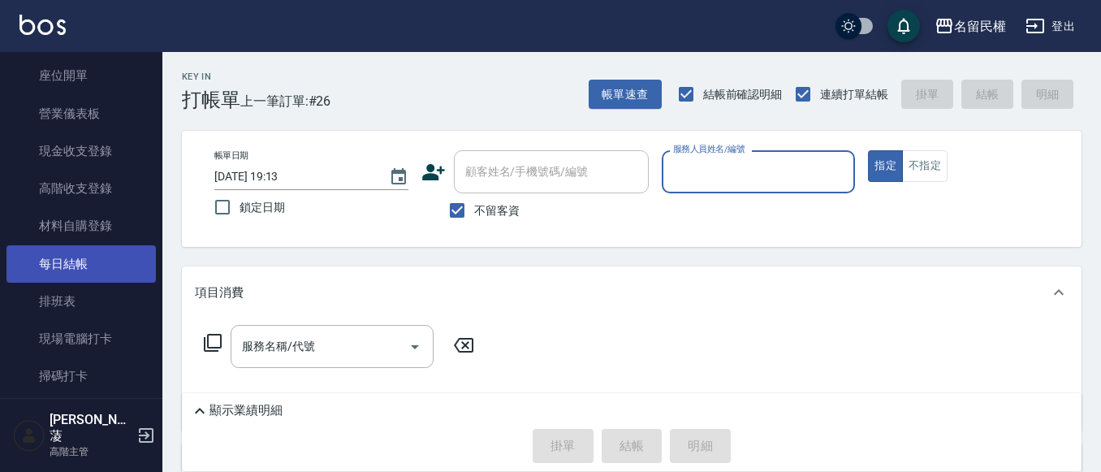
click at [88, 274] on link "每日結帳" at bounding box center [80, 263] width 149 height 37
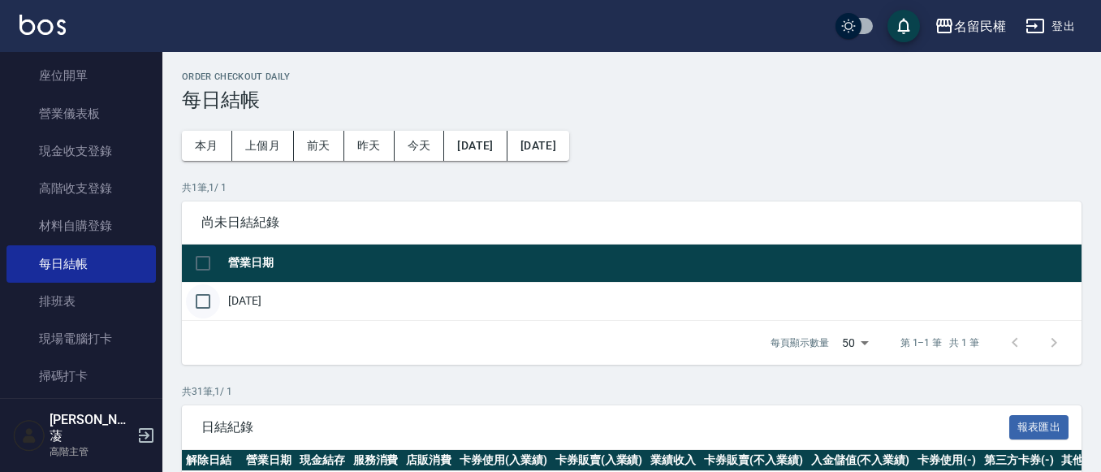
click at [208, 302] on input "checkbox" at bounding box center [203, 301] width 34 height 34
checkbox input "true"
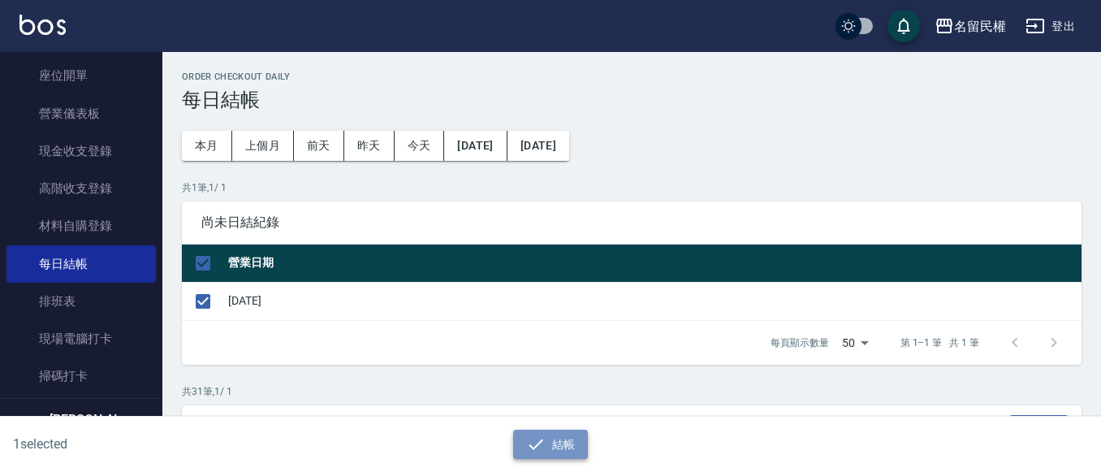
click at [554, 444] on button "結帳" at bounding box center [551, 444] width 76 height 30
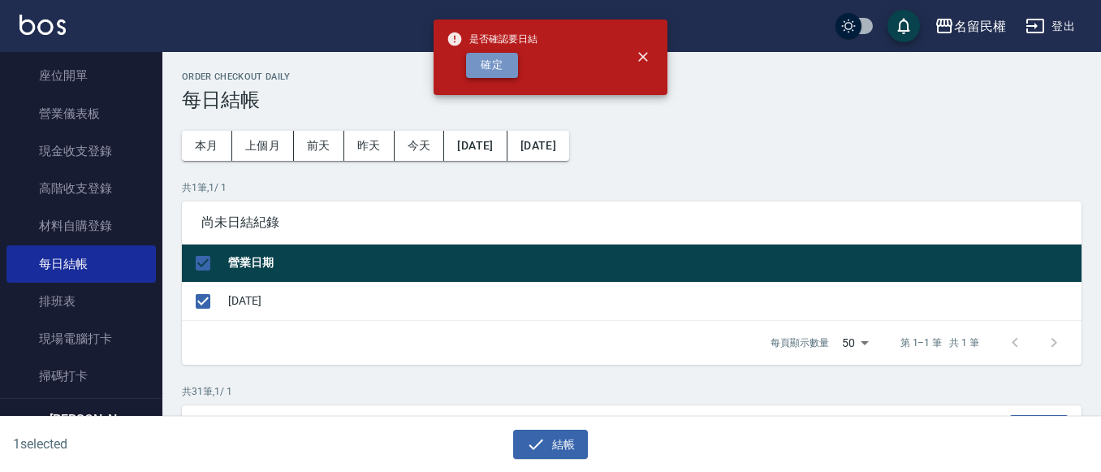
click at [503, 75] on button "確定" at bounding box center [492, 65] width 52 height 25
checkbox input "false"
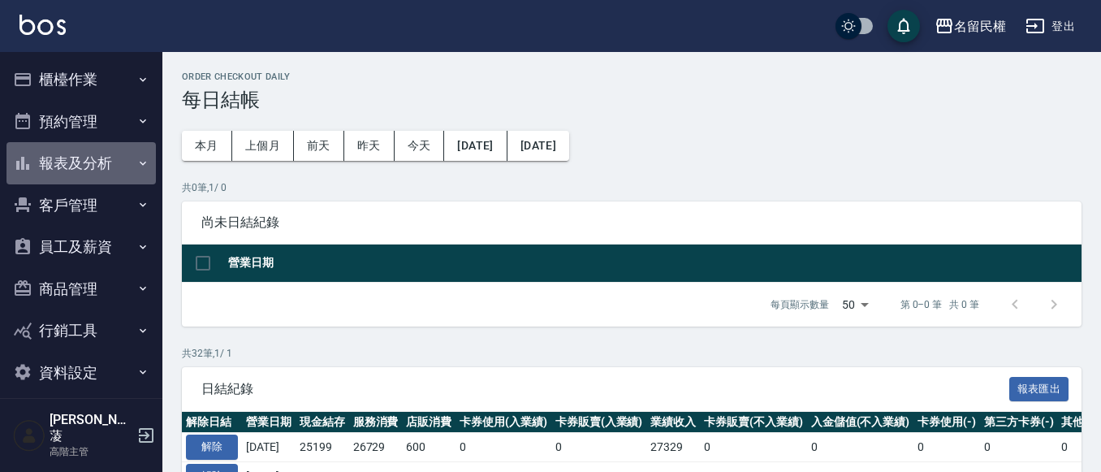
click at [121, 161] on button "報表及分析" at bounding box center [80, 163] width 149 height 42
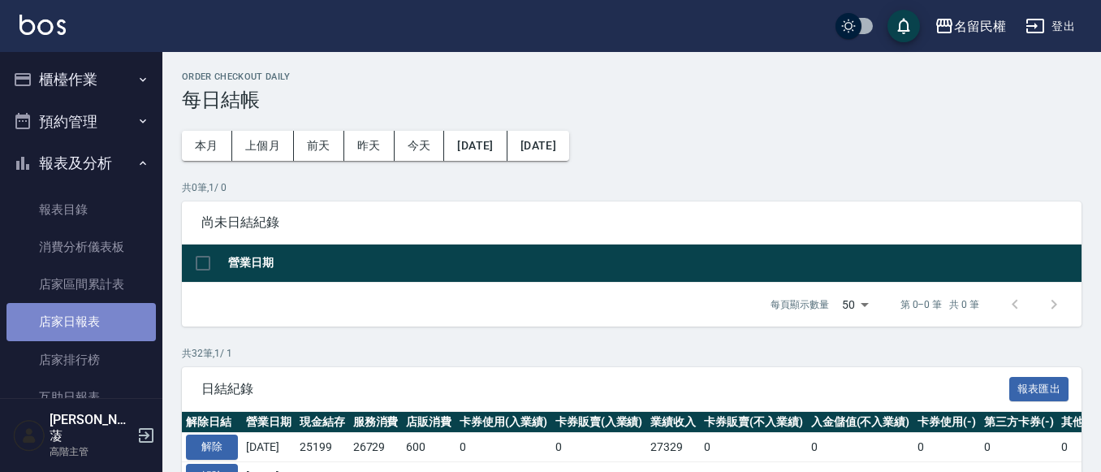
click at [100, 313] on link "店家日報表" at bounding box center [80, 321] width 149 height 37
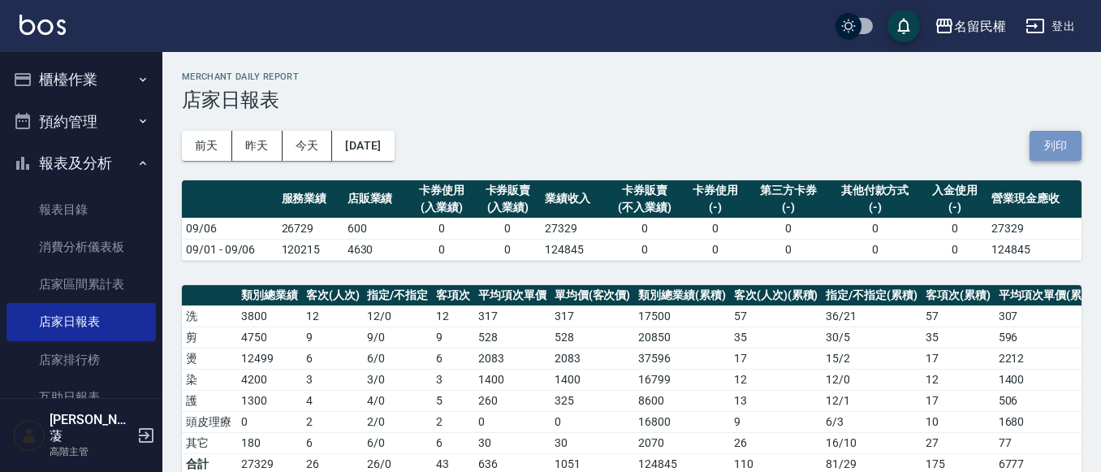
click at [1047, 151] on button "列印" at bounding box center [1055, 146] width 52 height 30
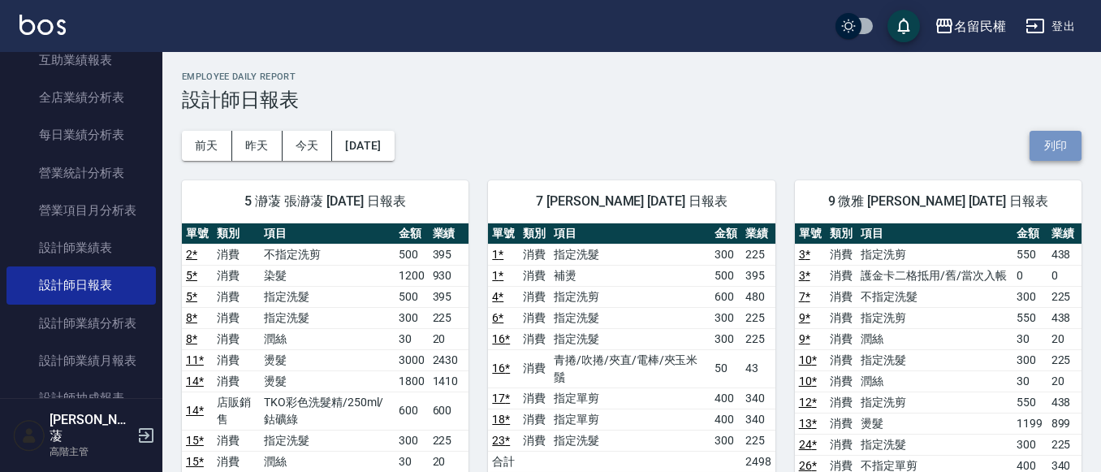
click at [1056, 155] on button "列印" at bounding box center [1055, 146] width 52 height 30
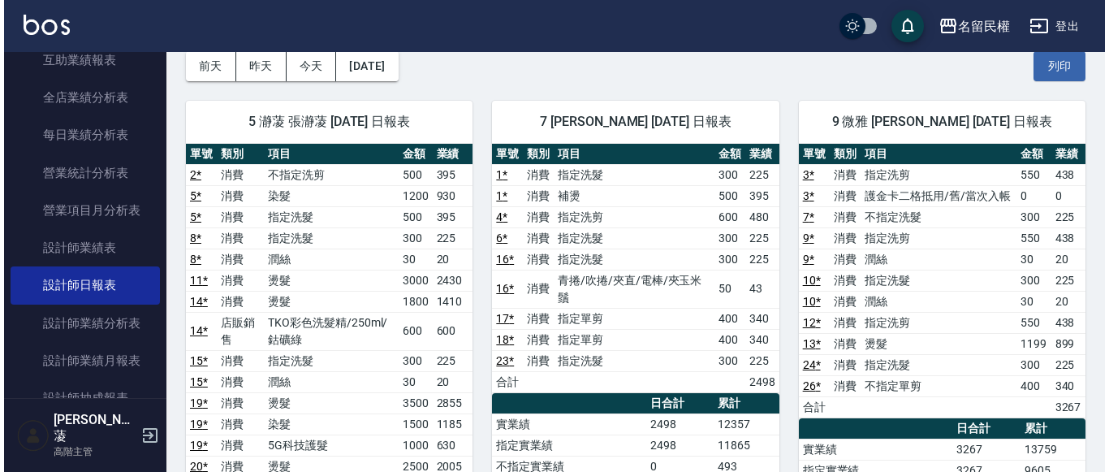
scroll to position [79, 0]
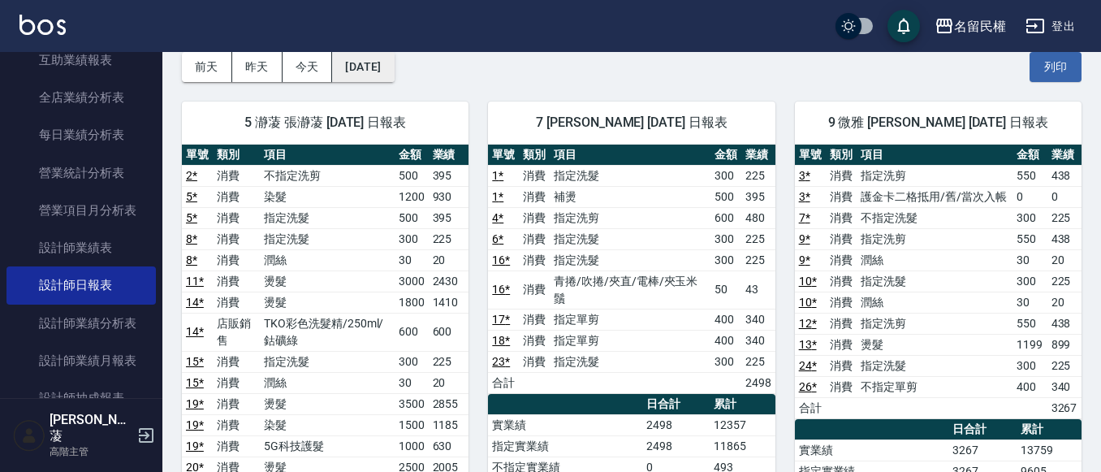
click at [354, 71] on button "[DATE]" at bounding box center [363, 67] width 62 height 30
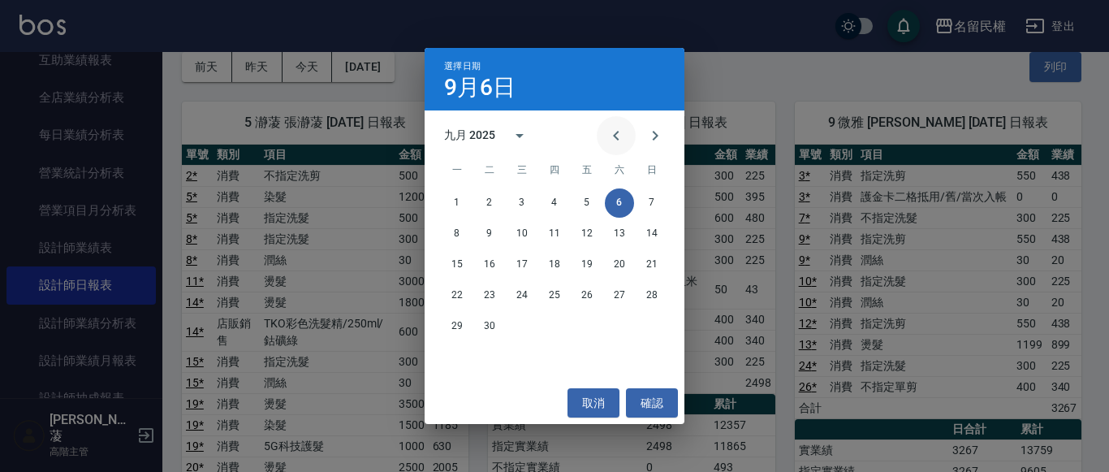
click at [613, 132] on icon "Previous month" at bounding box center [615, 135] width 19 height 19
click at [542, 229] on button "7" at bounding box center [554, 233] width 29 height 29
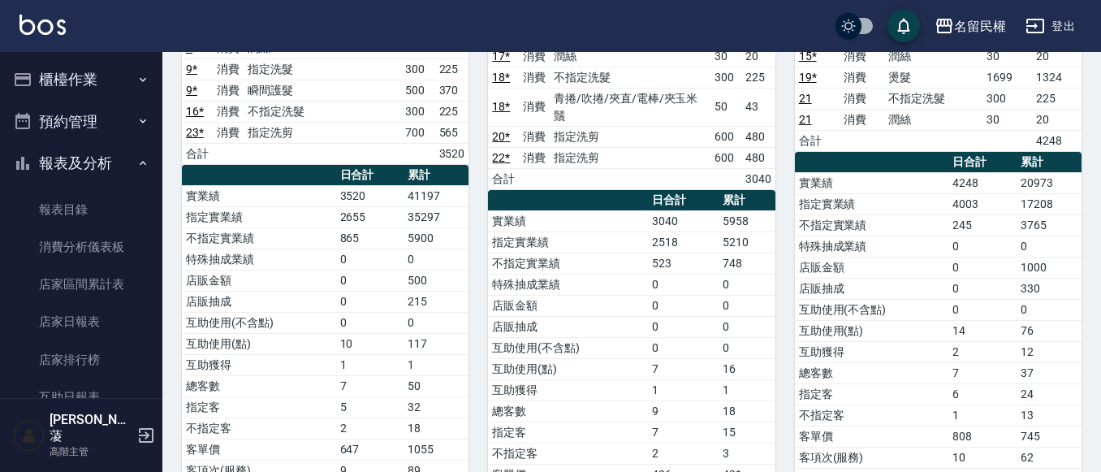
click at [84, 80] on button "櫃檯作業" at bounding box center [80, 79] width 149 height 42
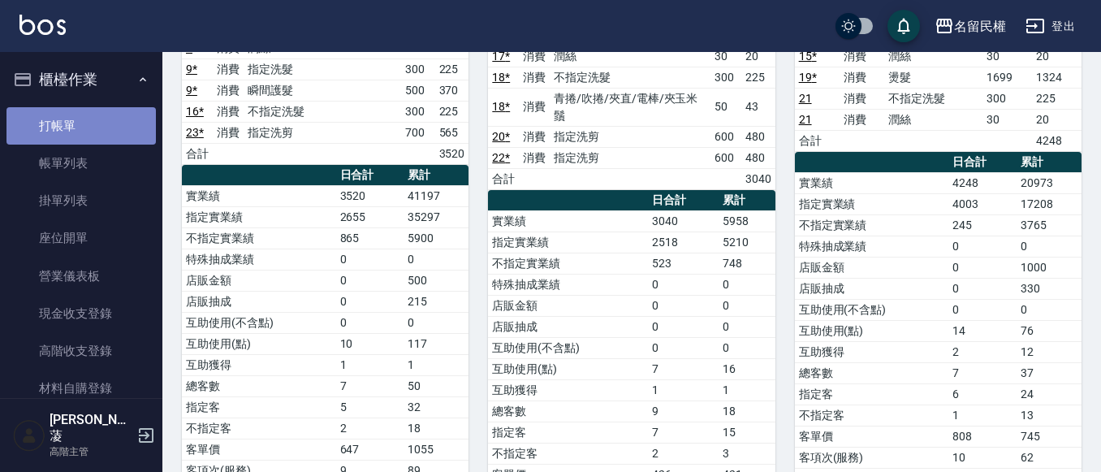
drag, startPoint x: 88, startPoint y: 119, endPoint x: 93, endPoint y: 107, distance: 13.4
click at [88, 119] on link "打帳單" at bounding box center [80, 125] width 149 height 37
